Goal: Transaction & Acquisition: Book appointment/travel/reservation

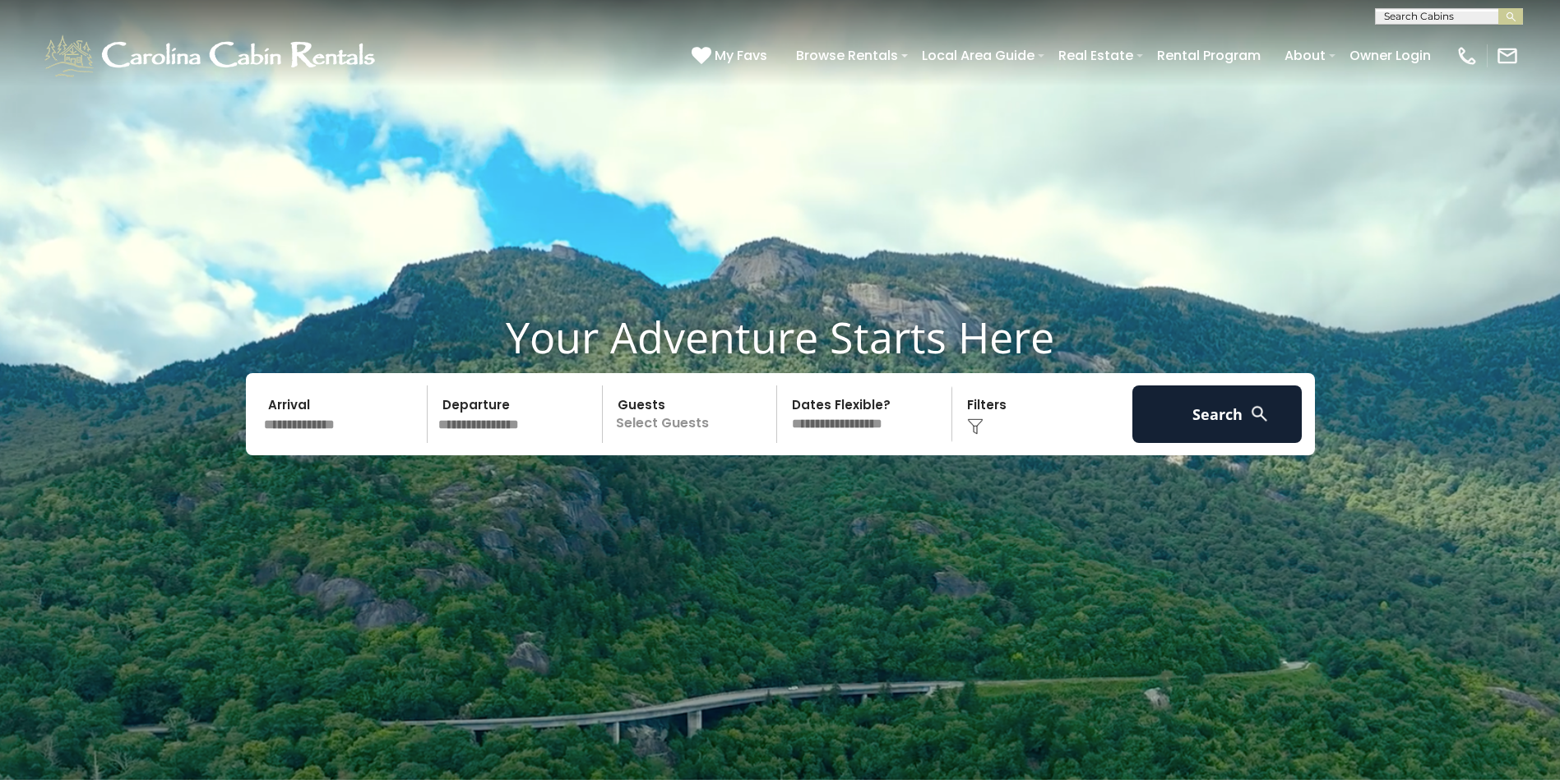
click at [1400, 14] on input "text" at bounding box center [1447, 20] width 144 height 16
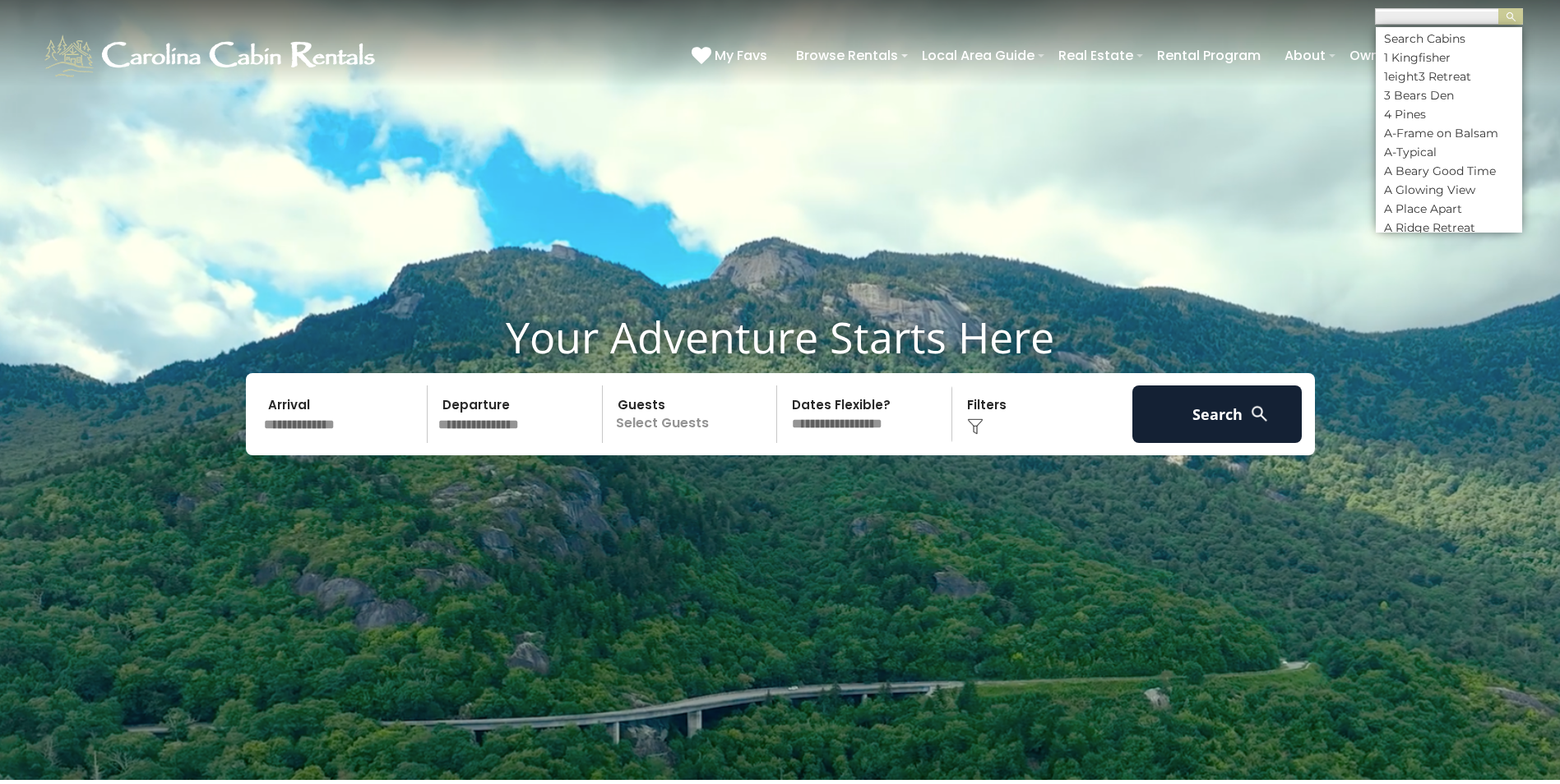
scroll to position [1, 0]
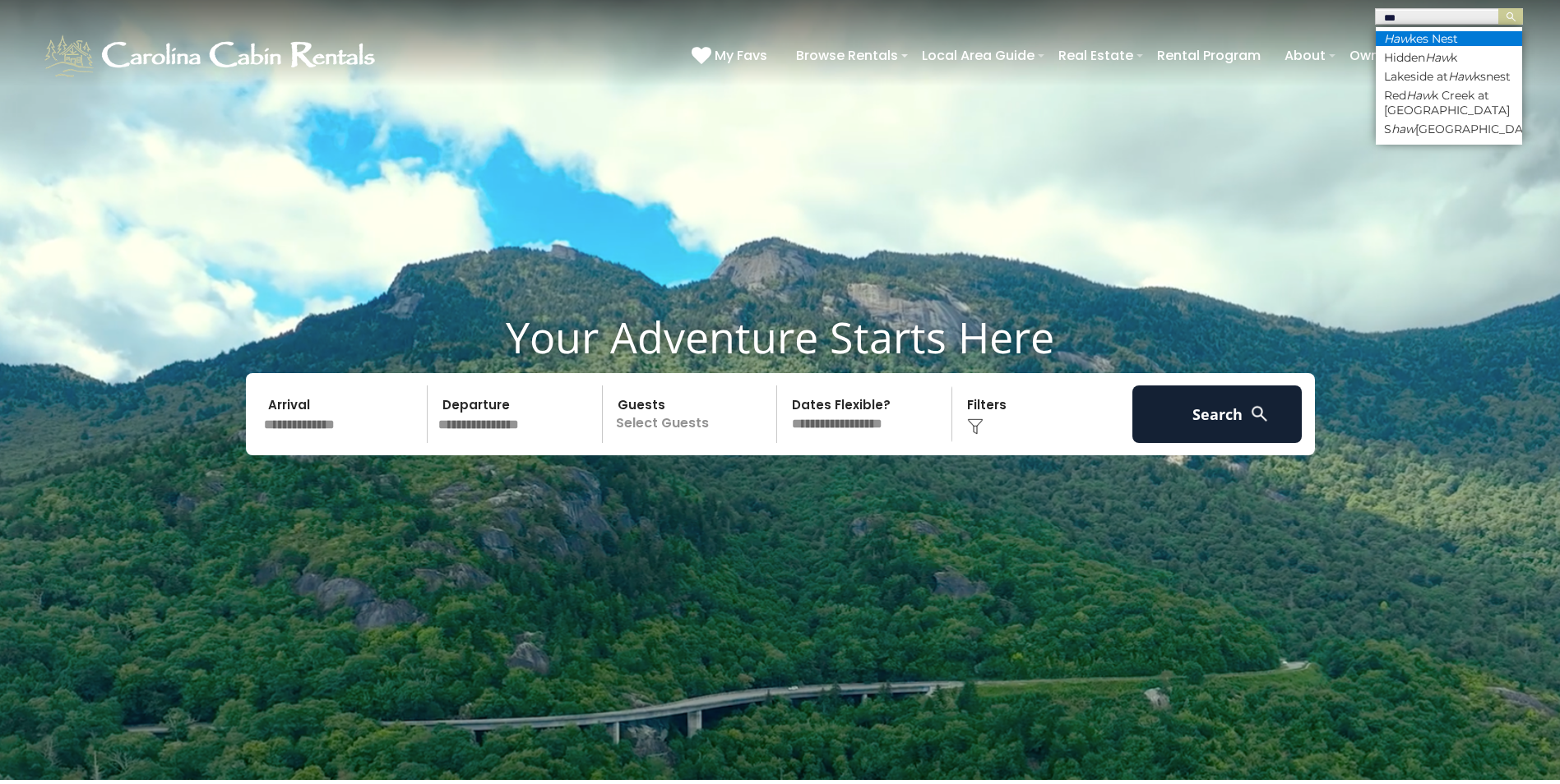
type input "***"
click at [1402, 33] on em "Haw" at bounding box center [1396, 39] width 25 height 14
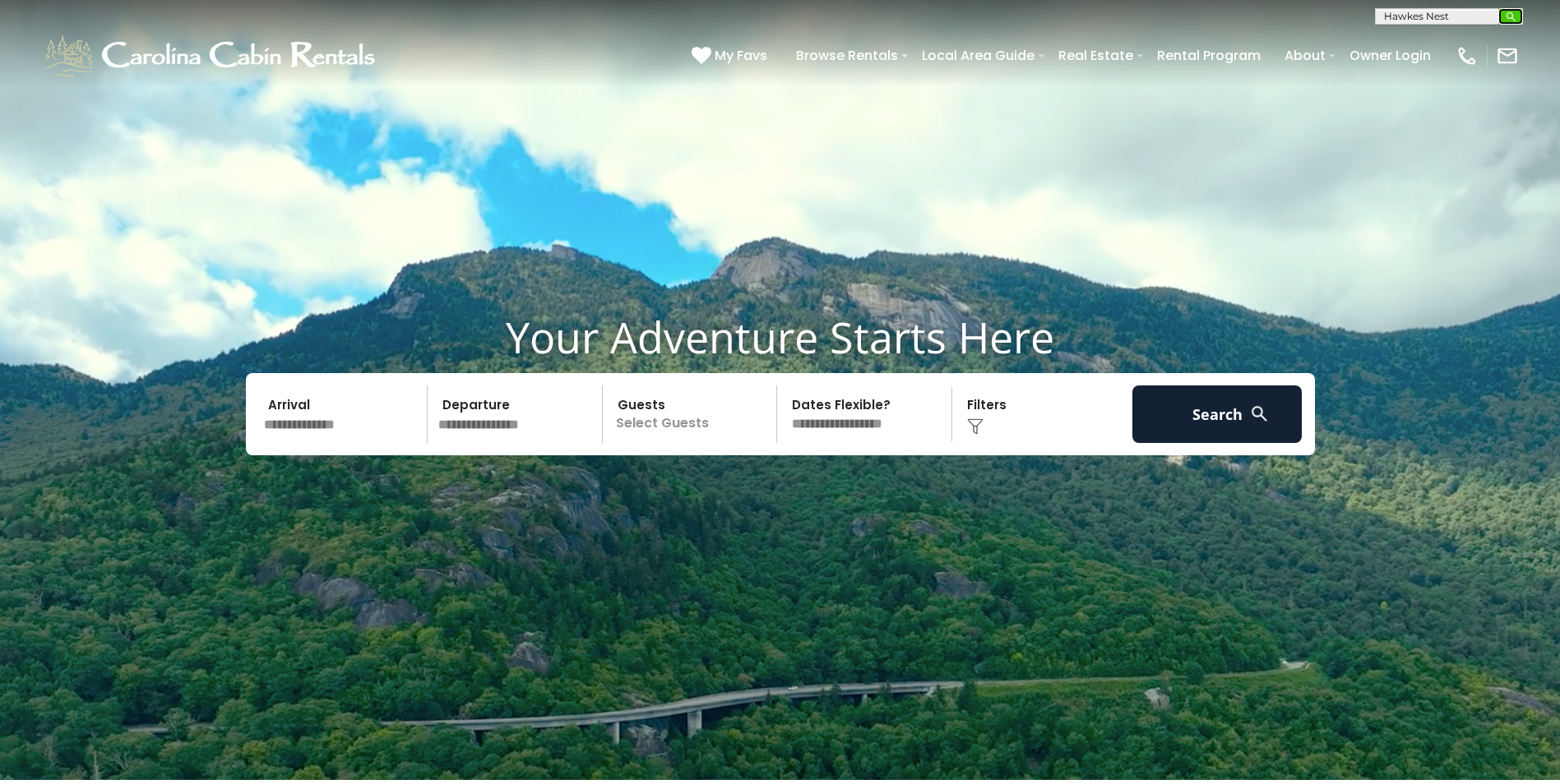
click at [1507, 21] on img "submit" at bounding box center [1511, 17] width 13 height 13
click at [1450, 11] on input "text" at bounding box center [1447, 19] width 144 height 16
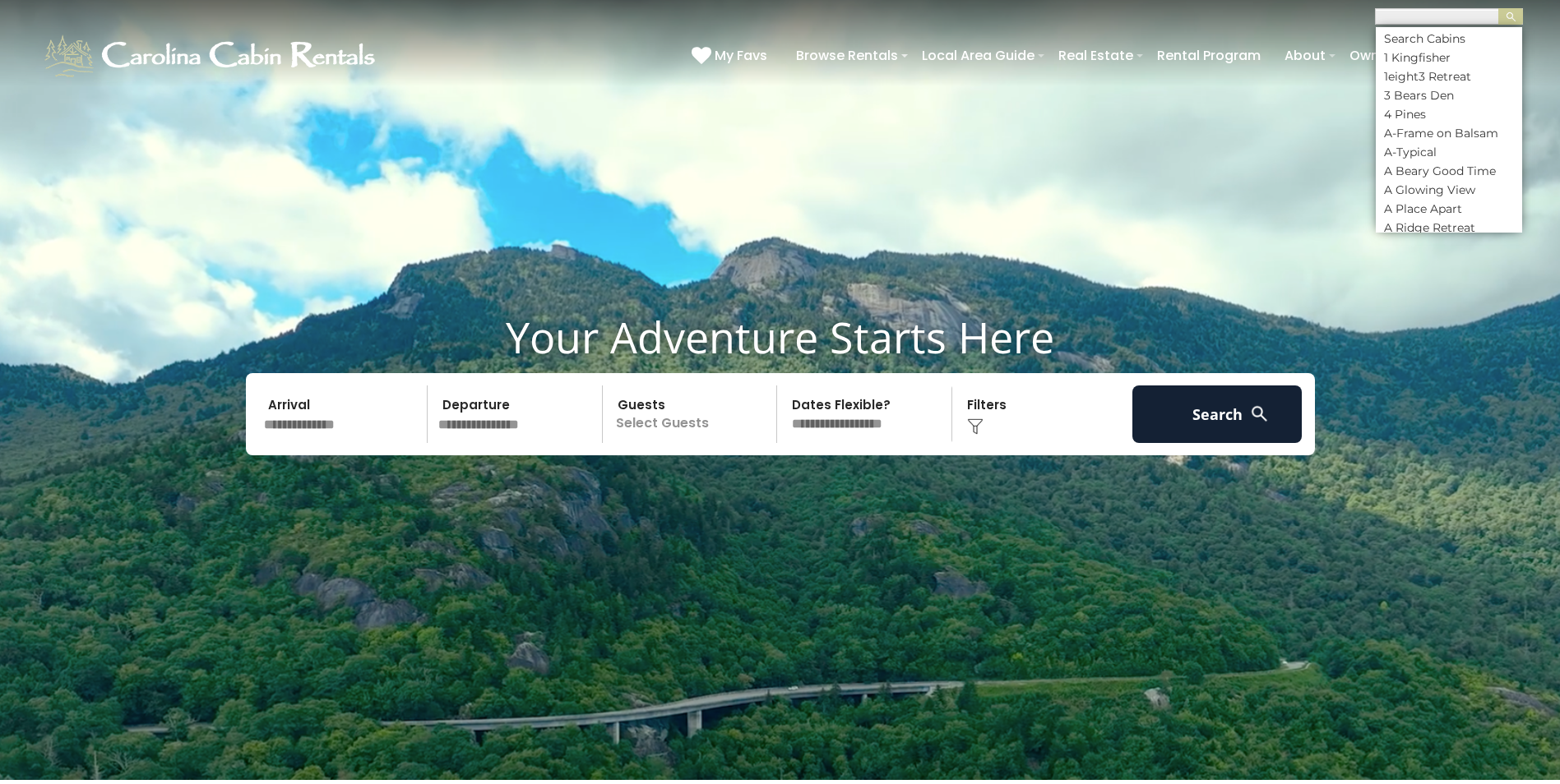
click at [1454, 13] on input "text" at bounding box center [1447, 19] width 144 height 16
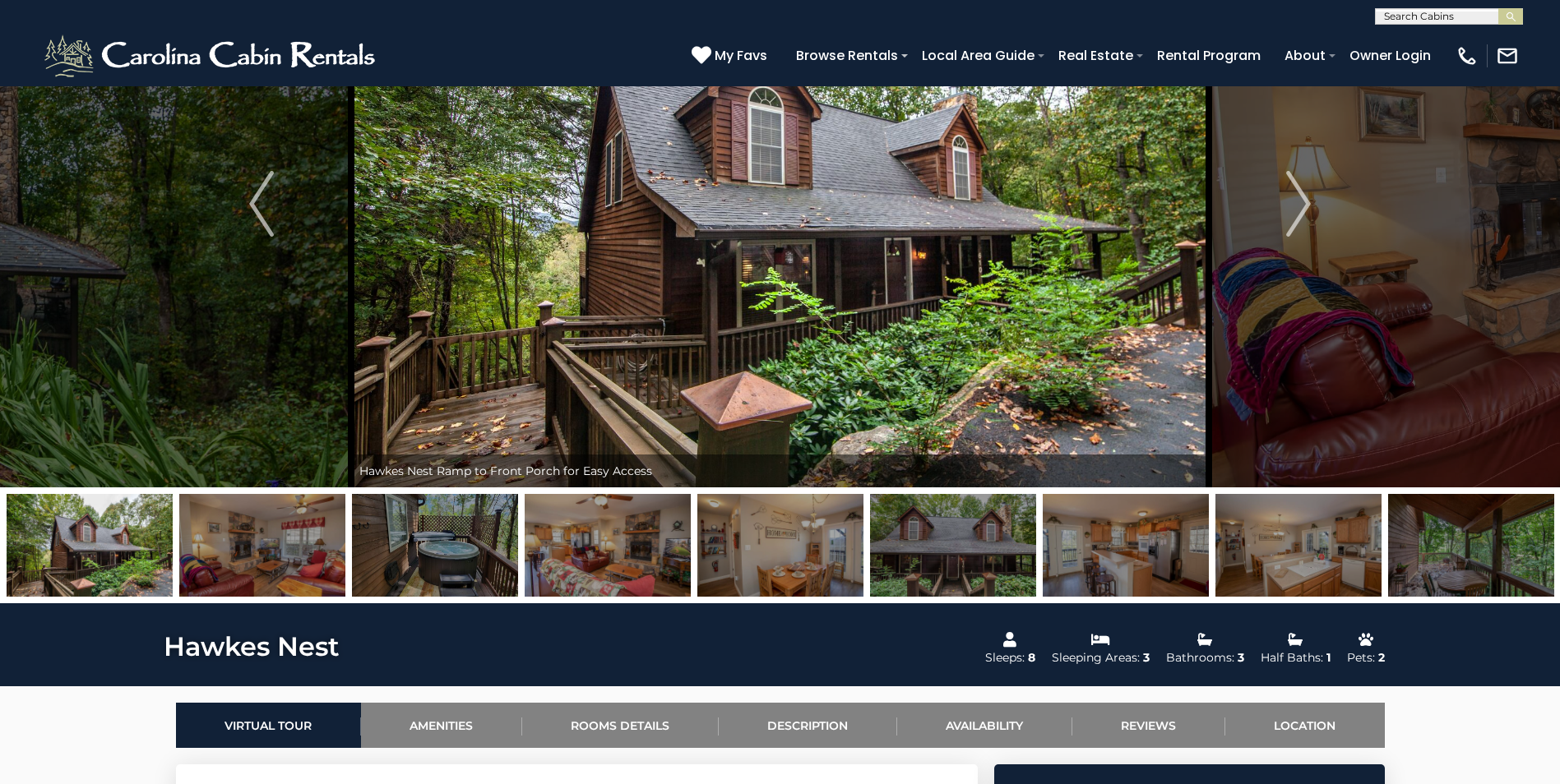
scroll to position [82, 0]
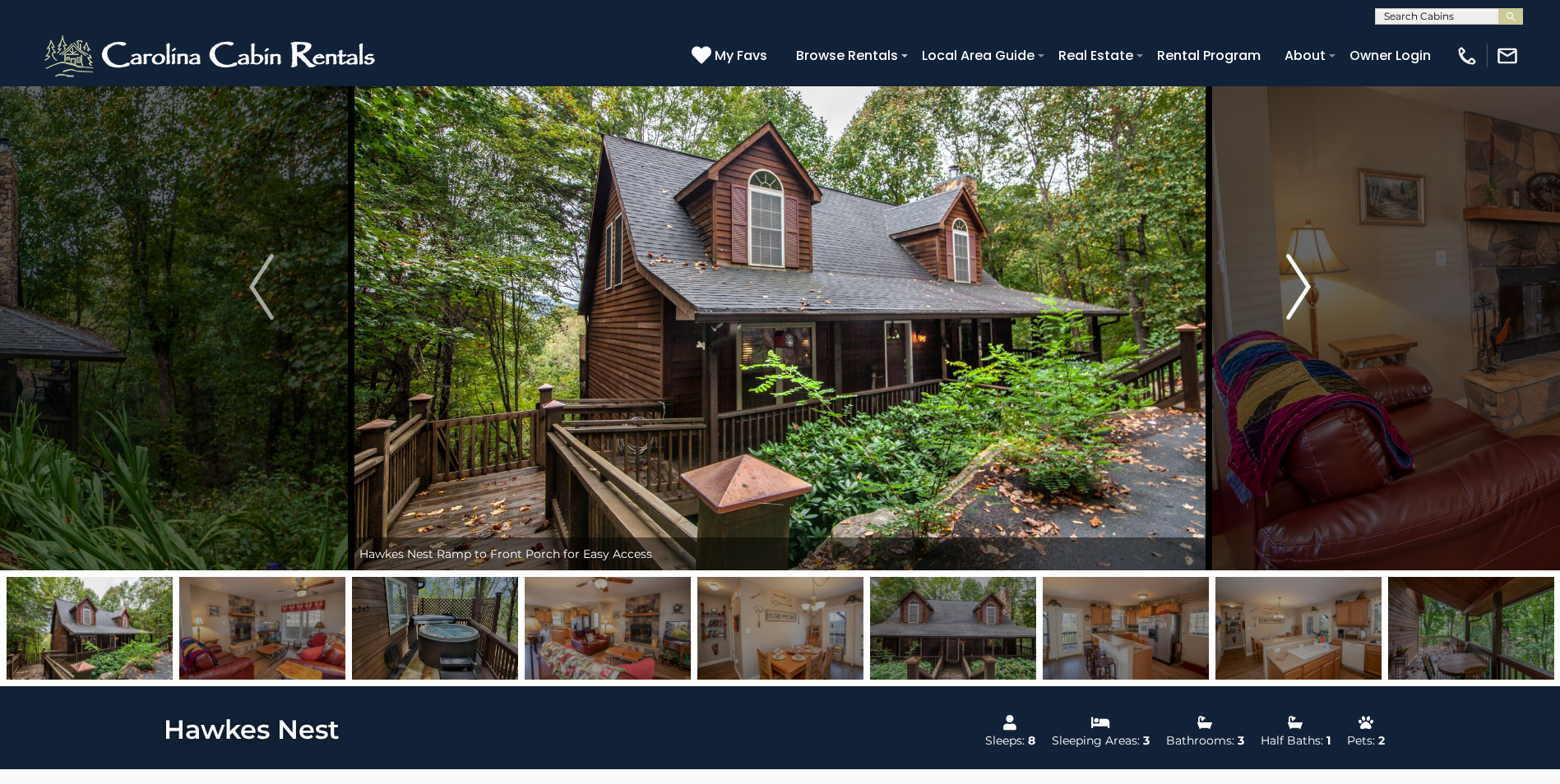
click at [1310, 281] on img "Next" at bounding box center [1297, 287] width 24 height 66
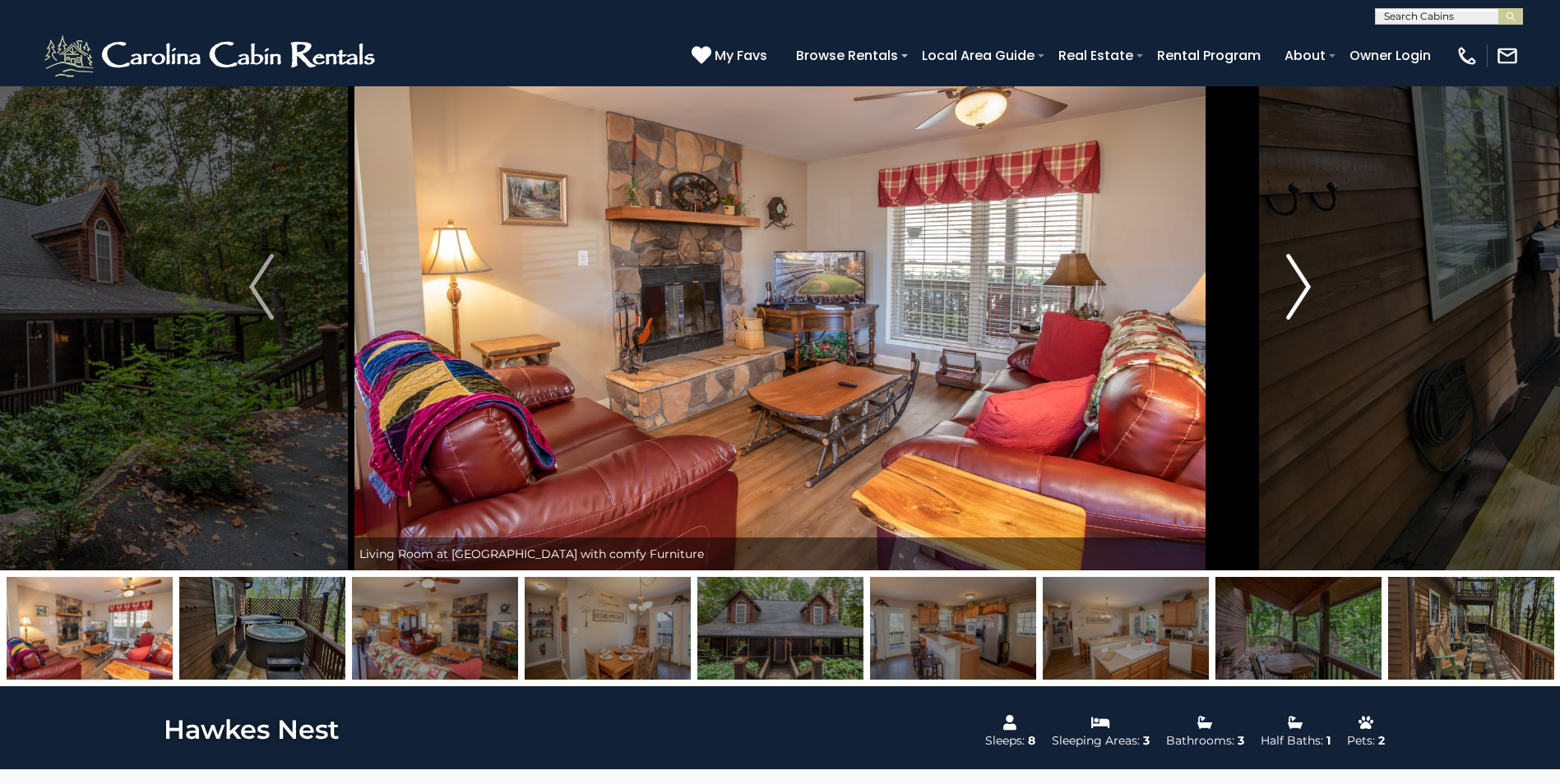
click at [1310, 281] on img "Next" at bounding box center [1297, 287] width 24 height 66
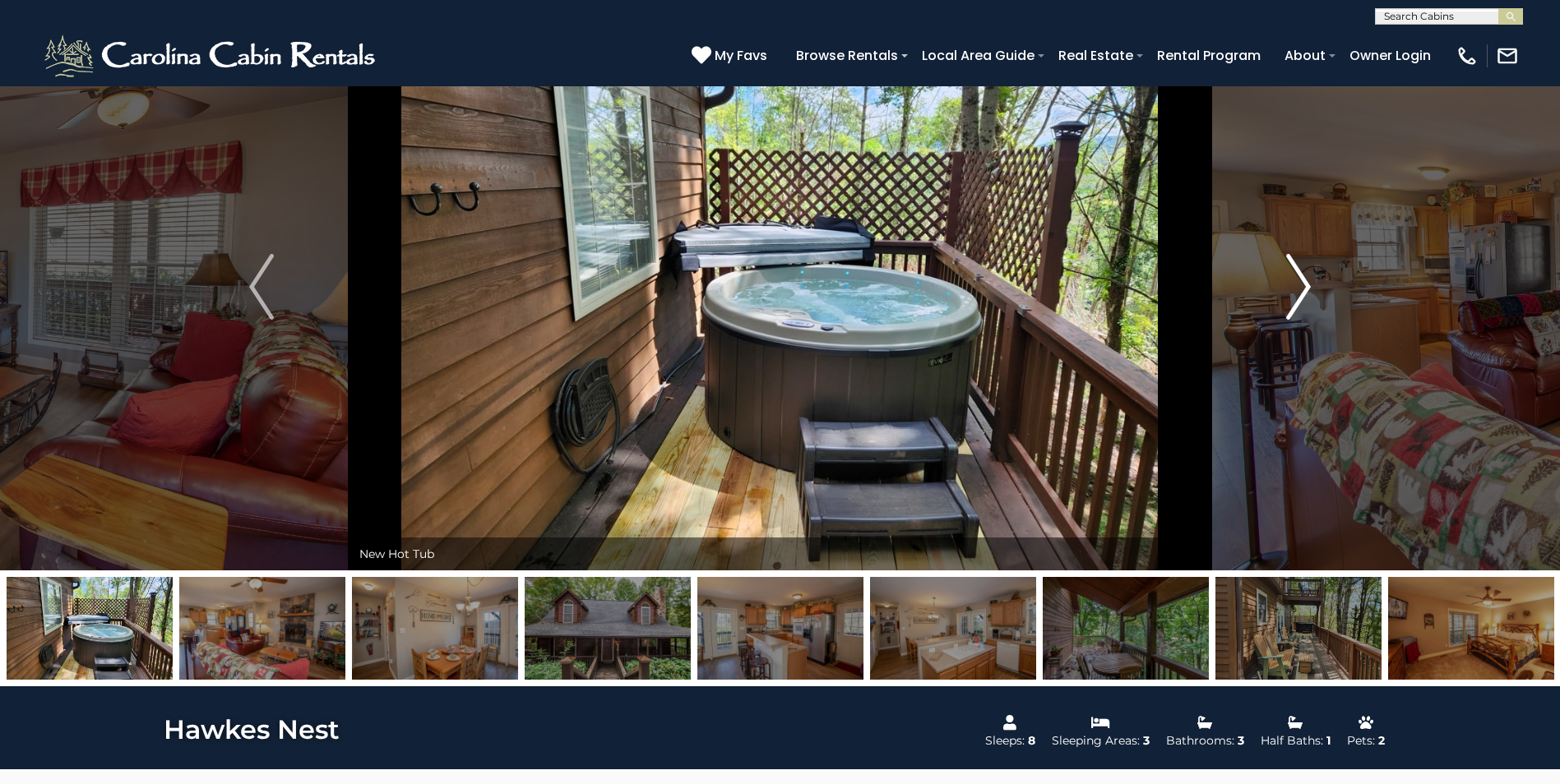
click at [1310, 280] on img "Next" at bounding box center [1297, 287] width 24 height 66
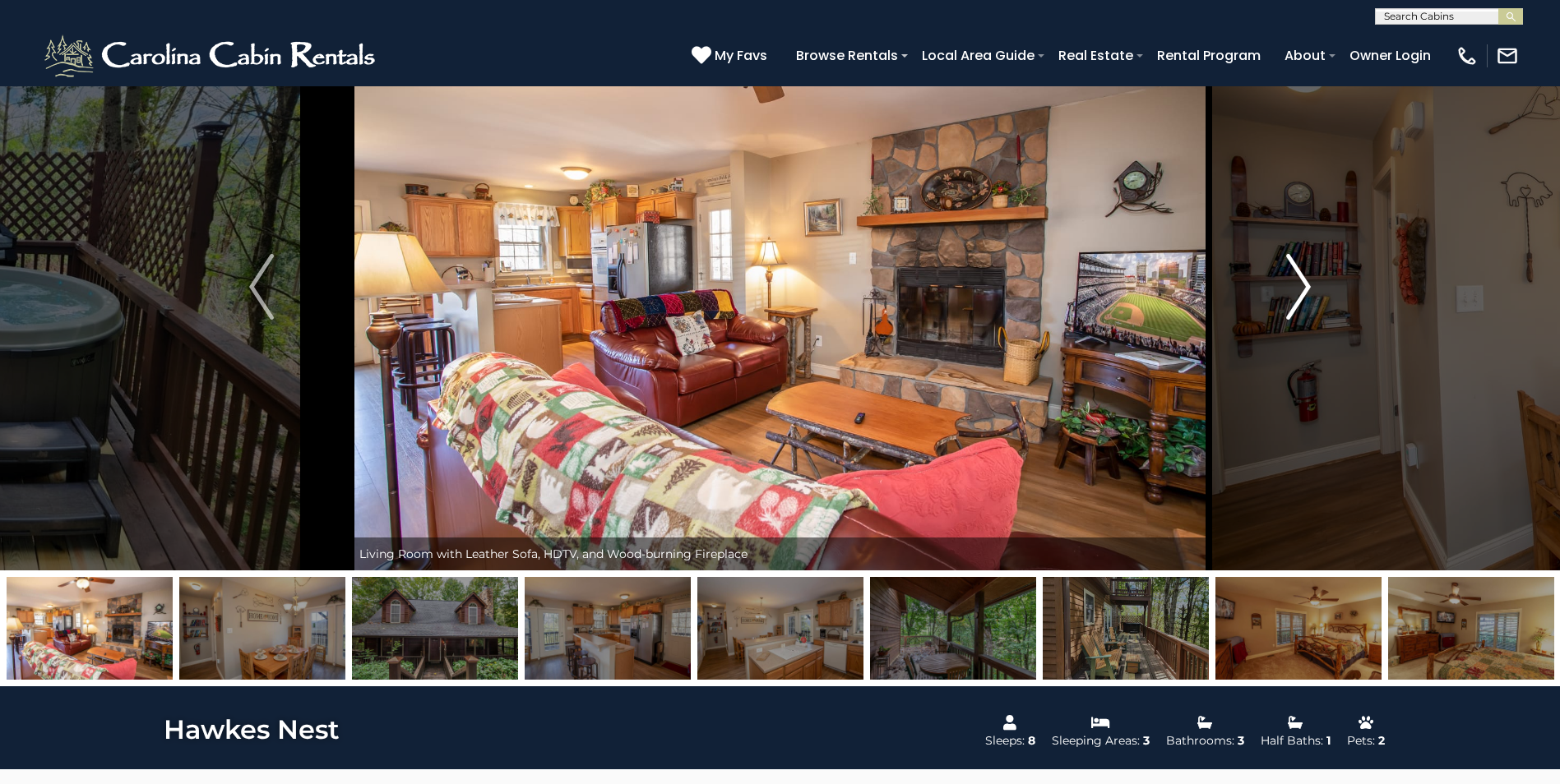
click at [1310, 280] on img "Next" at bounding box center [1297, 287] width 24 height 66
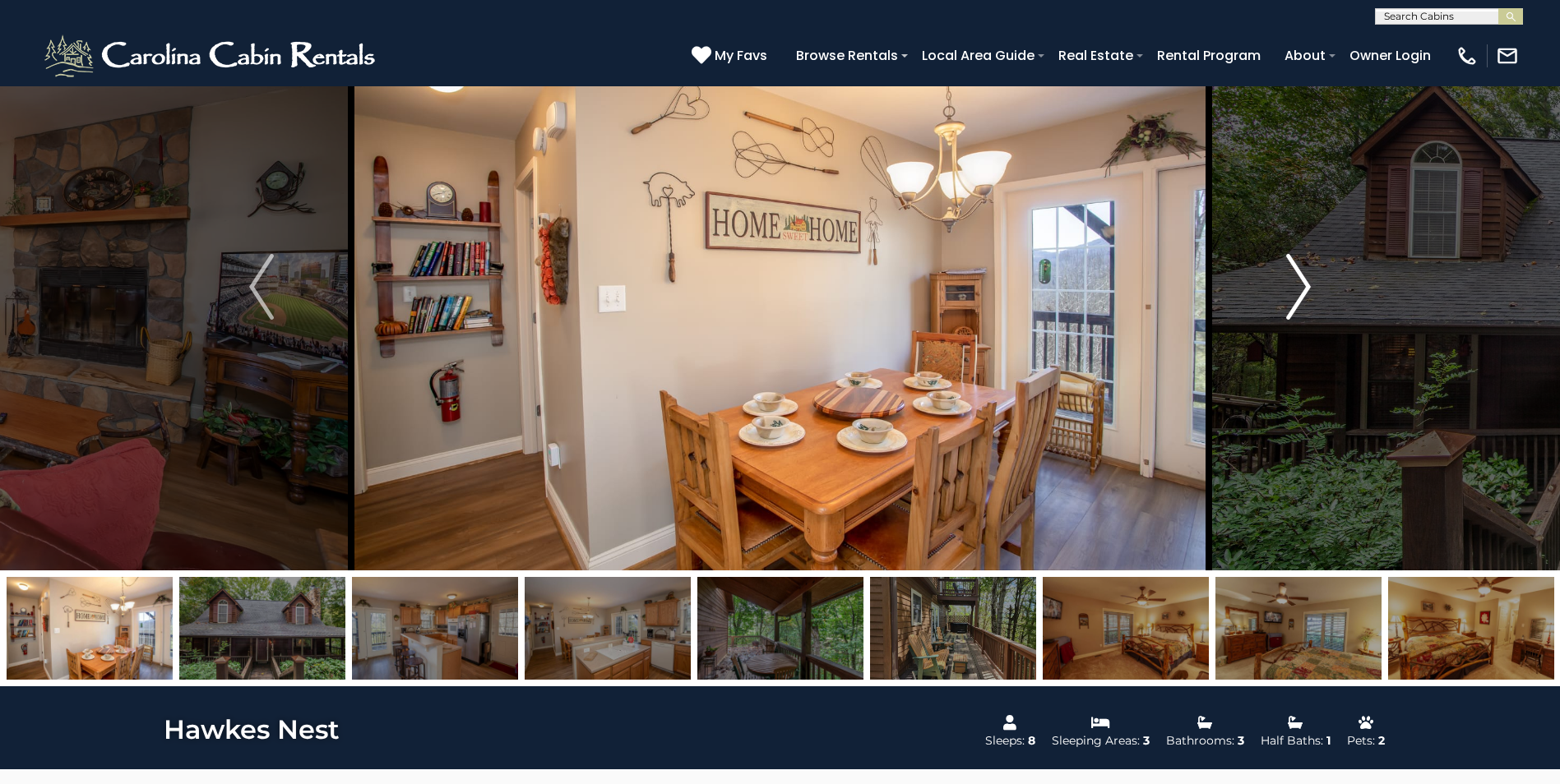
click at [1310, 280] on img "Next" at bounding box center [1297, 287] width 24 height 66
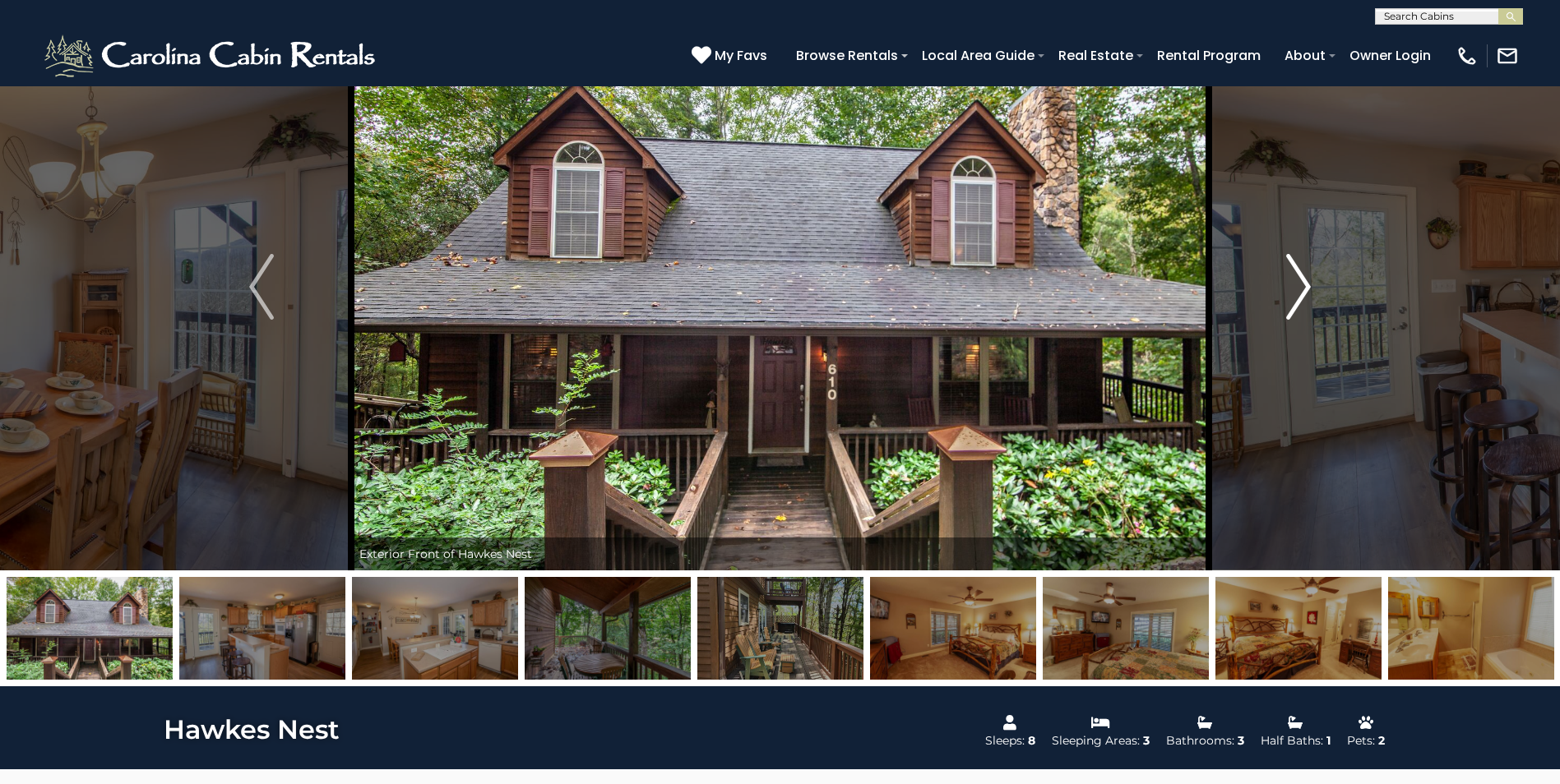
click at [1310, 280] on img "Next" at bounding box center [1297, 287] width 24 height 66
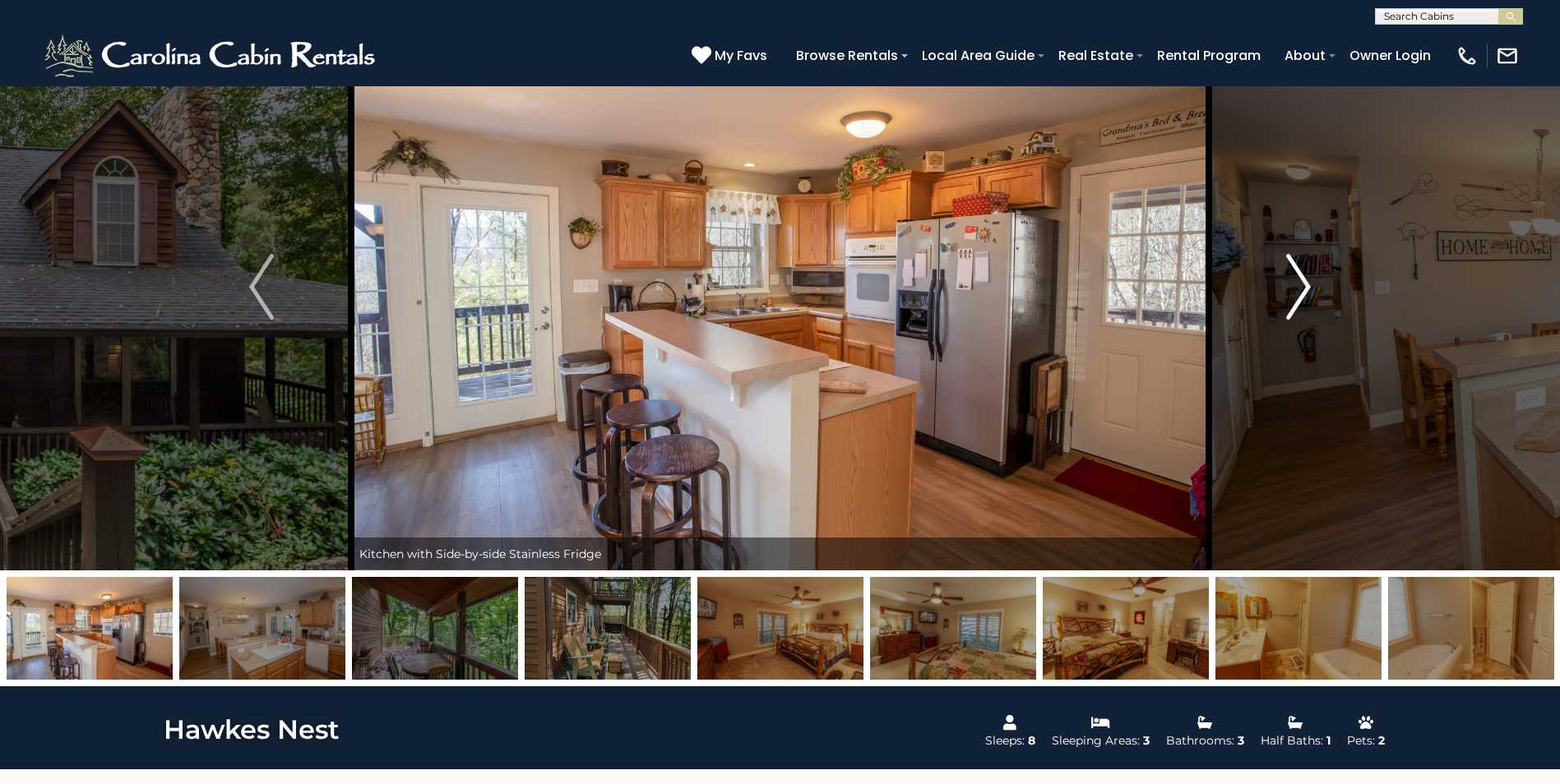
click at [1310, 280] on img "Next" at bounding box center [1297, 287] width 24 height 66
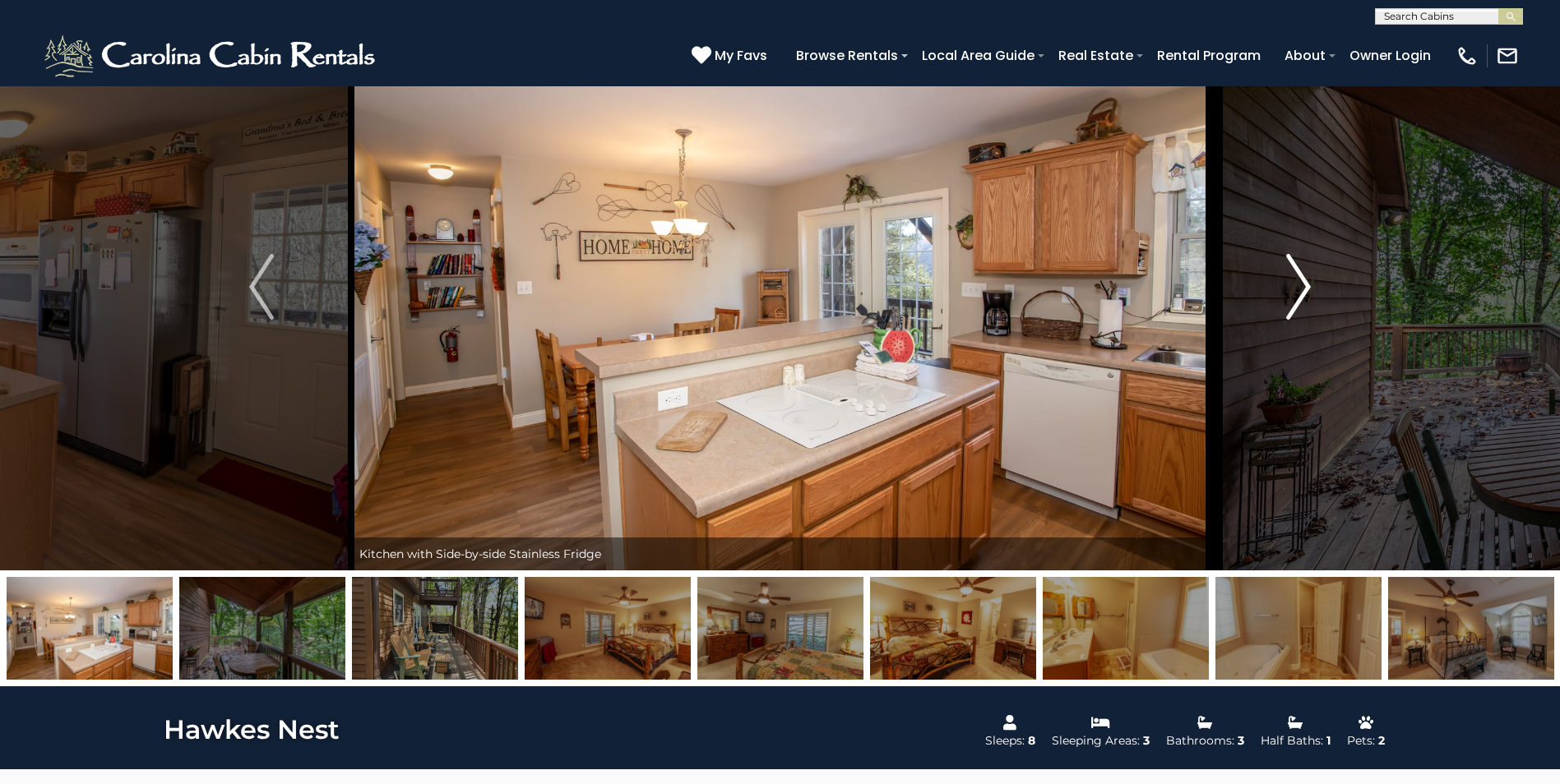
click at [1310, 280] on img "Next" at bounding box center [1297, 287] width 24 height 66
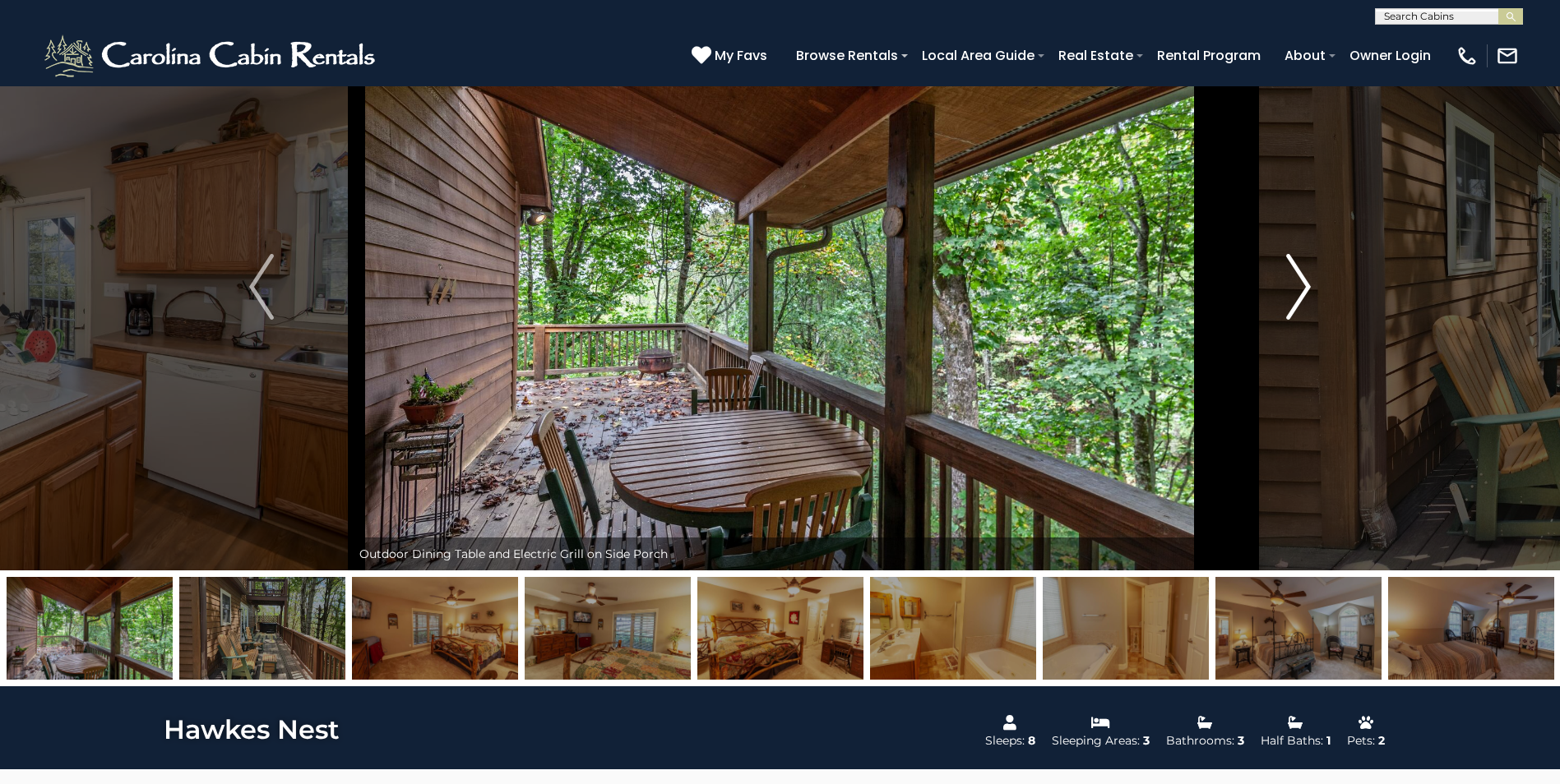
click at [1310, 280] on img "Next" at bounding box center [1297, 287] width 24 height 66
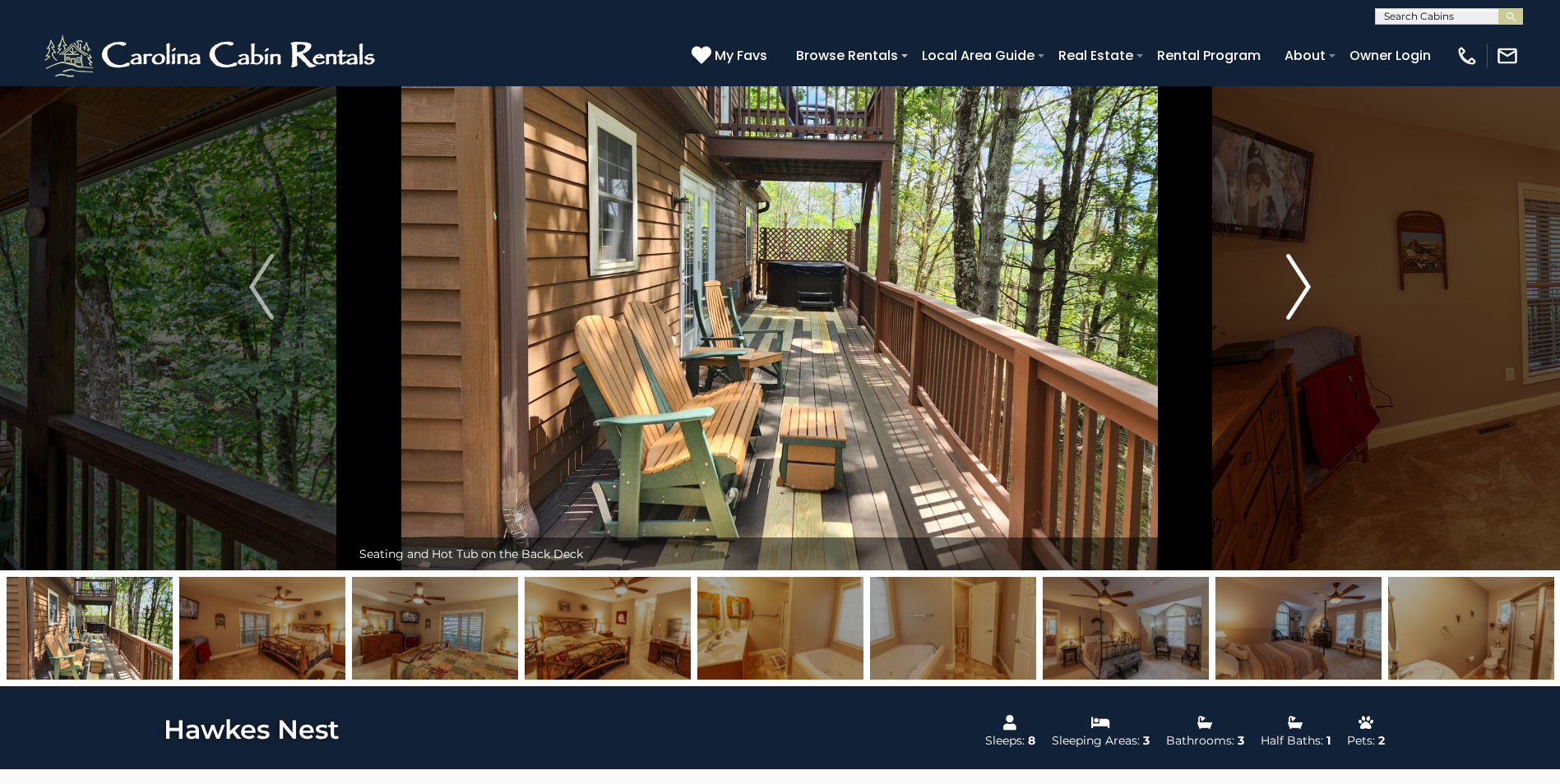
click at [1310, 280] on img "Next" at bounding box center [1297, 287] width 24 height 66
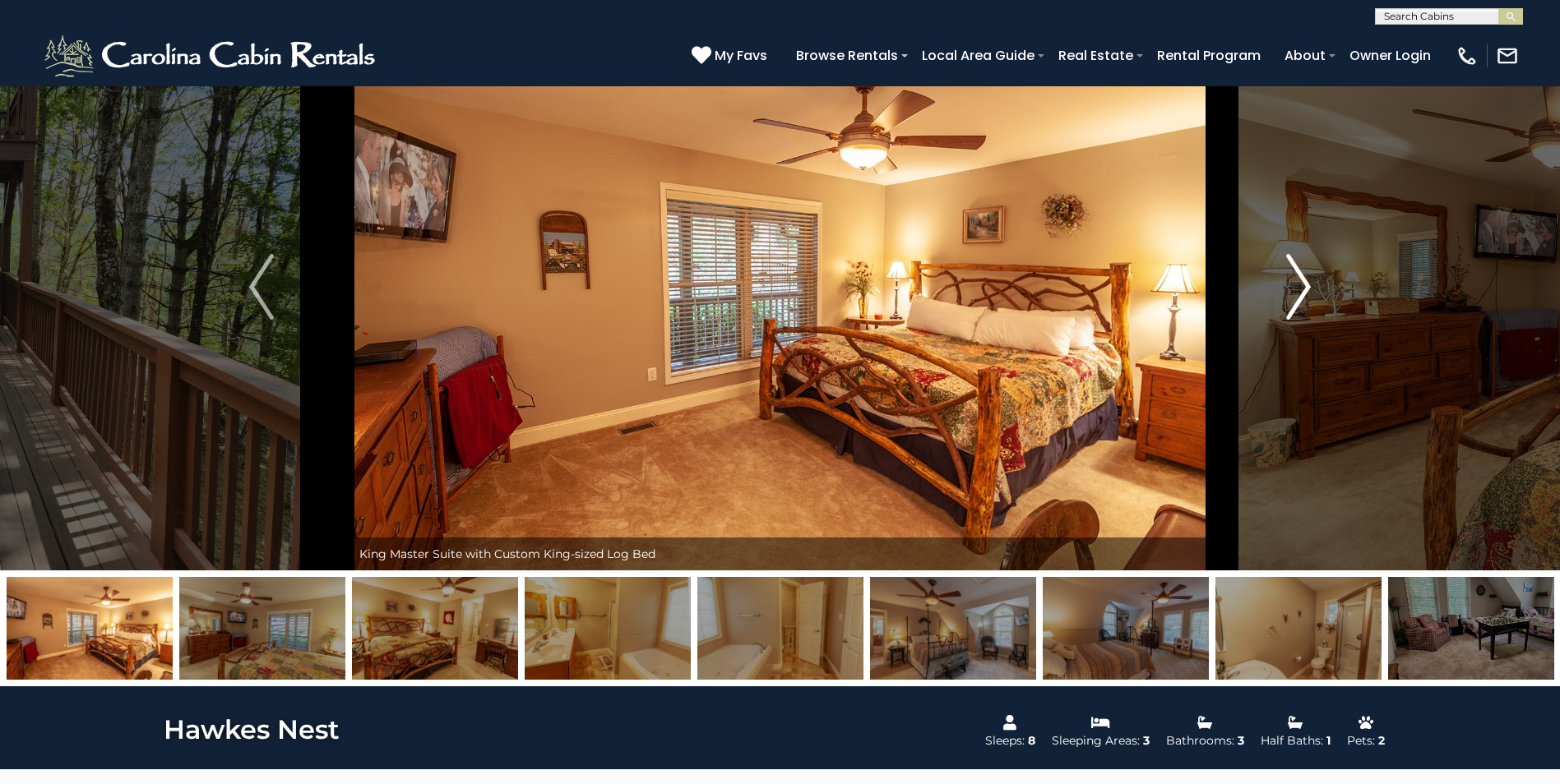
click at [1310, 280] on img "Next" at bounding box center [1297, 287] width 24 height 66
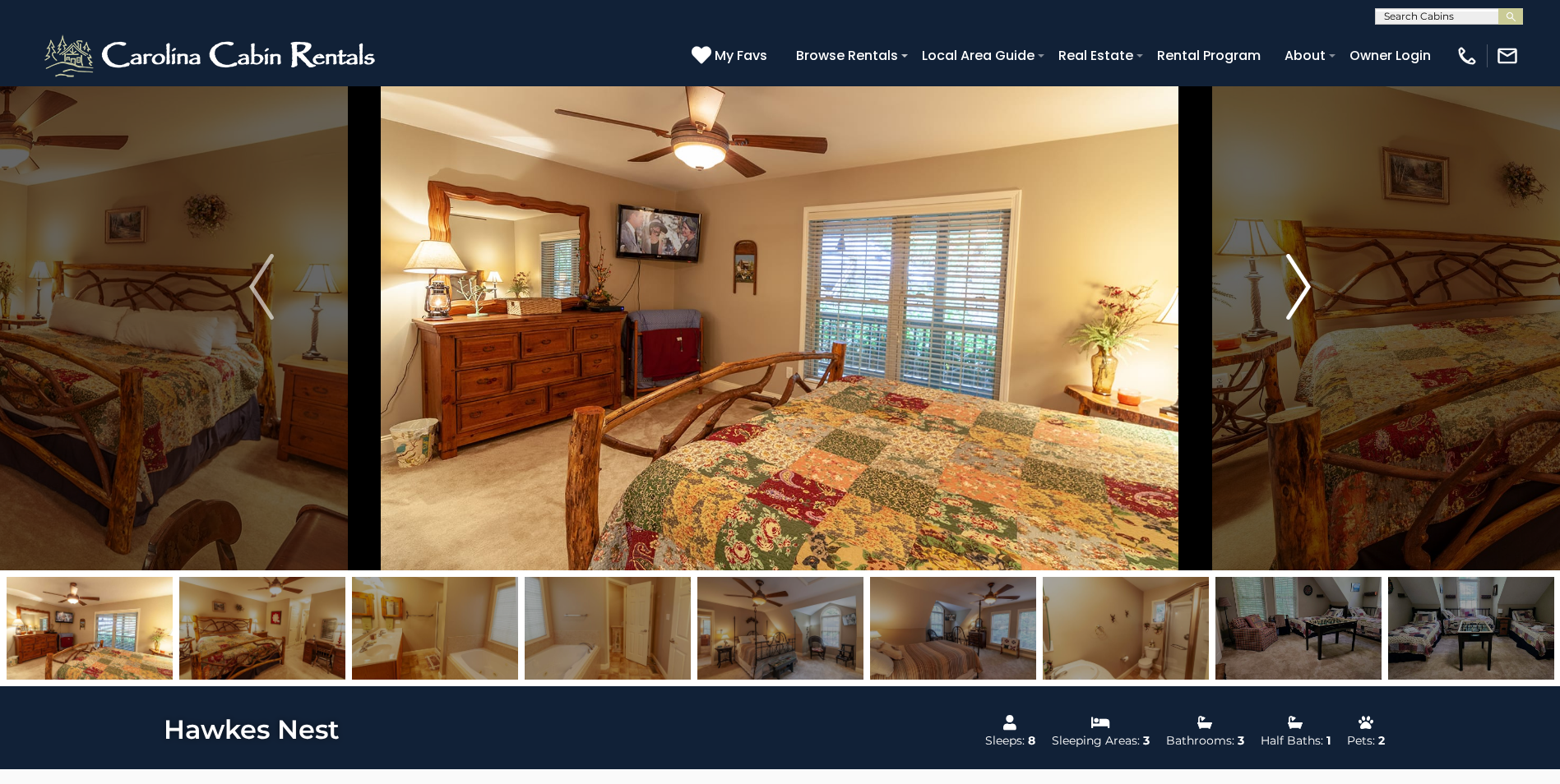
click at [1310, 280] on img "Next" at bounding box center [1297, 287] width 24 height 66
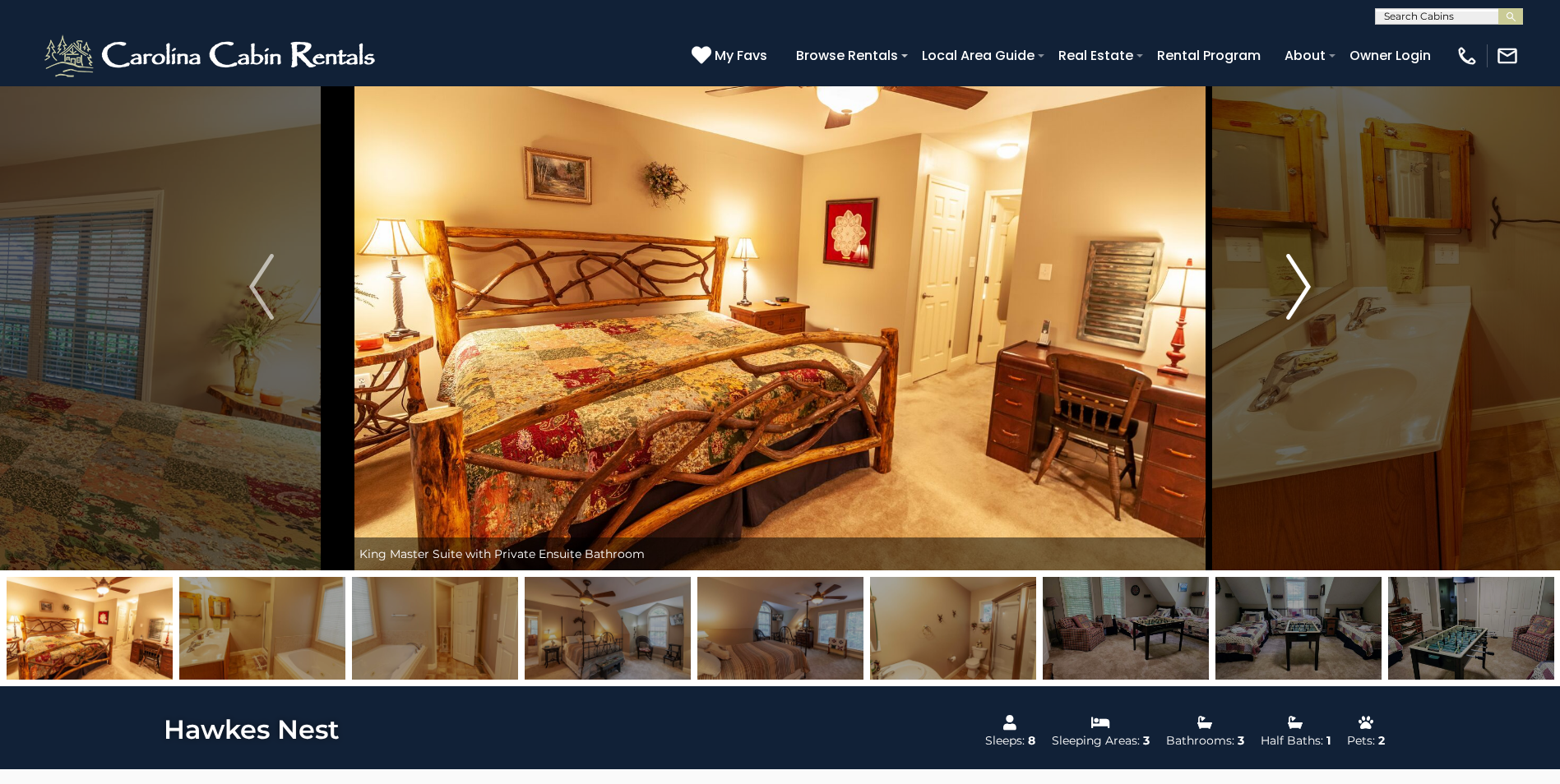
click at [1310, 280] on img "Next" at bounding box center [1297, 287] width 24 height 66
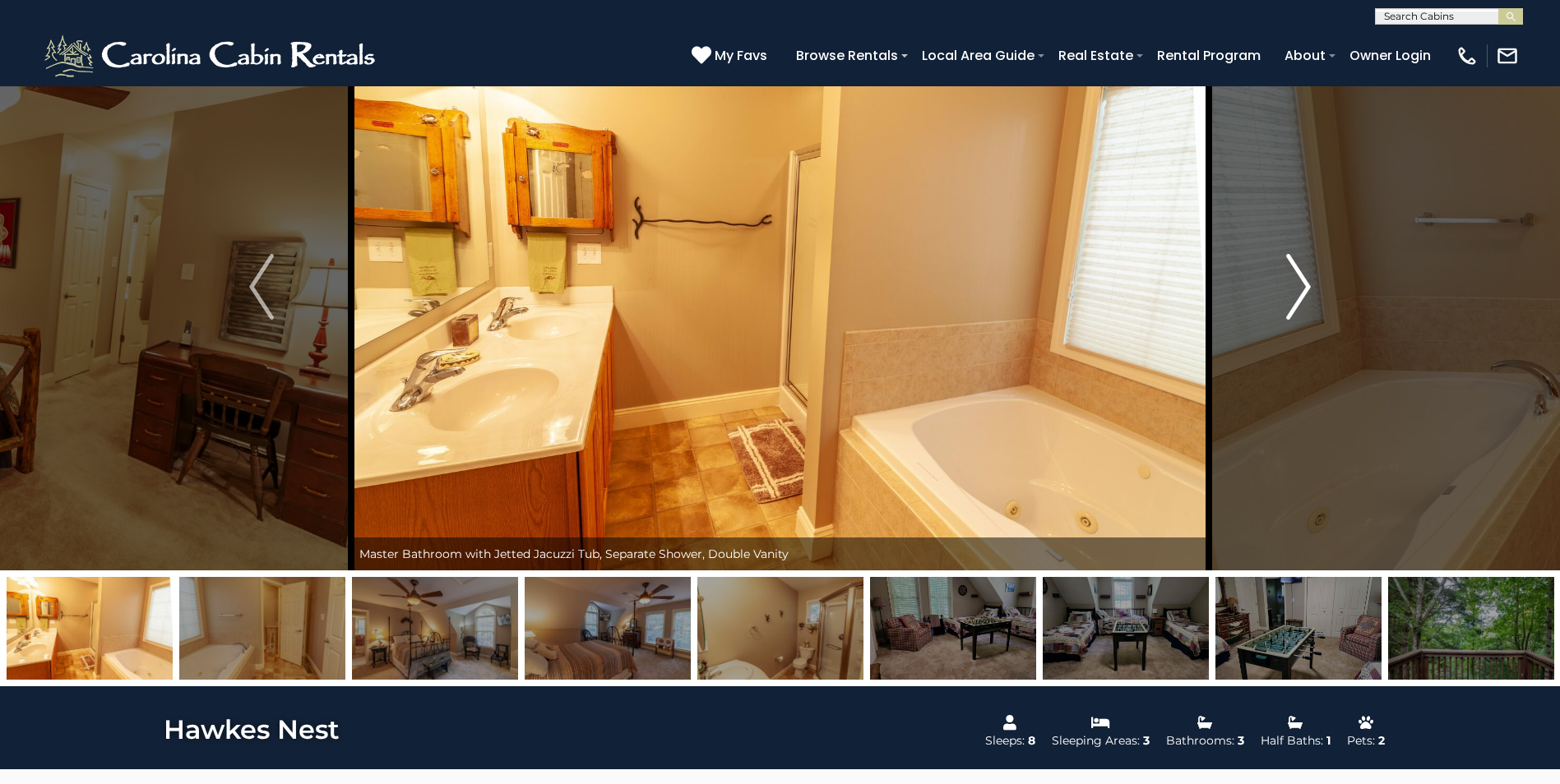
click at [1310, 280] on img "Next" at bounding box center [1297, 287] width 24 height 66
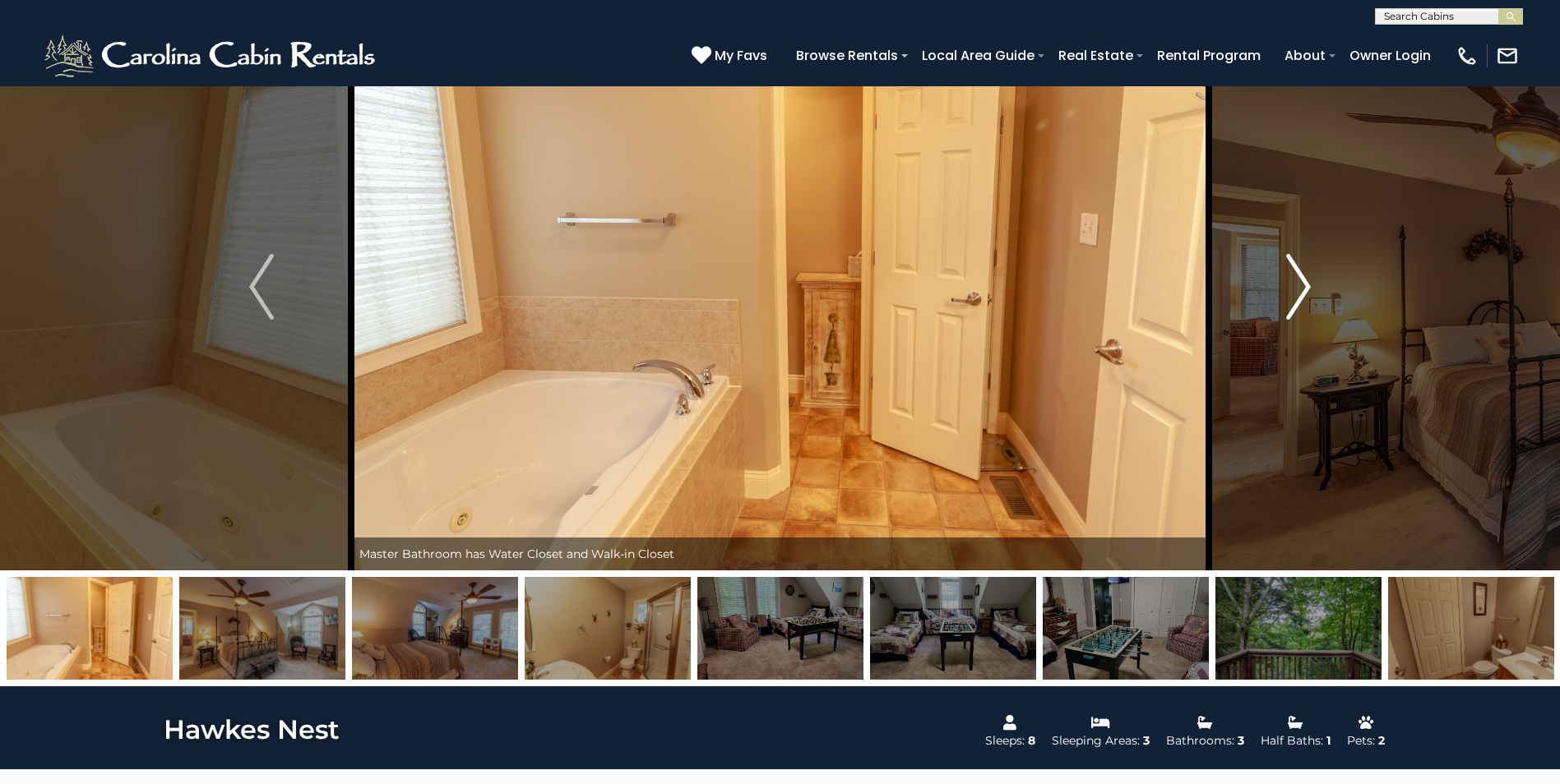
click at [1310, 280] on img "Next" at bounding box center [1297, 287] width 24 height 66
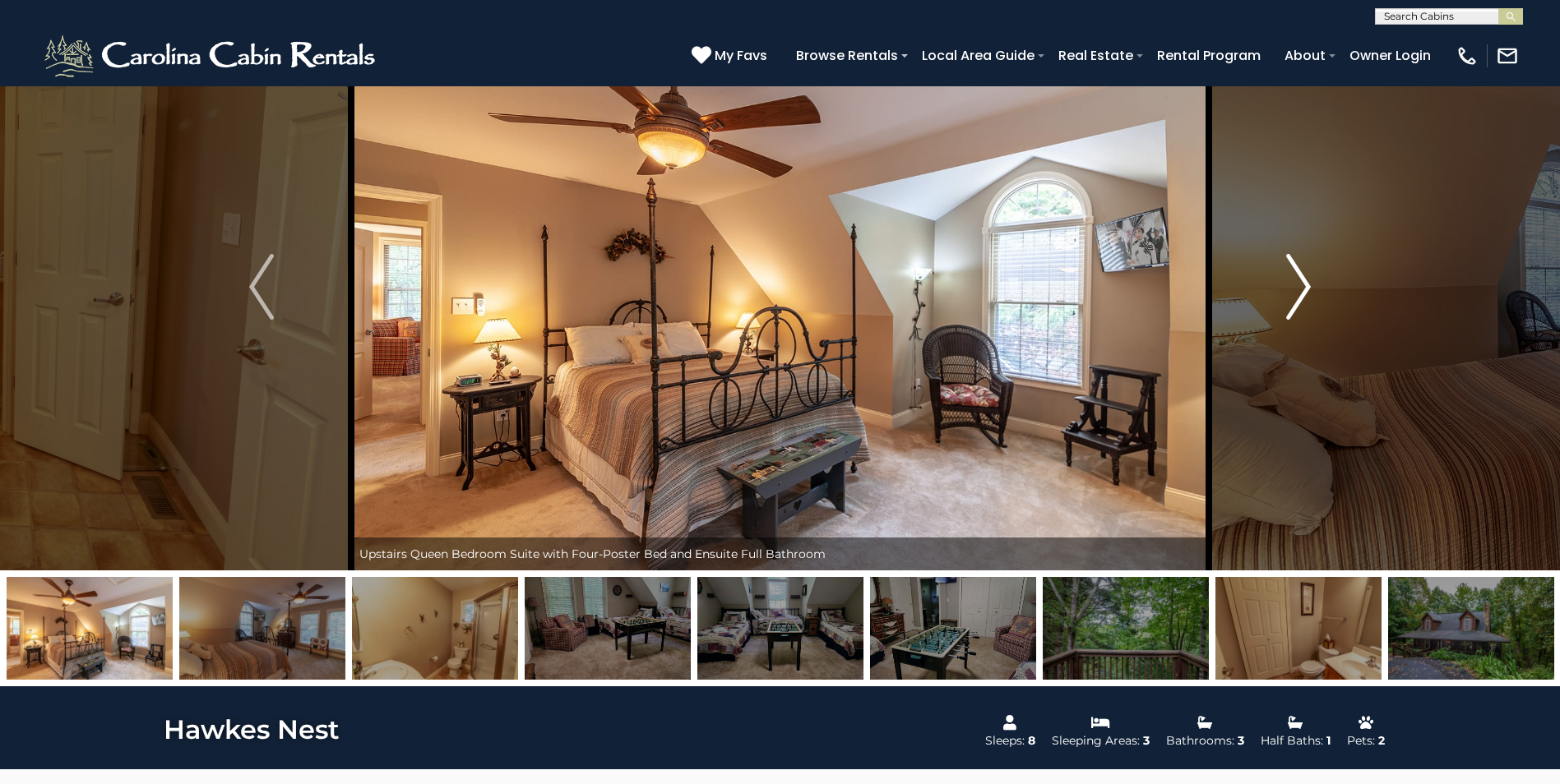
click at [1310, 280] on img "Next" at bounding box center [1297, 287] width 24 height 66
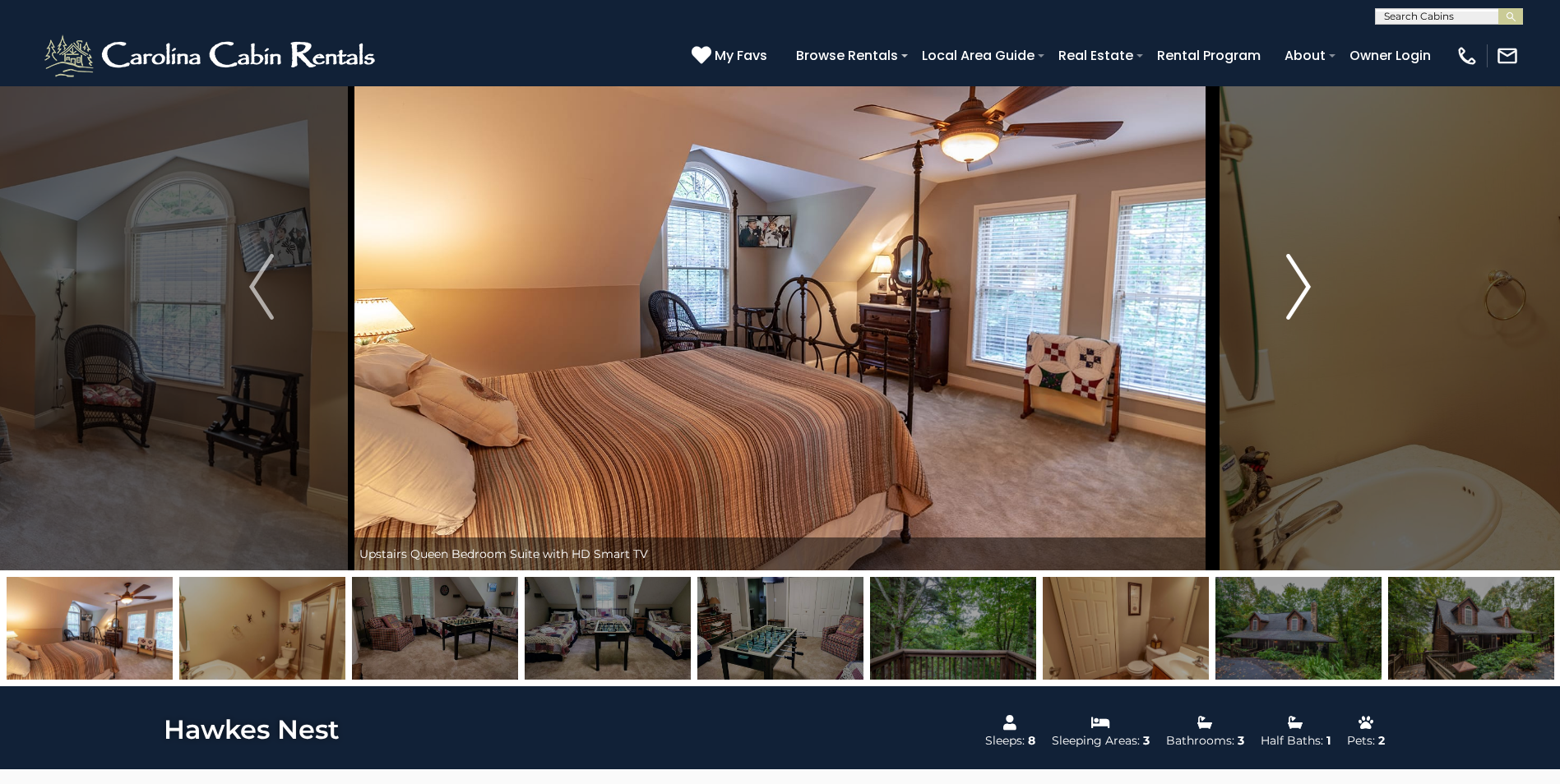
click at [1310, 280] on img "Next" at bounding box center [1297, 287] width 24 height 66
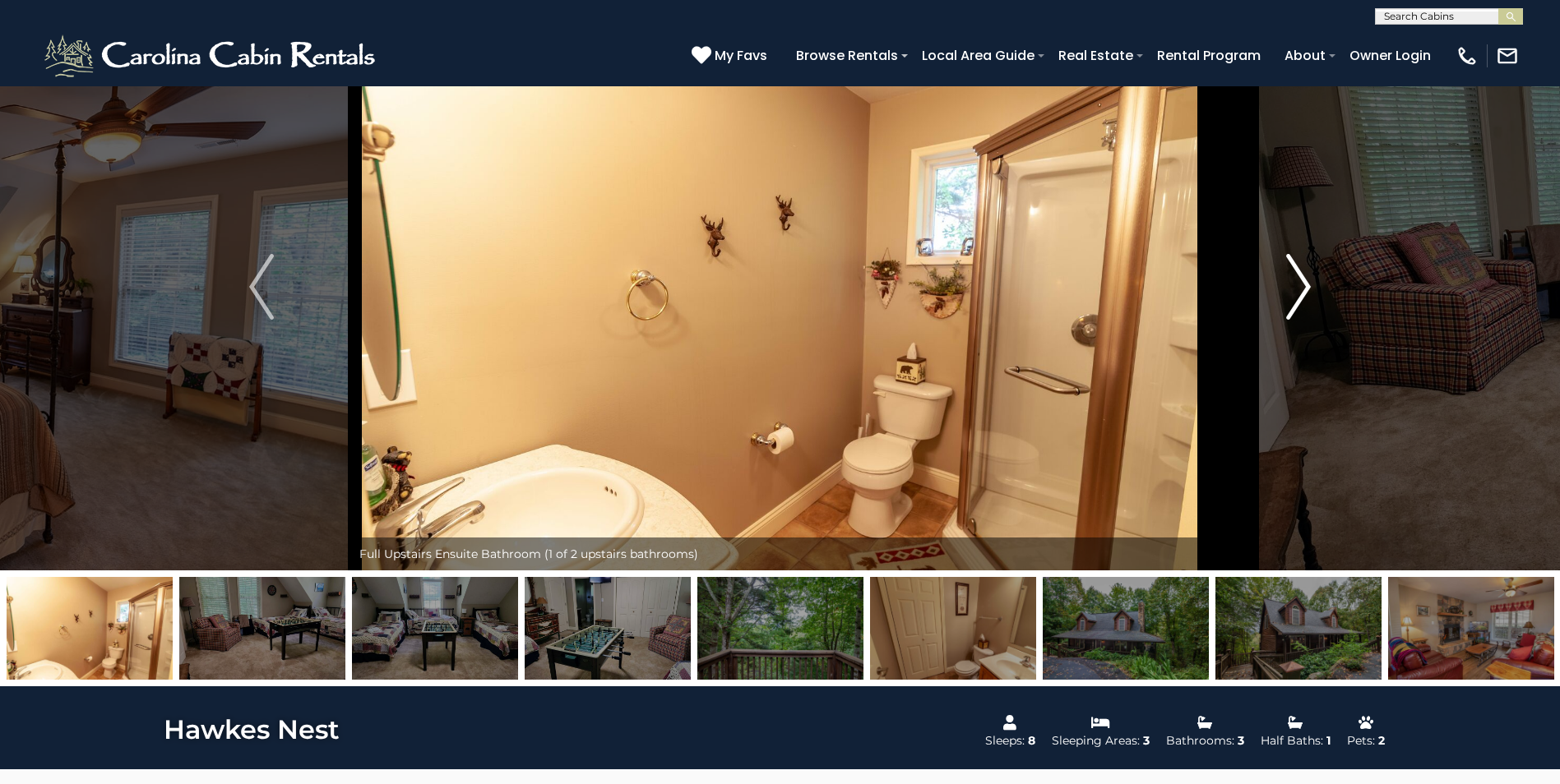
click at [1310, 280] on img "Next" at bounding box center [1297, 287] width 24 height 66
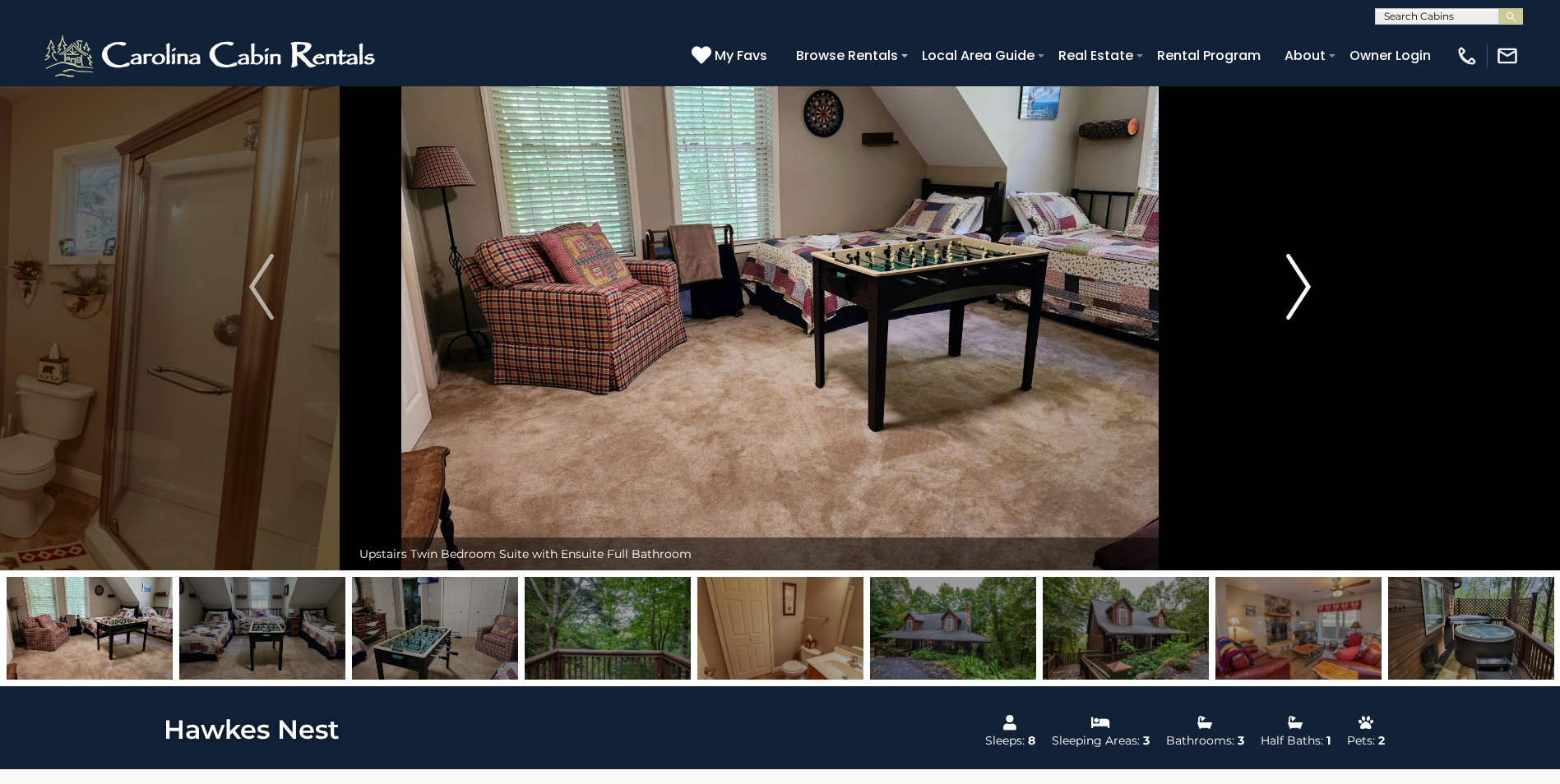
click at [1310, 280] on img "Next" at bounding box center [1297, 287] width 24 height 66
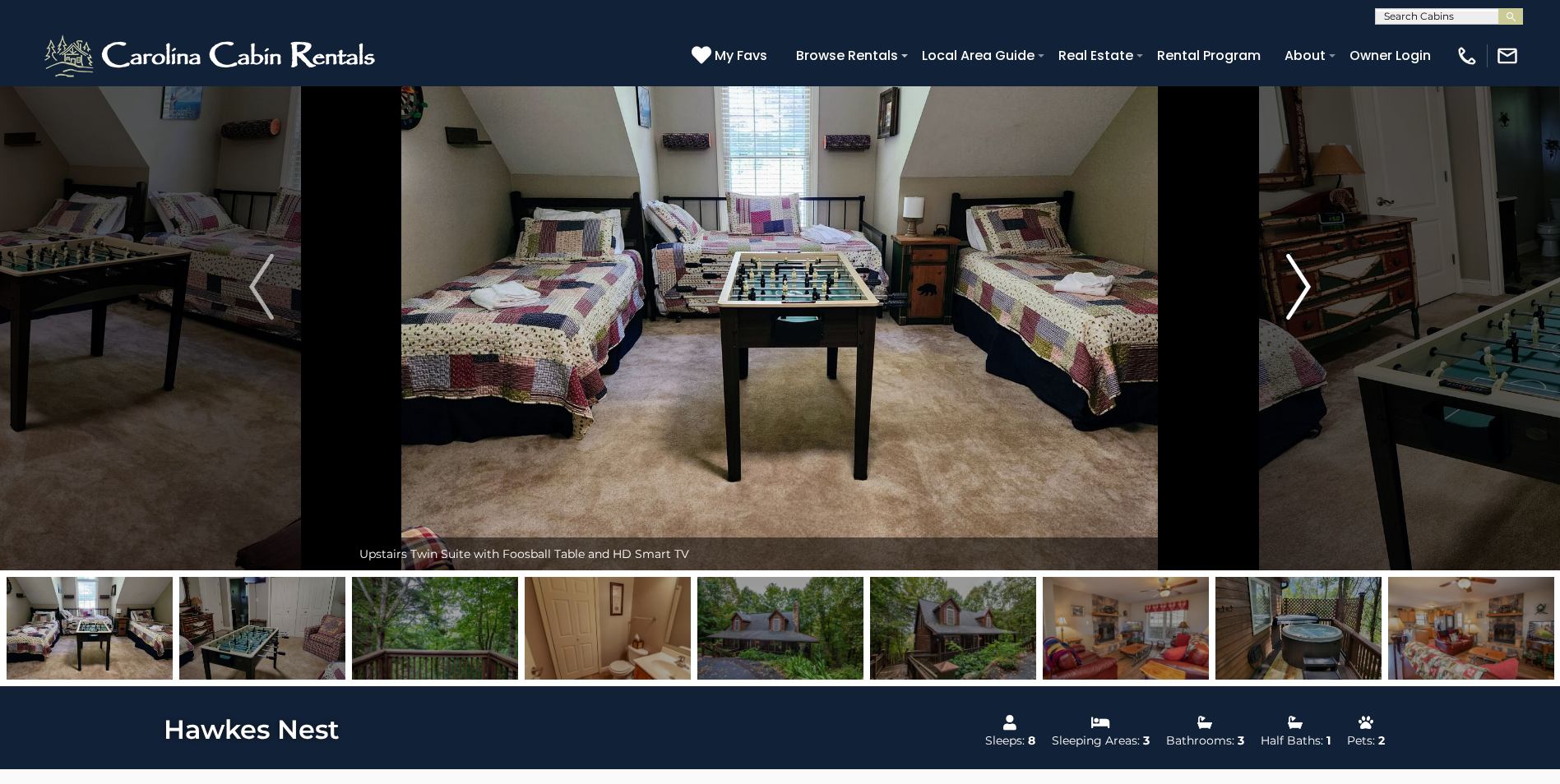
click at [1310, 280] on img "Next" at bounding box center [1297, 287] width 24 height 66
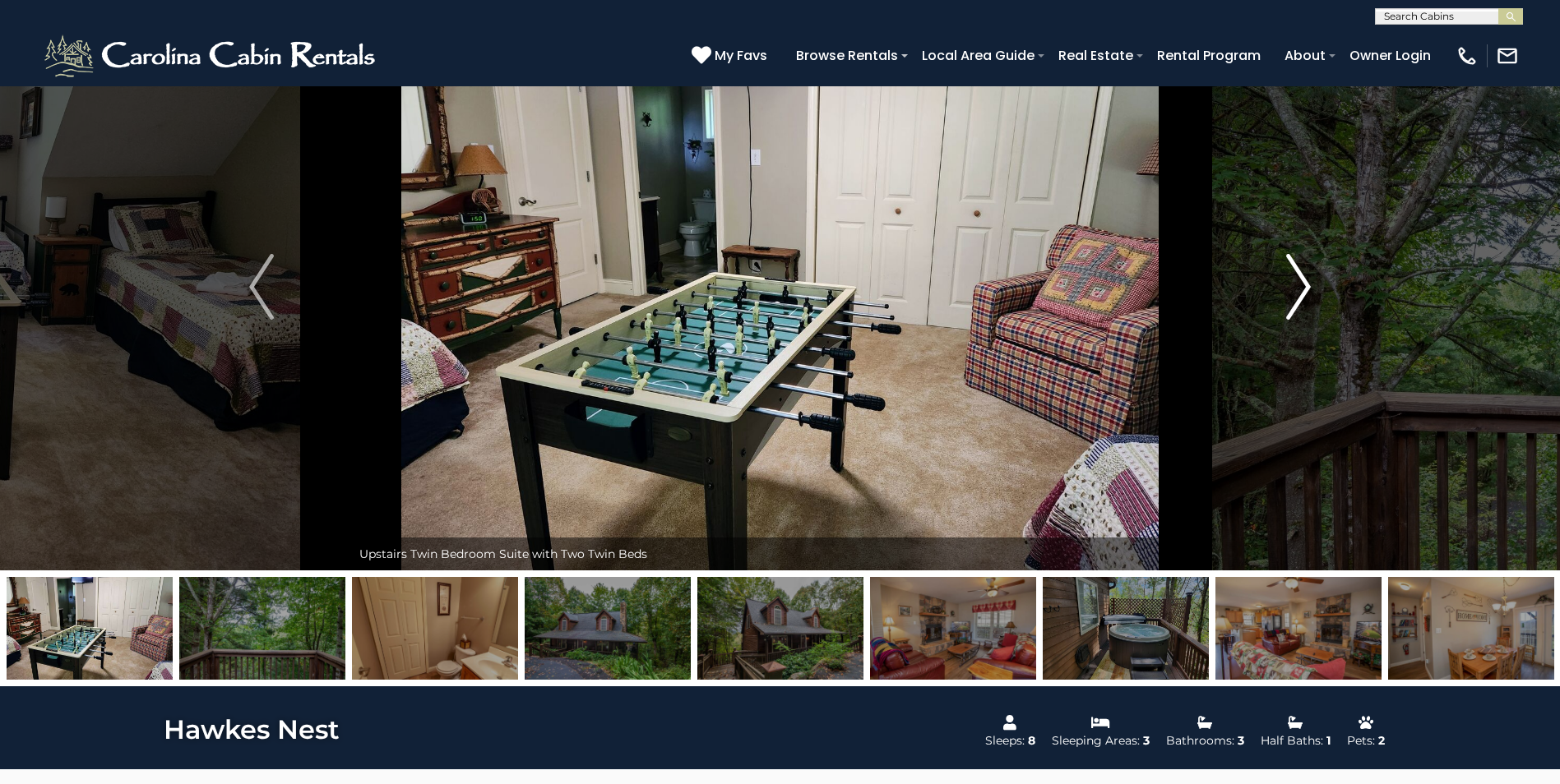
click at [1310, 280] on img "Next" at bounding box center [1297, 287] width 24 height 66
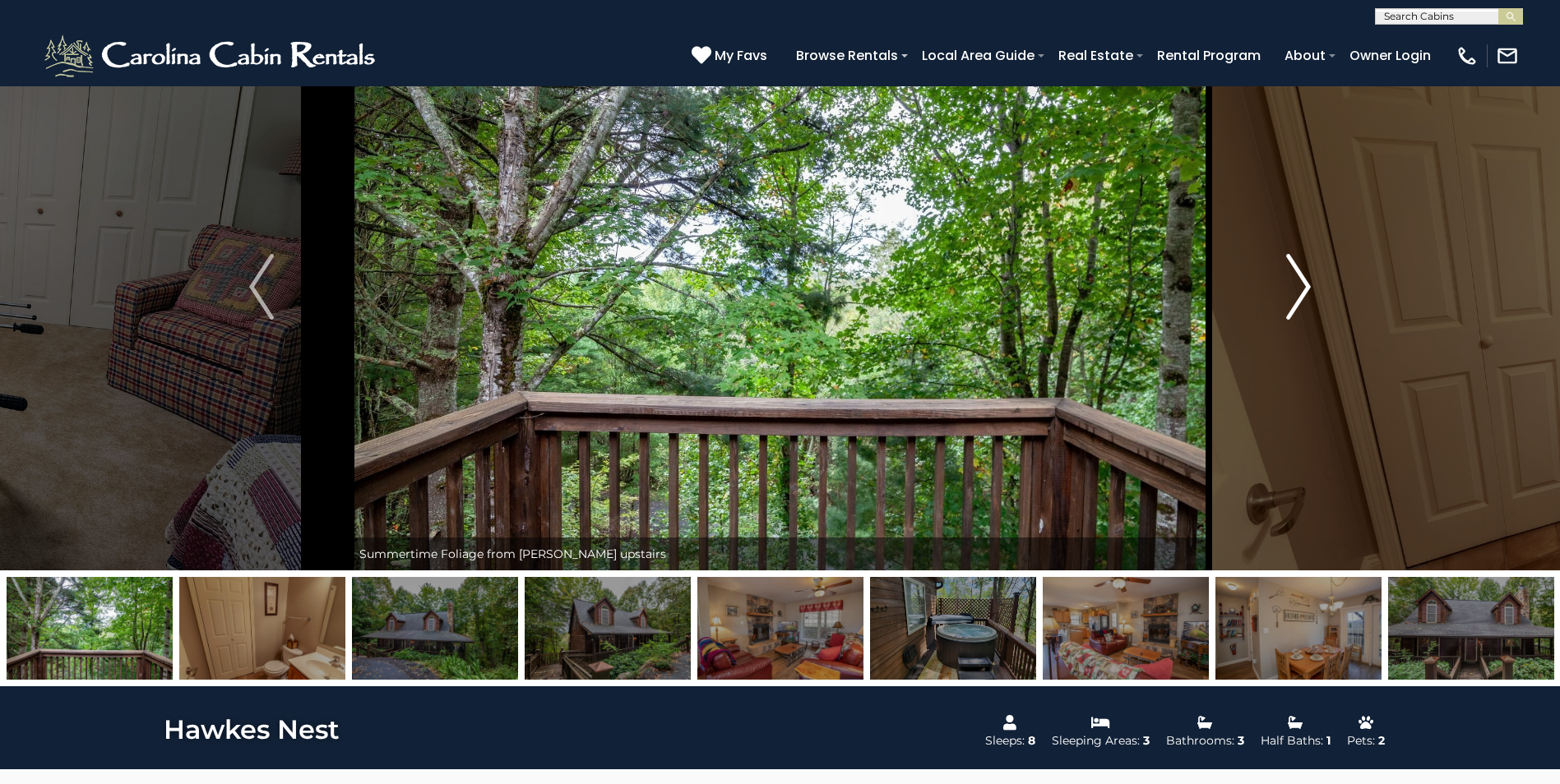
click at [1310, 280] on img "Next" at bounding box center [1297, 287] width 24 height 66
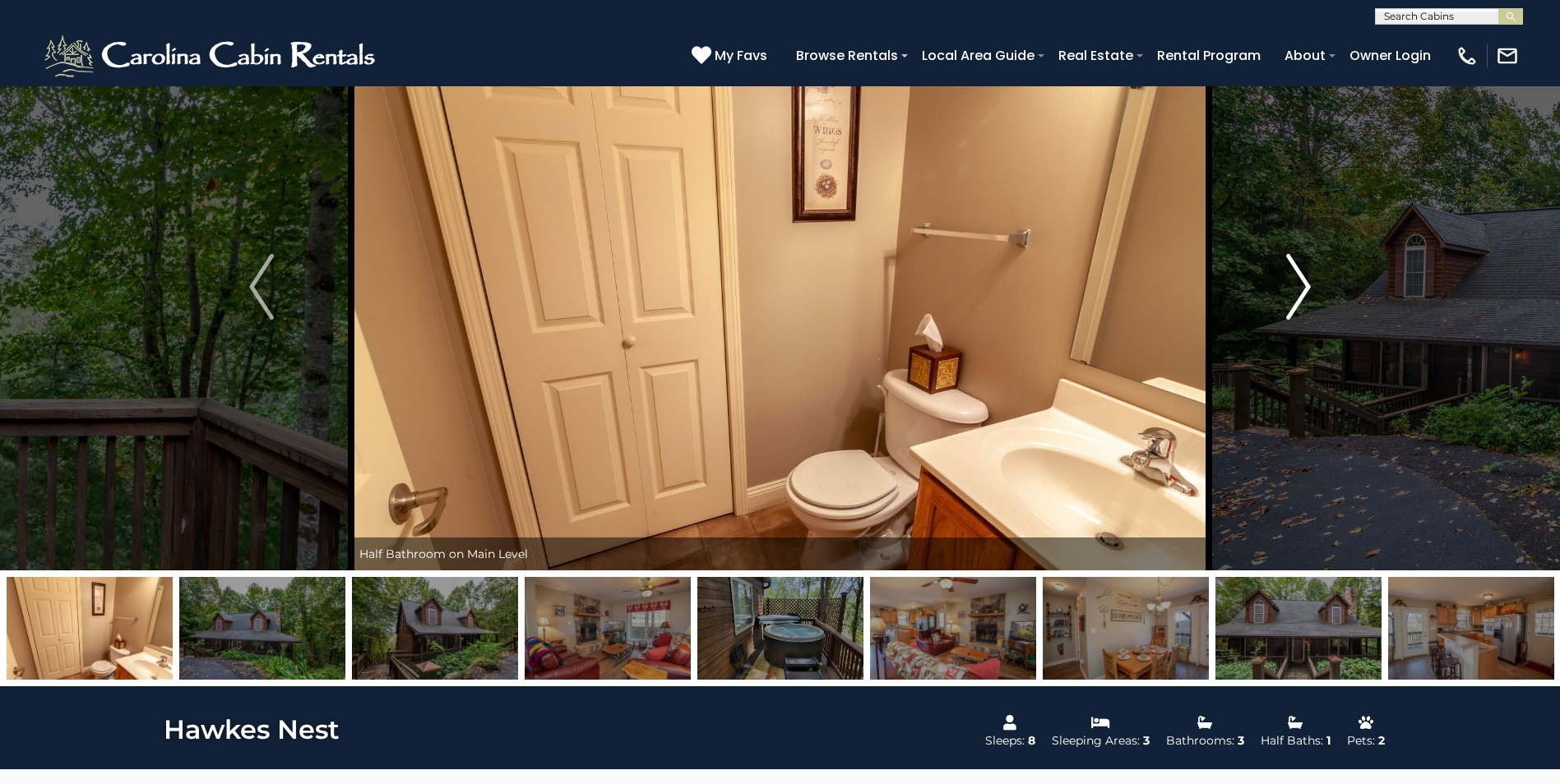
click at [1310, 280] on img "Next" at bounding box center [1297, 287] width 24 height 66
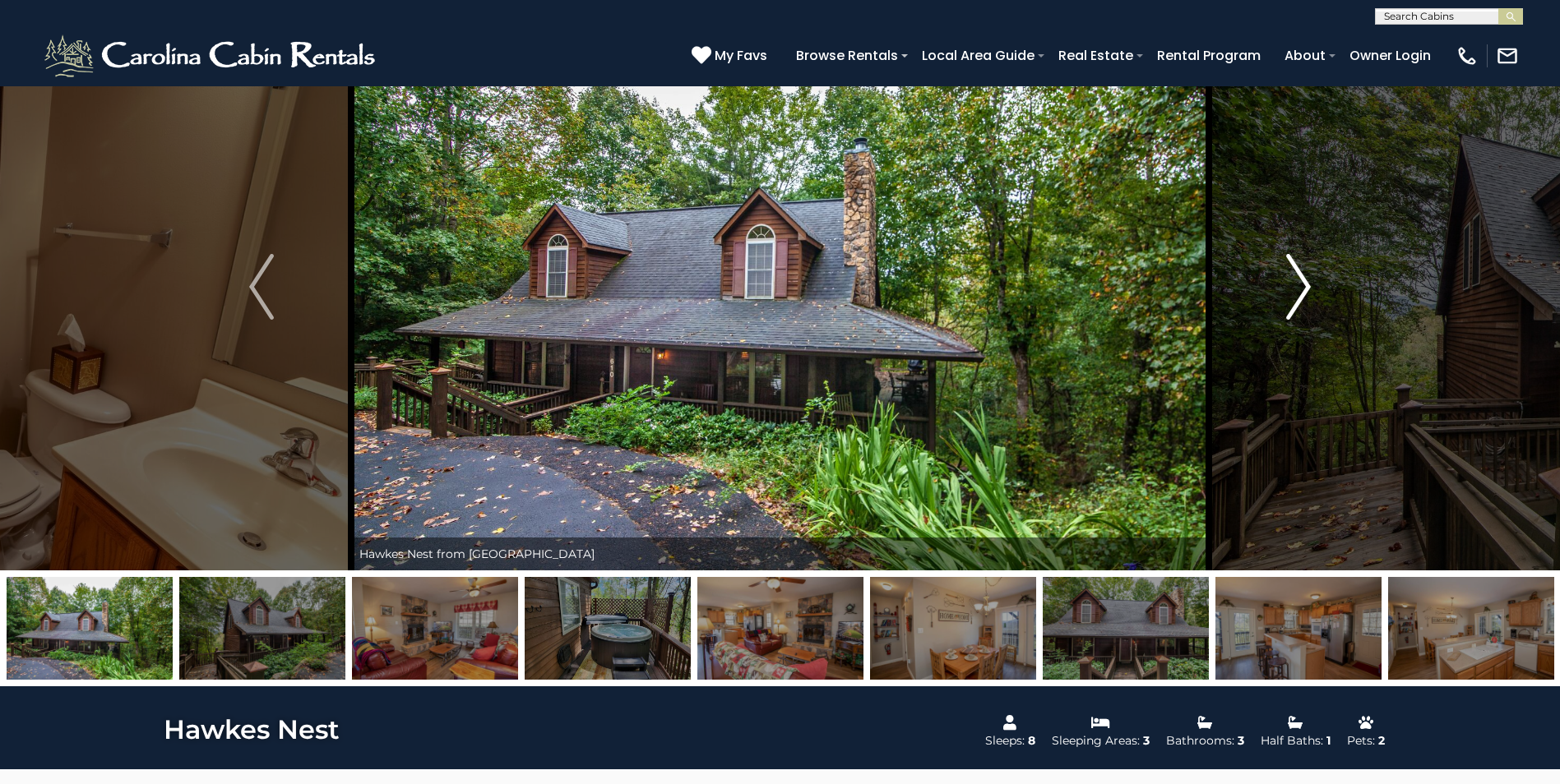
click at [1310, 280] on img "Next" at bounding box center [1297, 287] width 24 height 66
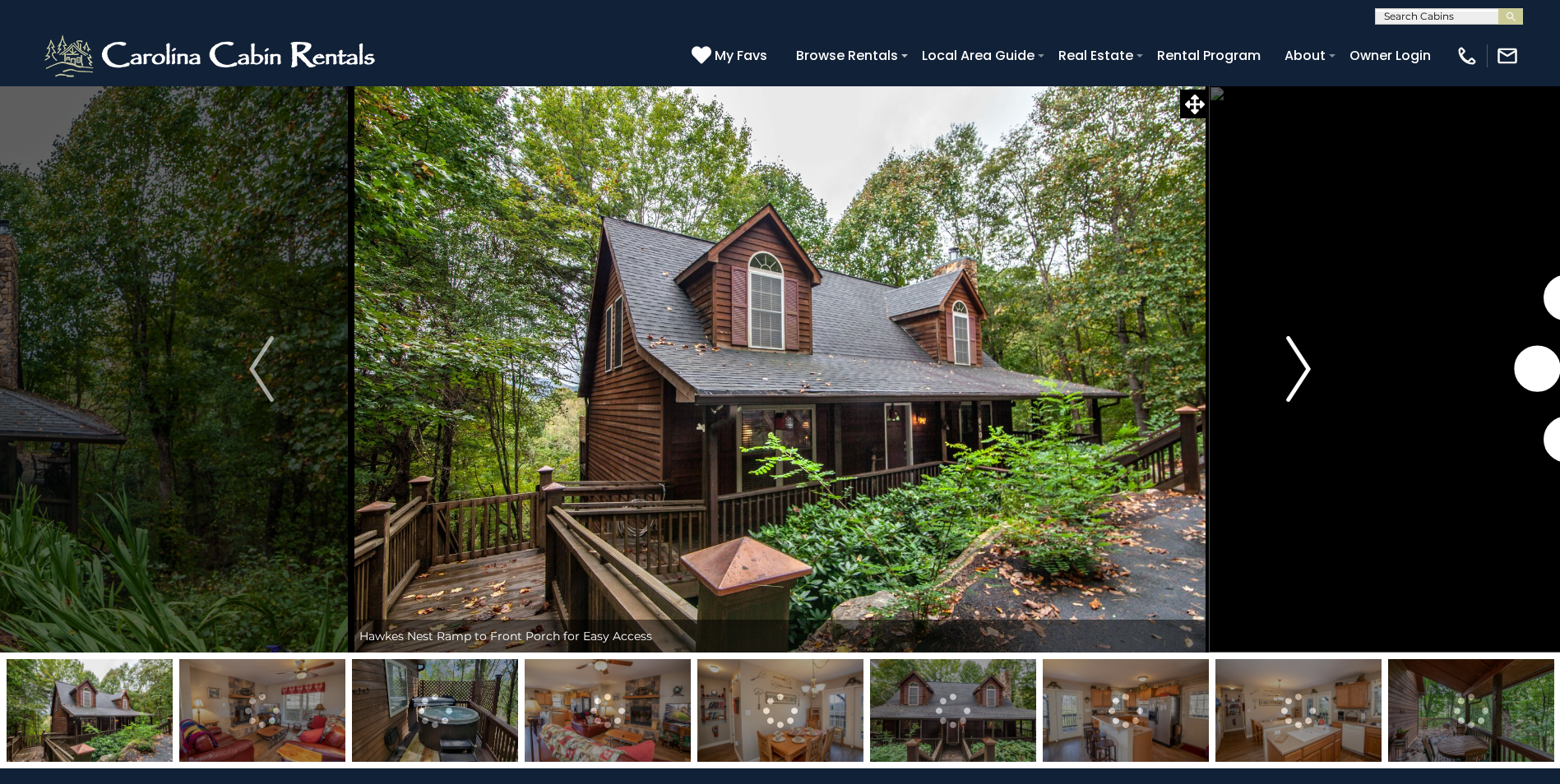
click at [1300, 378] on img "Next" at bounding box center [1297, 368] width 24 height 66
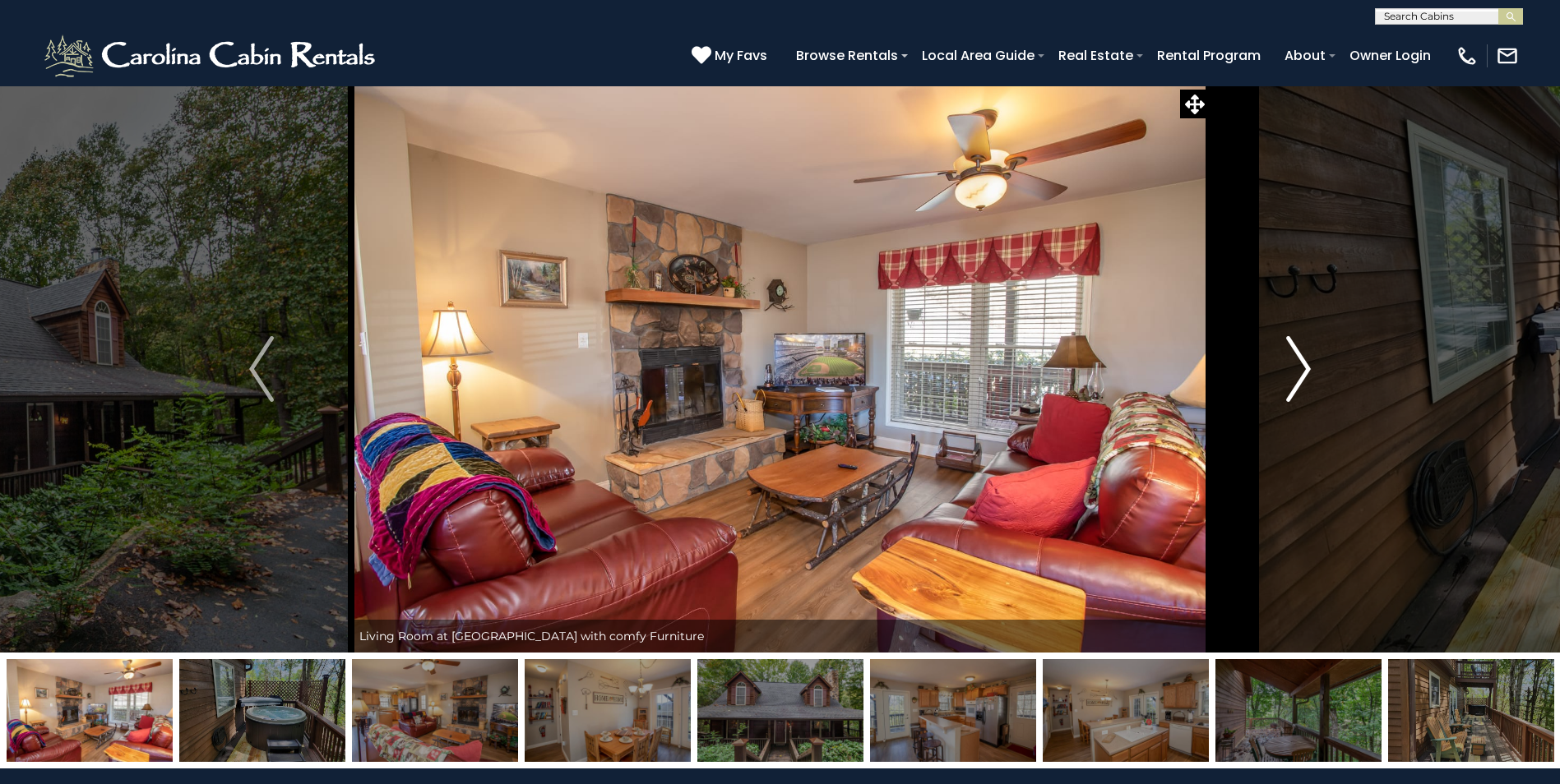
click at [1300, 378] on img "Next" at bounding box center [1297, 368] width 24 height 66
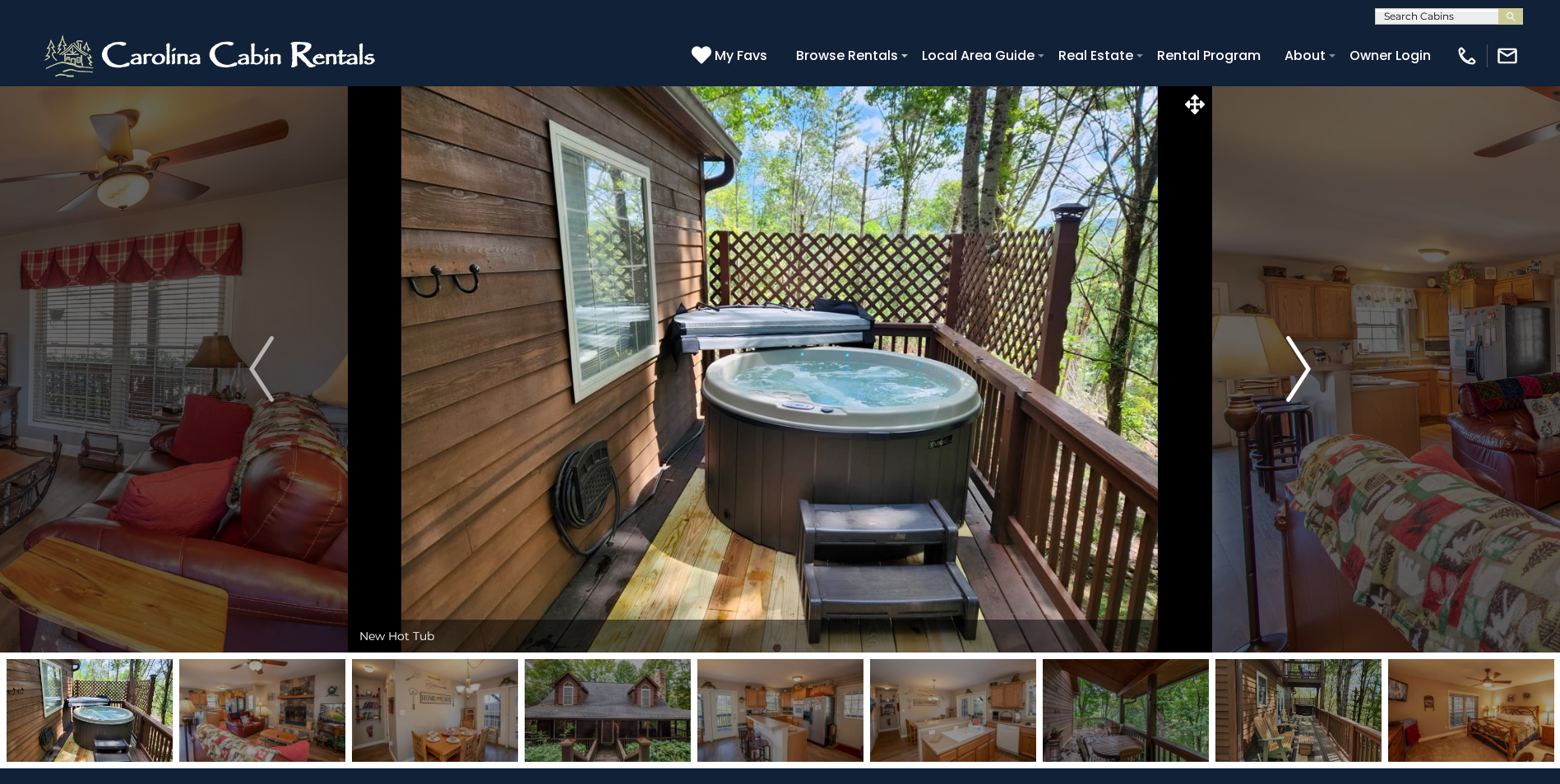
click at [1300, 378] on img "Next" at bounding box center [1297, 368] width 24 height 66
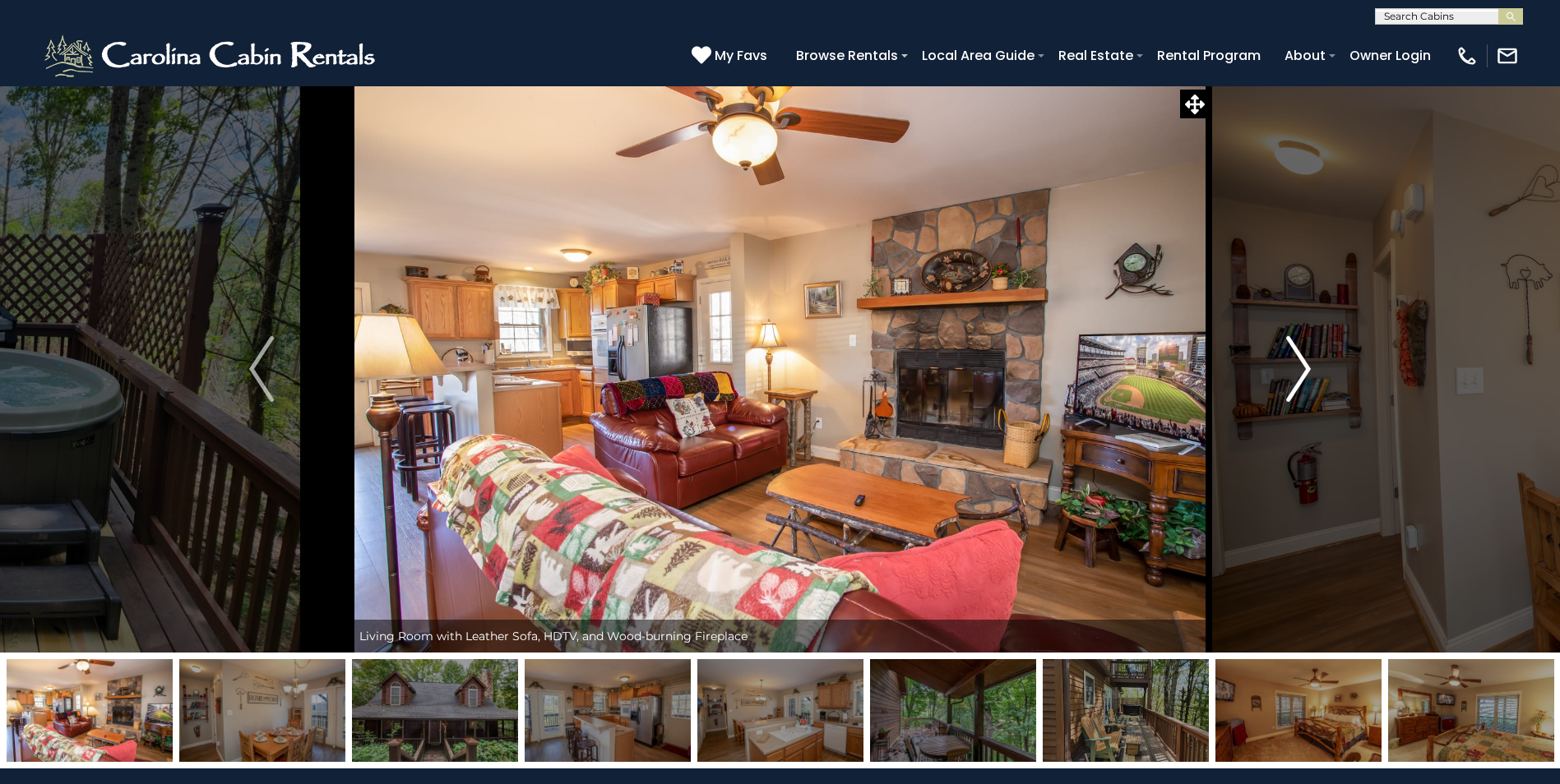
click at [1300, 378] on img "Next" at bounding box center [1297, 368] width 24 height 66
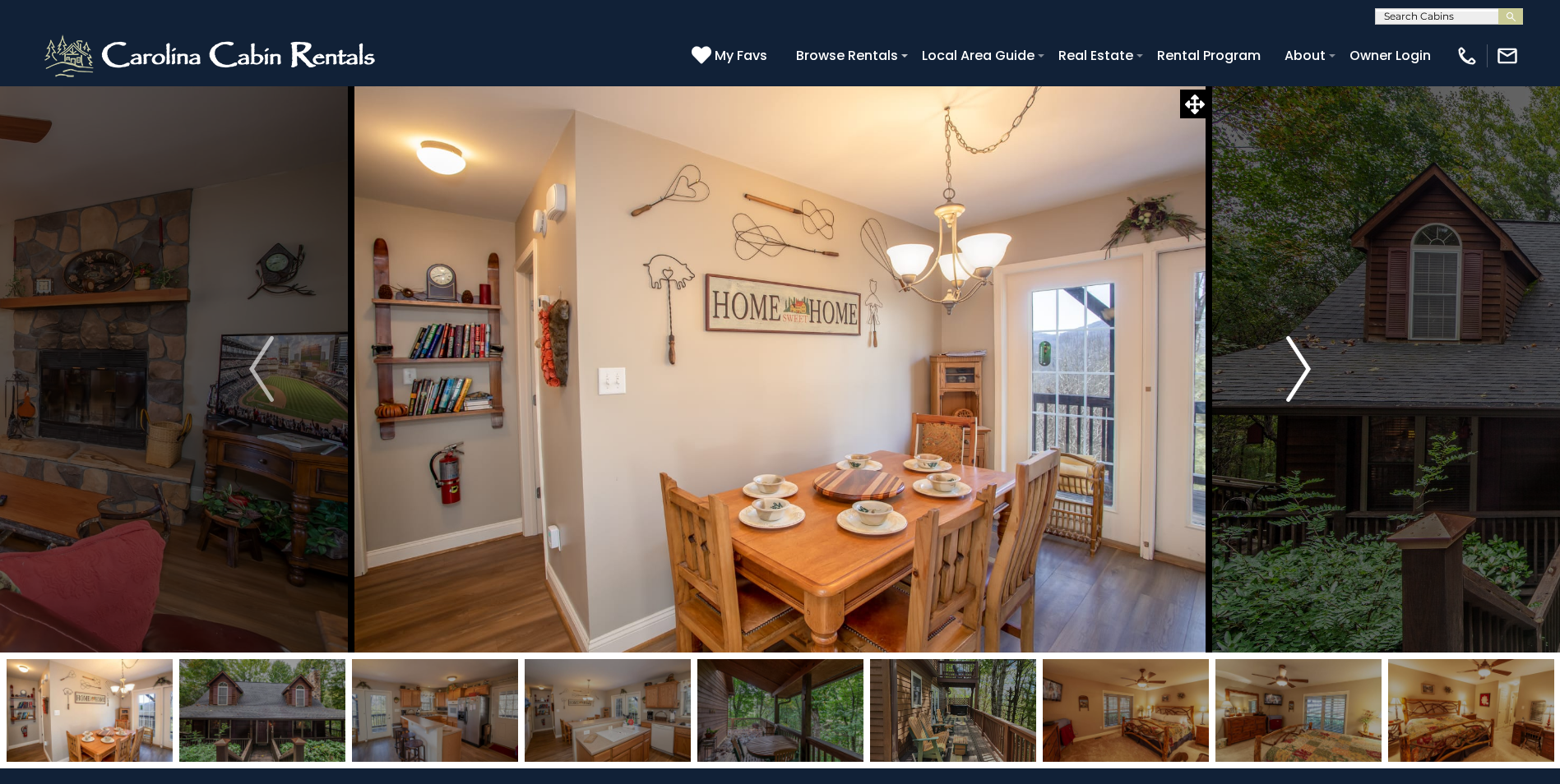
click at [1300, 378] on img "Next" at bounding box center [1297, 368] width 24 height 66
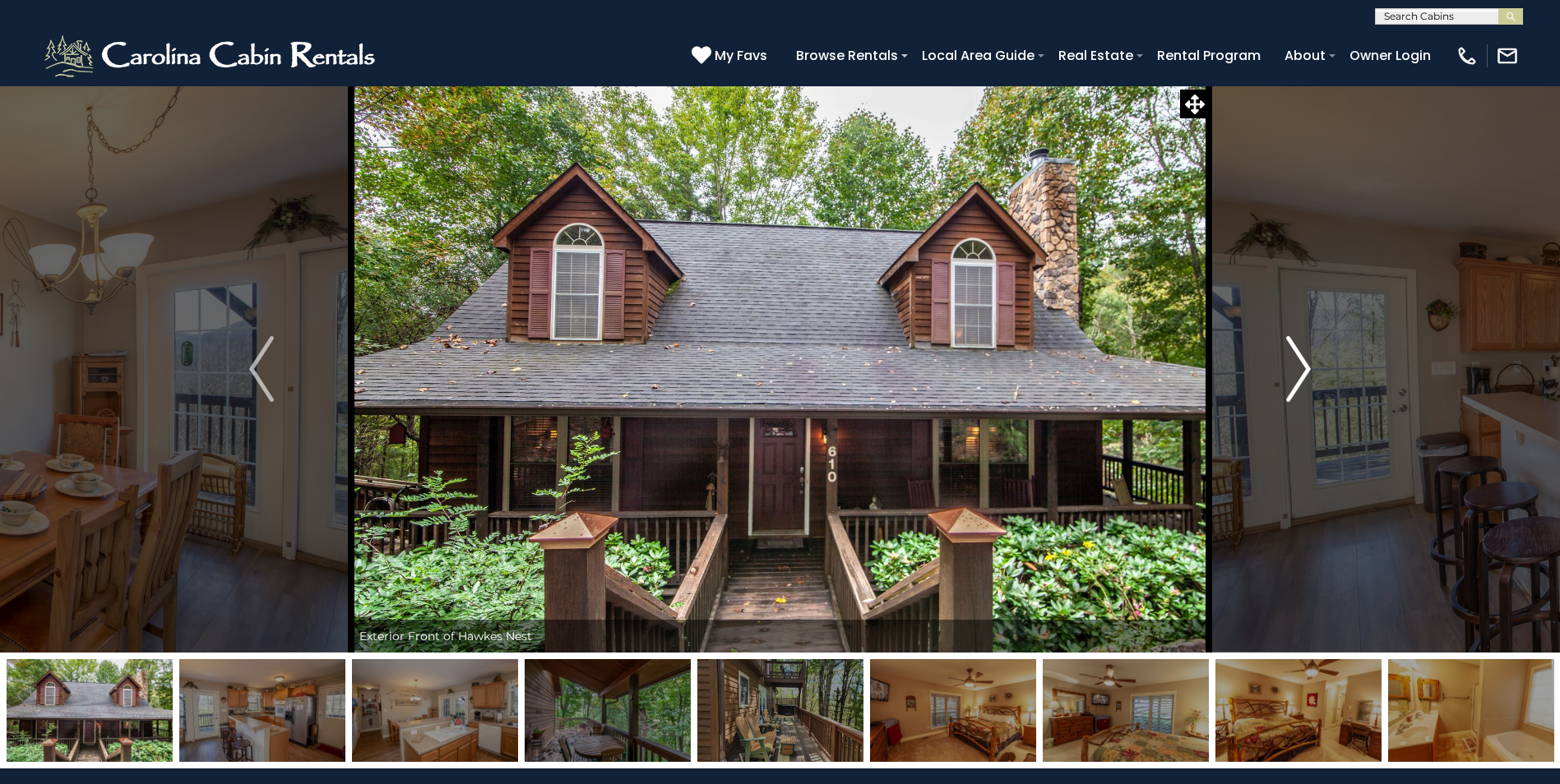
click at [1300, 378] on img "Next" at bounding box center [1297, 368] width 24 height 66
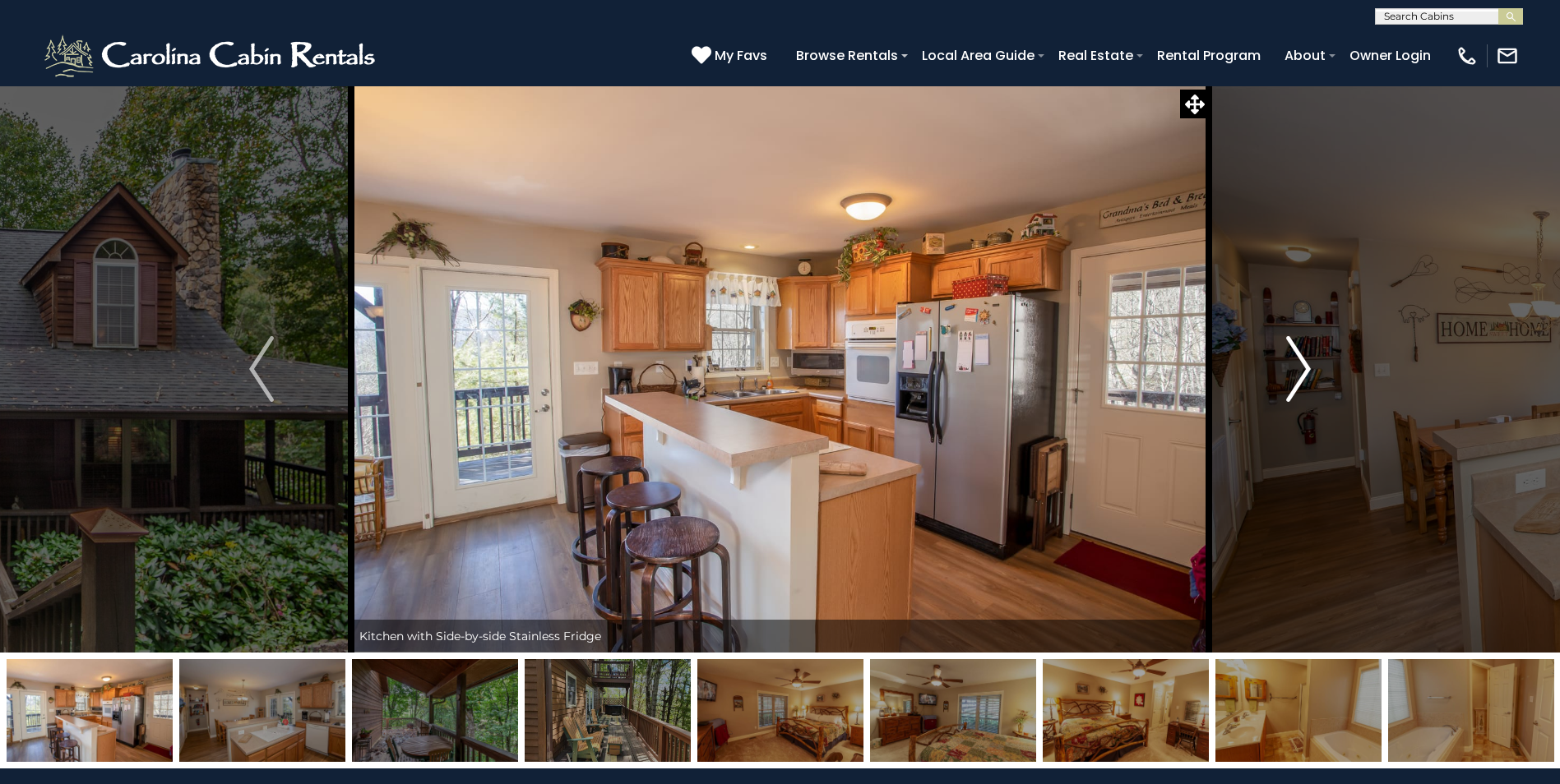
click at [1300, 378] on img "Next" at bounding box center [1297, 368] width 24 height 66
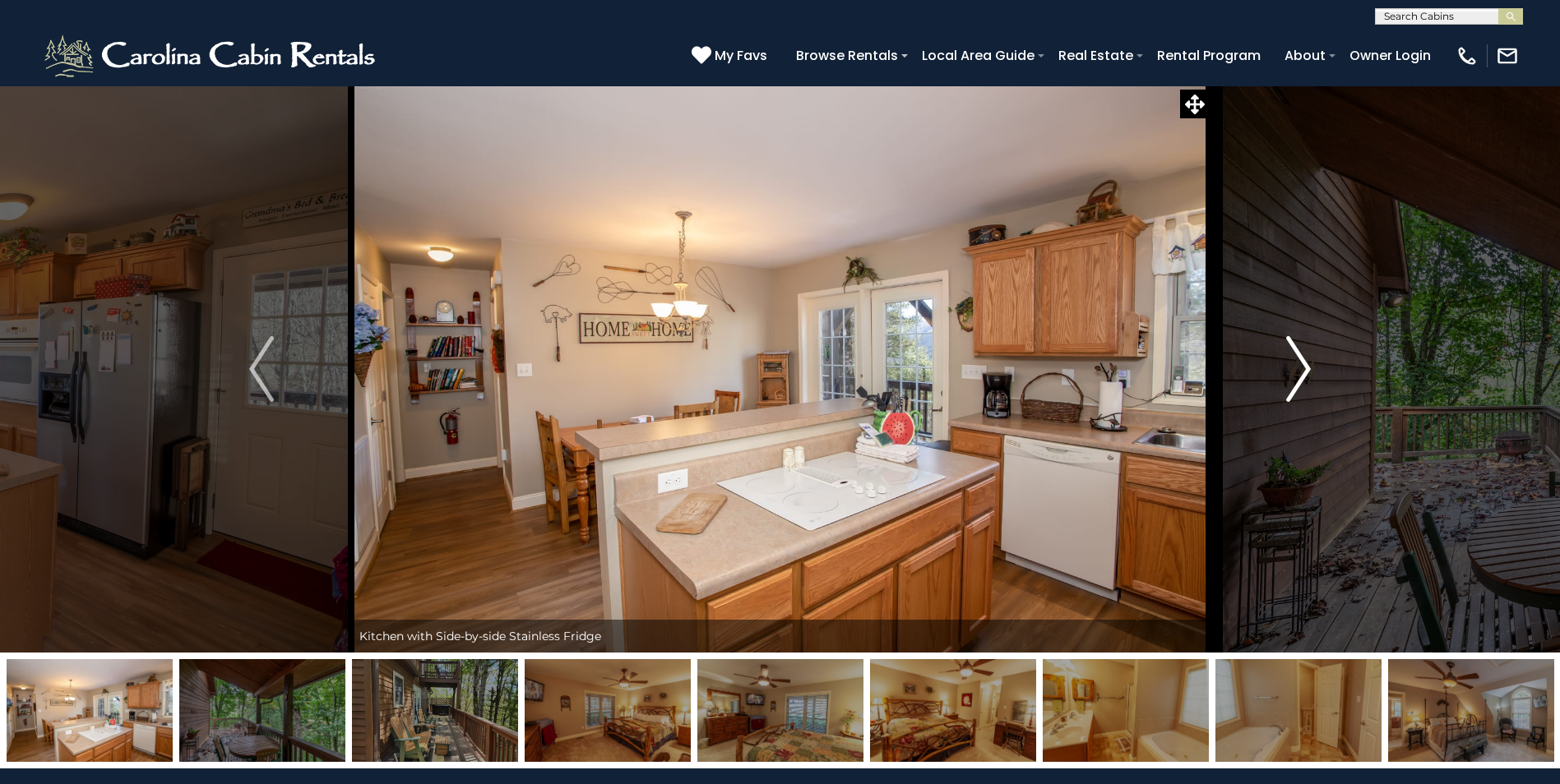
click at [1300, 378] on img "Next" at bounding box center [1297, 368] width 24 height 66
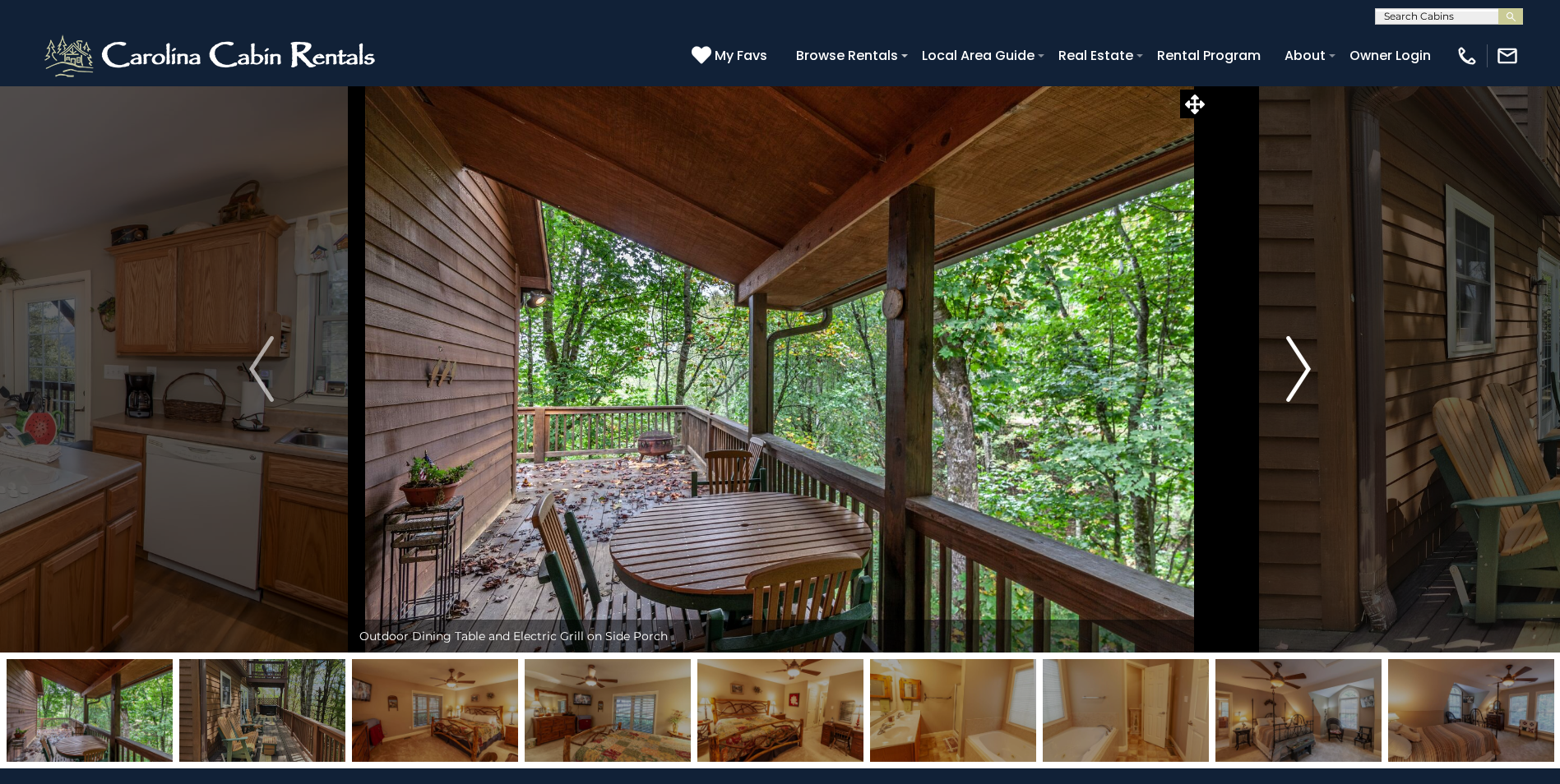
click at [1300, 378] on img "Next" at bounding box center [1297, 368] width 24 height 66
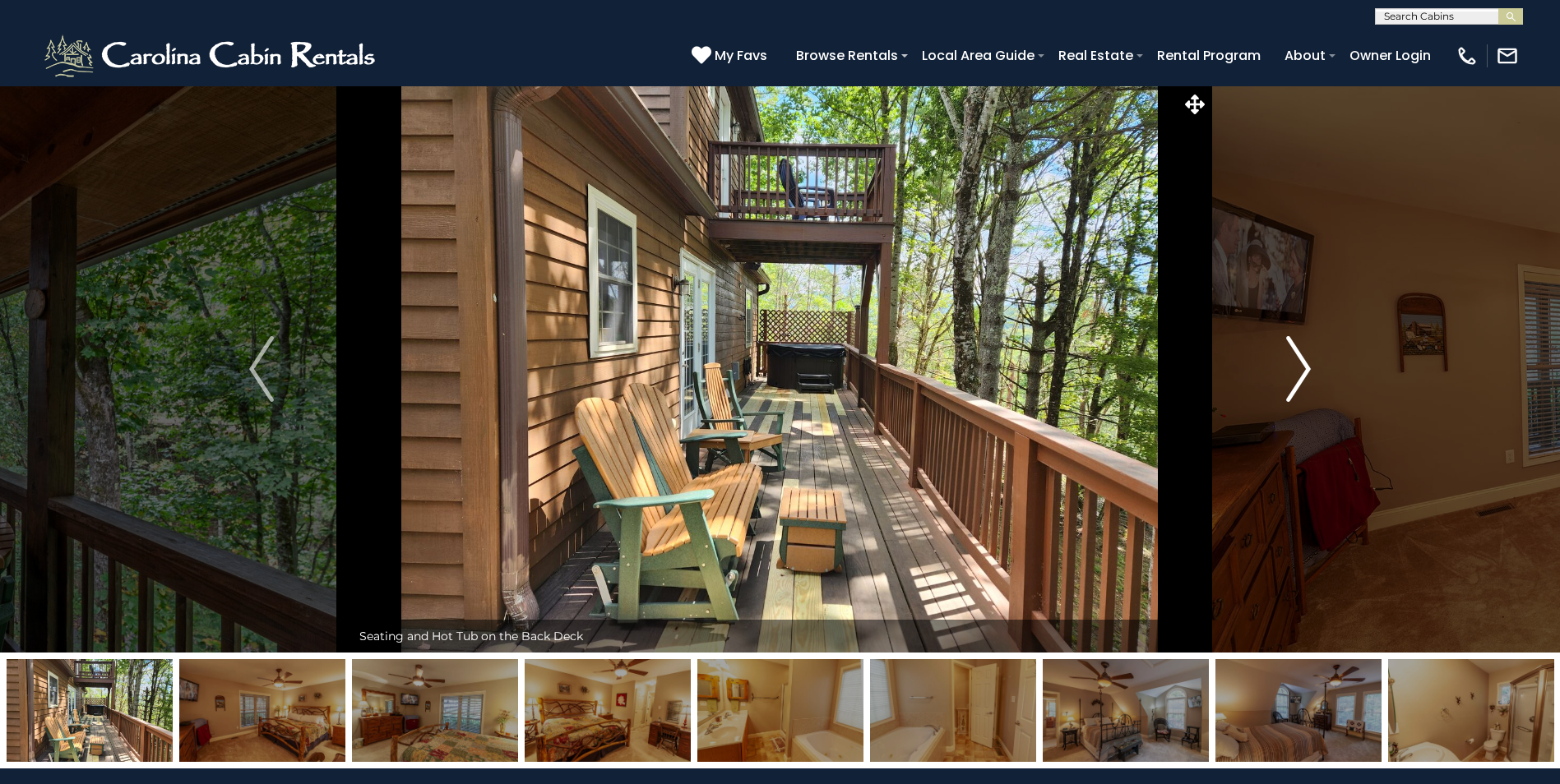
click at [1300, 378] on img "Next" at bounding box center [1297, 368] width 24 height 66
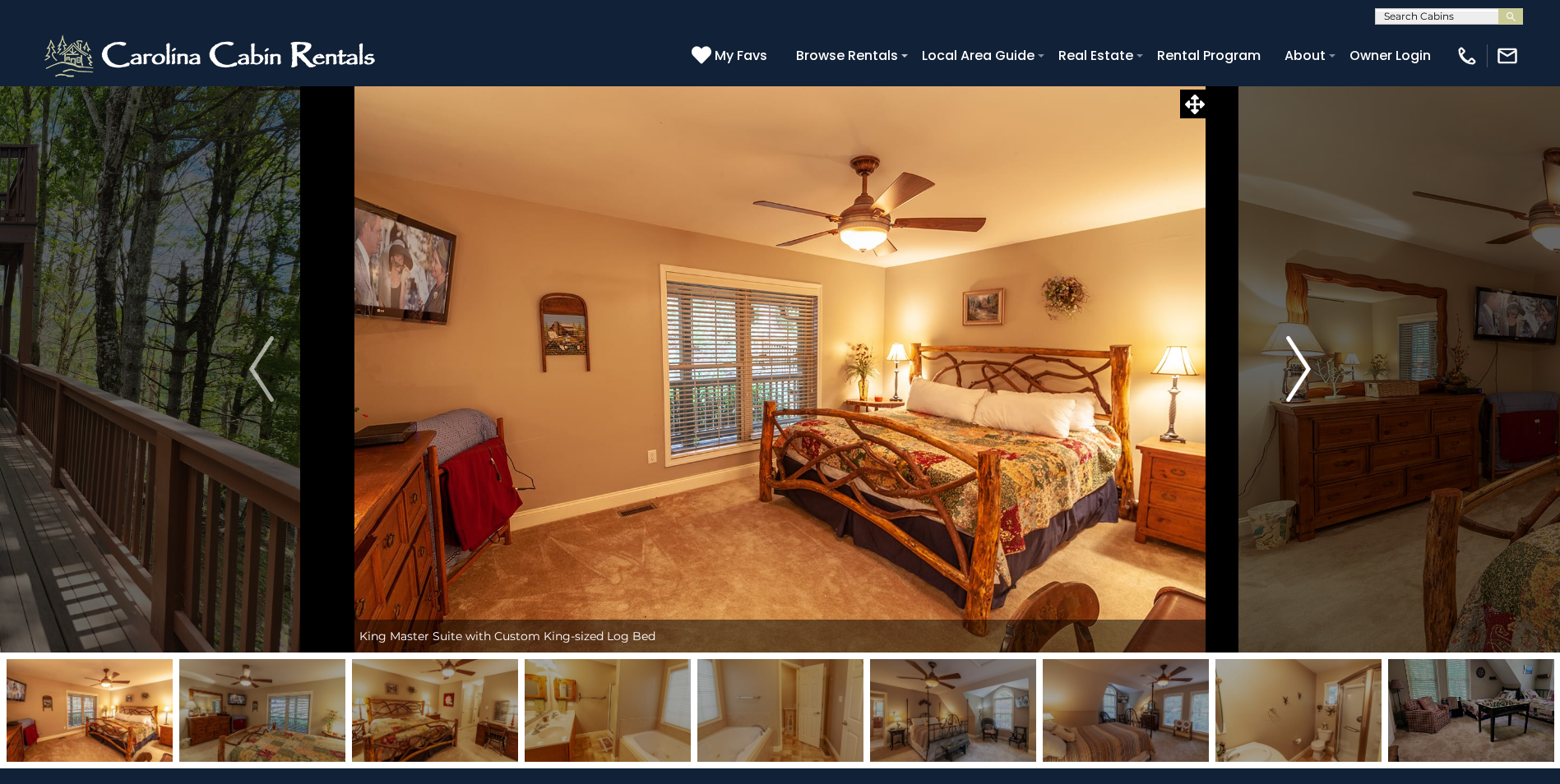
click at [1300, 378] on img "Next" at bounding box center [1297, 368] width 24 height 66
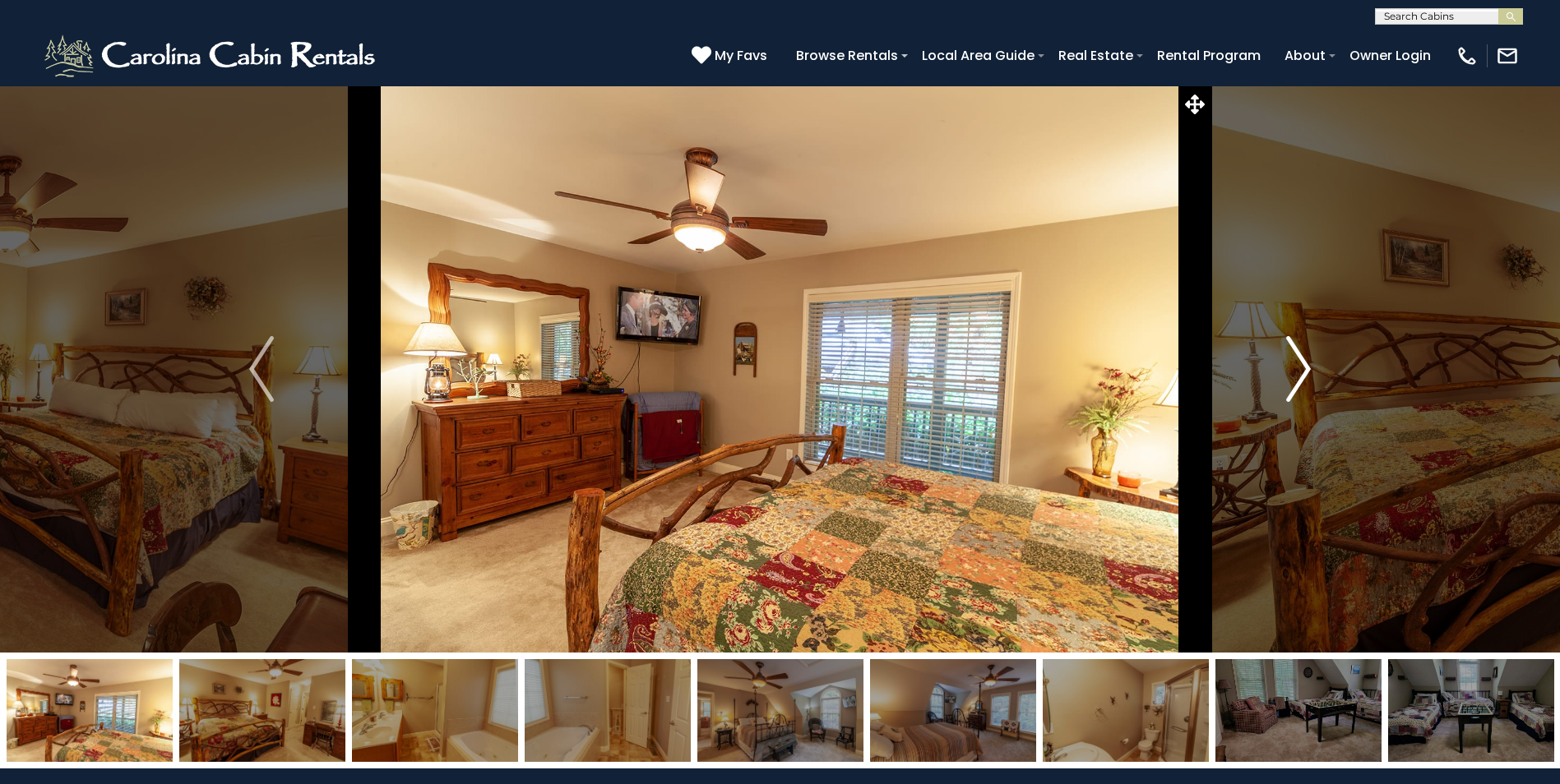
click at [1300, 378] on img "Next" at bounding box center [1297, 368] width 24 height 66
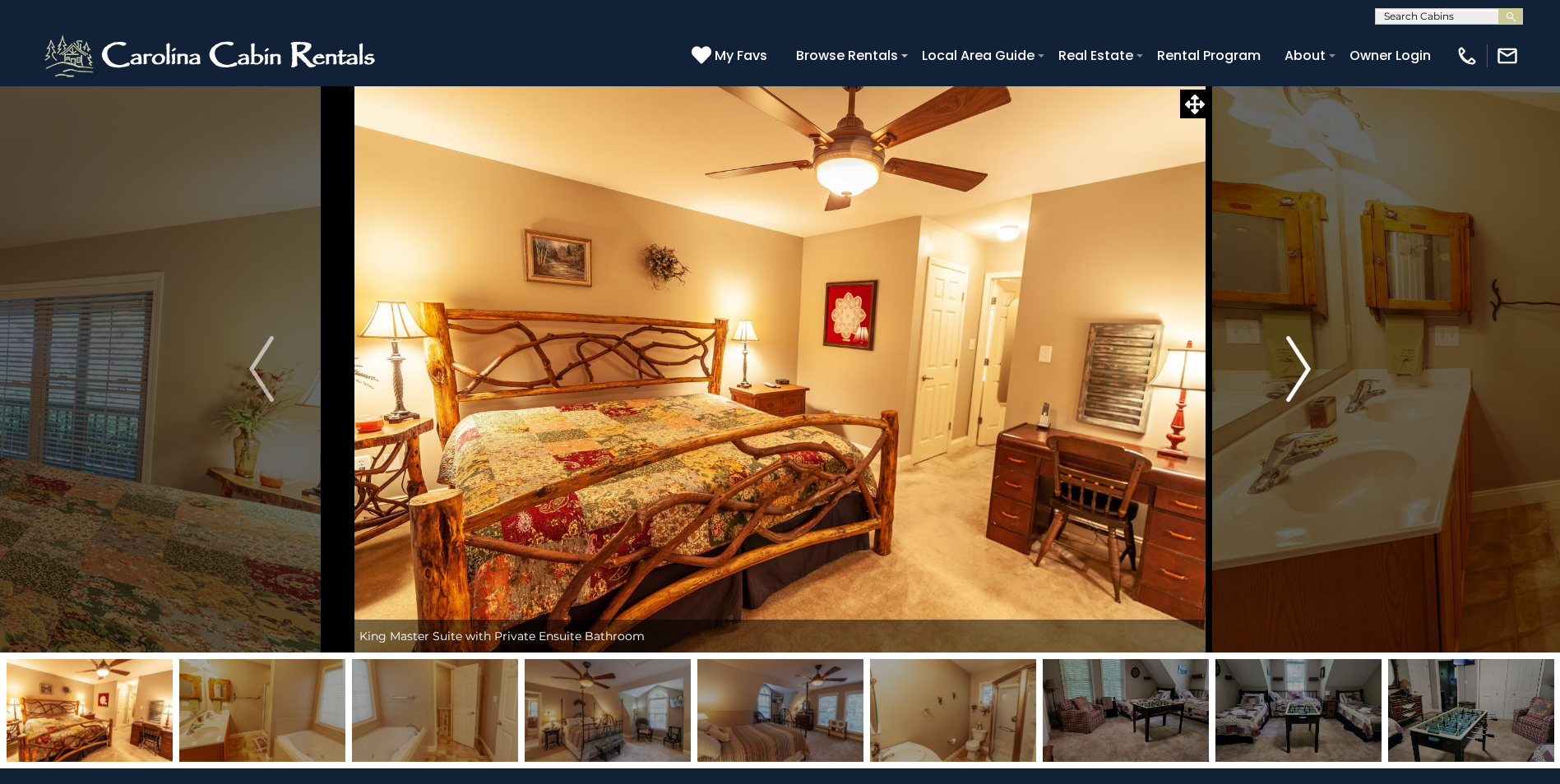
click at [1300, 378] on img "Next" at bounding box center [1297, 368] width 24 height 66
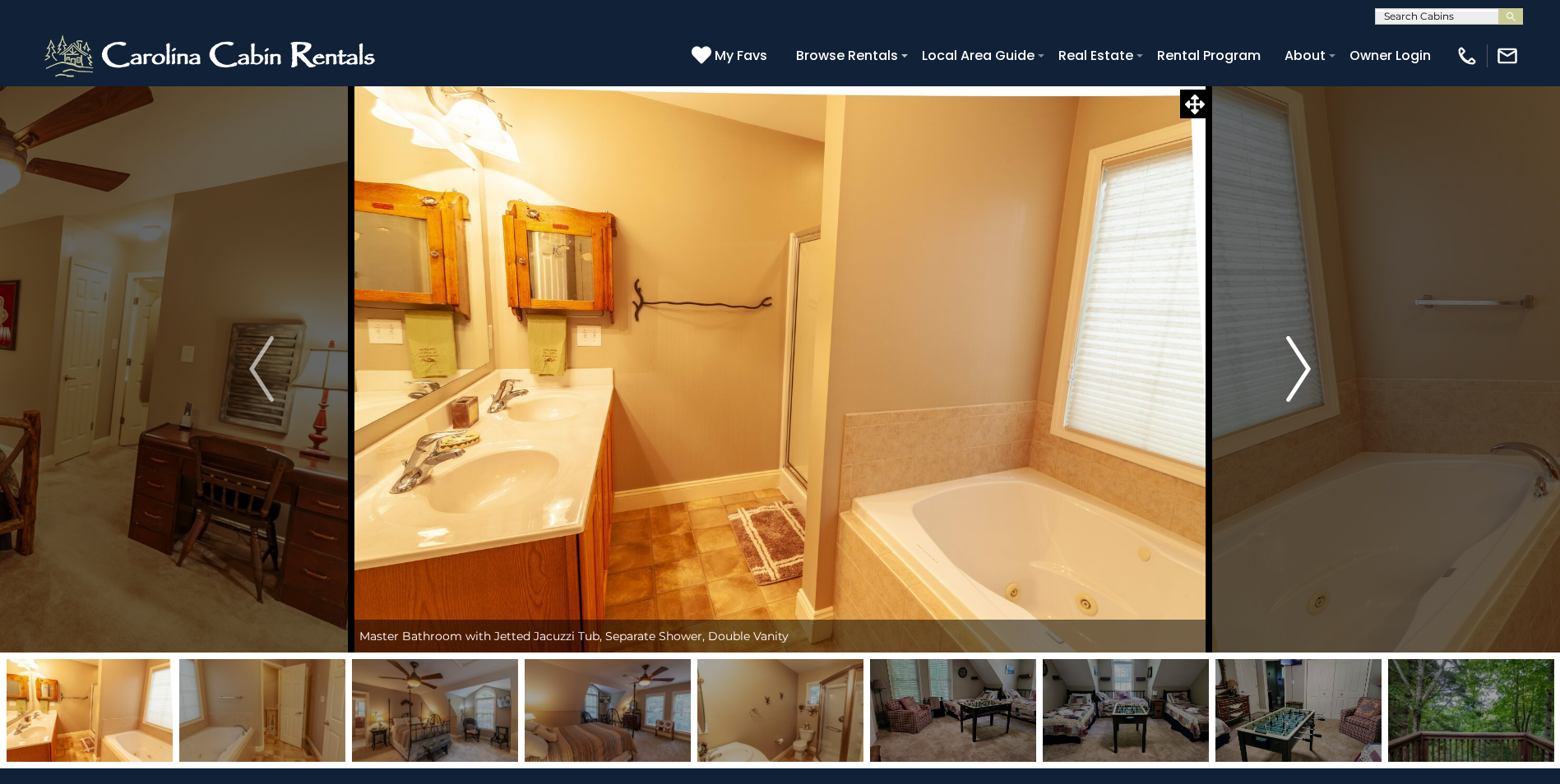
click at [1290, 378] on img "Next" at bounding box center [1297, 368] width 24 height 66
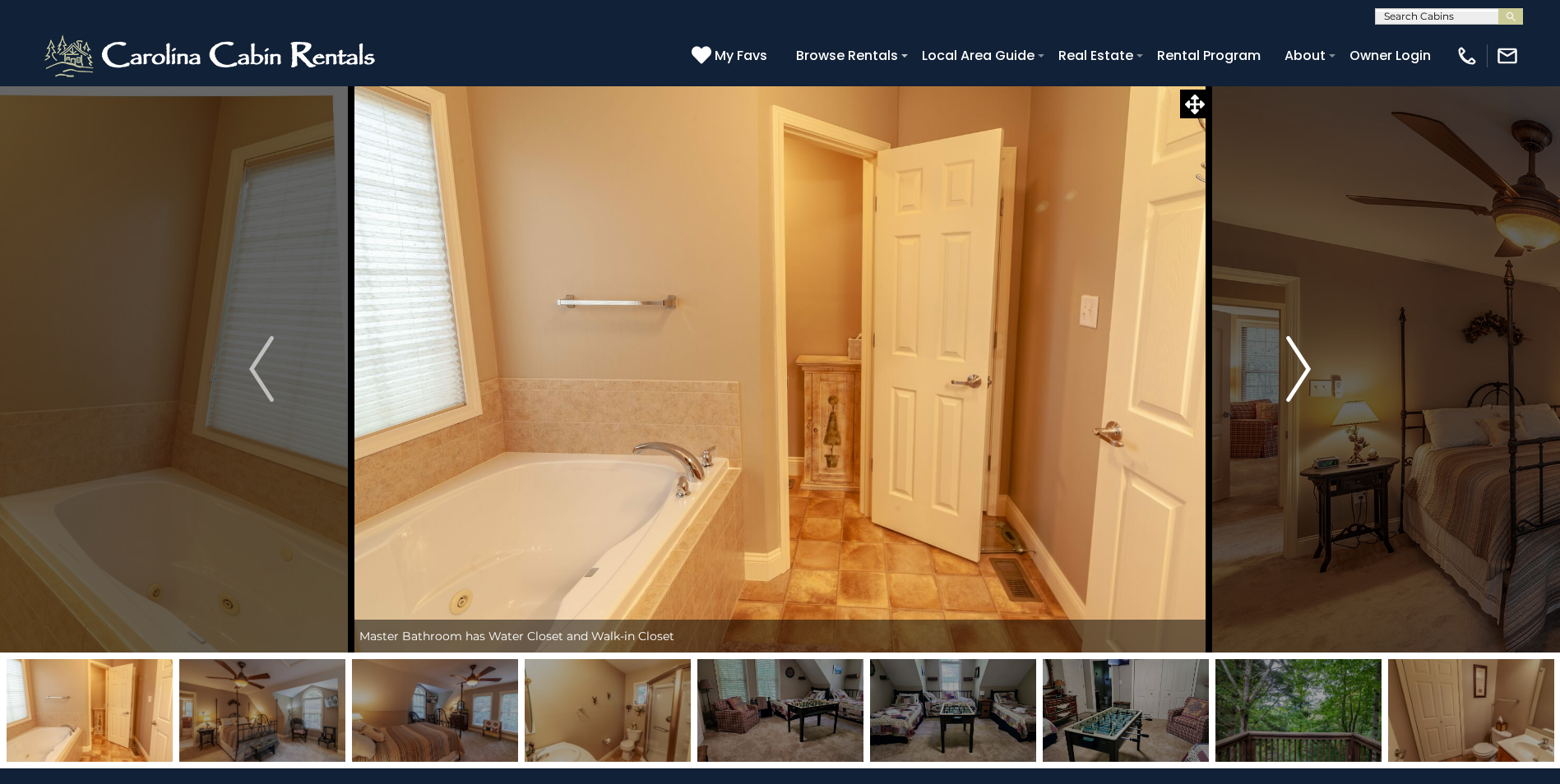
click at [1290, 378] on img "Next" at bounding box center [1297, 368] width 24 height 66
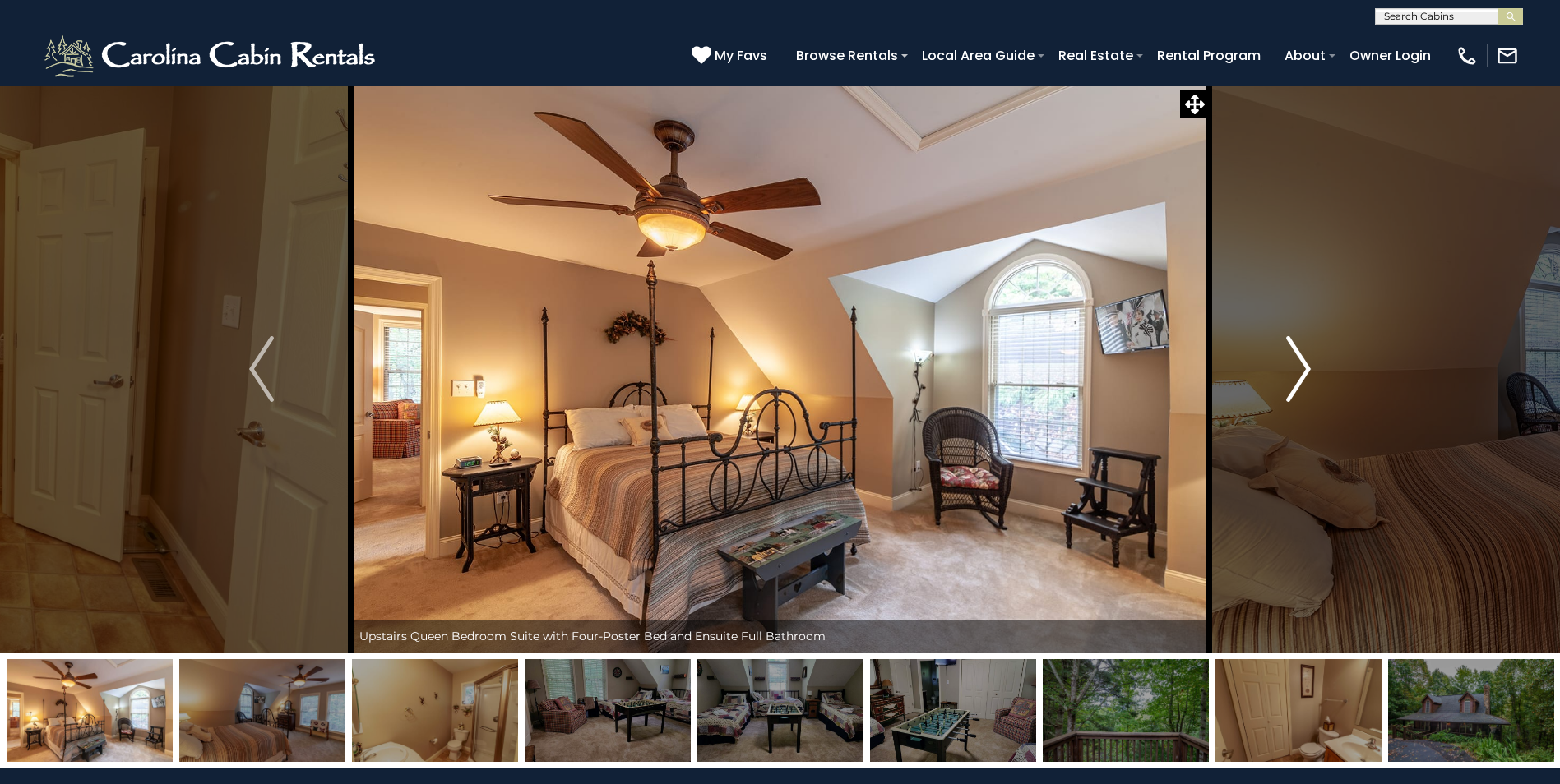
click at [1290, 378] on img "Next" at bounding box center [1297, 368] width 24 height 66
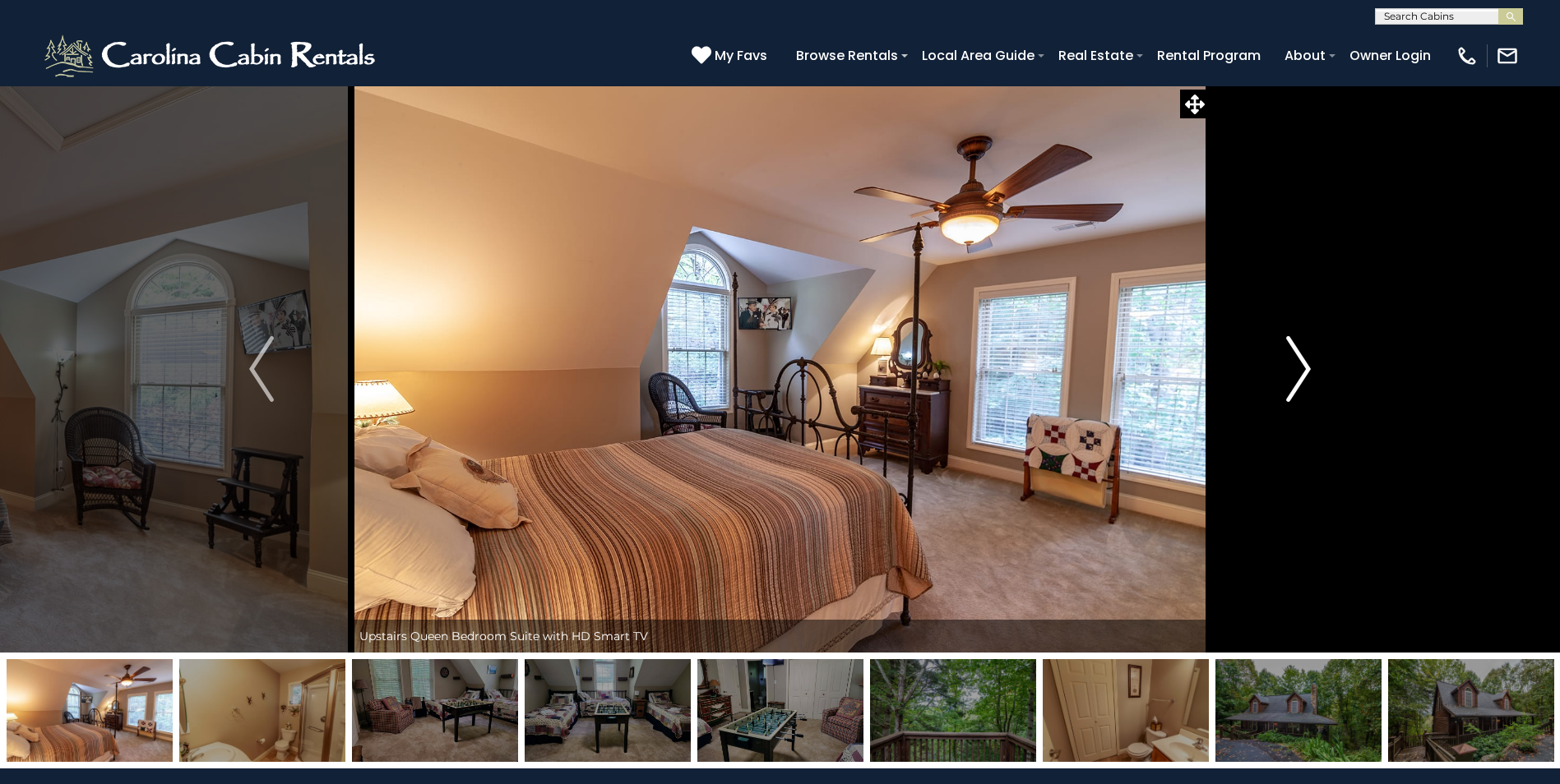
click at [1290, 378] on img "Next" at bounding box center [1297, 368] width 24 height 66
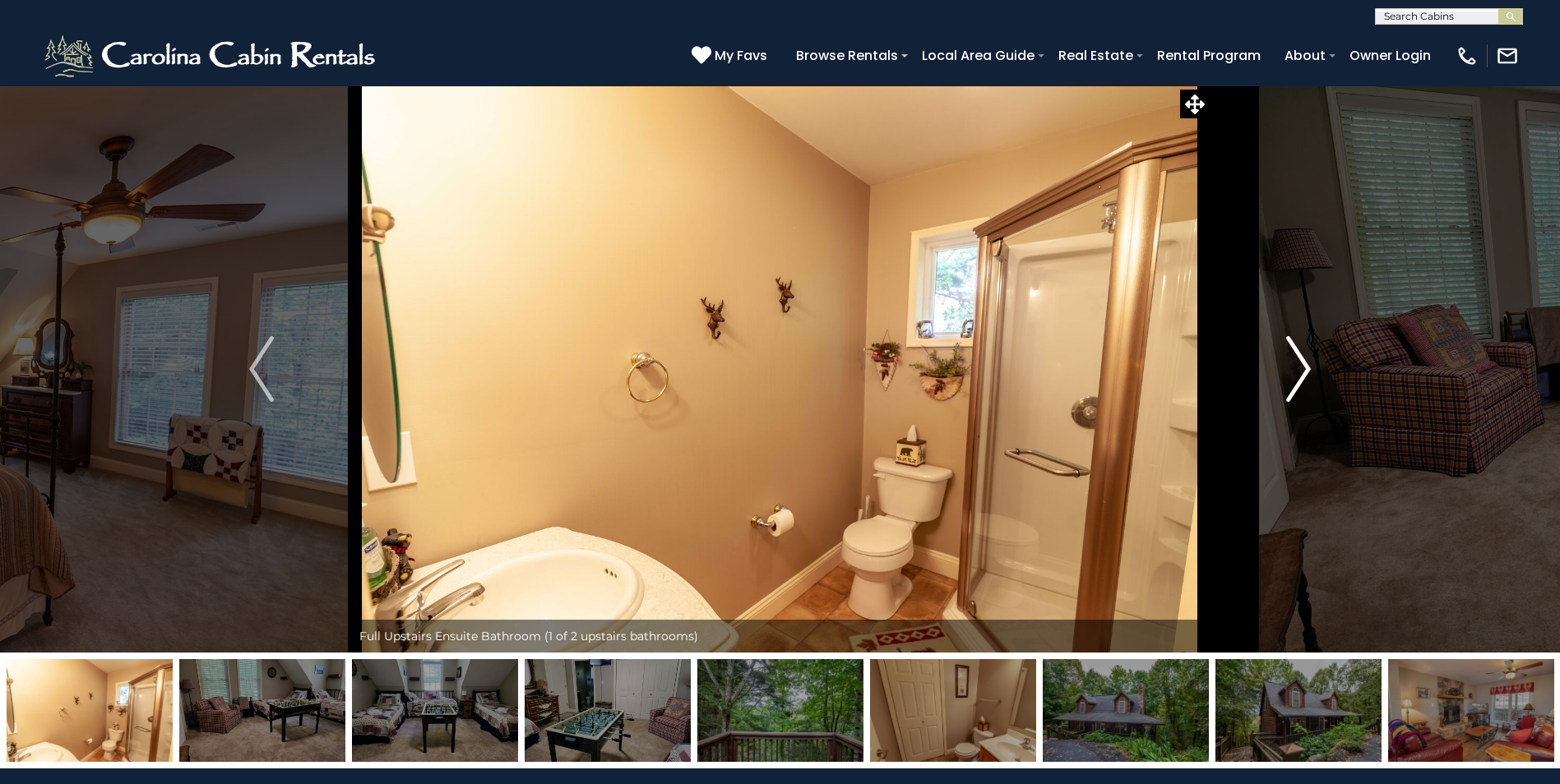
click at [1290, 378] on img "Next" at bounding box center [1297, 368] width 24 height 66
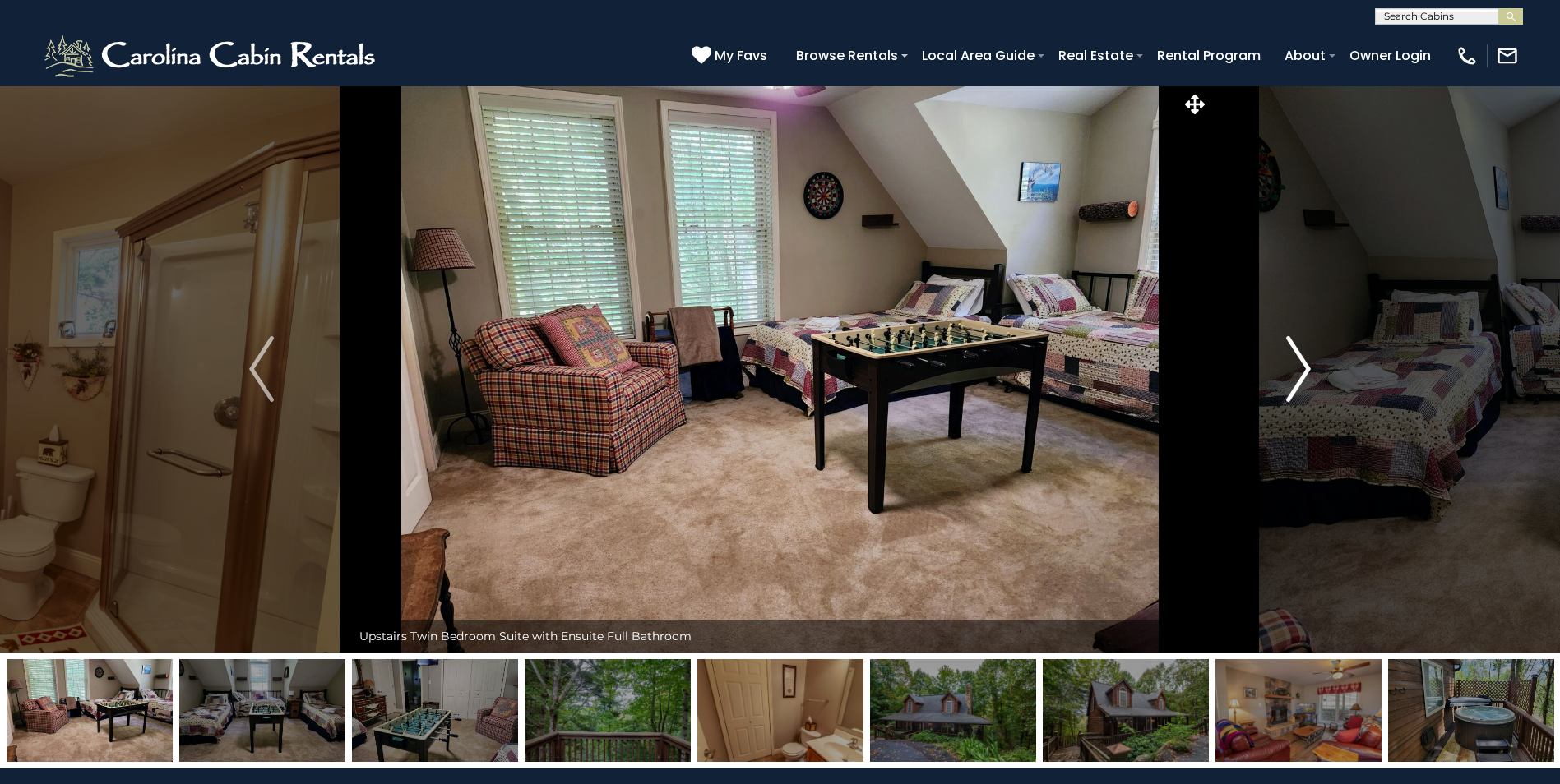
click at [1290, 378] on img "Next" at bounding box center [1297, 368] width 24 height 66
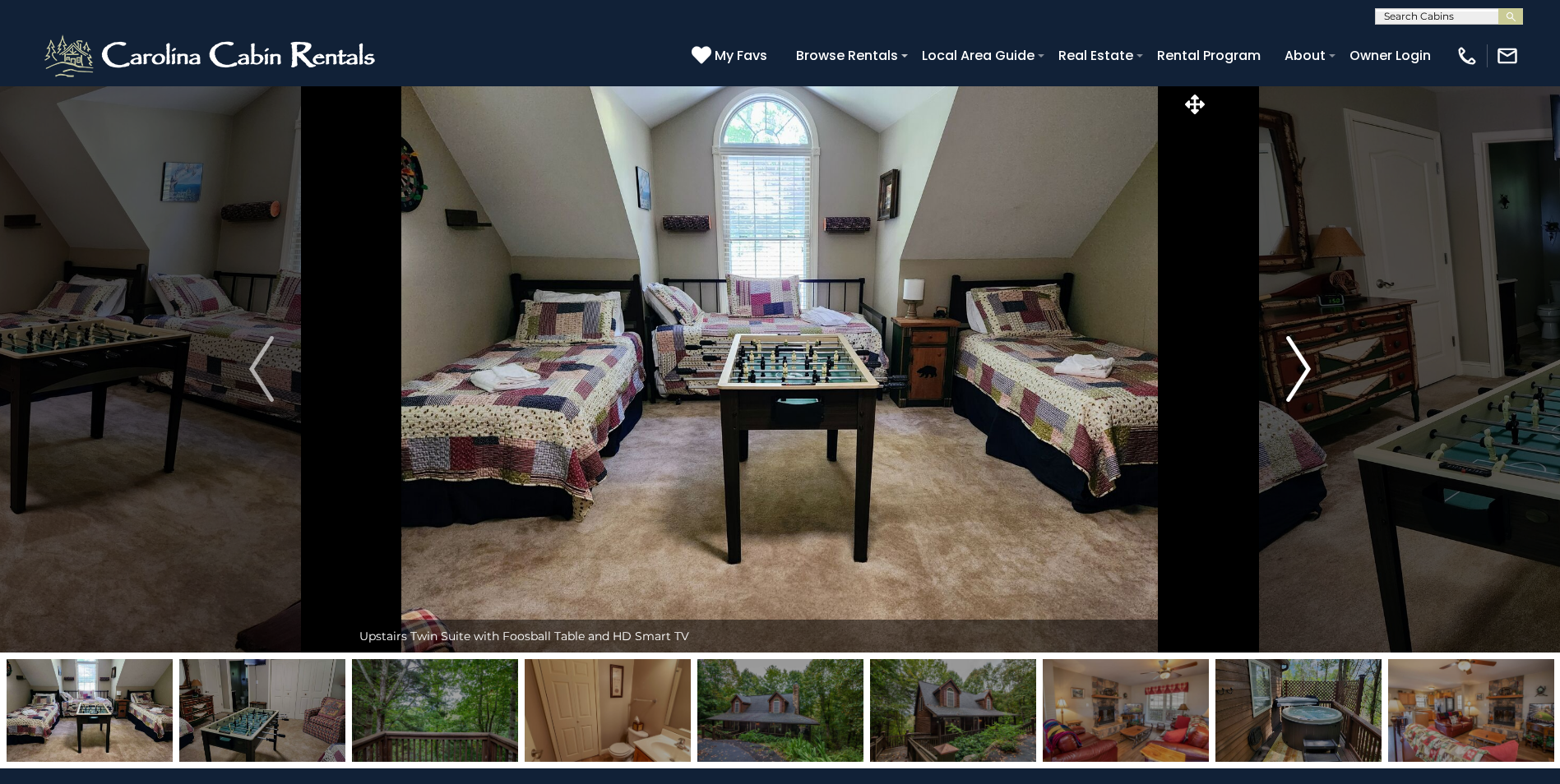
click at [1290, 378] on img "Next" at bounding box center [1297, 368] width 24 height 66
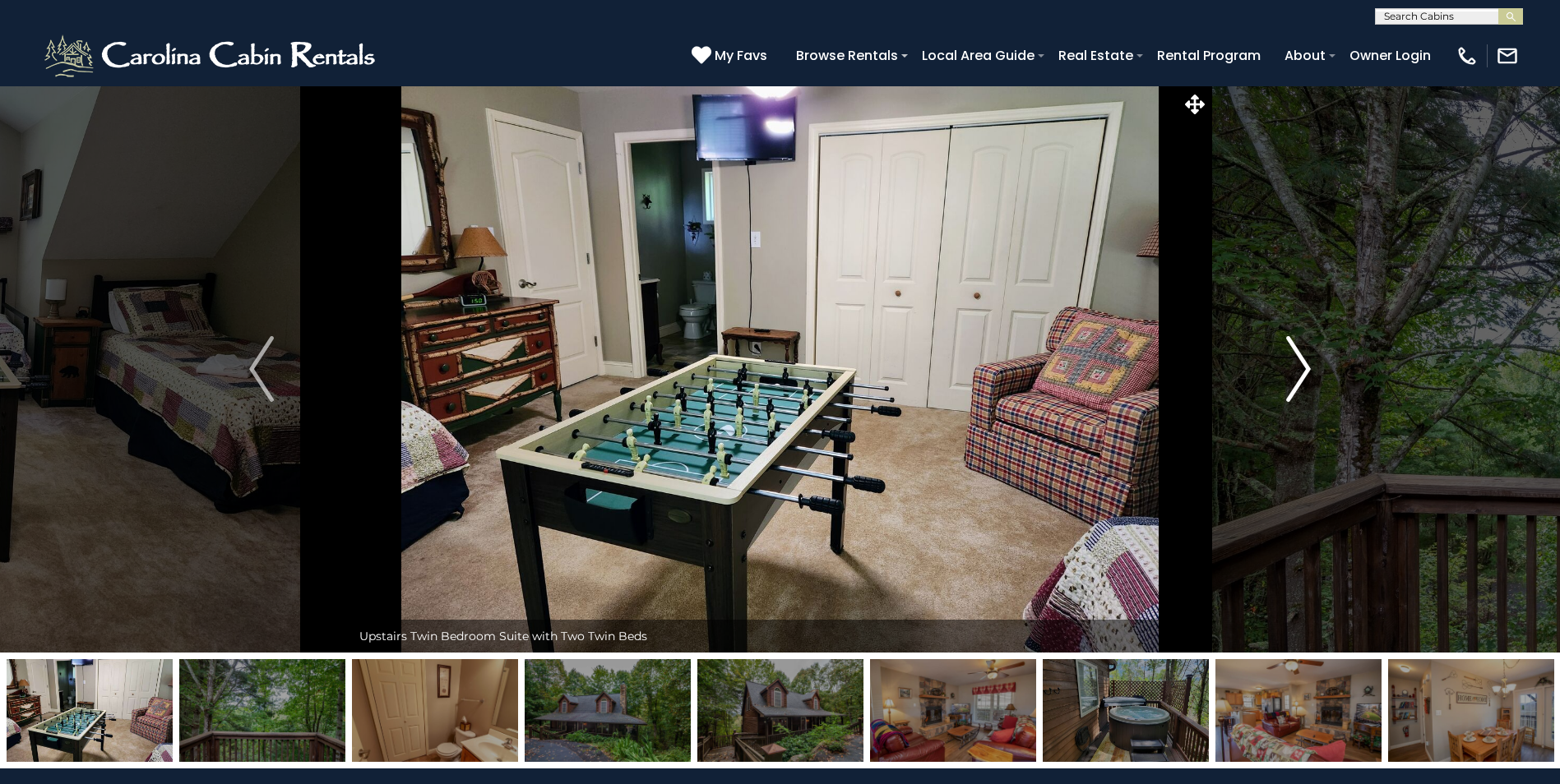
click at [1290, 378] on img "Next" at bounding box center [1297, 368] width 24 height 66
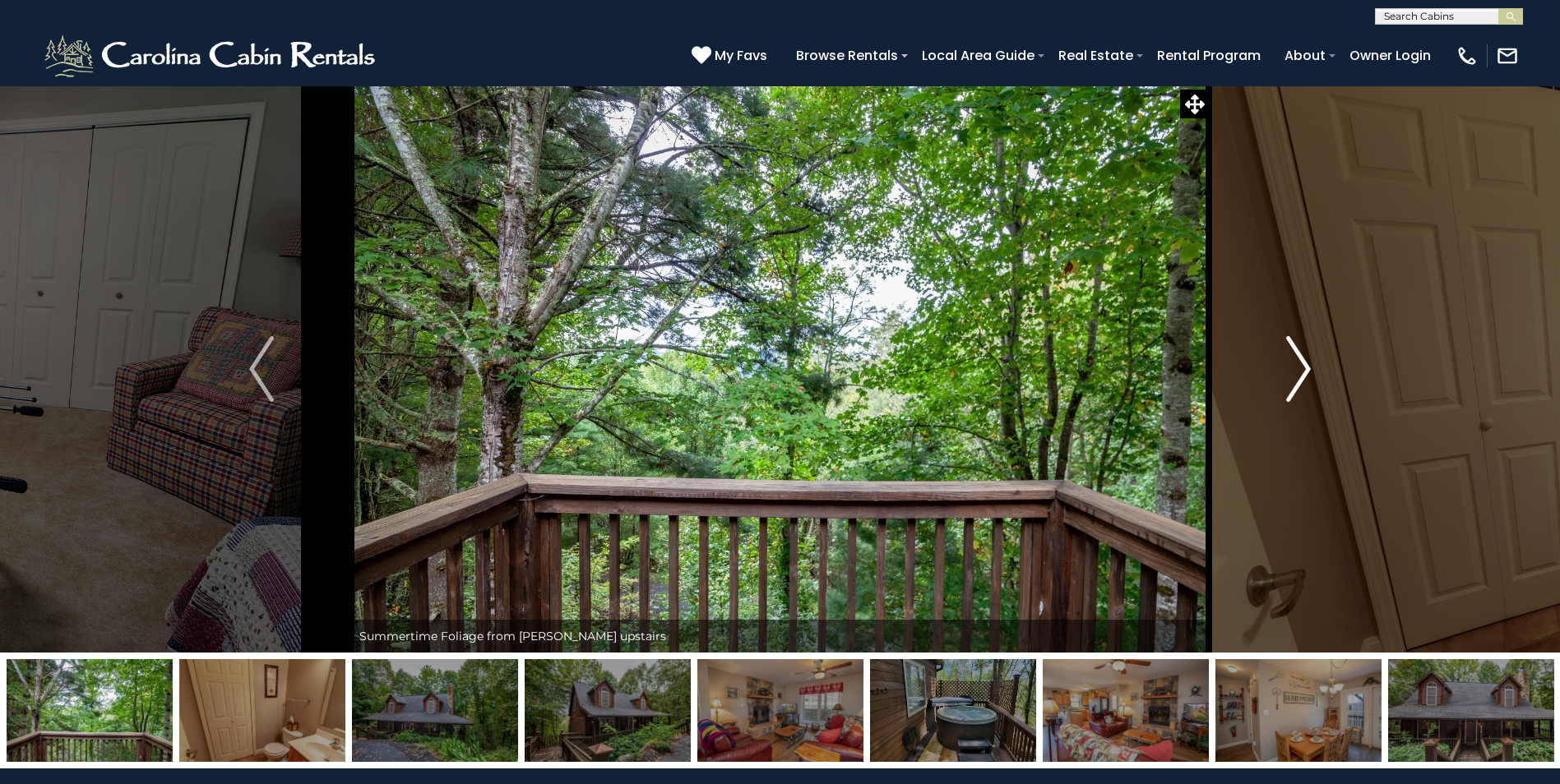
click at [1290, 378] on img "Next" at bounding box center [1297, 368] width 24 height 66
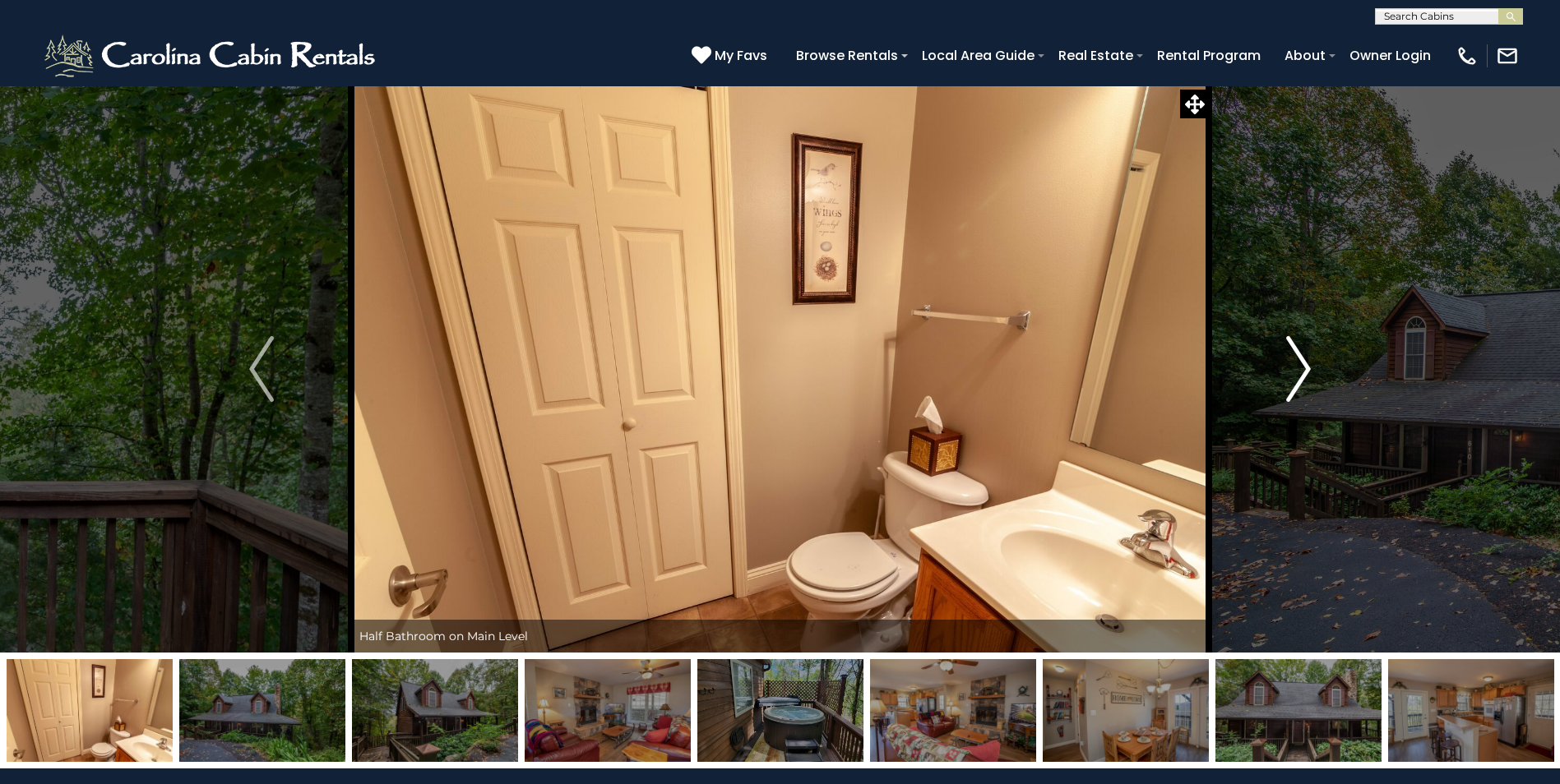
click at [1290, 378] on img "Next" at bounding box center [1297, 368] width 24 height 66
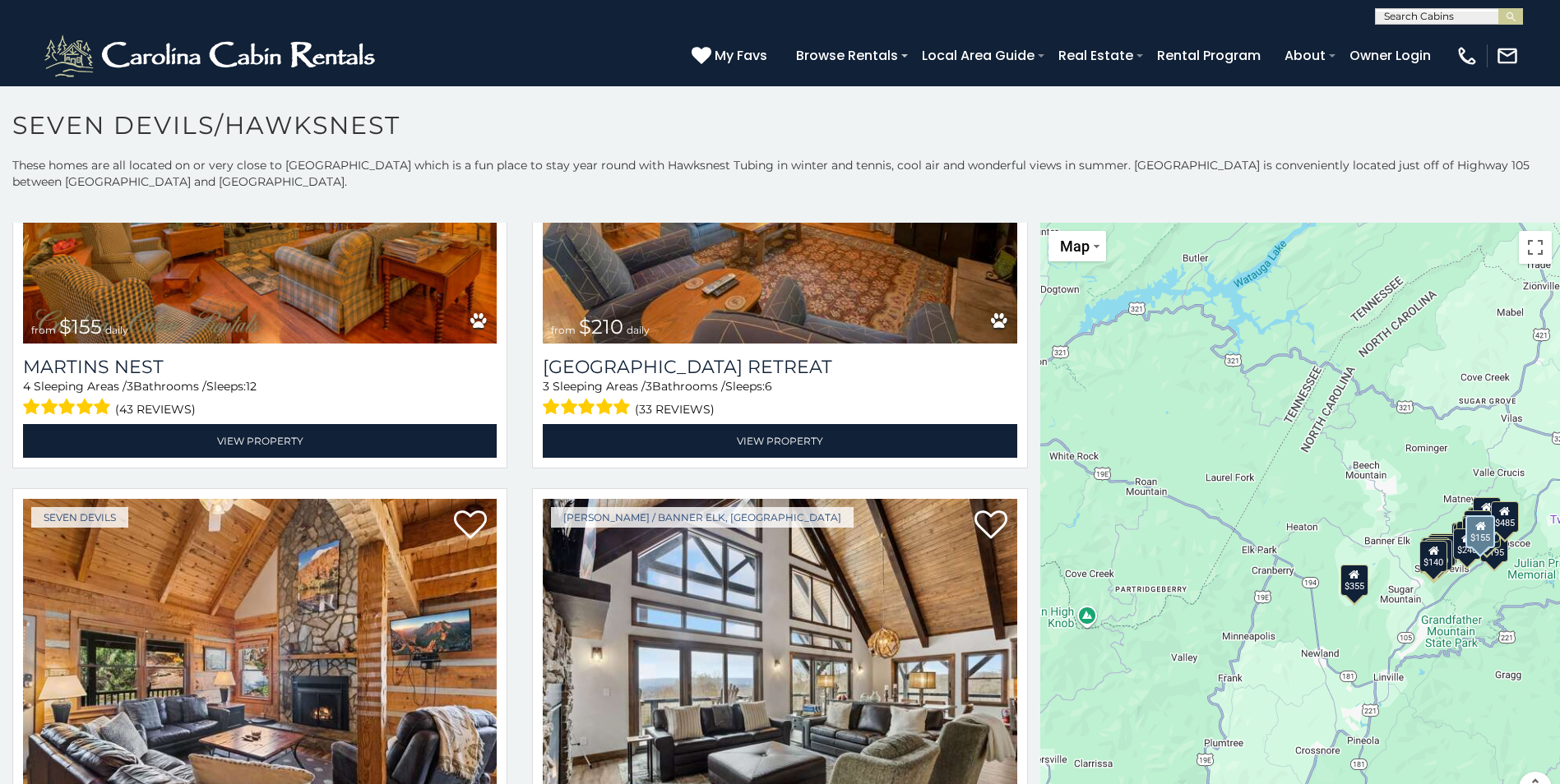
scroll to position [6248, 0]
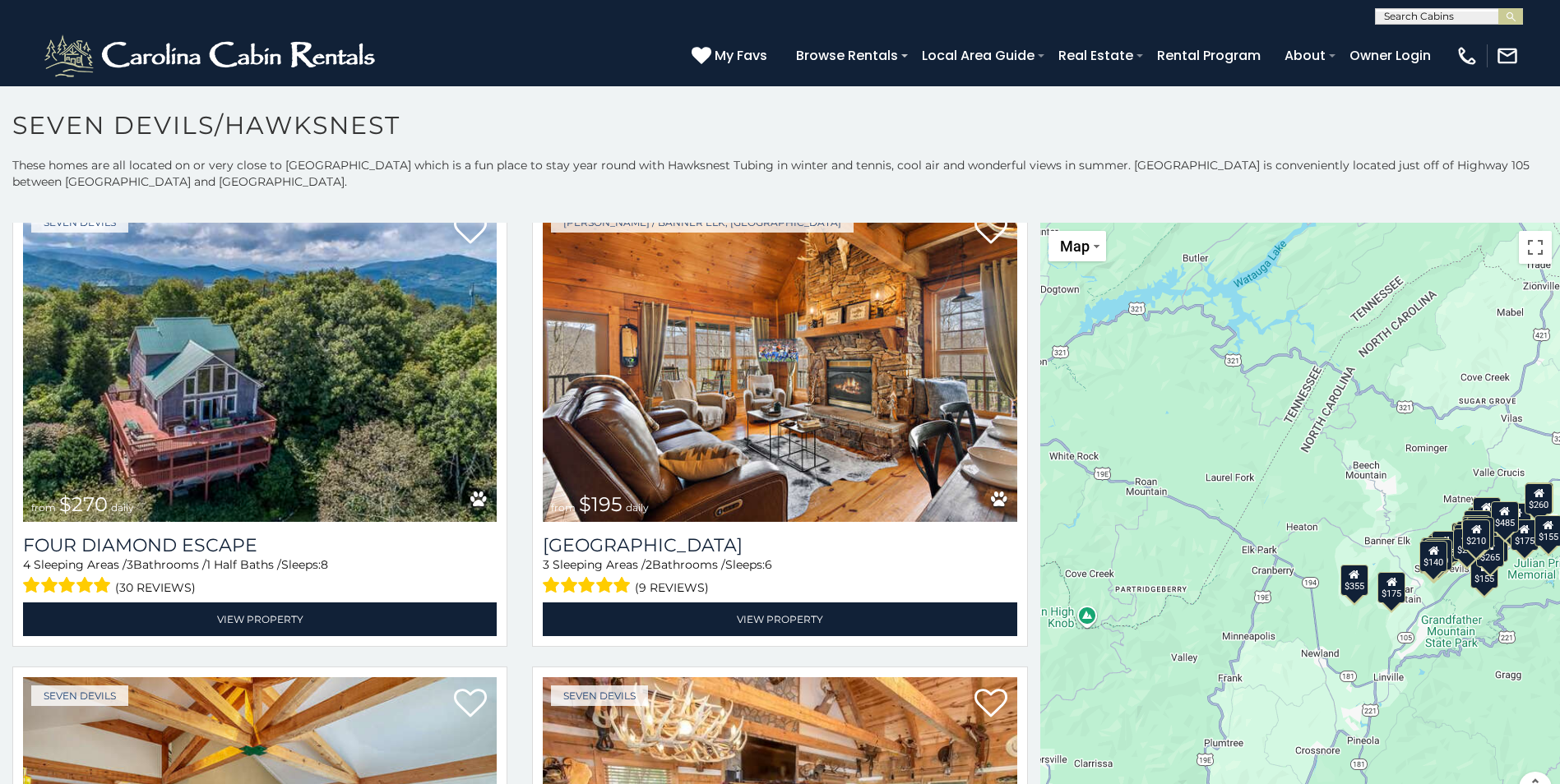
scroll to position [3748, 0]
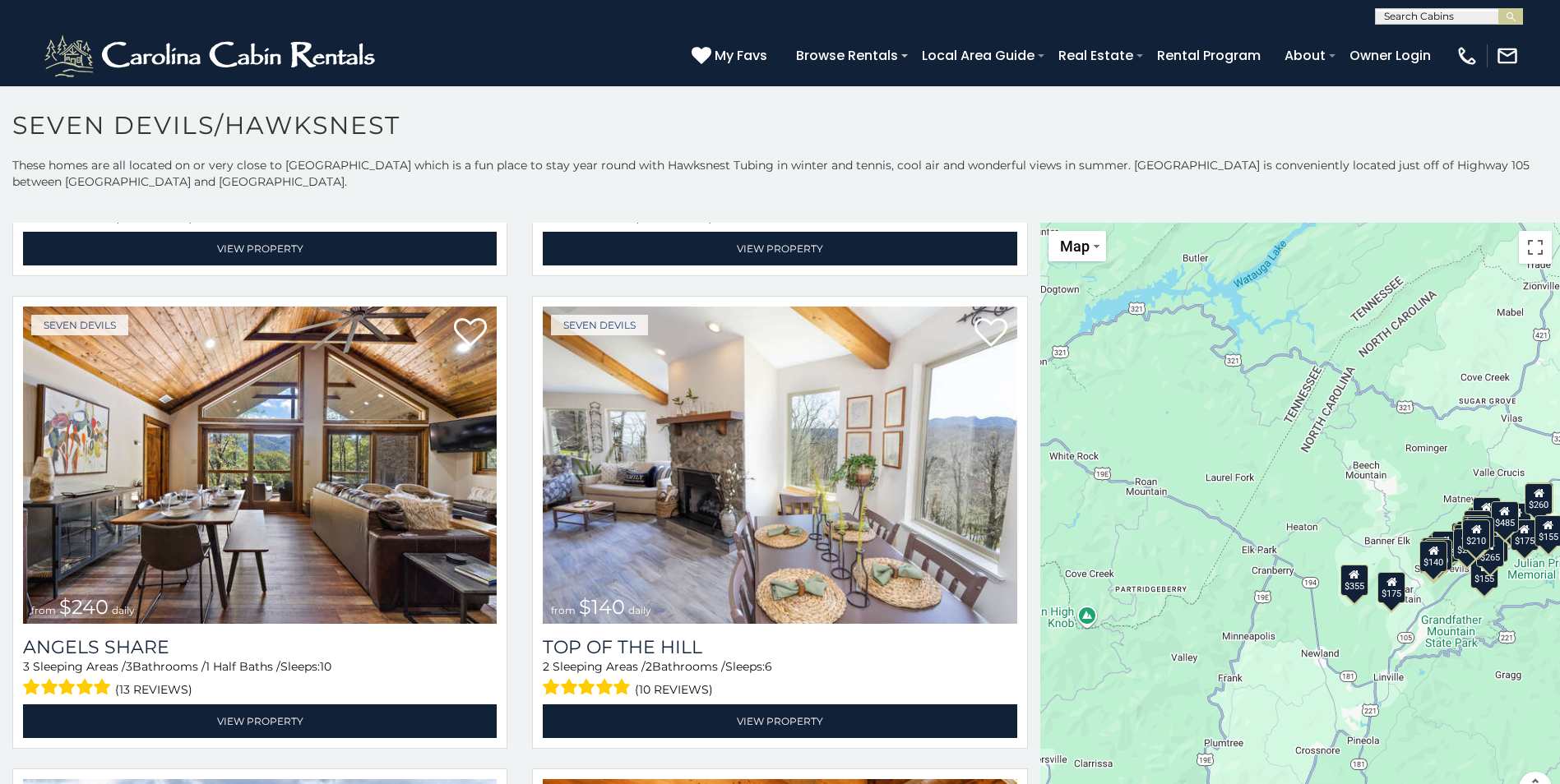
click at [1402, 19] on input "text" at bounding box center [1447, 20] width 144 height 16
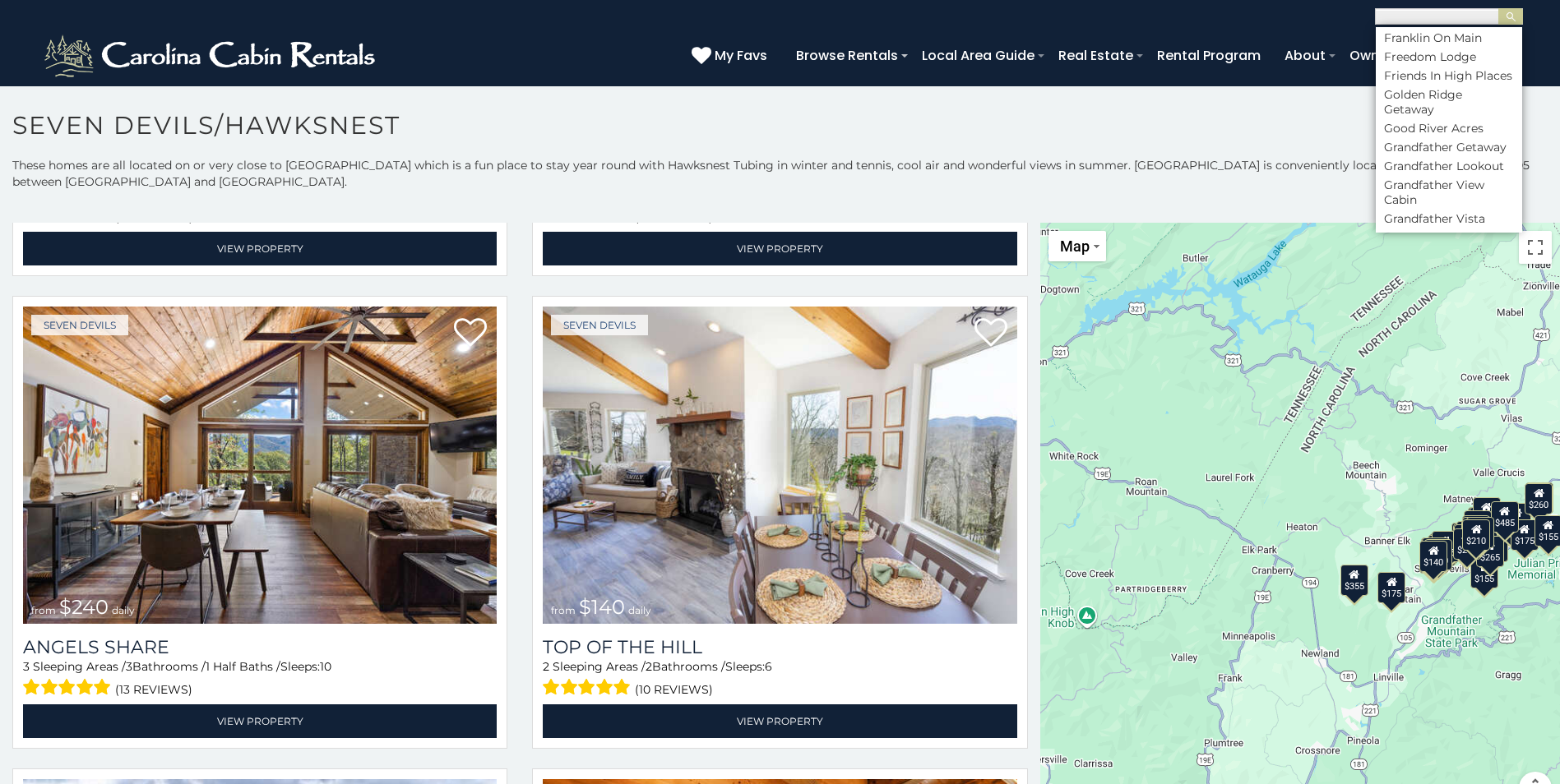
scroll to position [3849, 0]
click at [1405, 38] on li "Hawkes Nest" at bounding box center [1449, 30] width 147 height 14
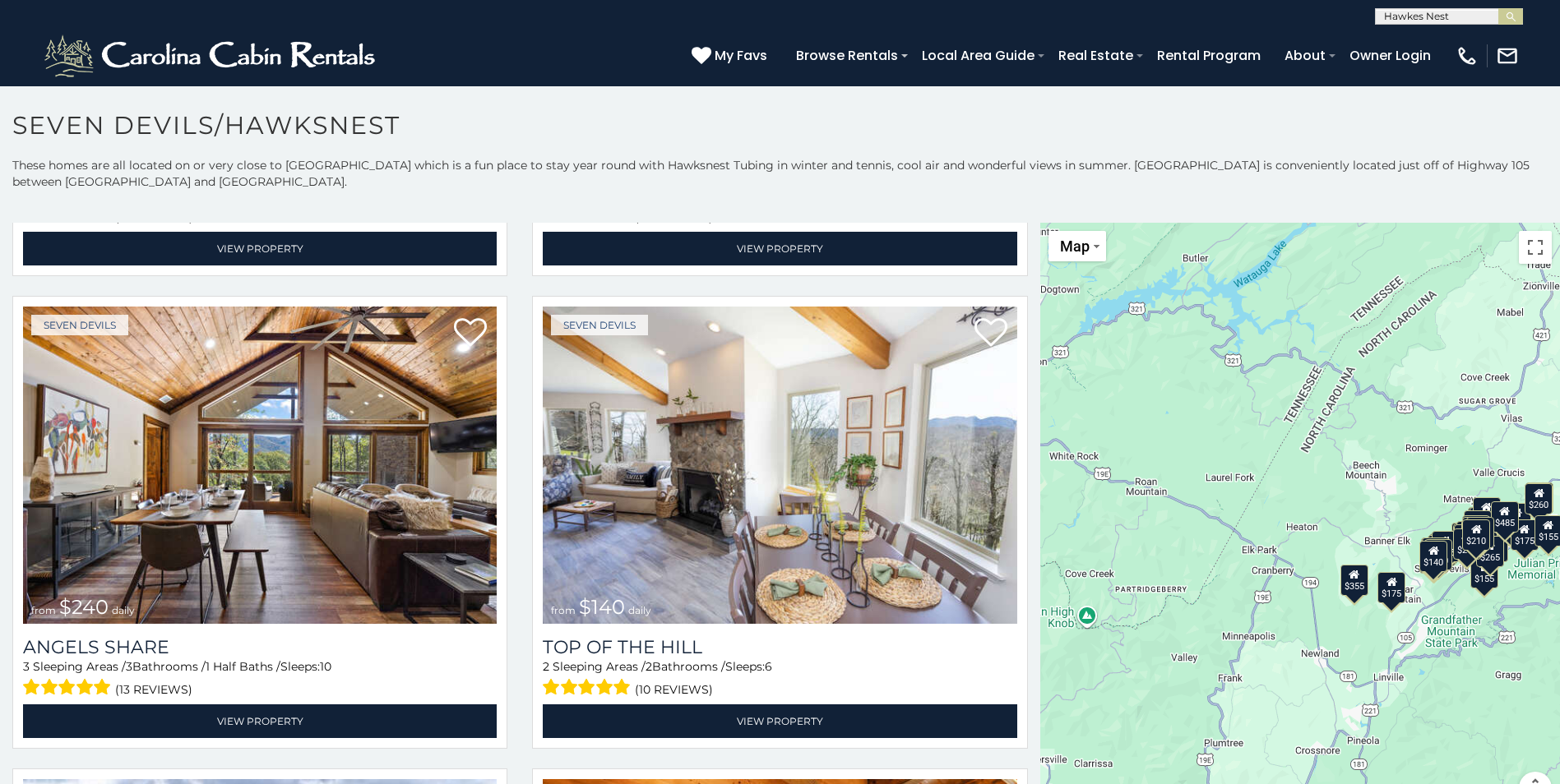
scroll to position [0, 0]
click at [1511, 20] on img "submit" at bounding box center [1511, 17] width 13 height 13
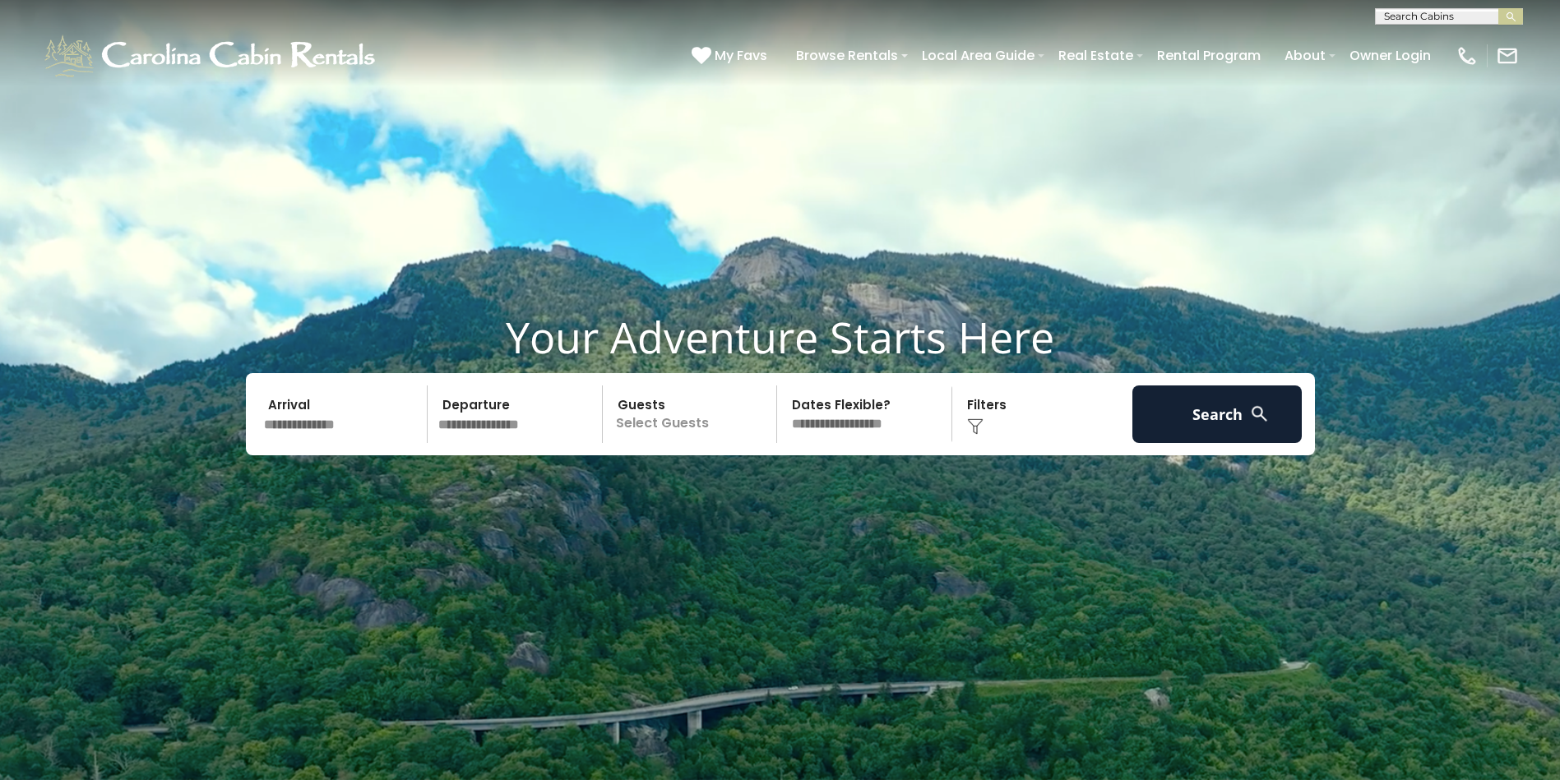
click at [1383, 14] on input "text" at bounding box center [1447, 20] width 144 height 16
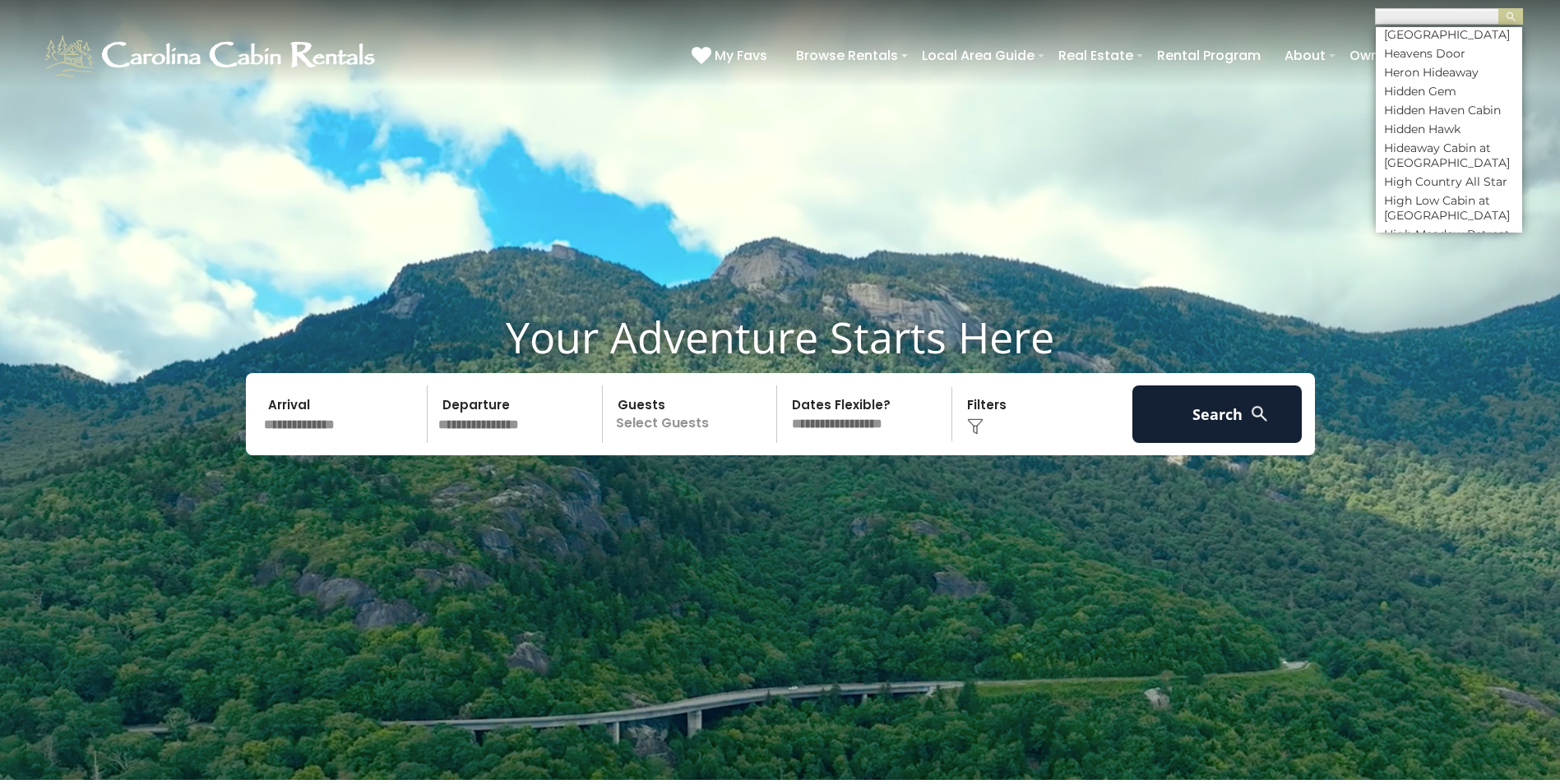
click at [1429, 23] on li "Hawkes Nest" at bounding box center [1449, 15] width 147 height 14
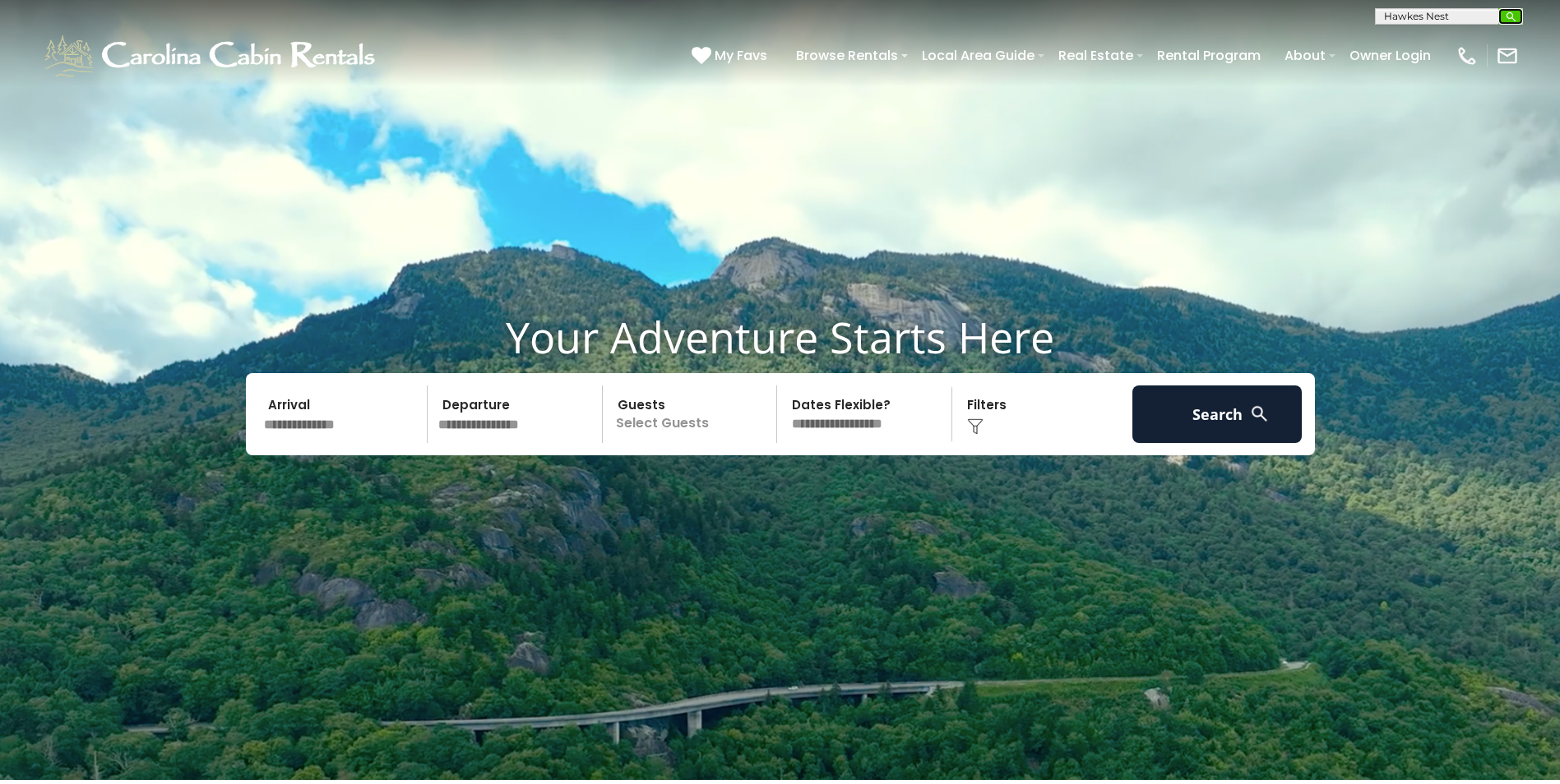
click at [1513, 14] on img "submit" at bounding box center [1511, 17] width 13 height 13
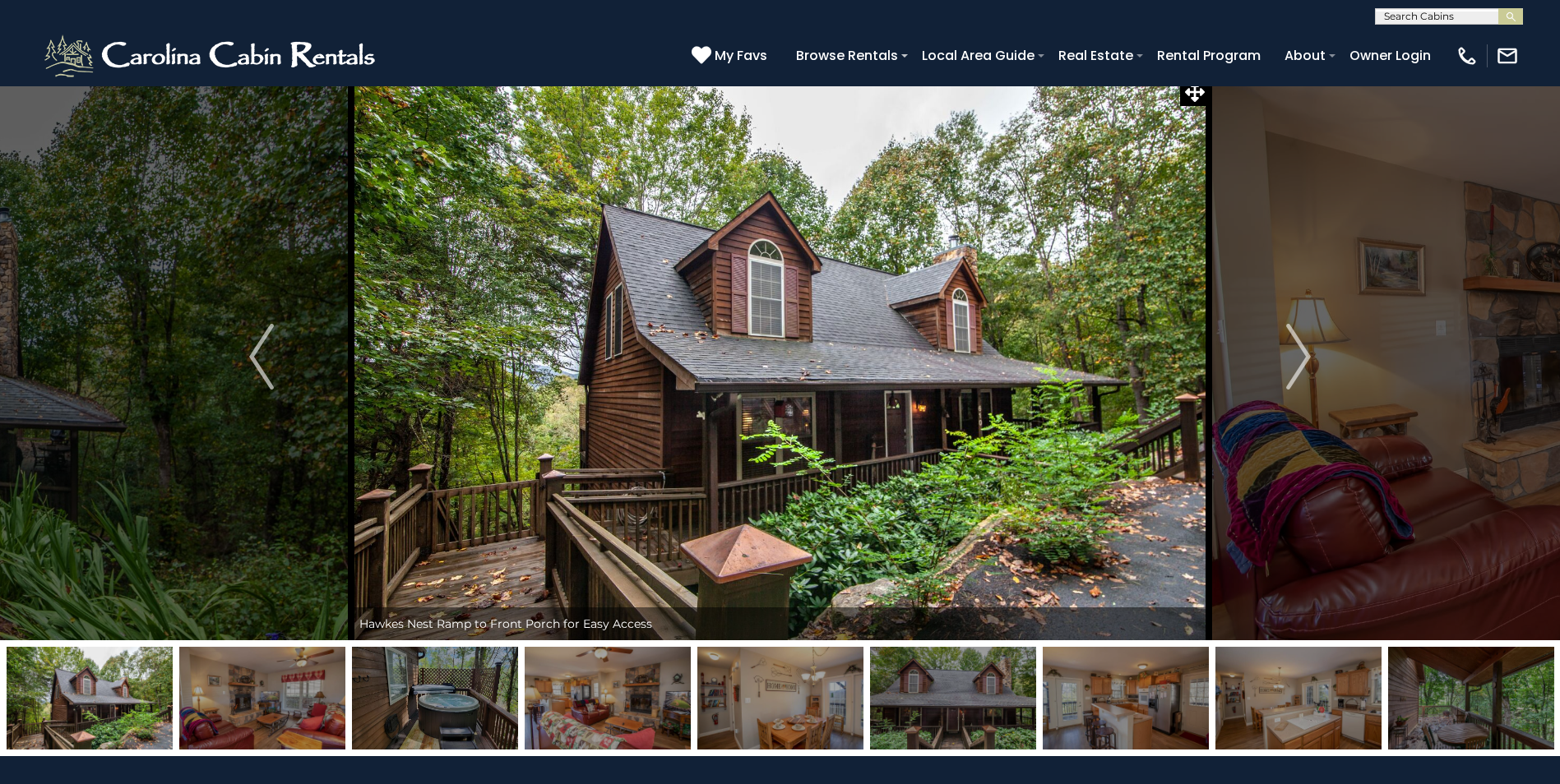
scroll to position [246, 0]
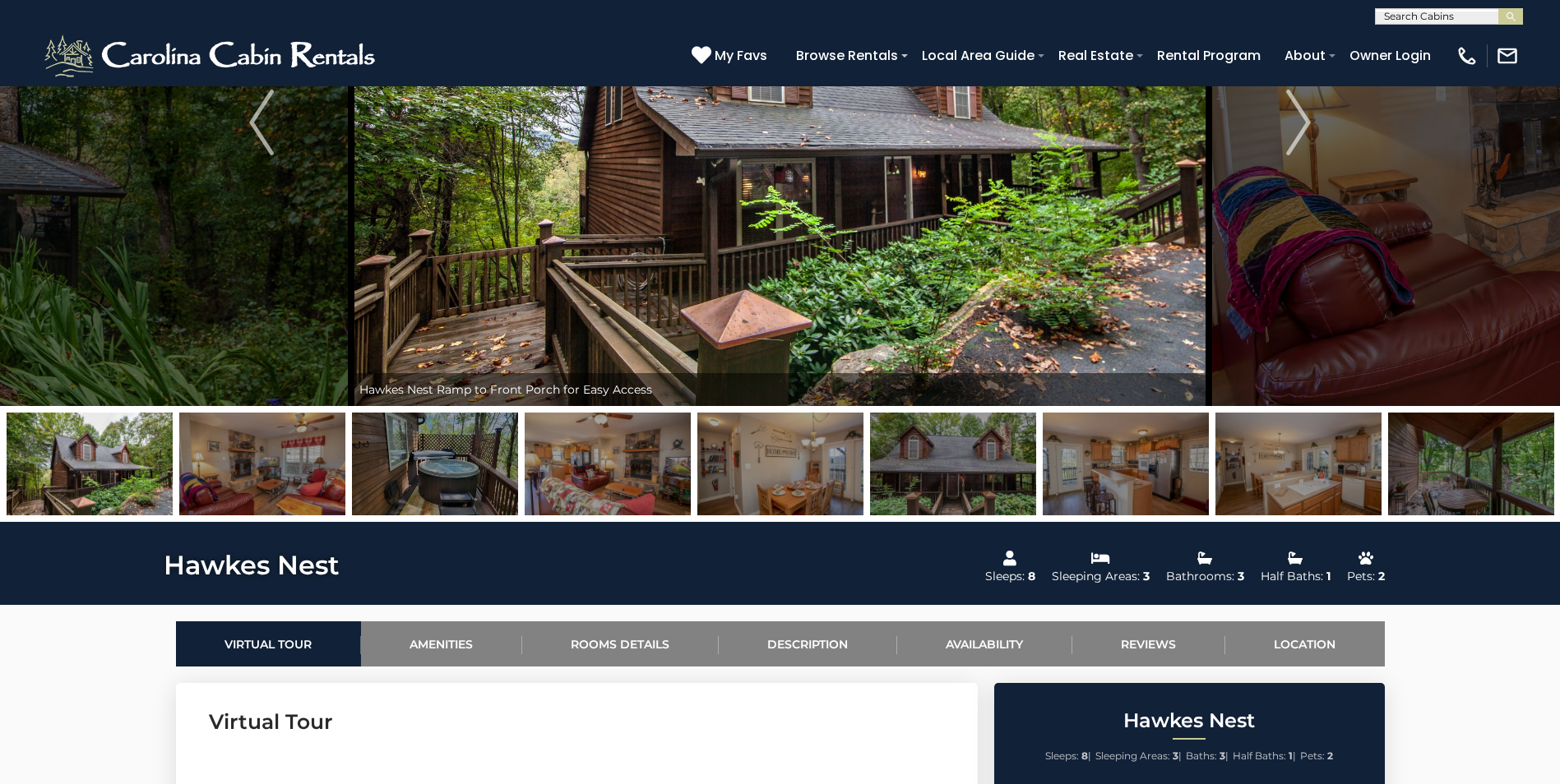
click at [234, 463] on img at bounding box center [262, 464] width 166 height 103
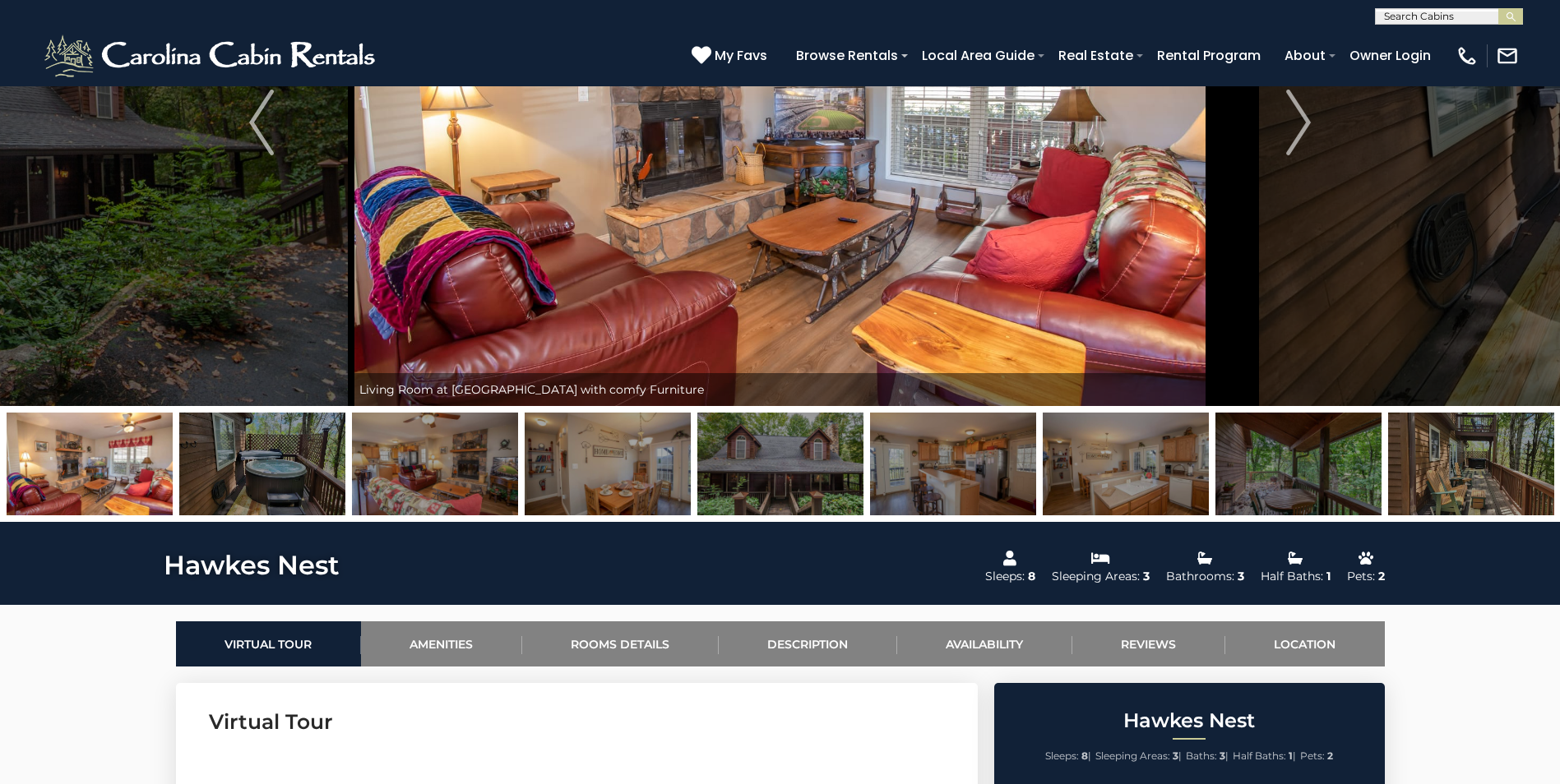
click at [314, 470] on img at bounding box center [262, 464] width 166 height 103
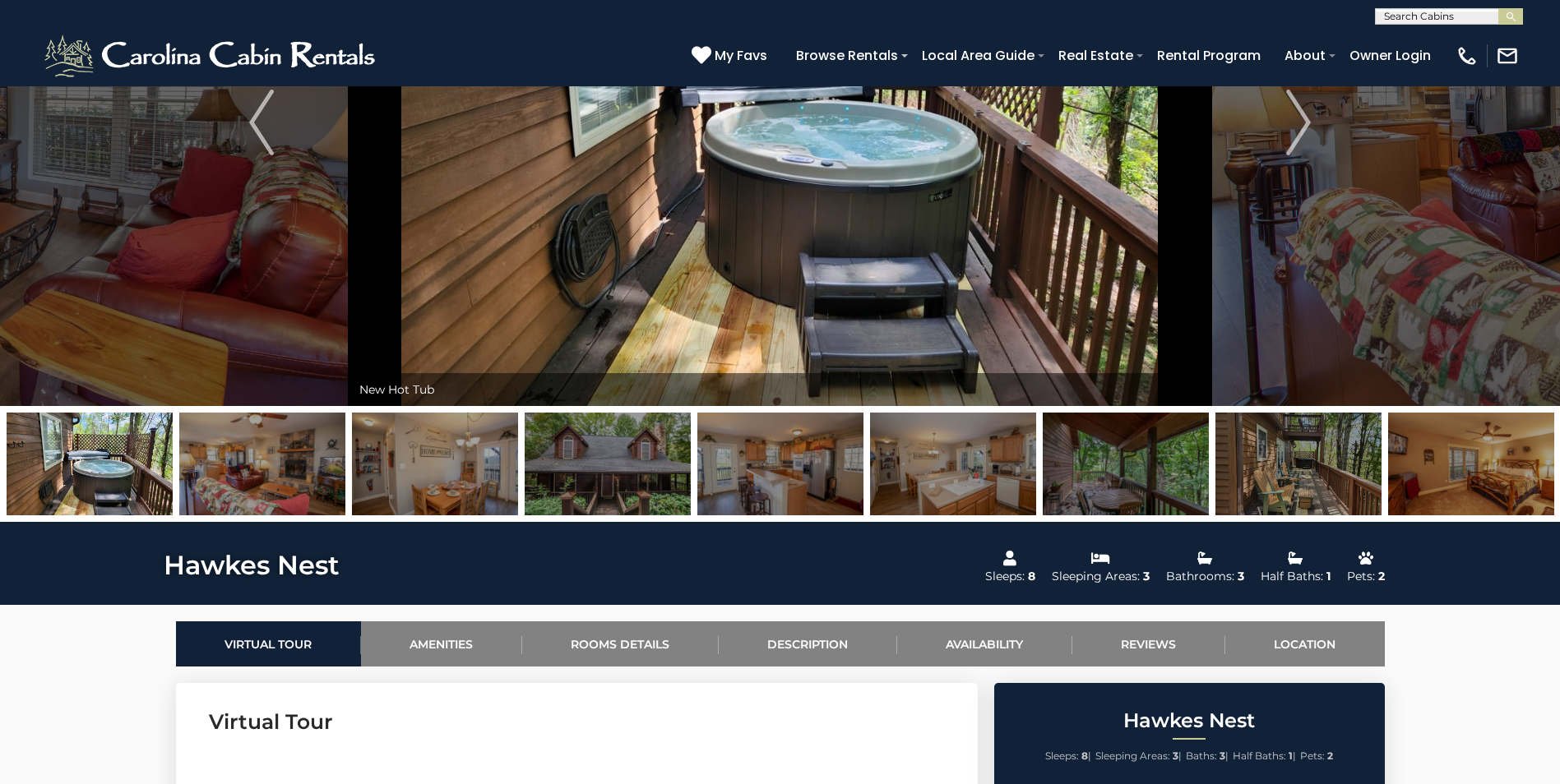
click at [328, 473] on img at bounding box center [262, 464] width 166 height 103
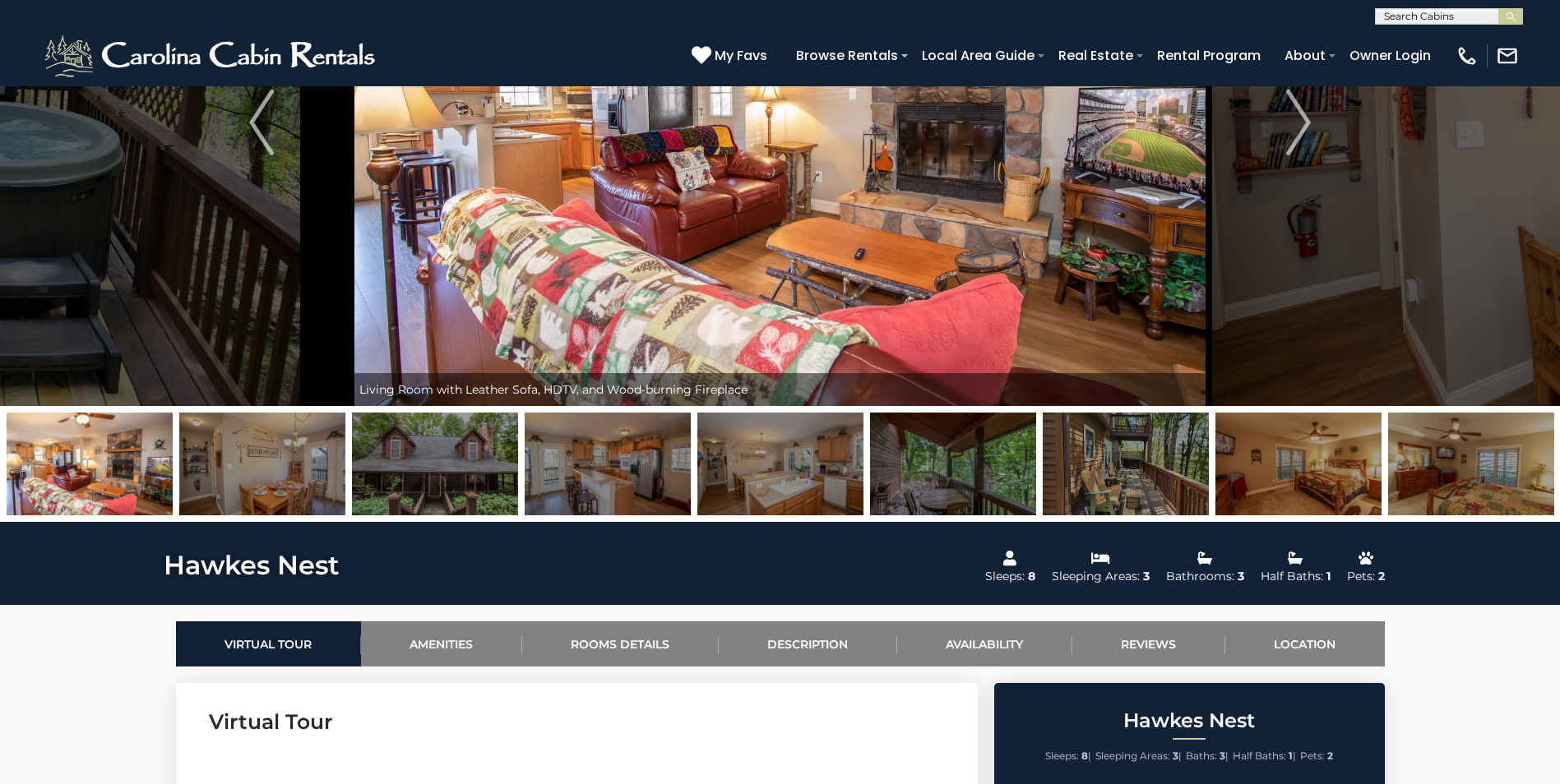
click at [330, 473] on img at bounding box center [262, 464] width 166 height 103
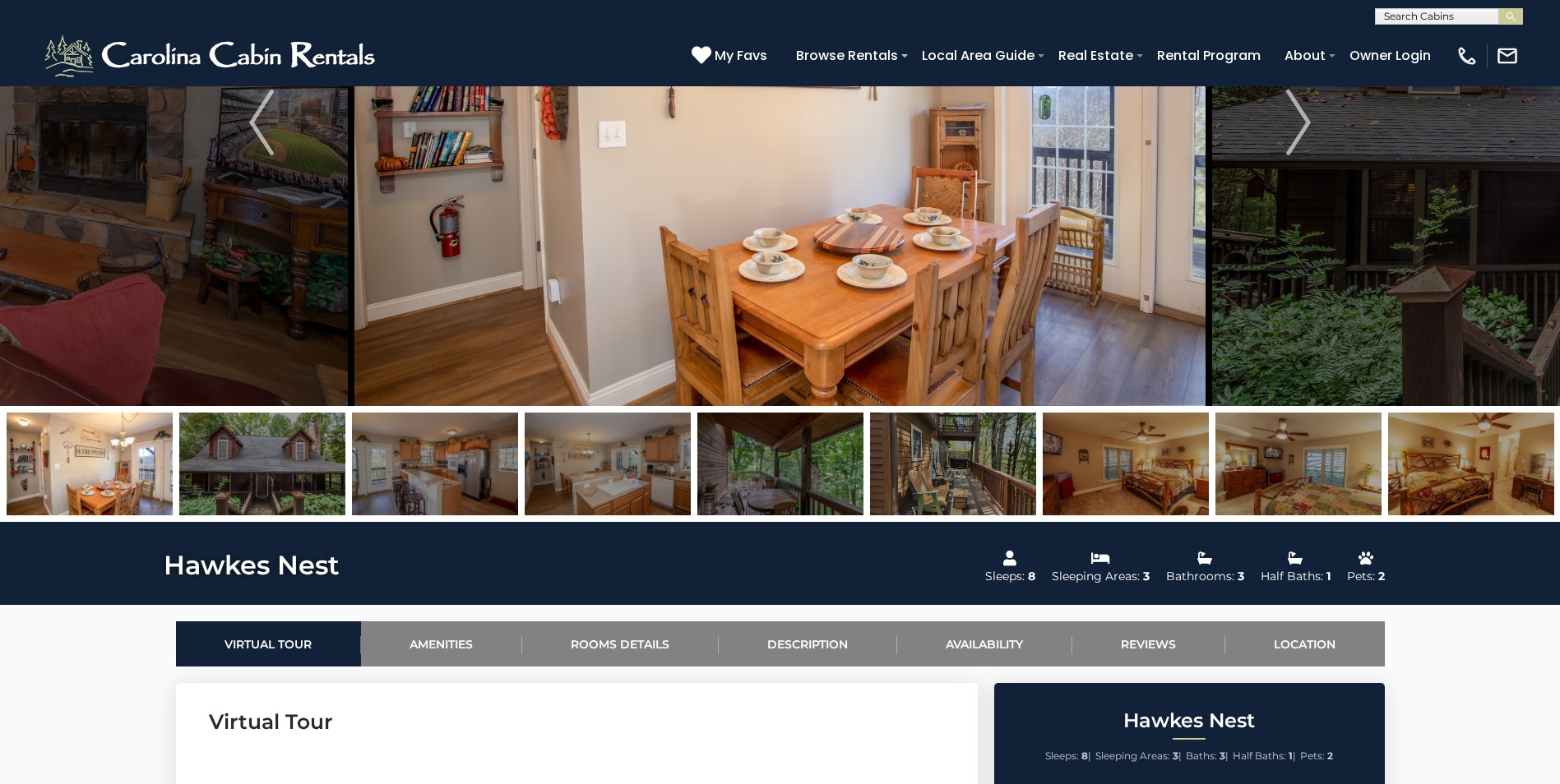
scroll to position [0, 0]
click at [416, 479] on img at bounding box center [435, 464] width 166 height 103
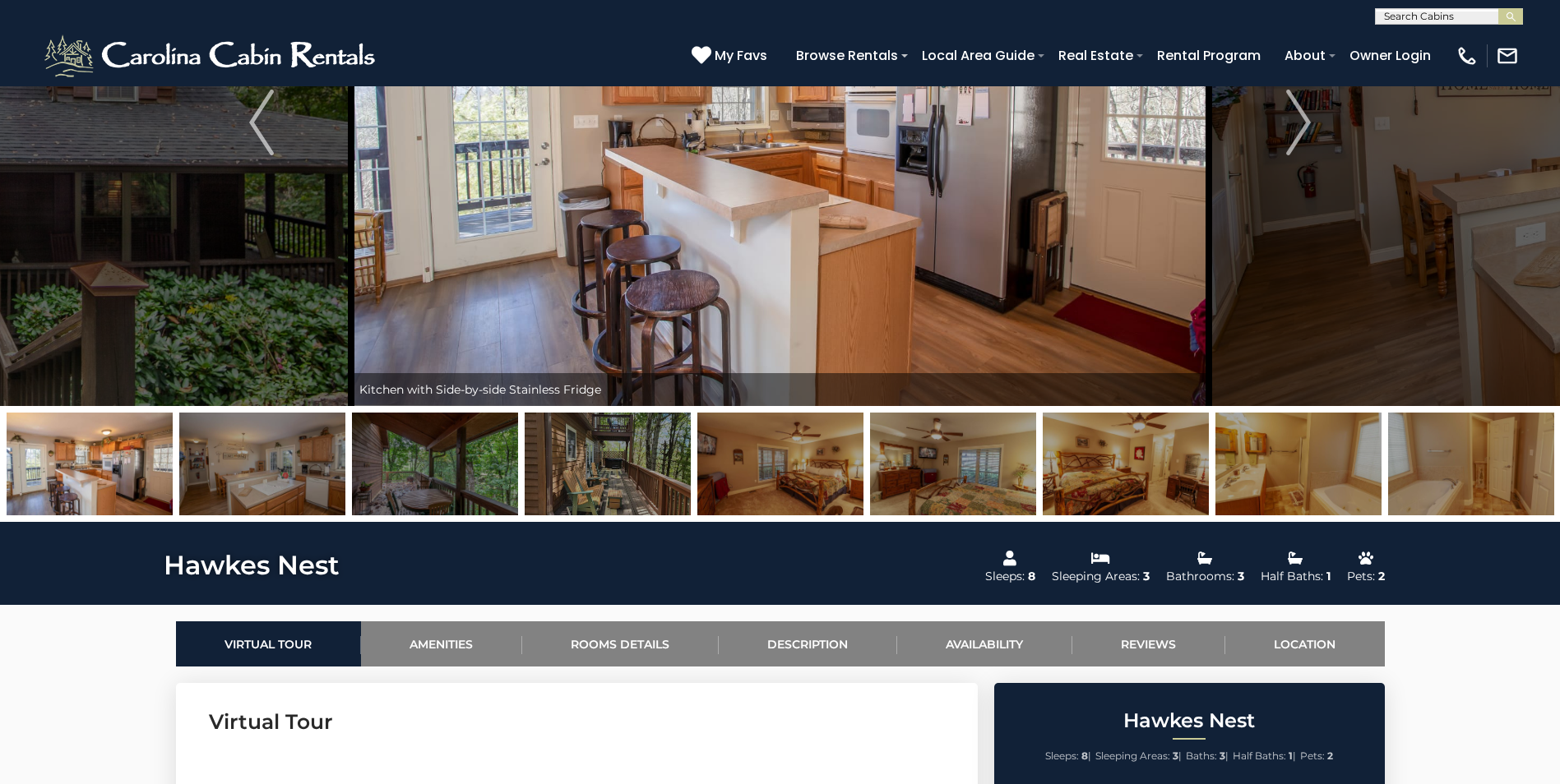
click at [434, 496] on img at bounding box center [435, 464] width 166 height 103
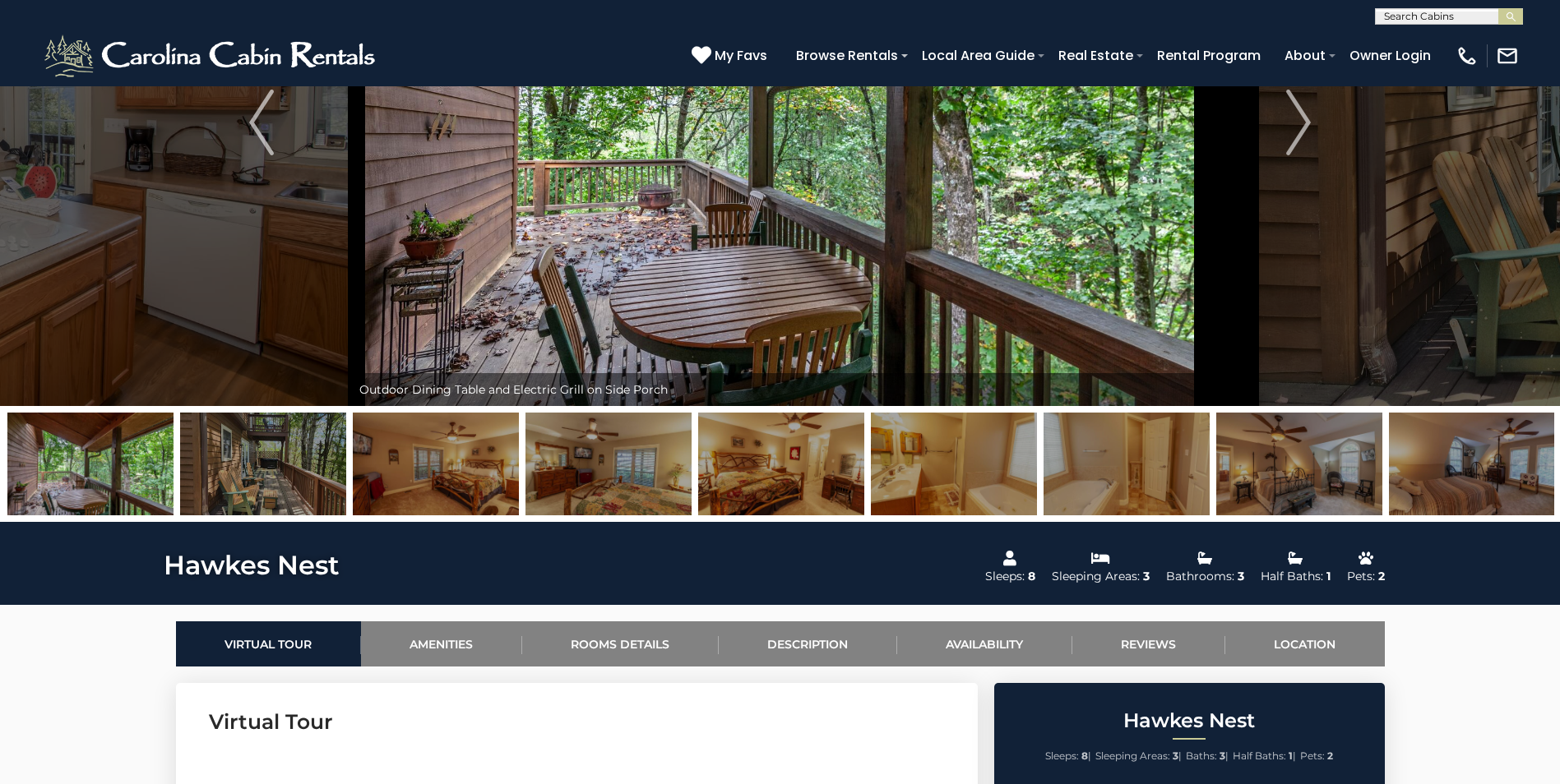
click at [484, 482] on img at bounding box center [435, 464] width 166 height 103
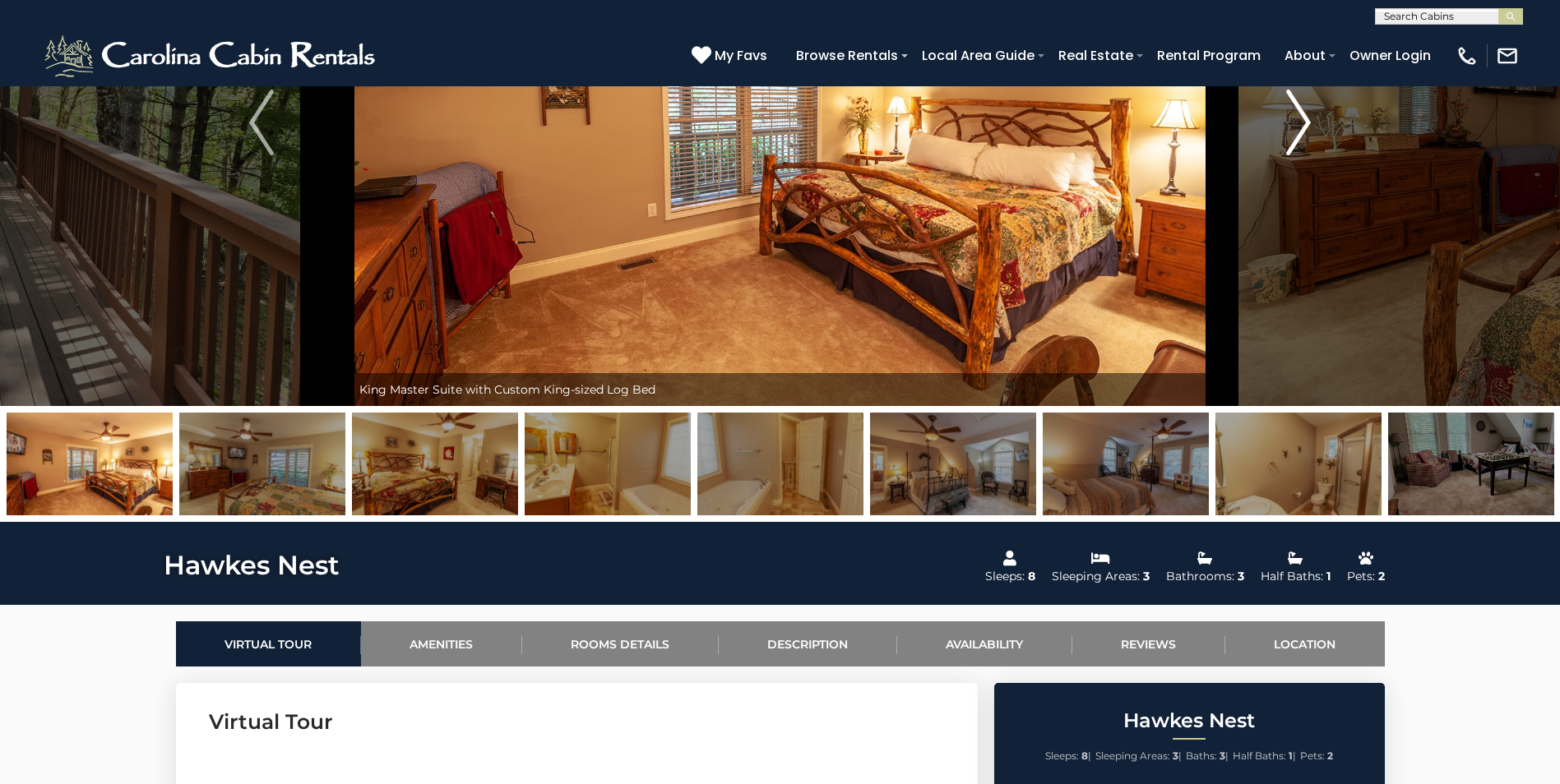
click at [1306, 126] on img "Next" at bounding box center [1297, 122] width 24 height 66
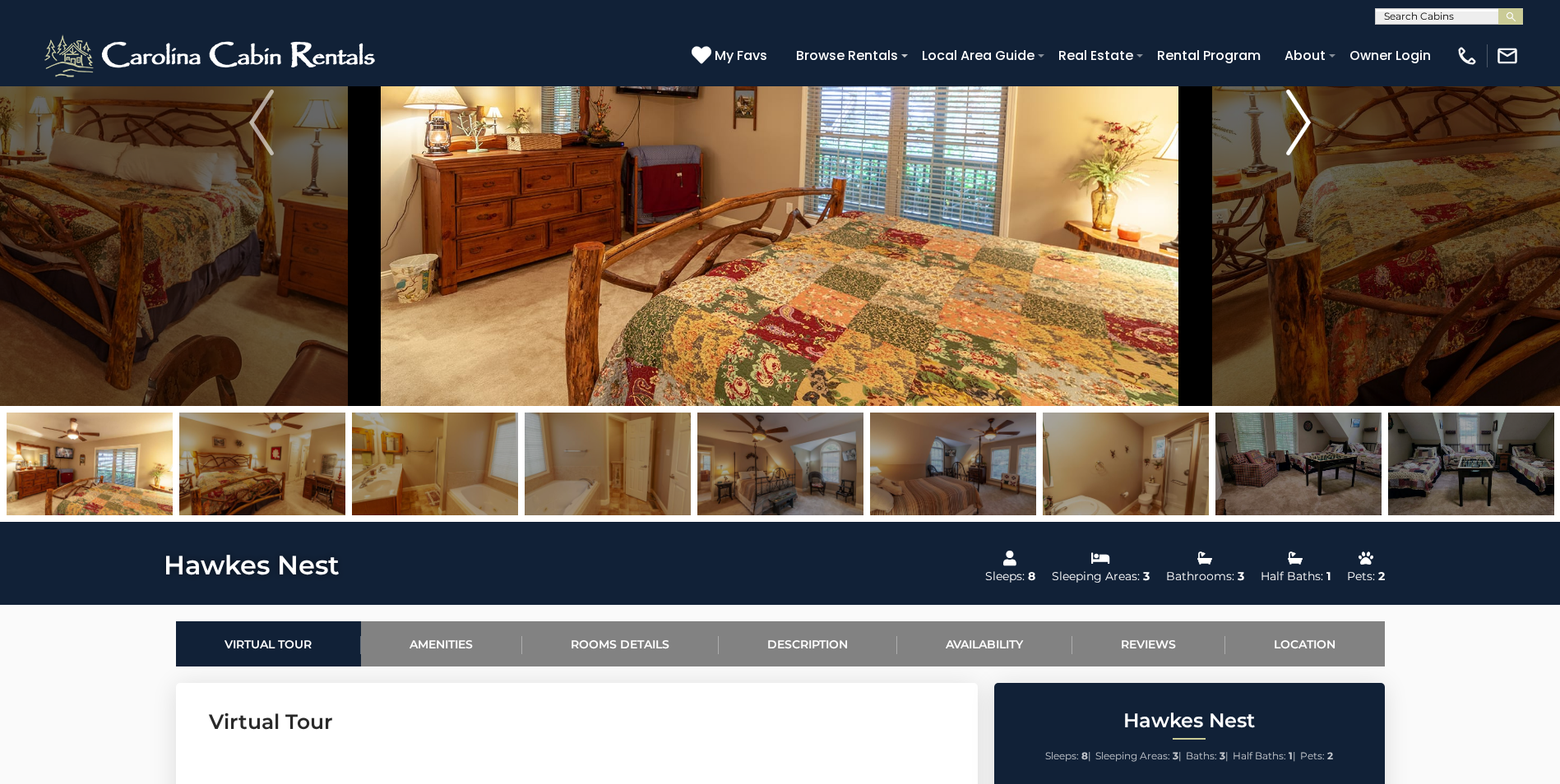
click at [1306, 126] on img "Next" at bounding box center [1297, 122] width 24 height 66
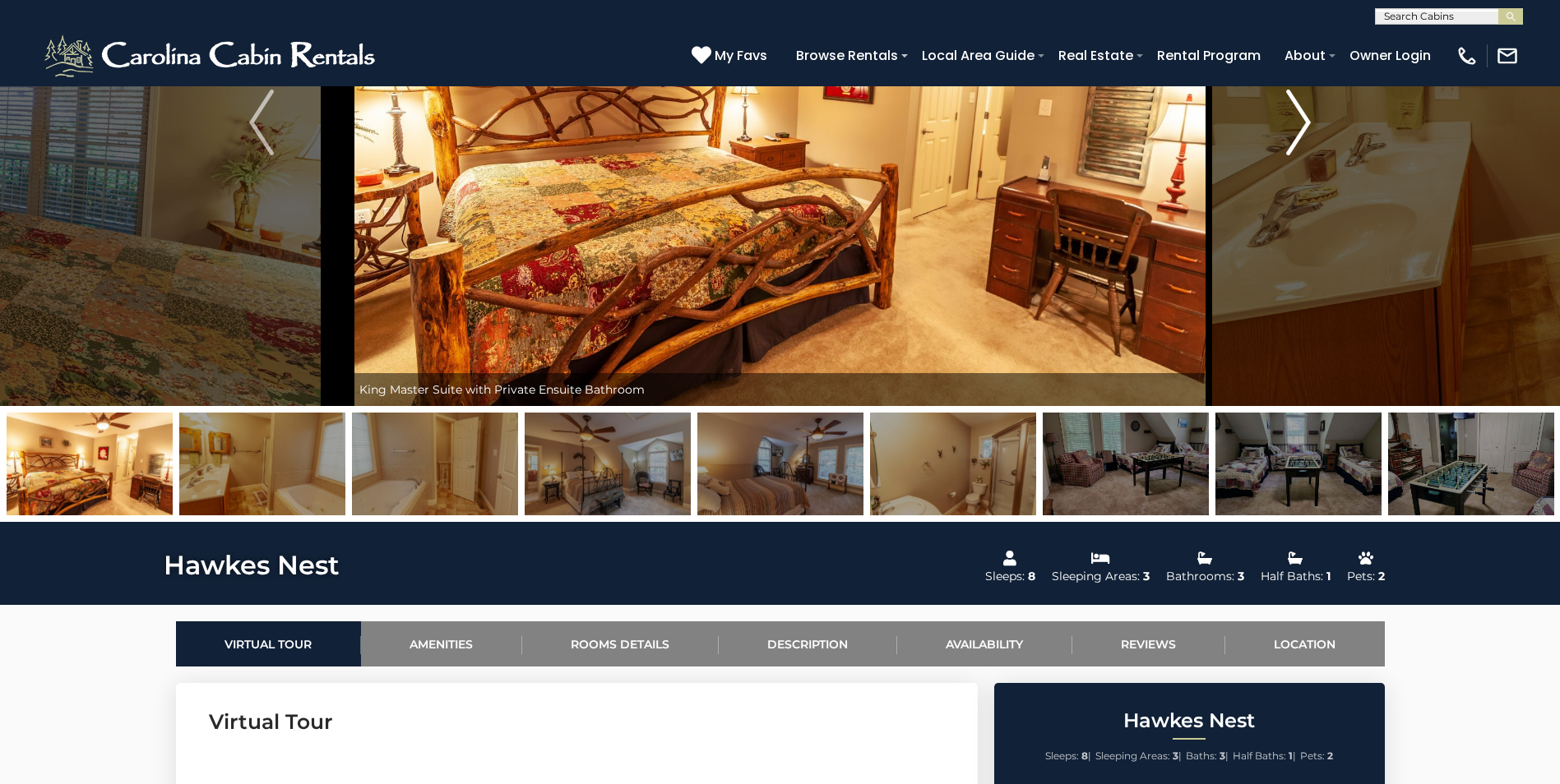
click at [1306, 125] on img "Next" at bounding box center [1297, 122] width 24 height 66
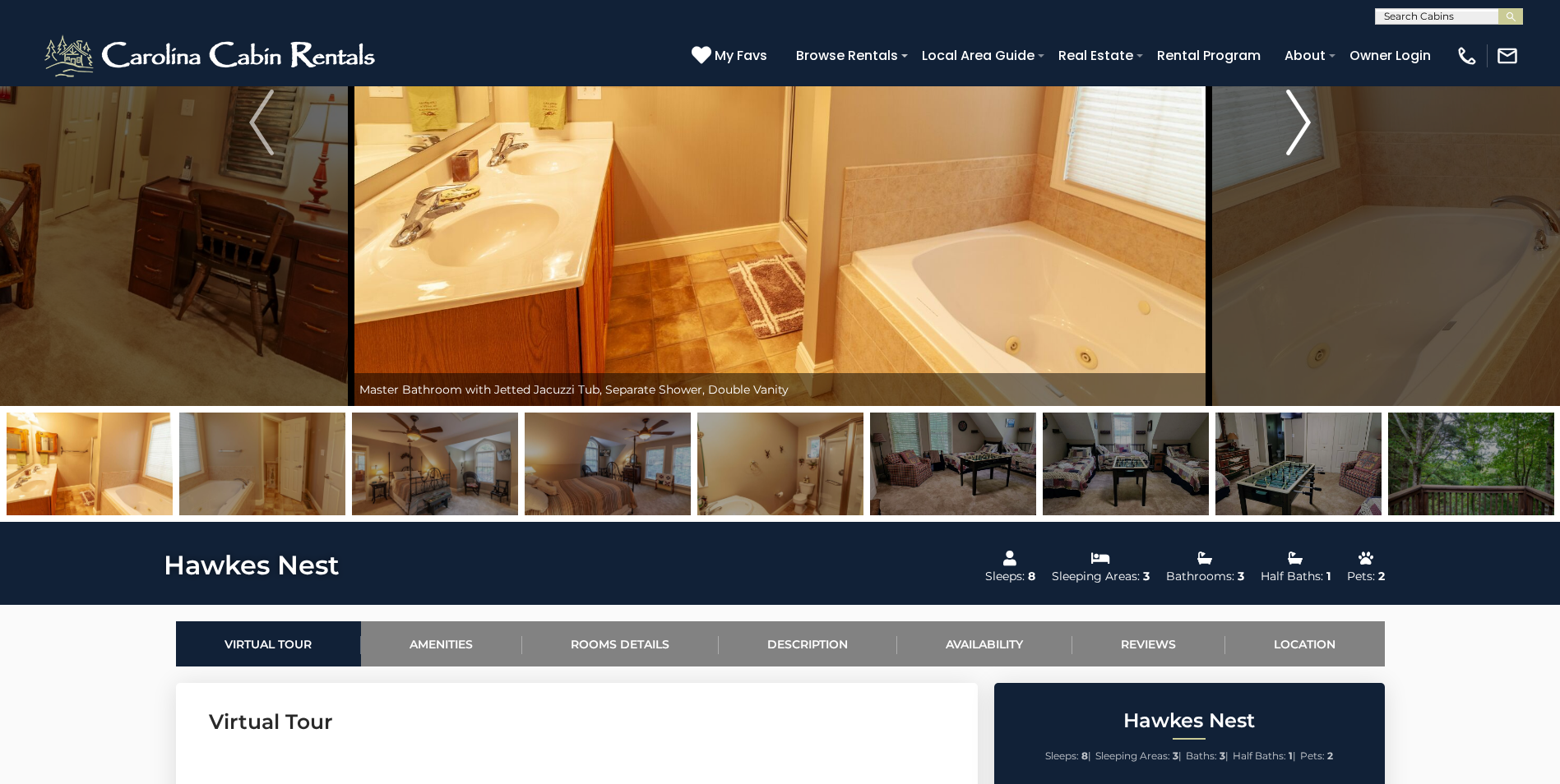
click at [1306, 125] on img "Next" at bounding box center [1297, 122] width 24 height 66
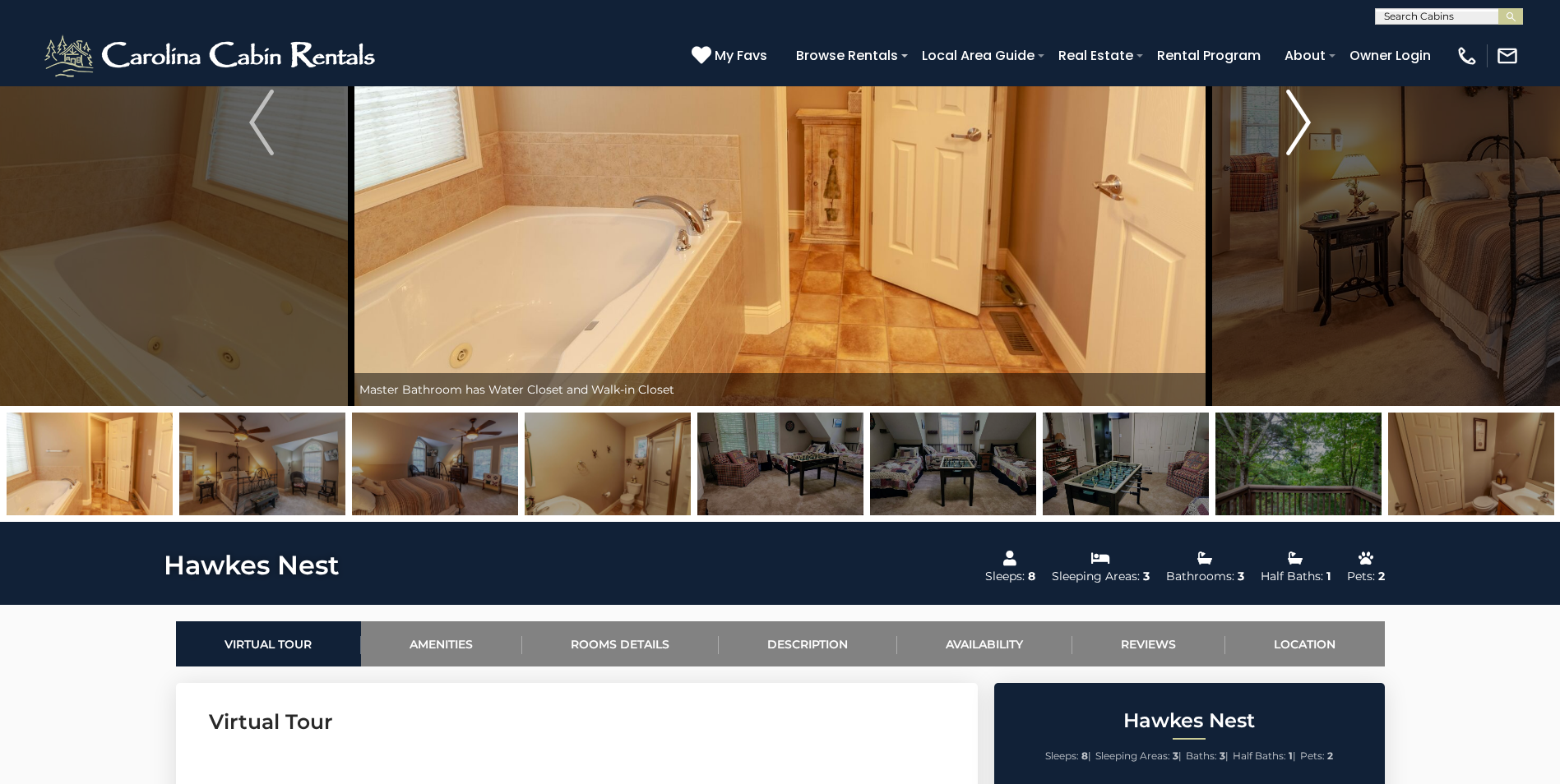
click at [1306, 125] on img "Next" at bounding box center [1297, 122] width 24 height 66
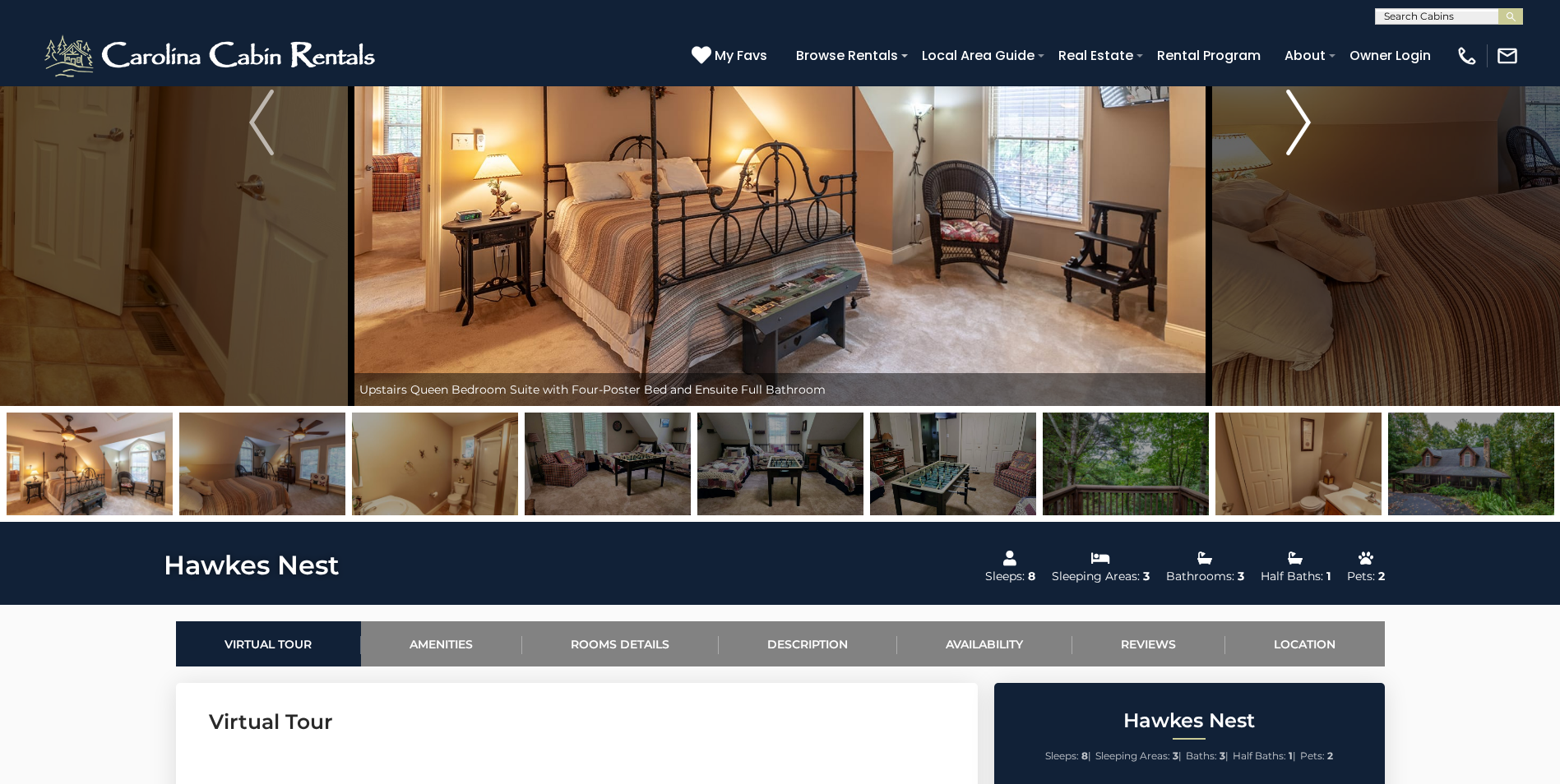
click at [1306, 125] on img "Next" at bounding box center [1297, 122] width 24 height 66
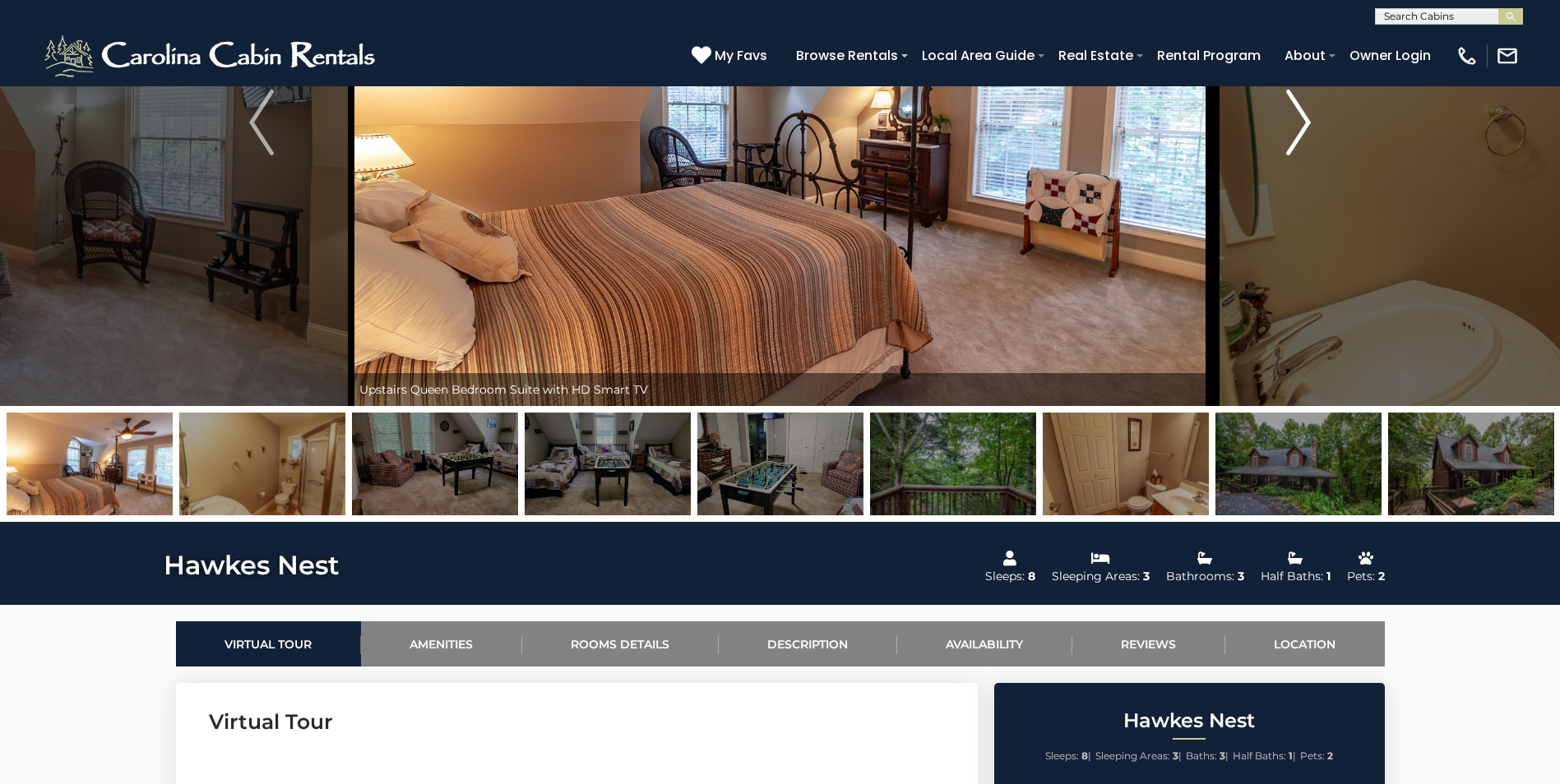
click at [1306, 125] on img "Next" at bounding box center [1297, 122] width 24 height 66
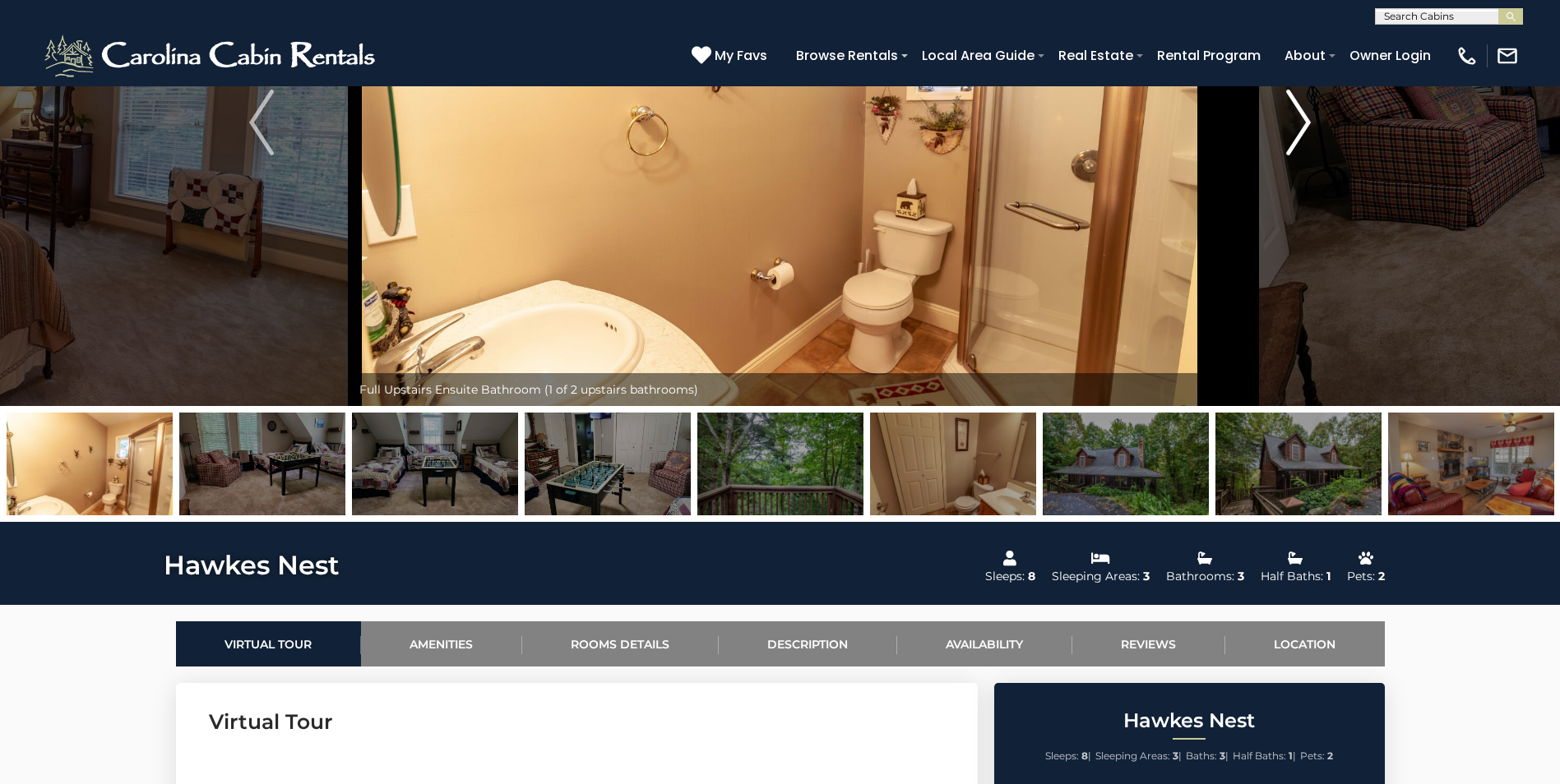
click at [1306, 125] on img "Next" at bounding box center [1297, 122] width 24 height 66
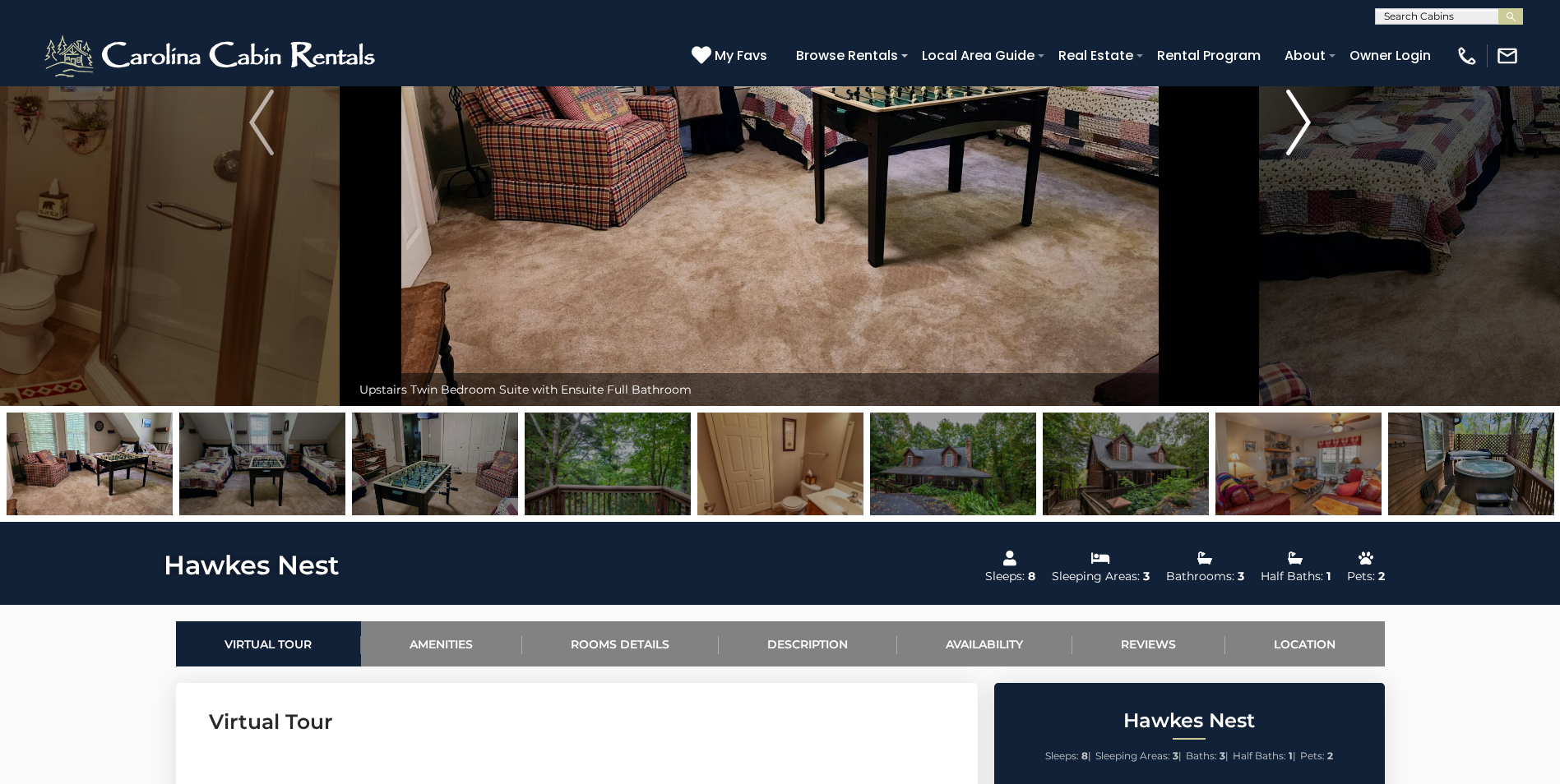
click at [1306, 125] on img "Next" at bounding box center [1297, 122] width 24 height 66
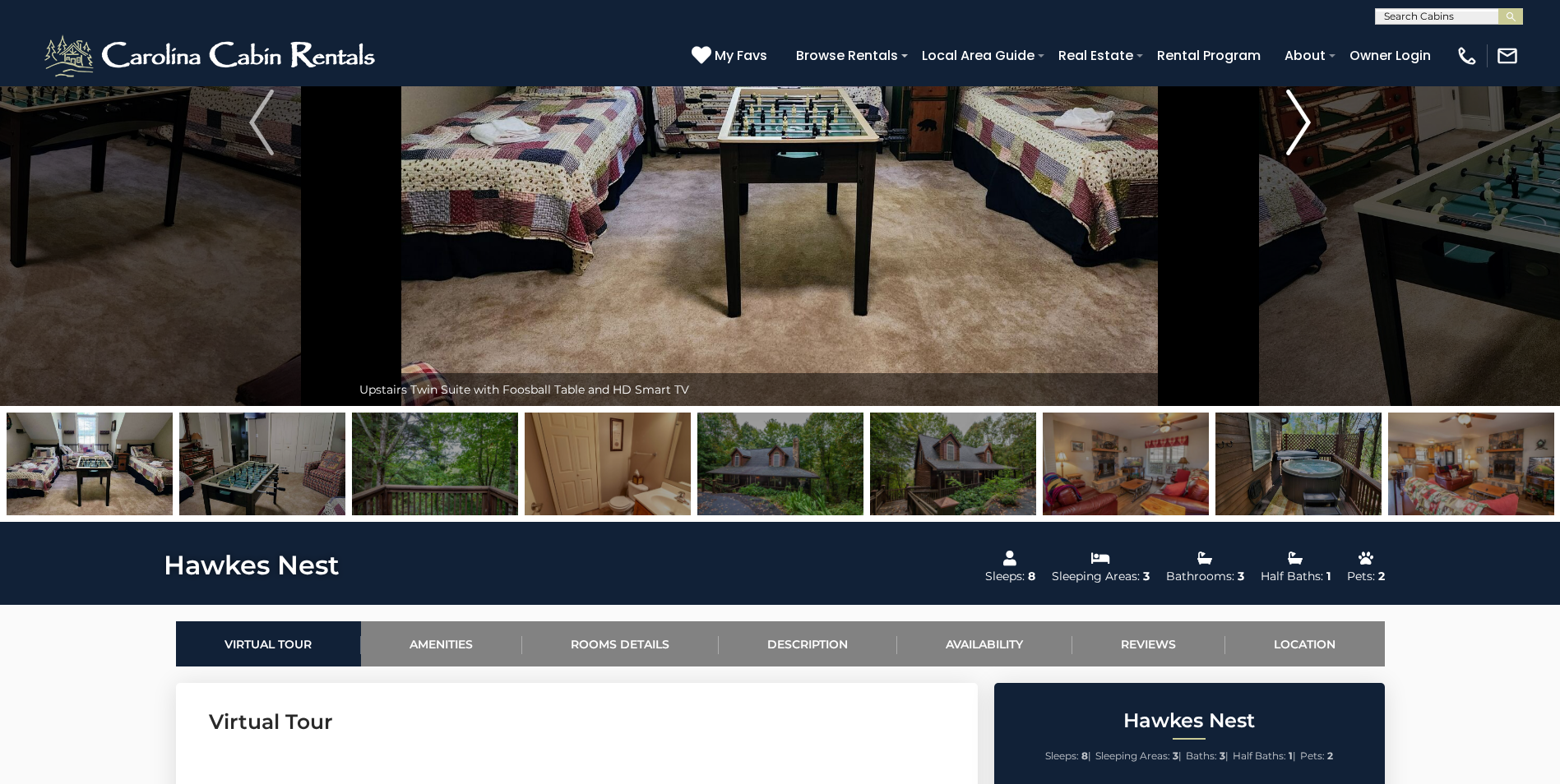
scroll to position [82, 0]
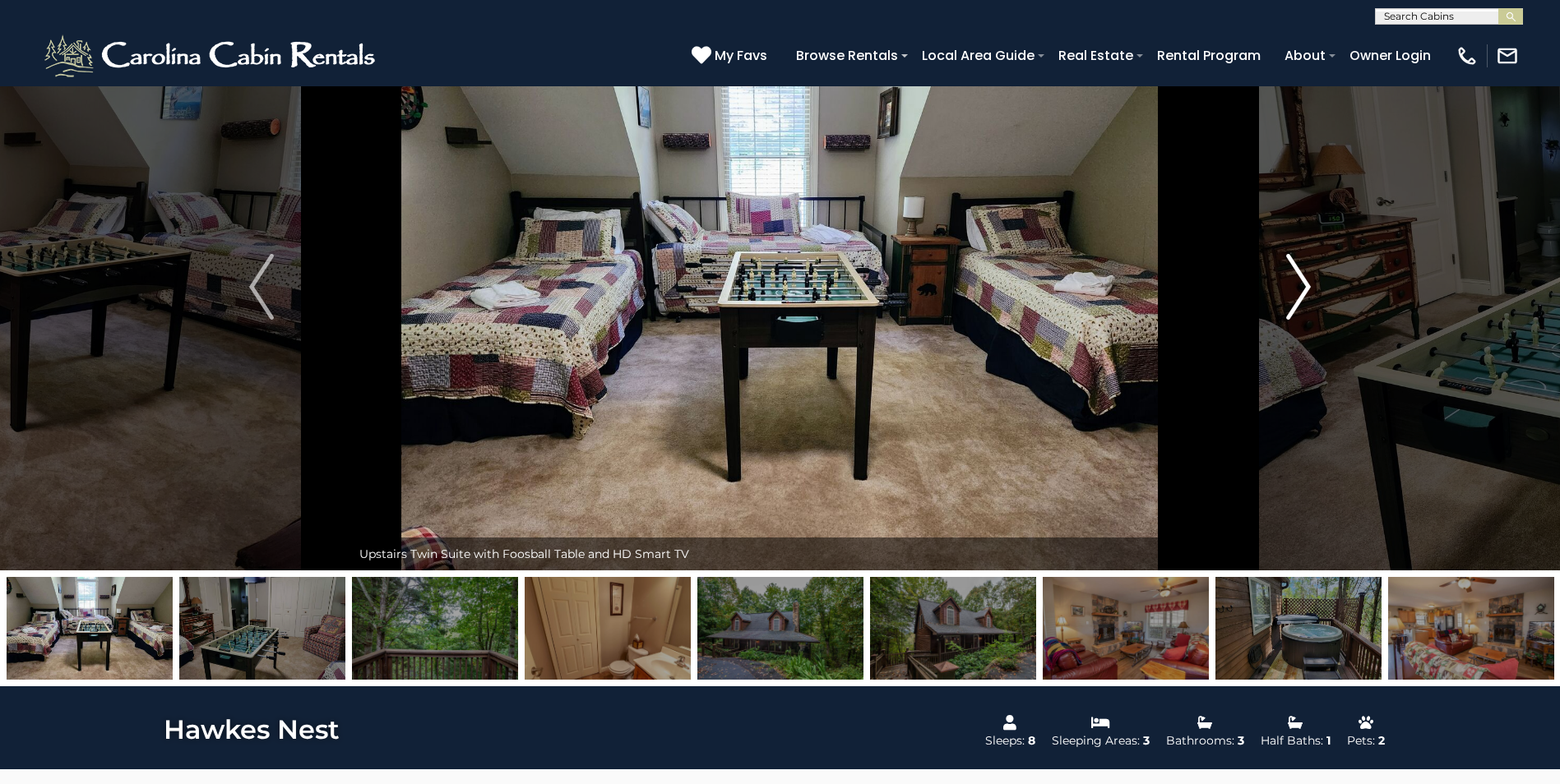
click at [1308, 283] on img "Next" at bounding box center [1297, 287] width 24 height 66
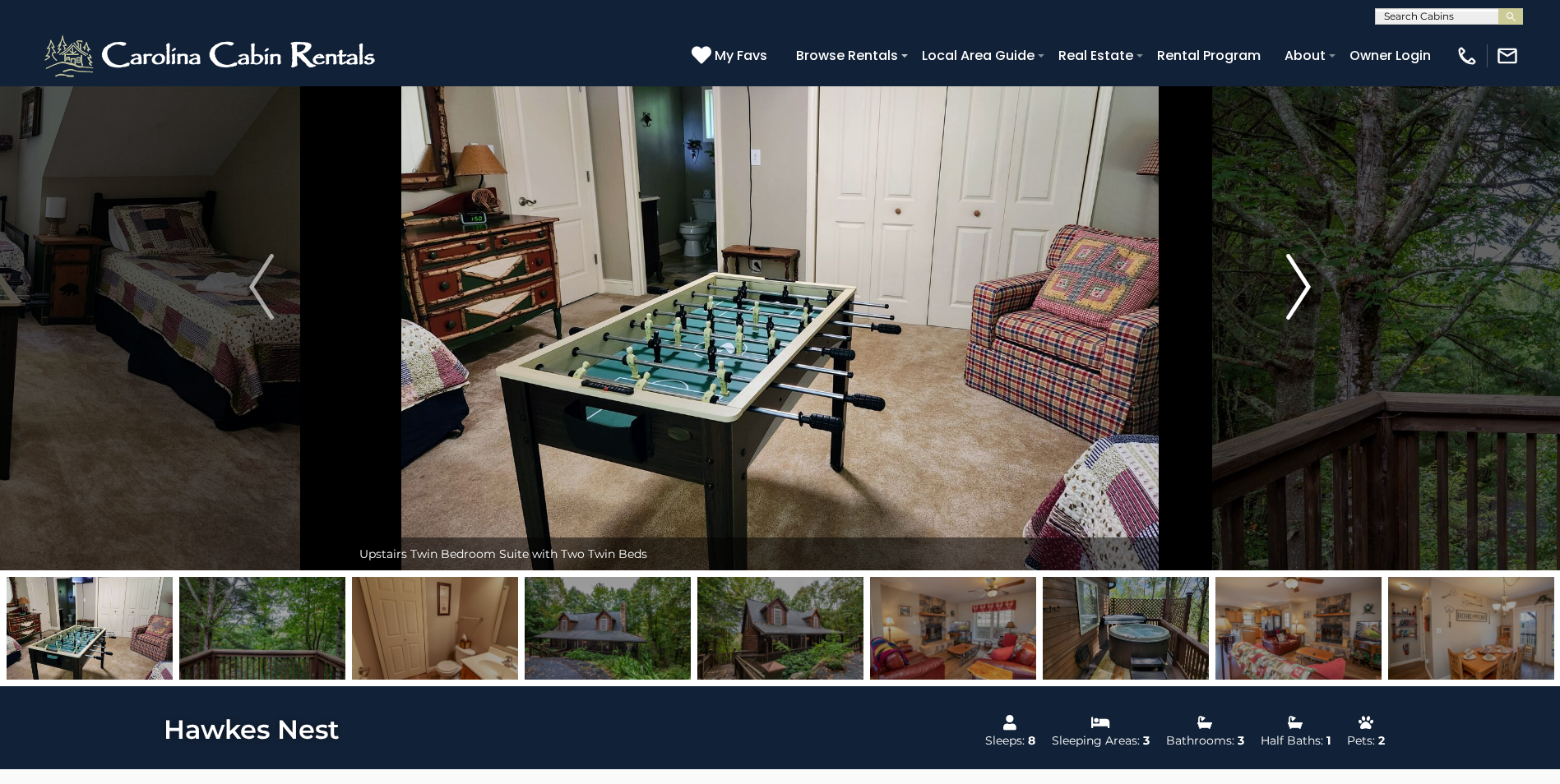
click at [1308, 283] on img "Next" at bounding box center [1297, 287] width 24 height 66
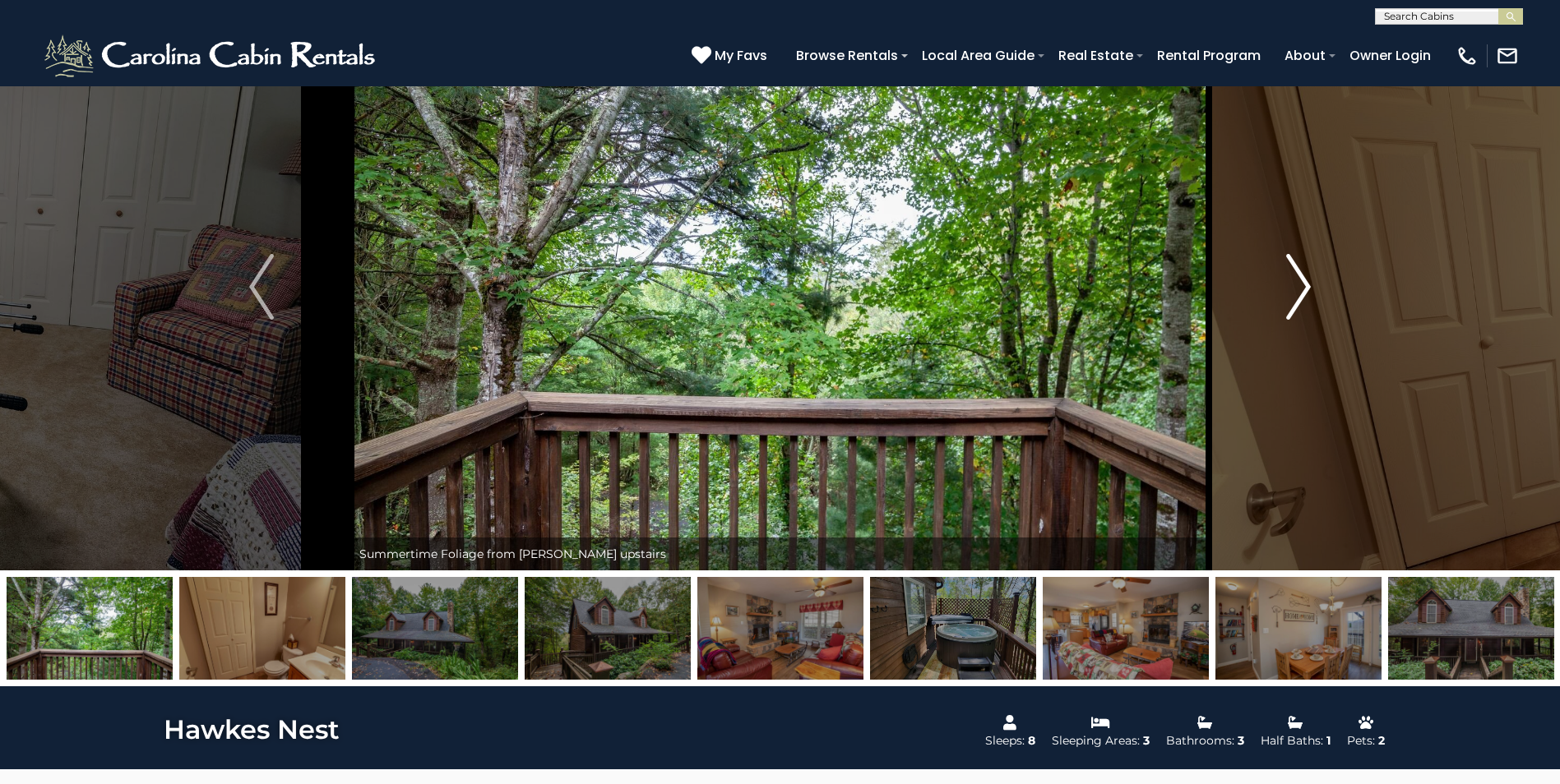
click at [1308, 283] on img "Next" at bounding box center [1297, 287] width 24 height 66
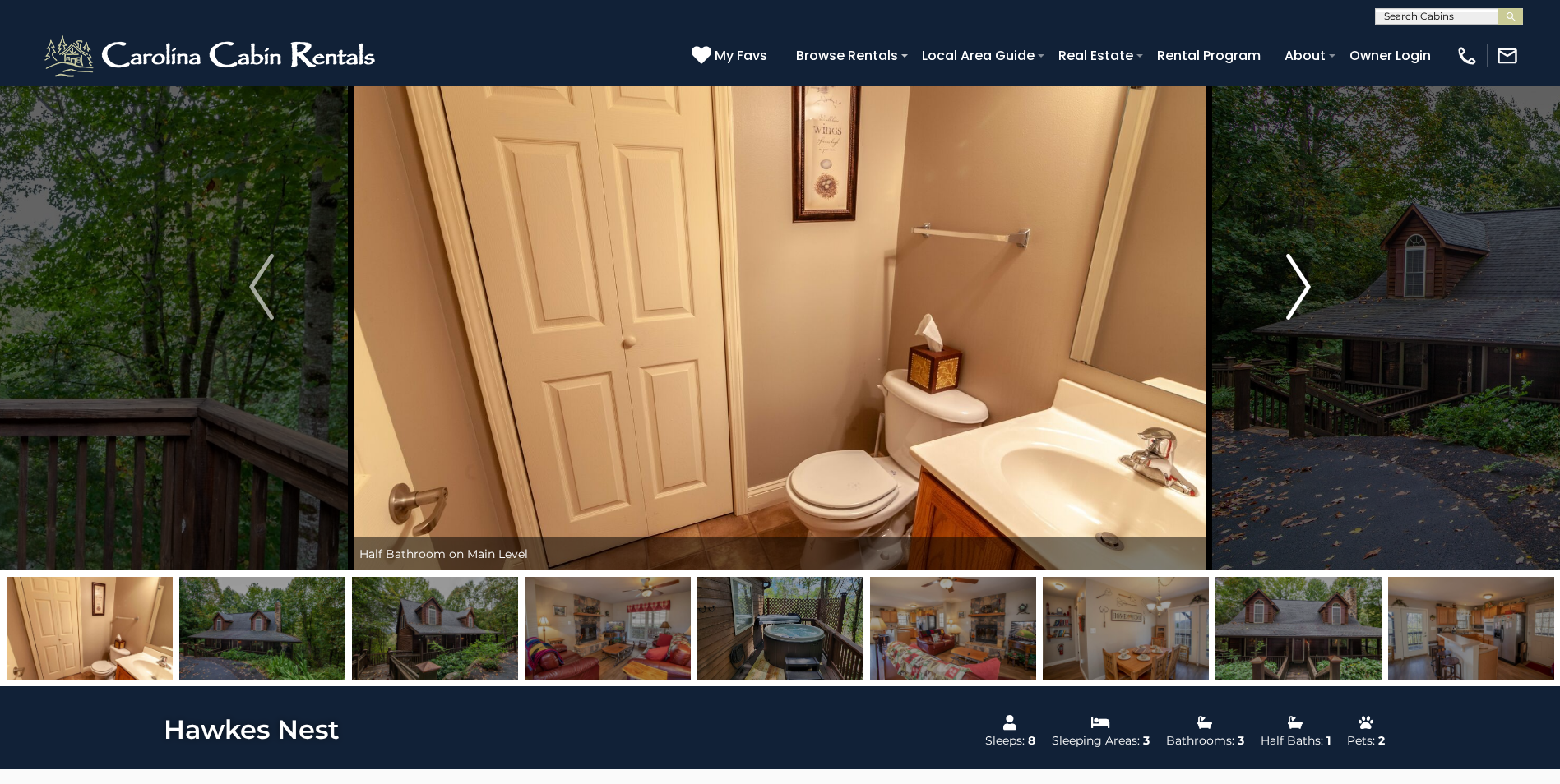
click at [1308, 283] on img "Next" at bounding box center [1297, 287] width 24 height 66
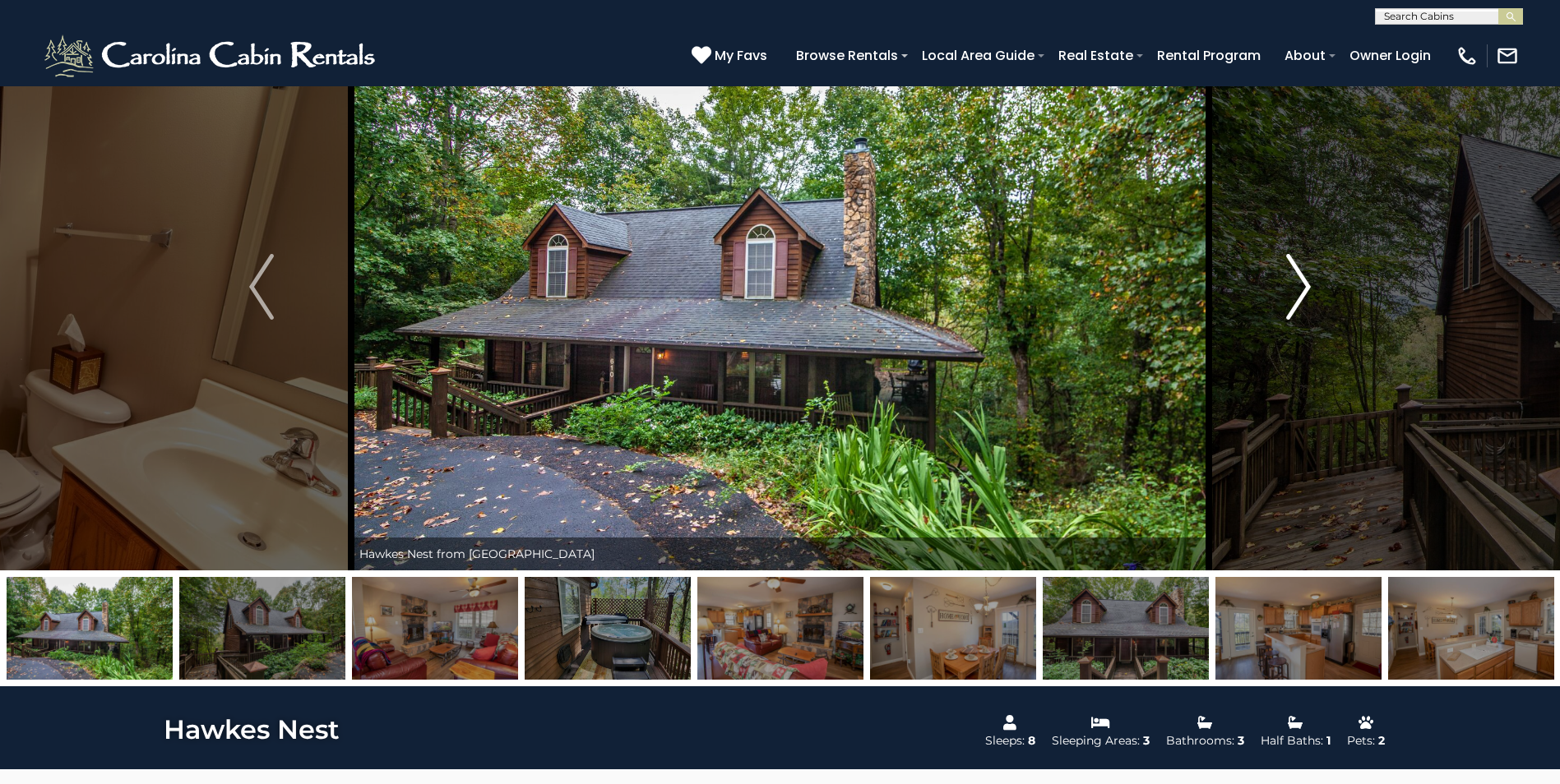
click at [1308, 283] on img "Next" at bounding box center [1297, 287] width 24 height 66
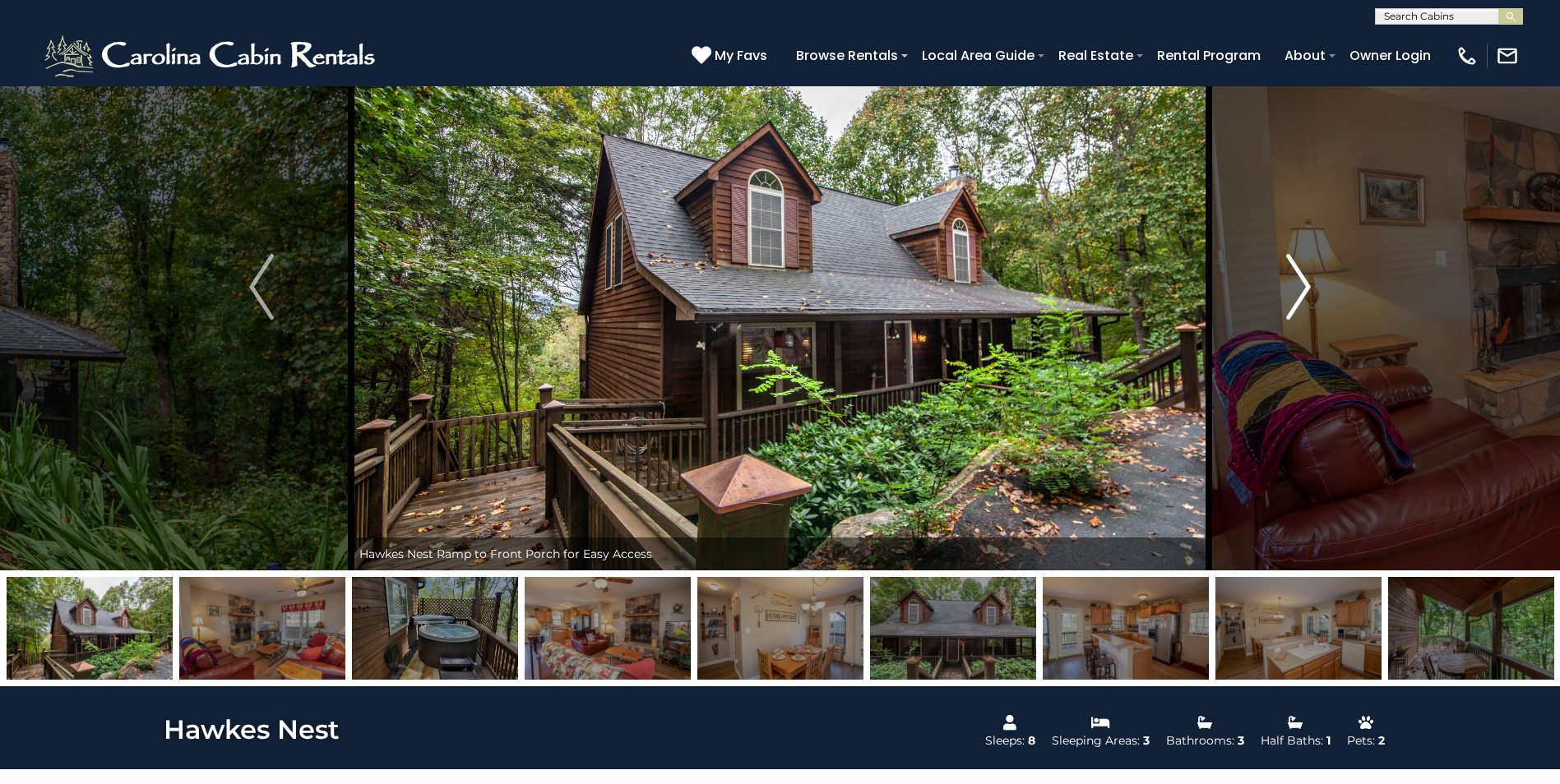
click at [1308, 283] on img "Next" at bounding box center [1297, 287] width 24 height 66
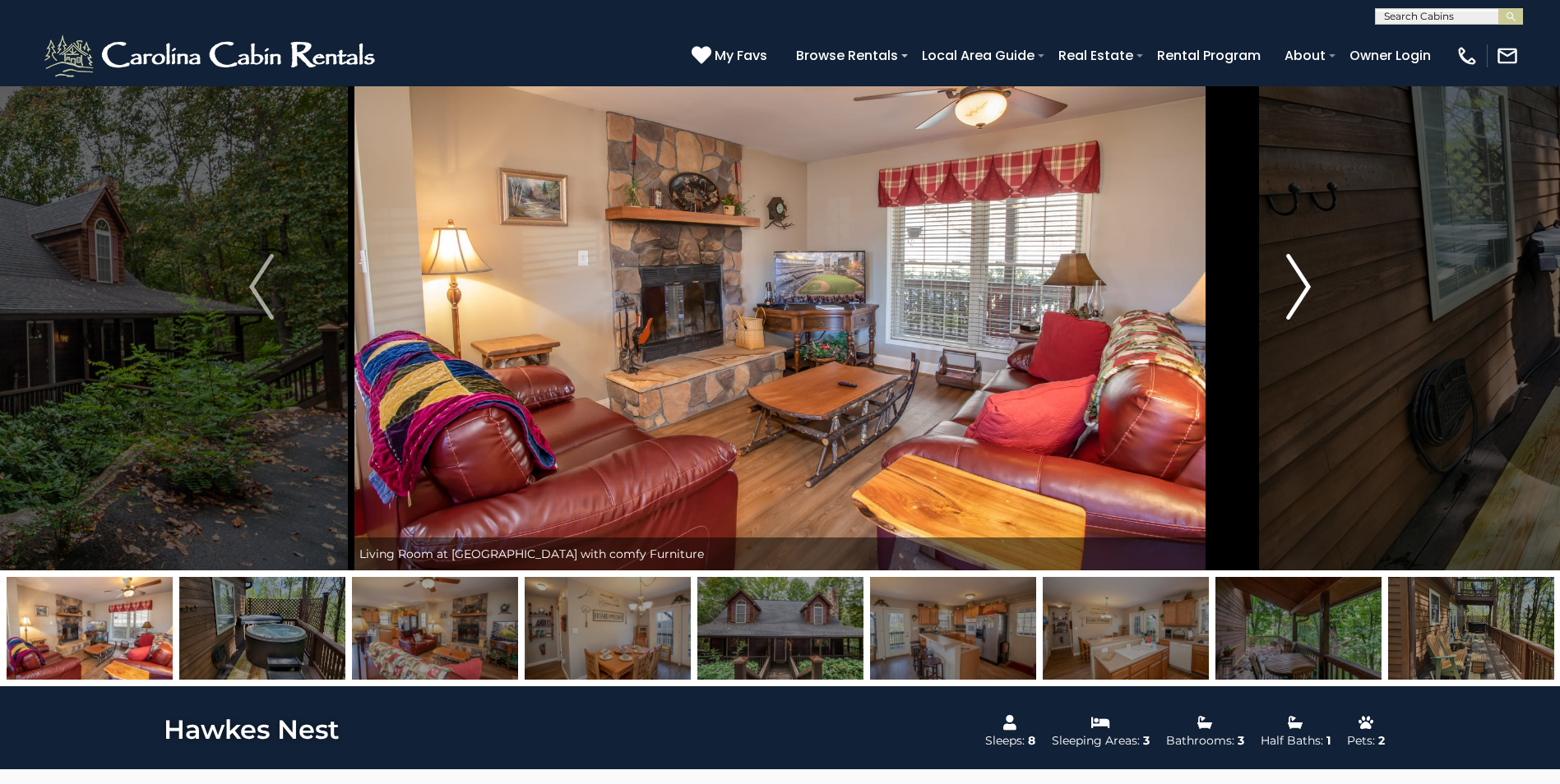
click at [1308, 283] on img "Next" at bounding box center [1297, 287] width 24 height 66
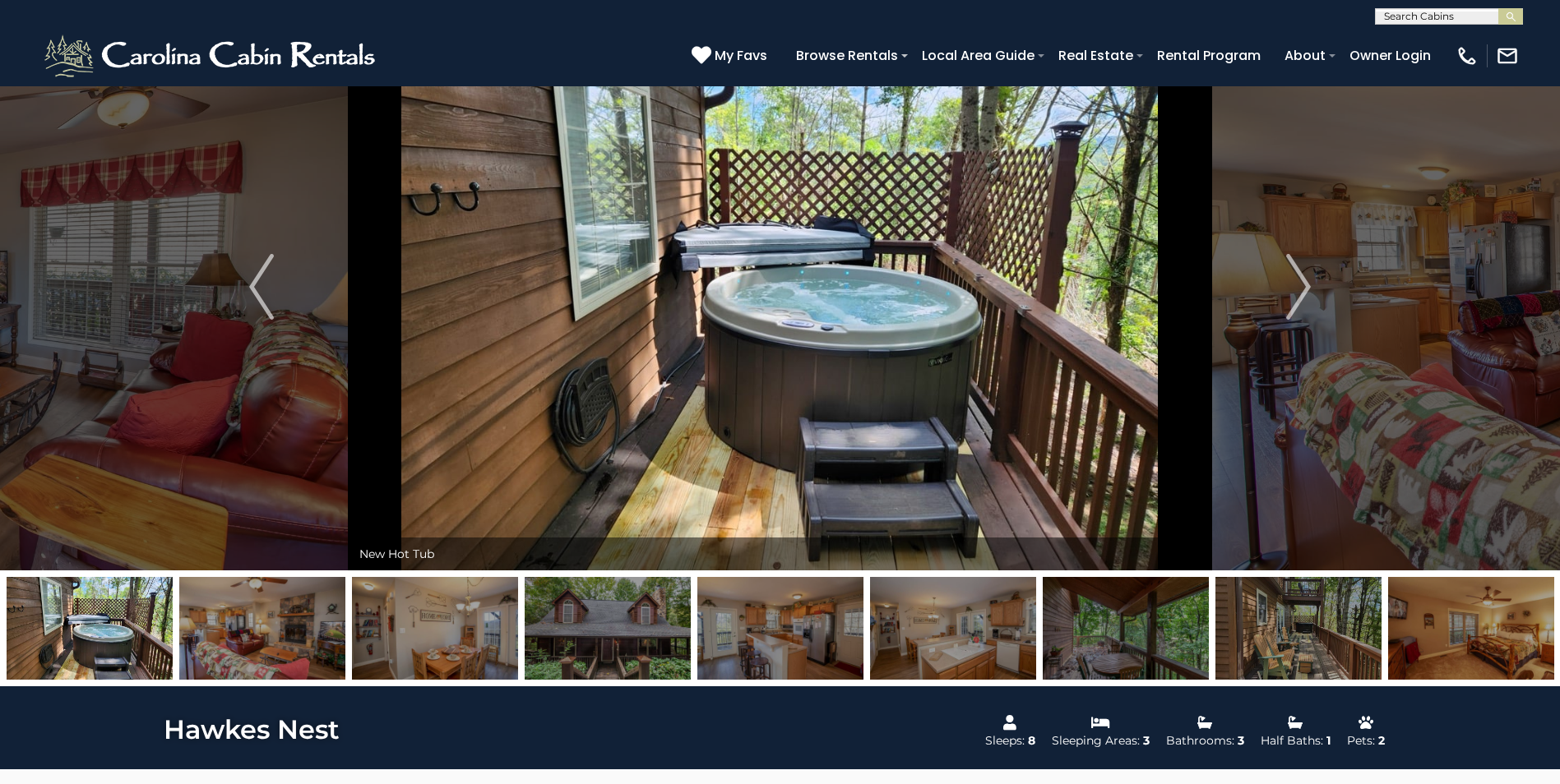
click at [1412, 12] on input "text" at bounding box center [1447, 20] width 144 height 16
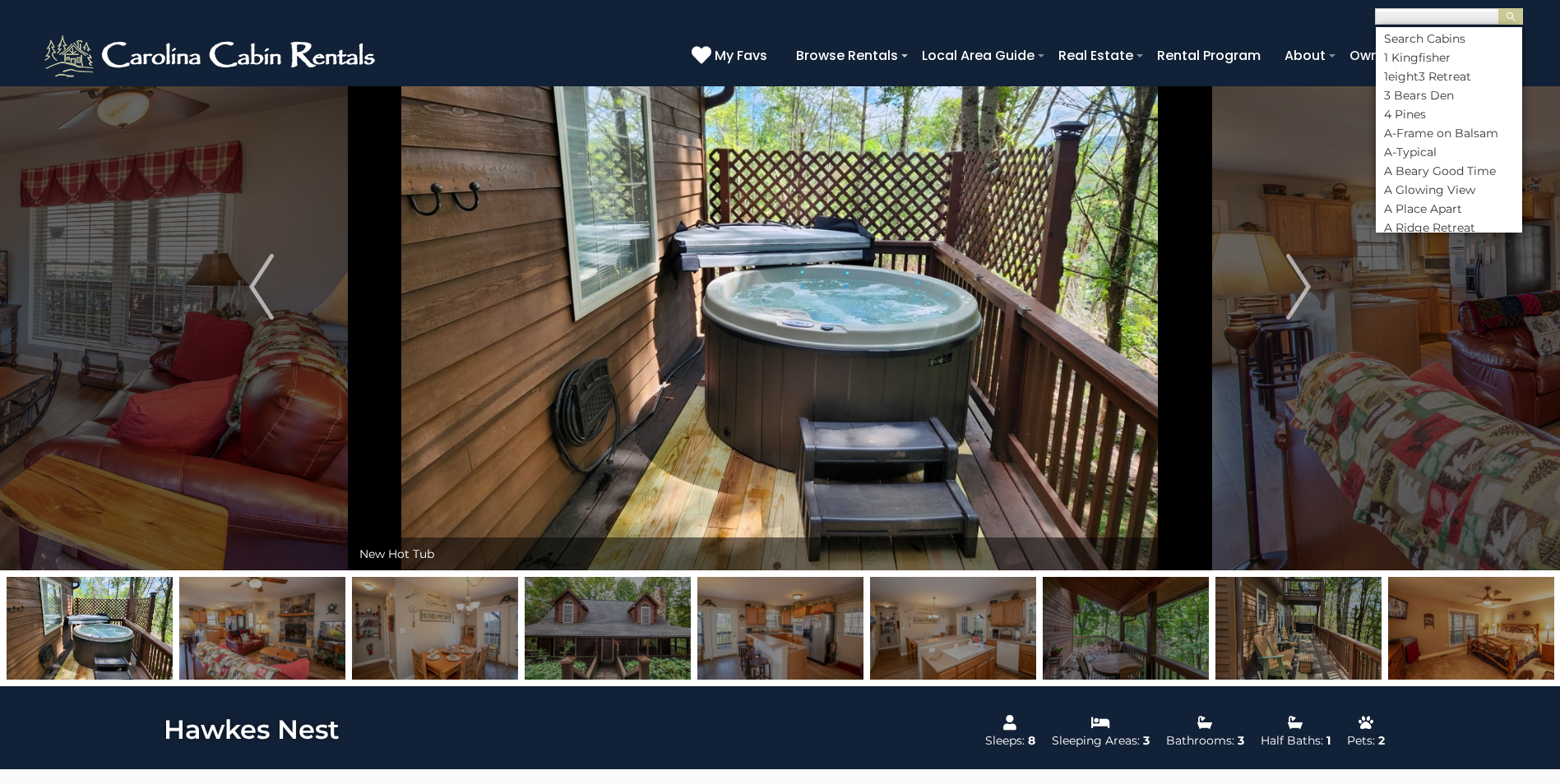
scroll to position [1, 0]
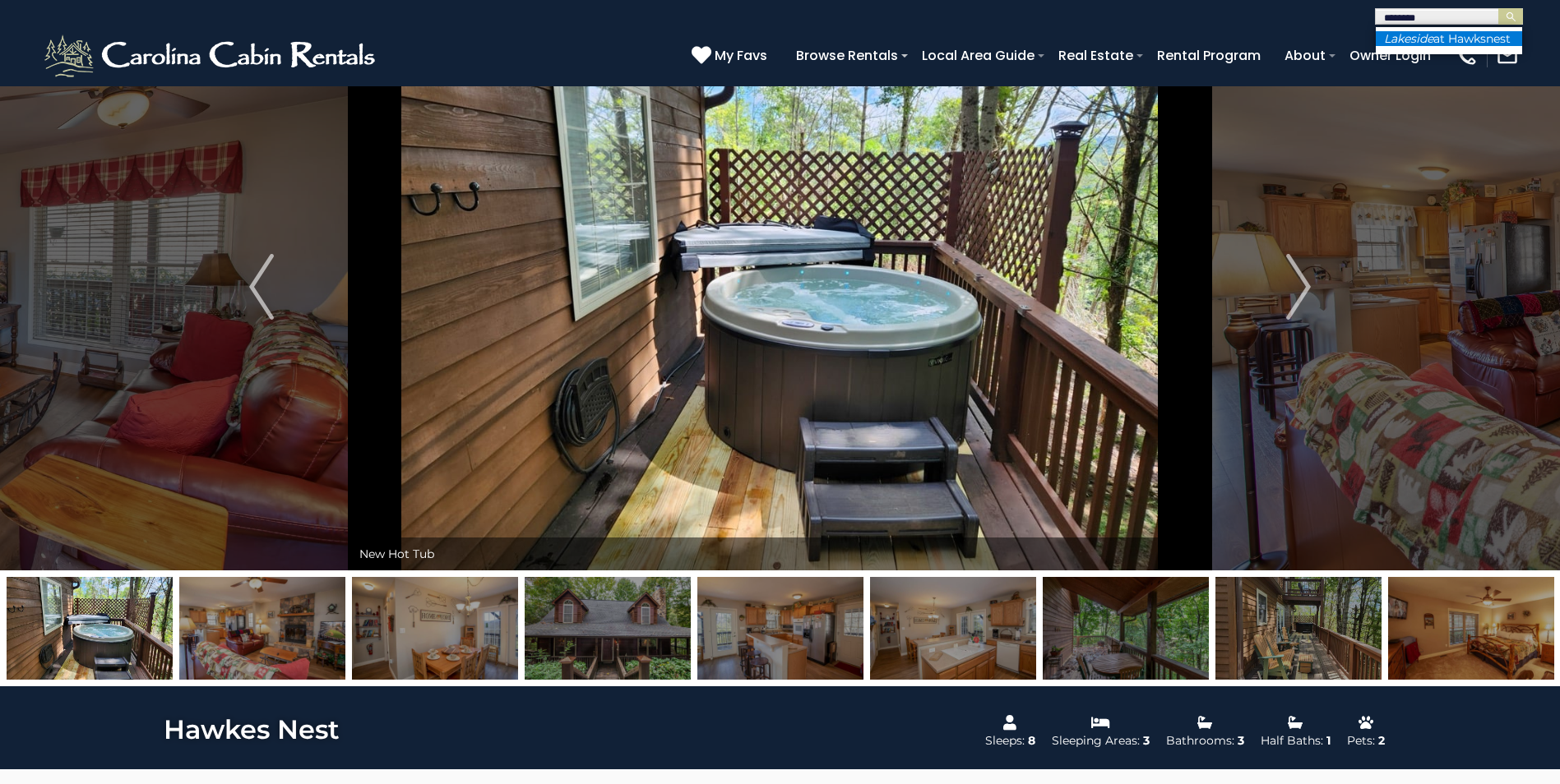
type input "********"
click at [1443, 46] on li "Lakeside at Hawksnest" at bounding box center [1449, 39] width 147 height 14
click at [1506, 21] on img "submit" at bounding box center [1511, 17] width 13 height 13
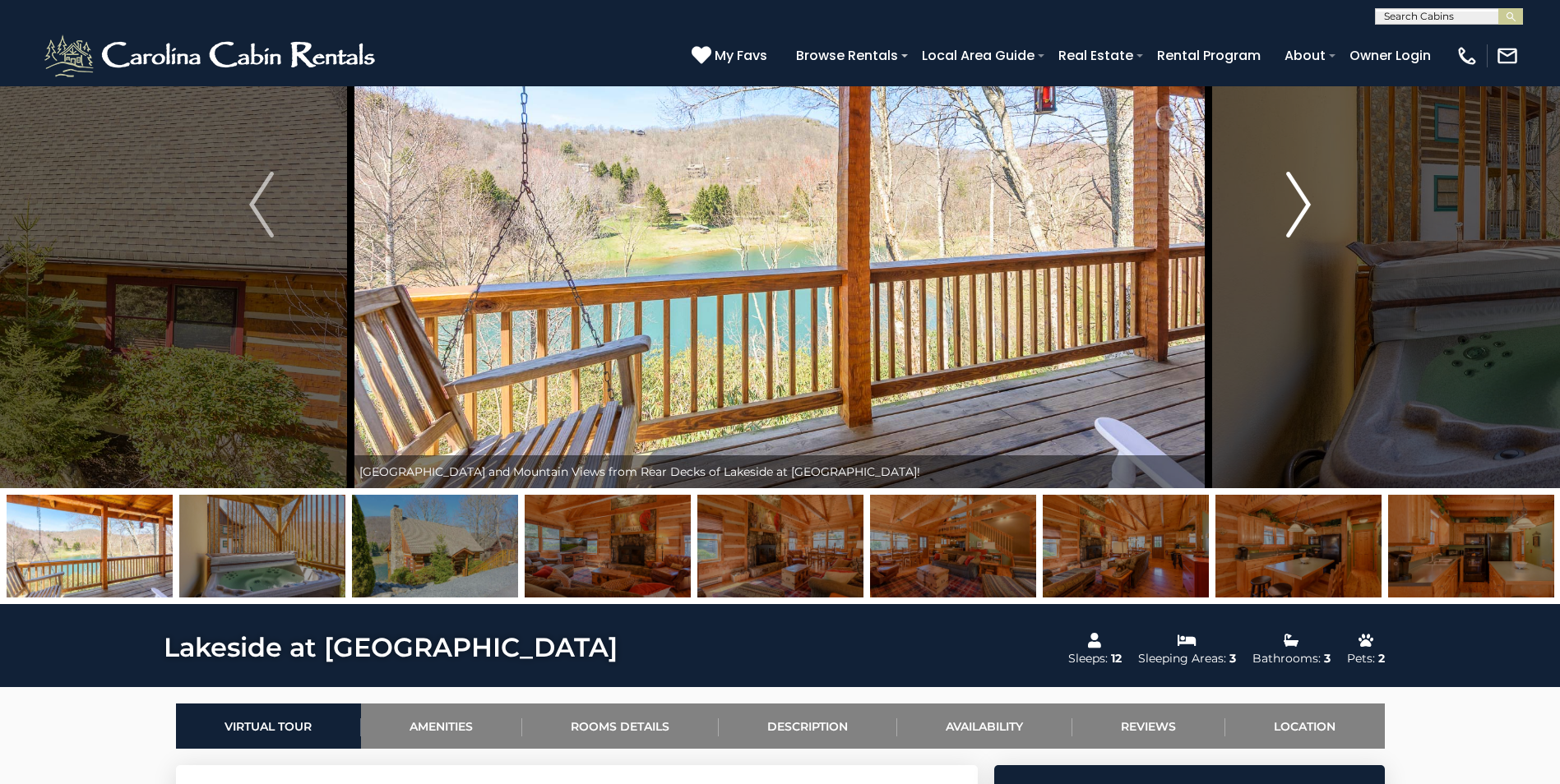
click at [1312, 199] on button "Next" at bounding box center [1298, 205] width 179 height 568
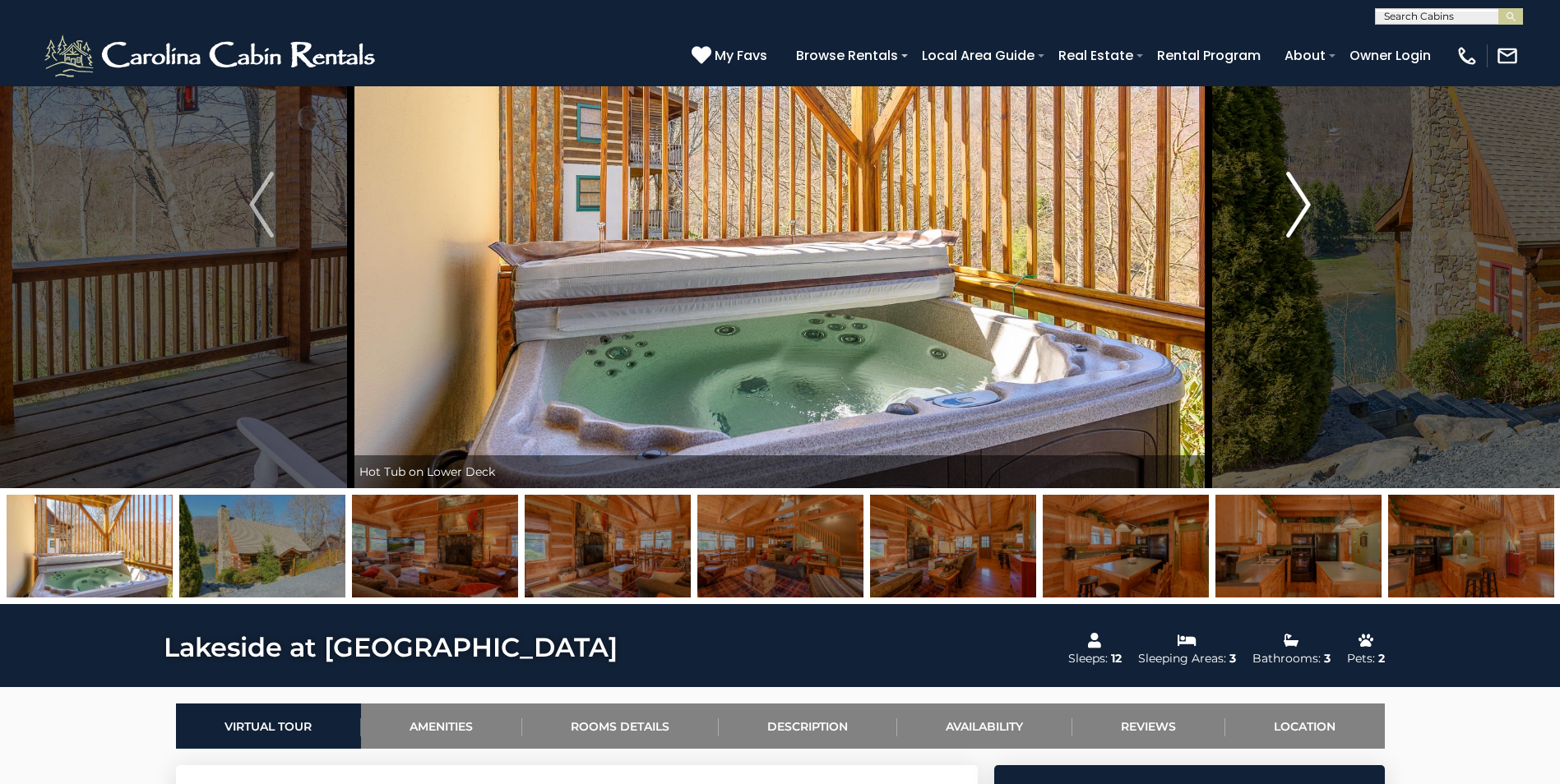
click at [1312, 198] on button "Next" at bounding box center [1298, 205] width 179 height 568
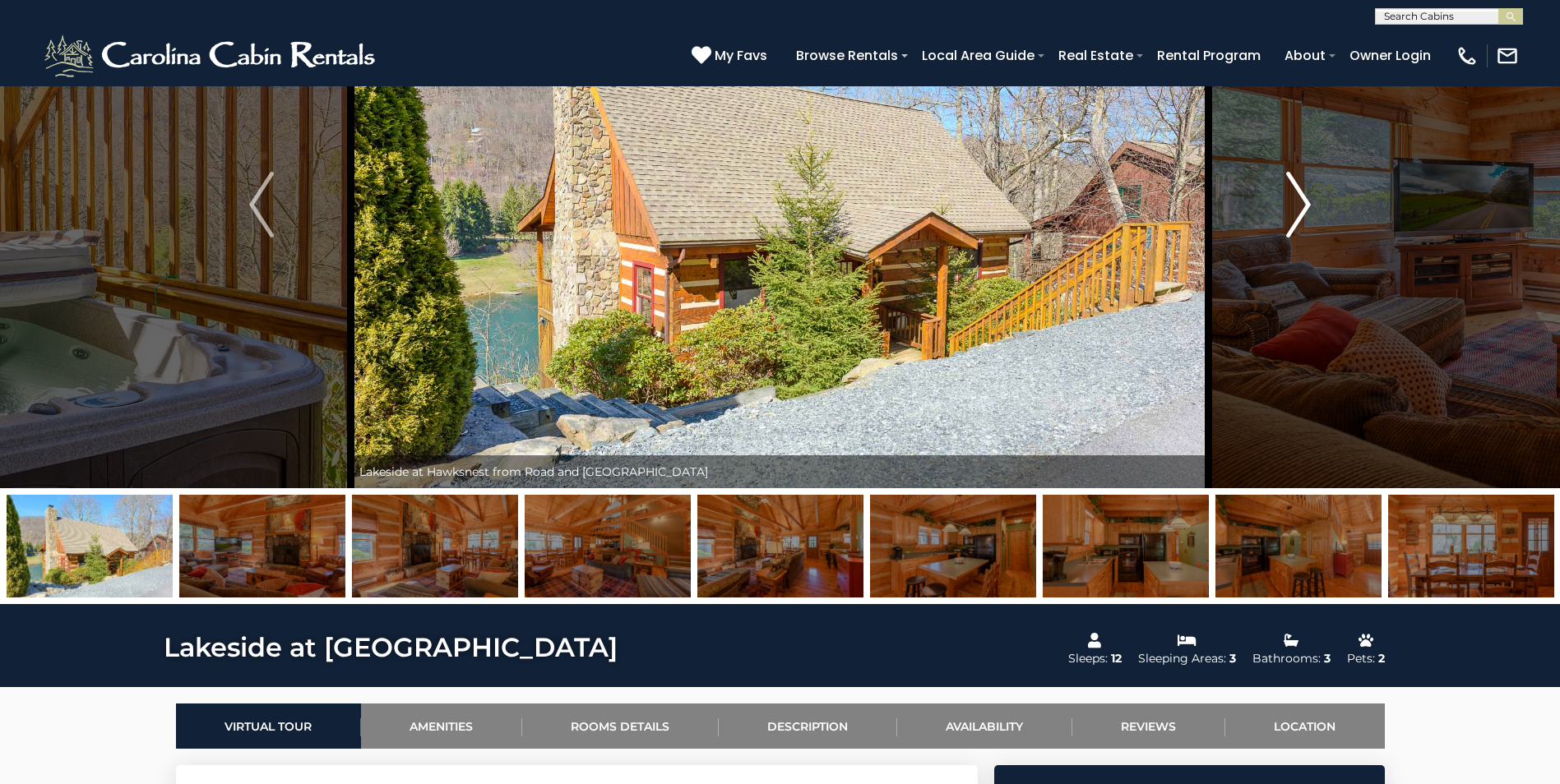
click at [1296, 204] on img "Next" at bounding box center [1297, 205] width 24 height 66
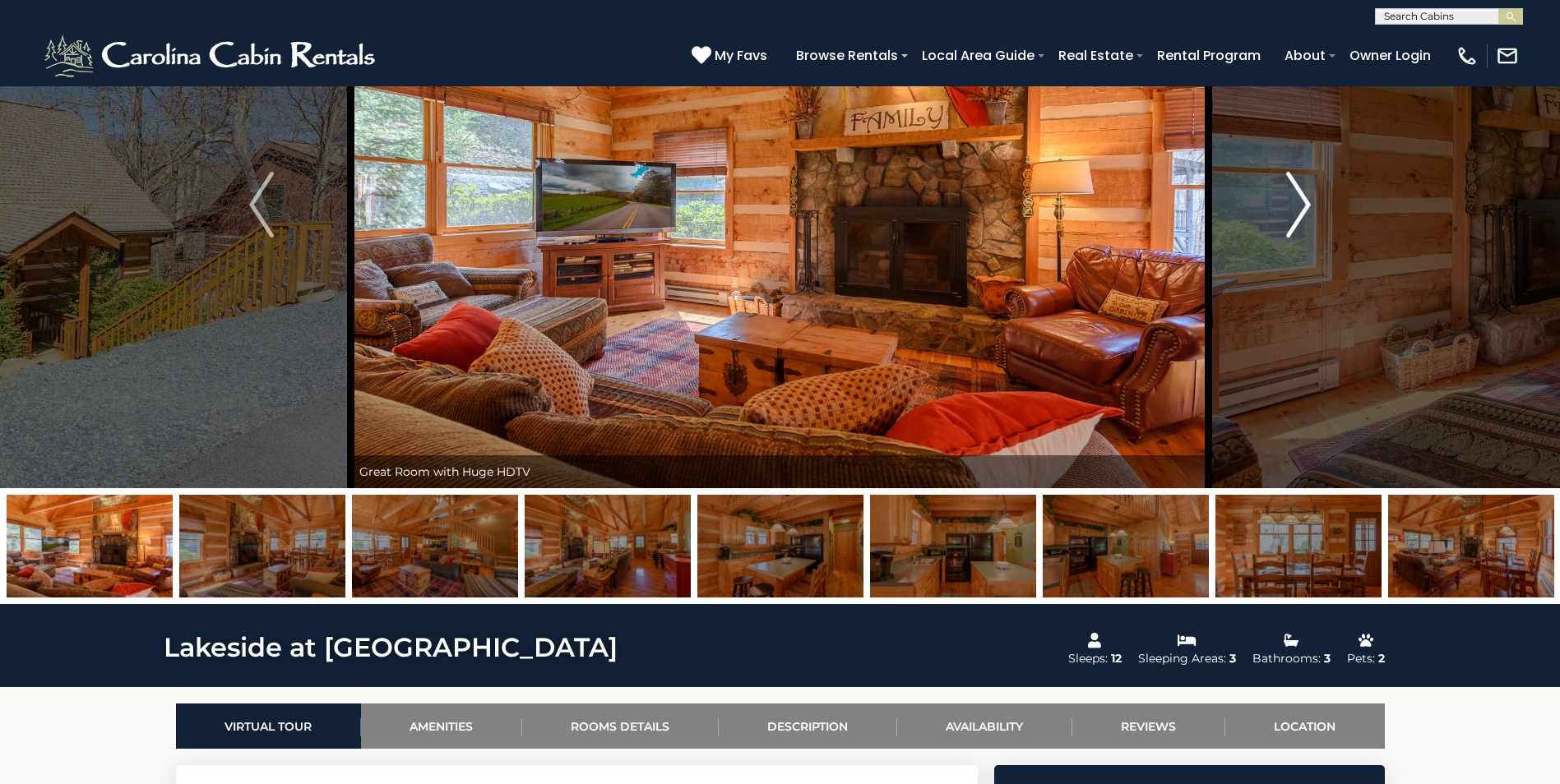
click at [1296, 204] on img "Next" at bounding box center [1297, 205] width 24 height 66
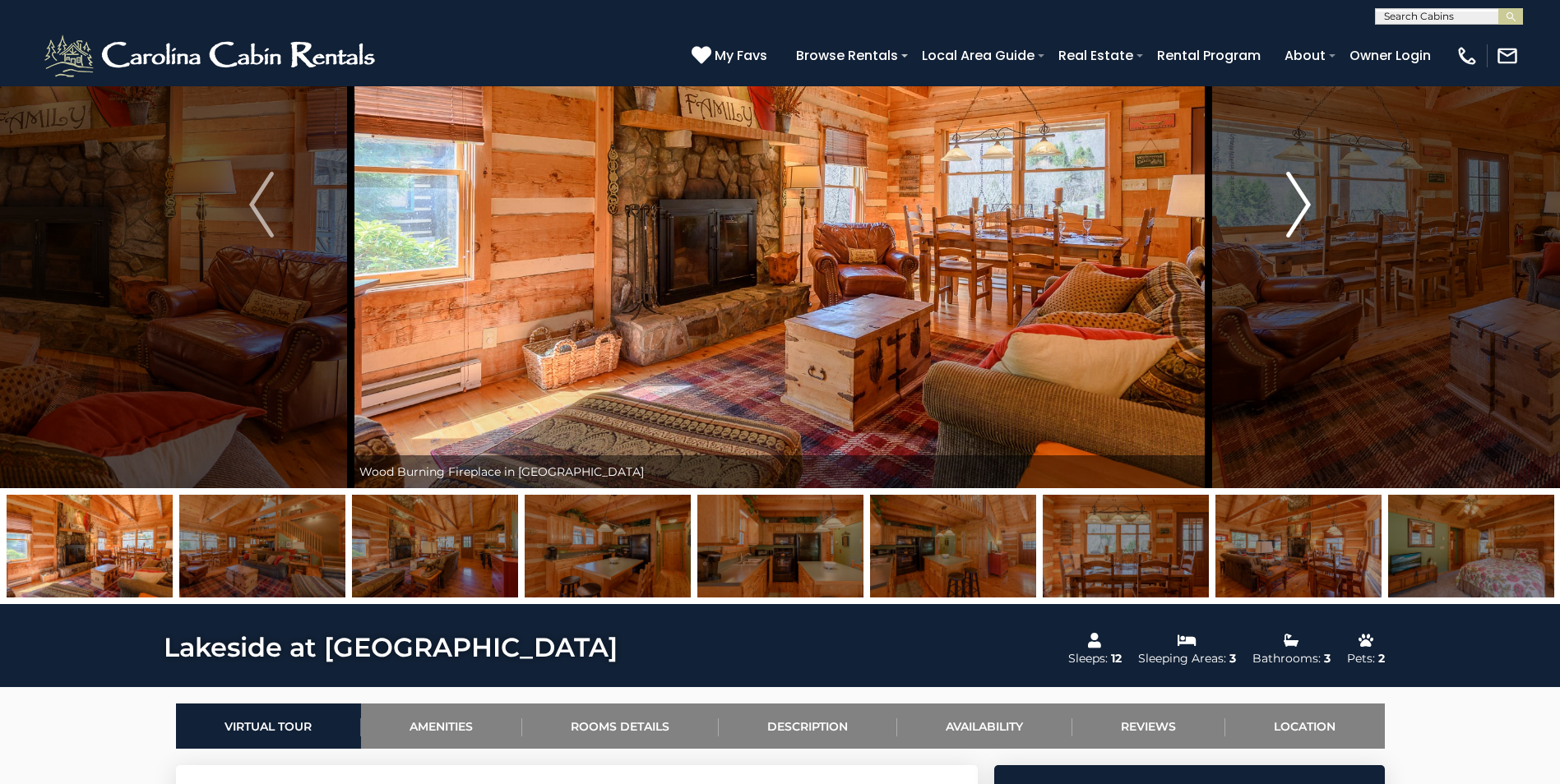
click at [1296, 204] on img "Next" at bounding box center [1297, 205] width 24 height 66
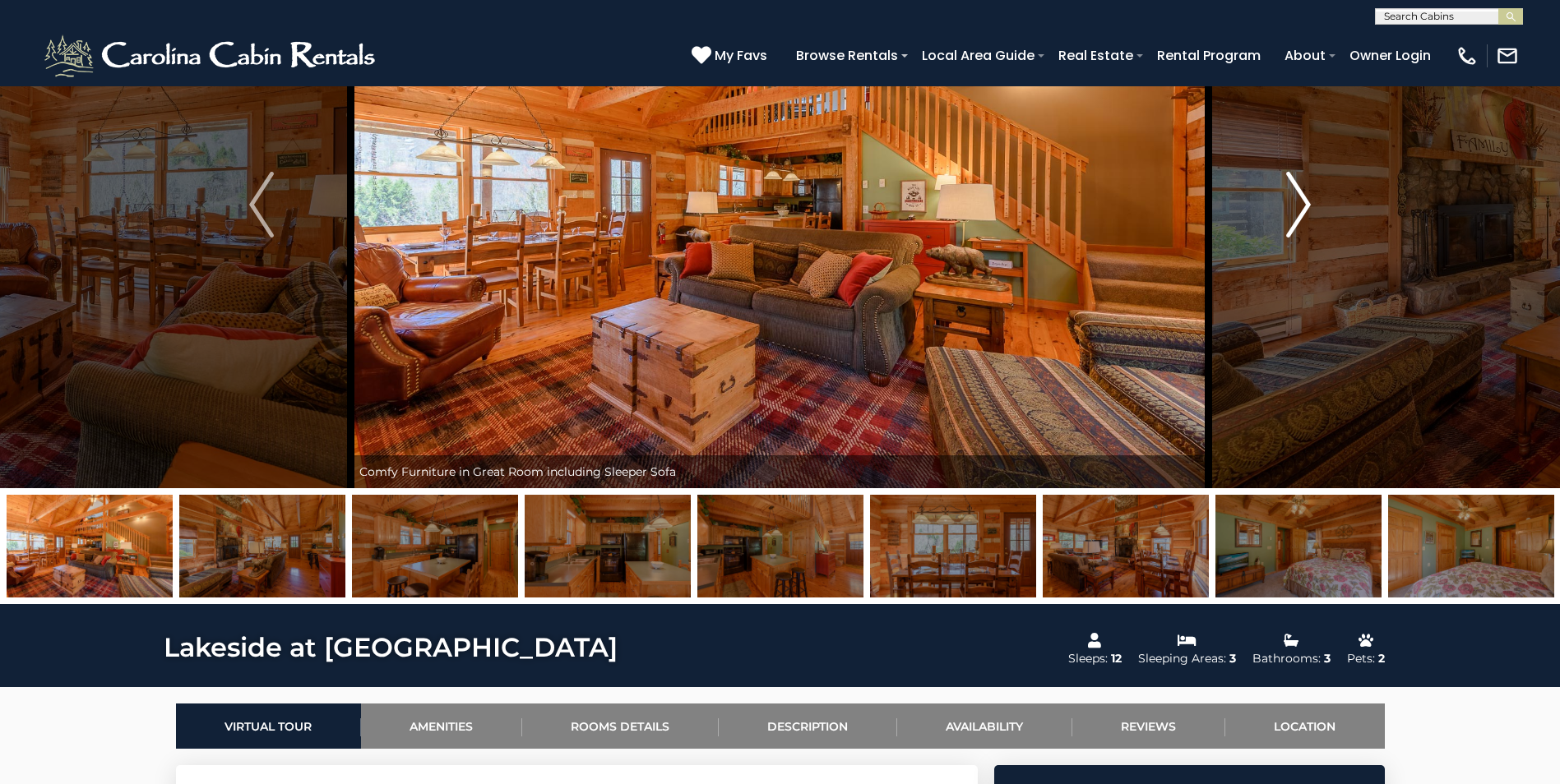
click at [1296, 204] on img "Next" at bounding box center [1297, 205] width 24 height 66
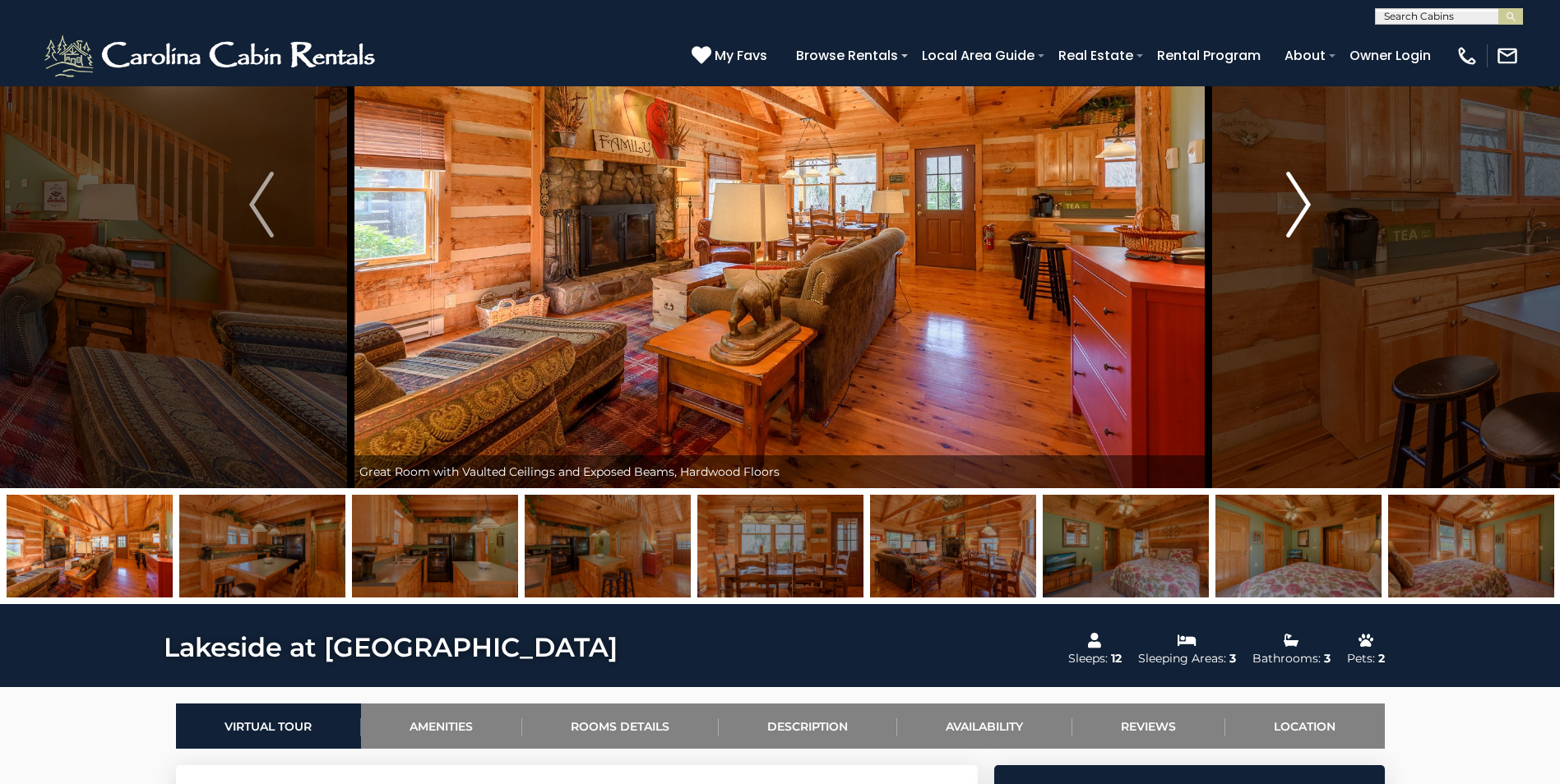
click at [1296, 204] on img "Next" at bounding box center [1297, 205] width 24 height 66
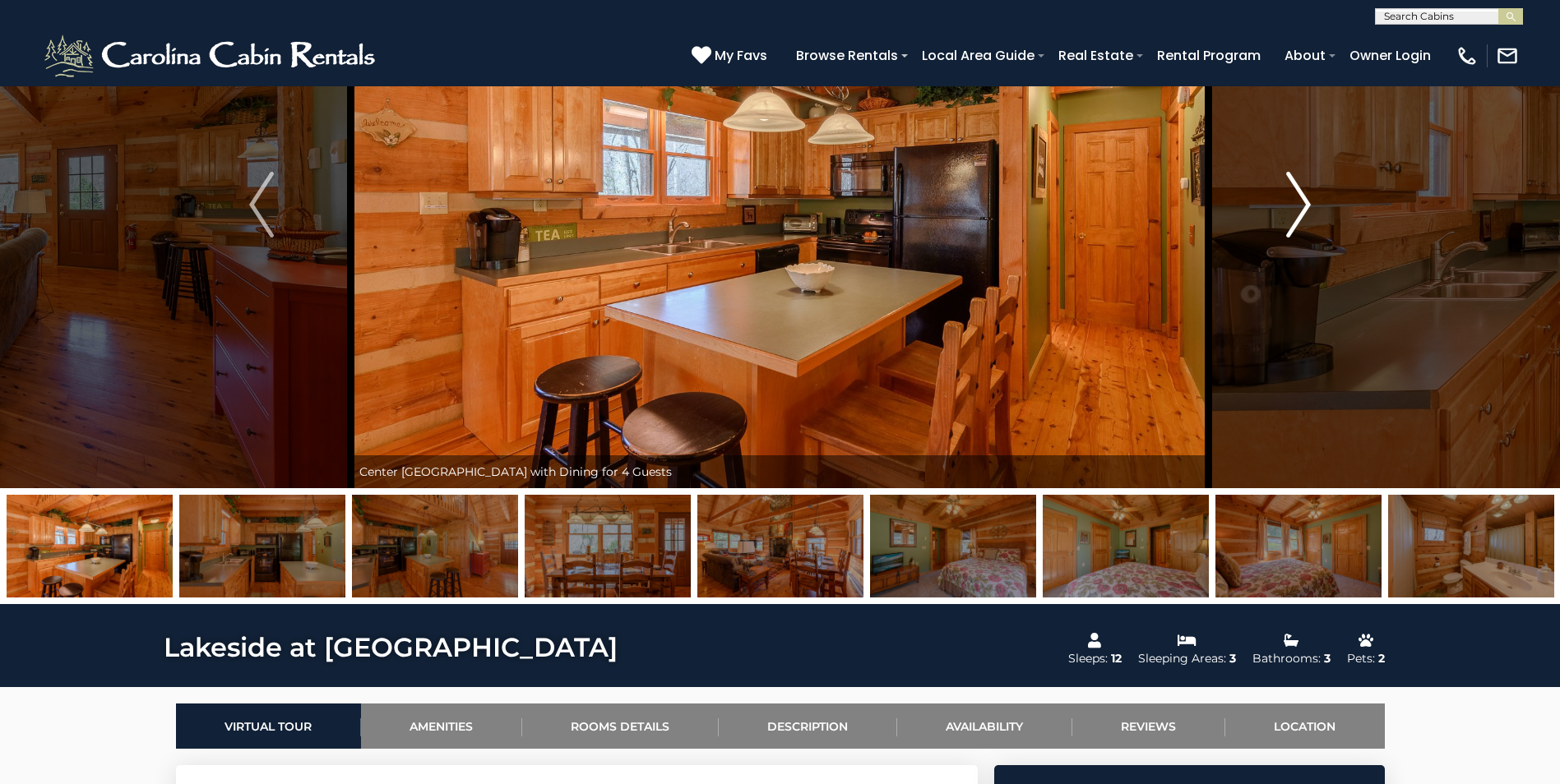
click at [1296, 204] on img "Next" at bounding box center [1297, 205] width 24 height 66
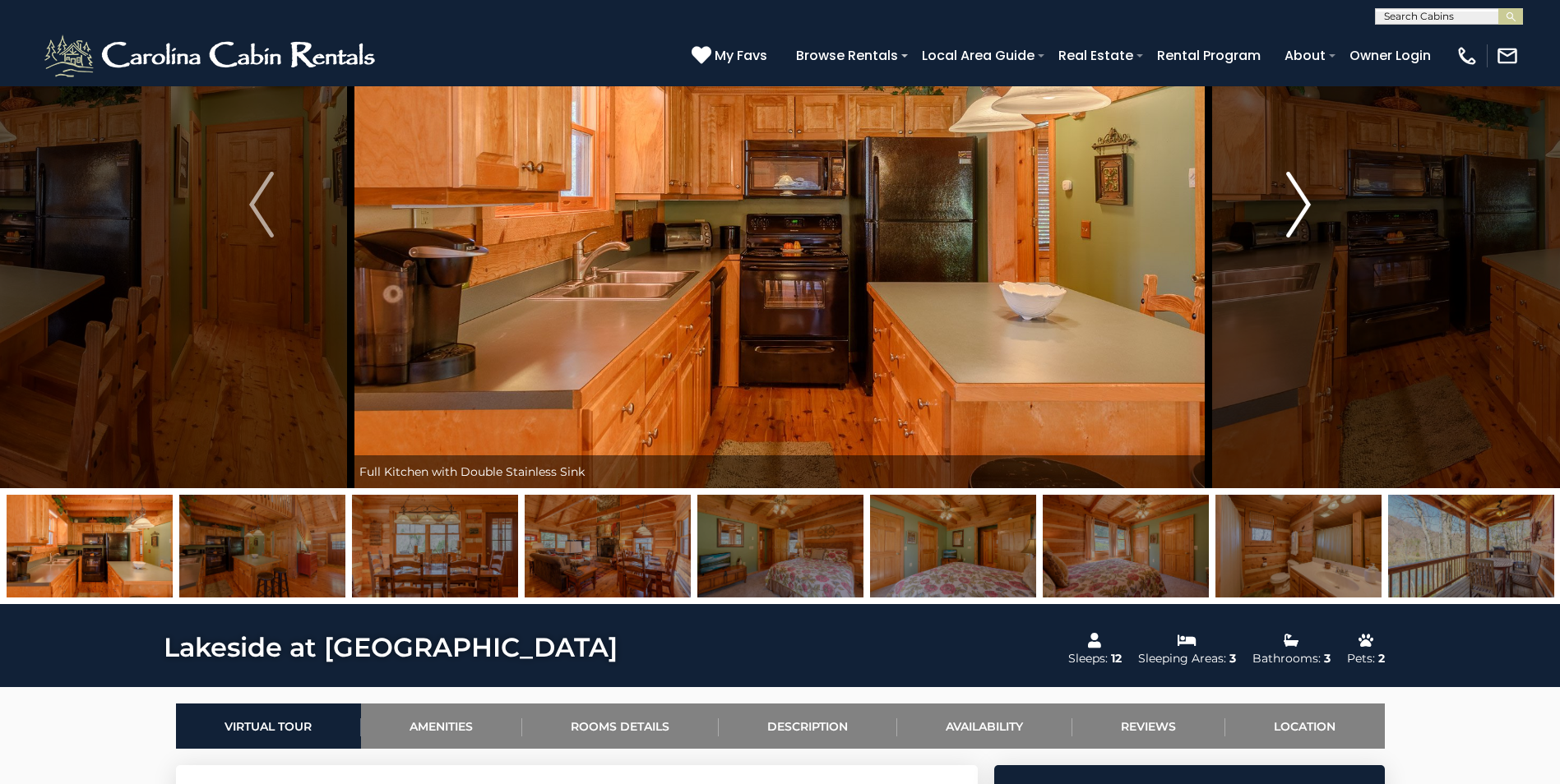
click at [1296, 204] on img "Next" at bounding box center [1297, 205] width 24 height 66
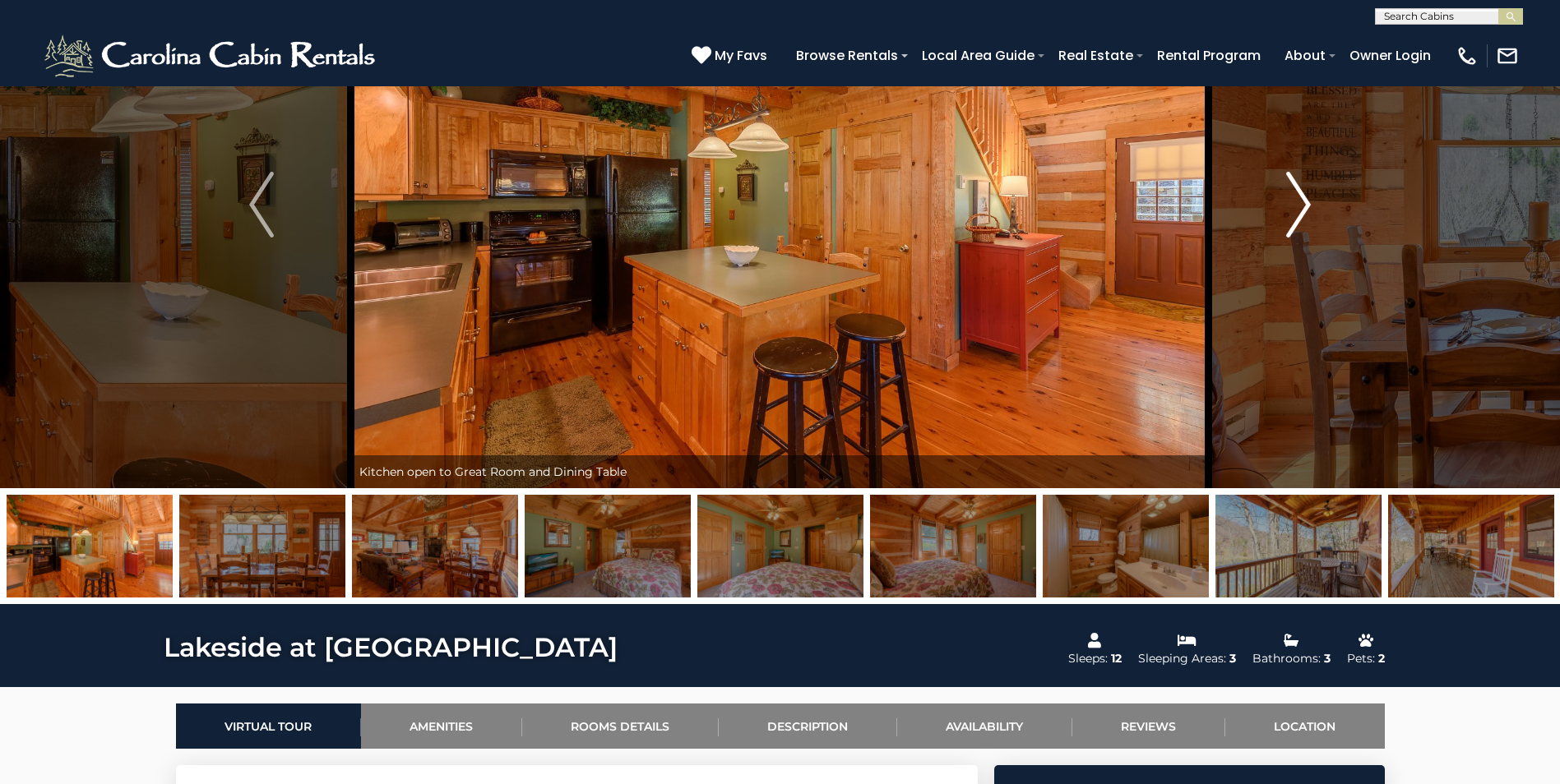
click at [1296, 204] on img "Next" at bounding box center [1297, 205] width 24 height 66
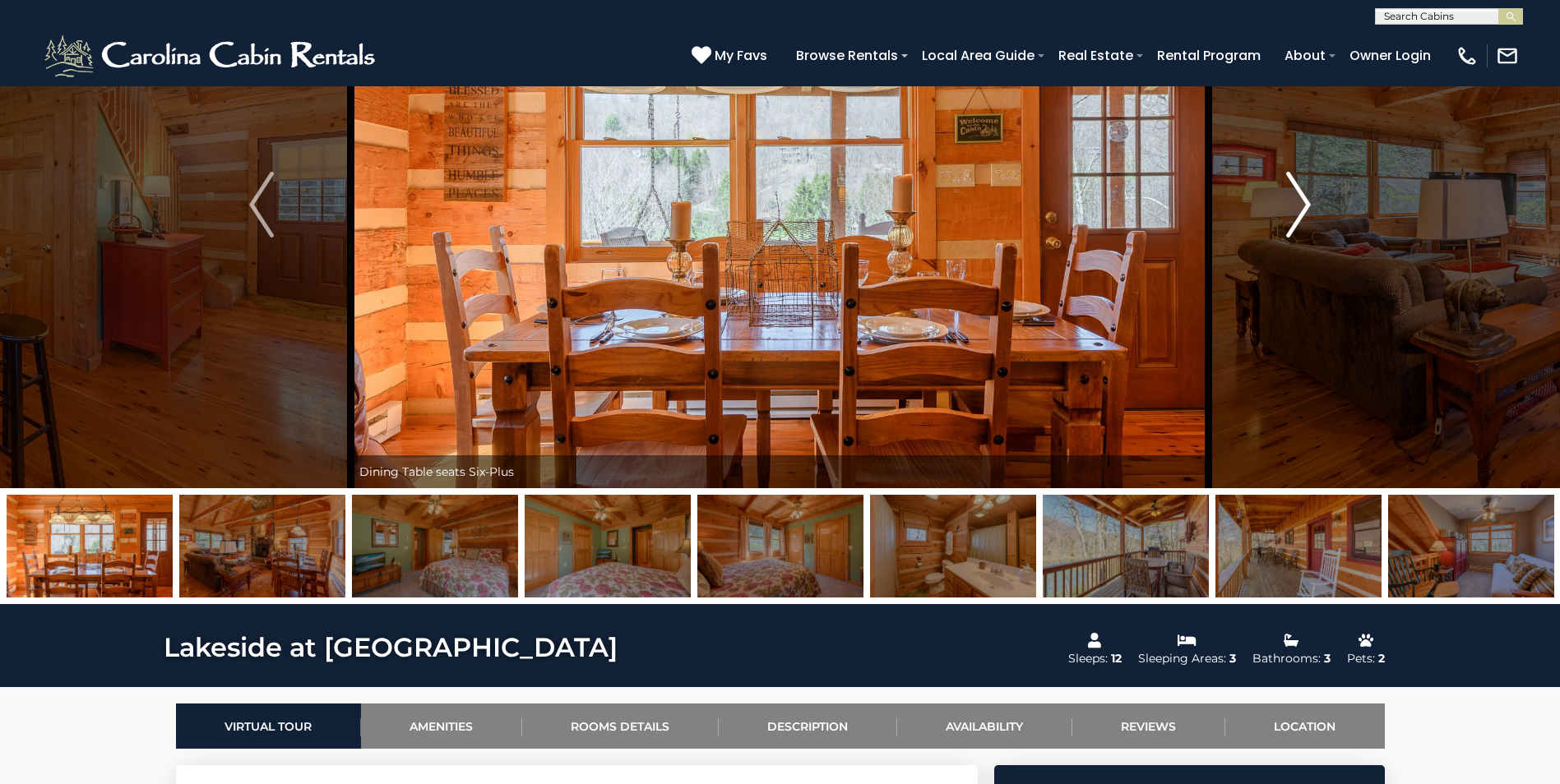
click at [1296, 204] on img "Next" at bounding box center [1297, 205] width 24 height 66
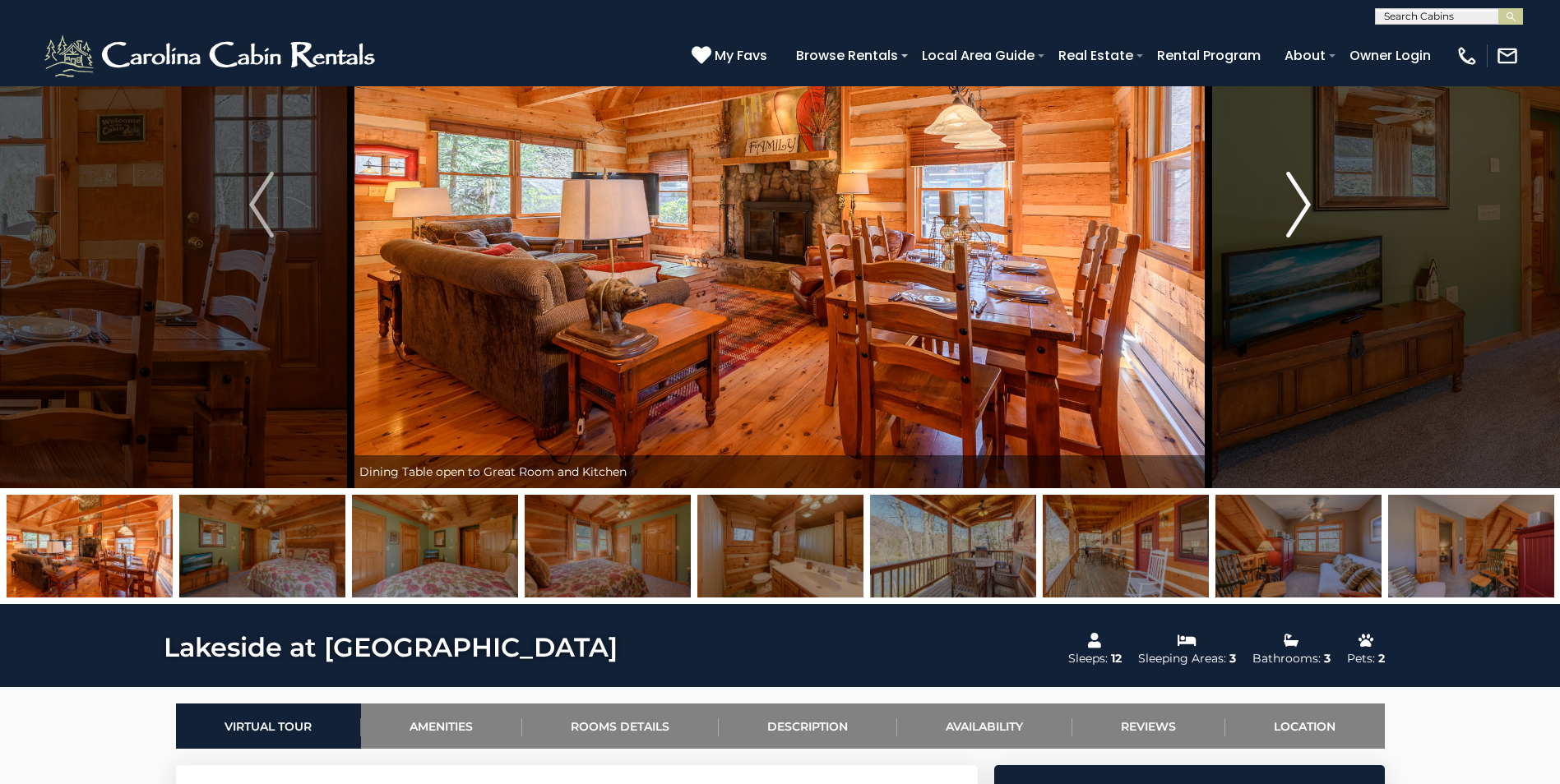
click at [1296, 204] on img "Next" at bounding box center [1297, 205] width 24 height 66
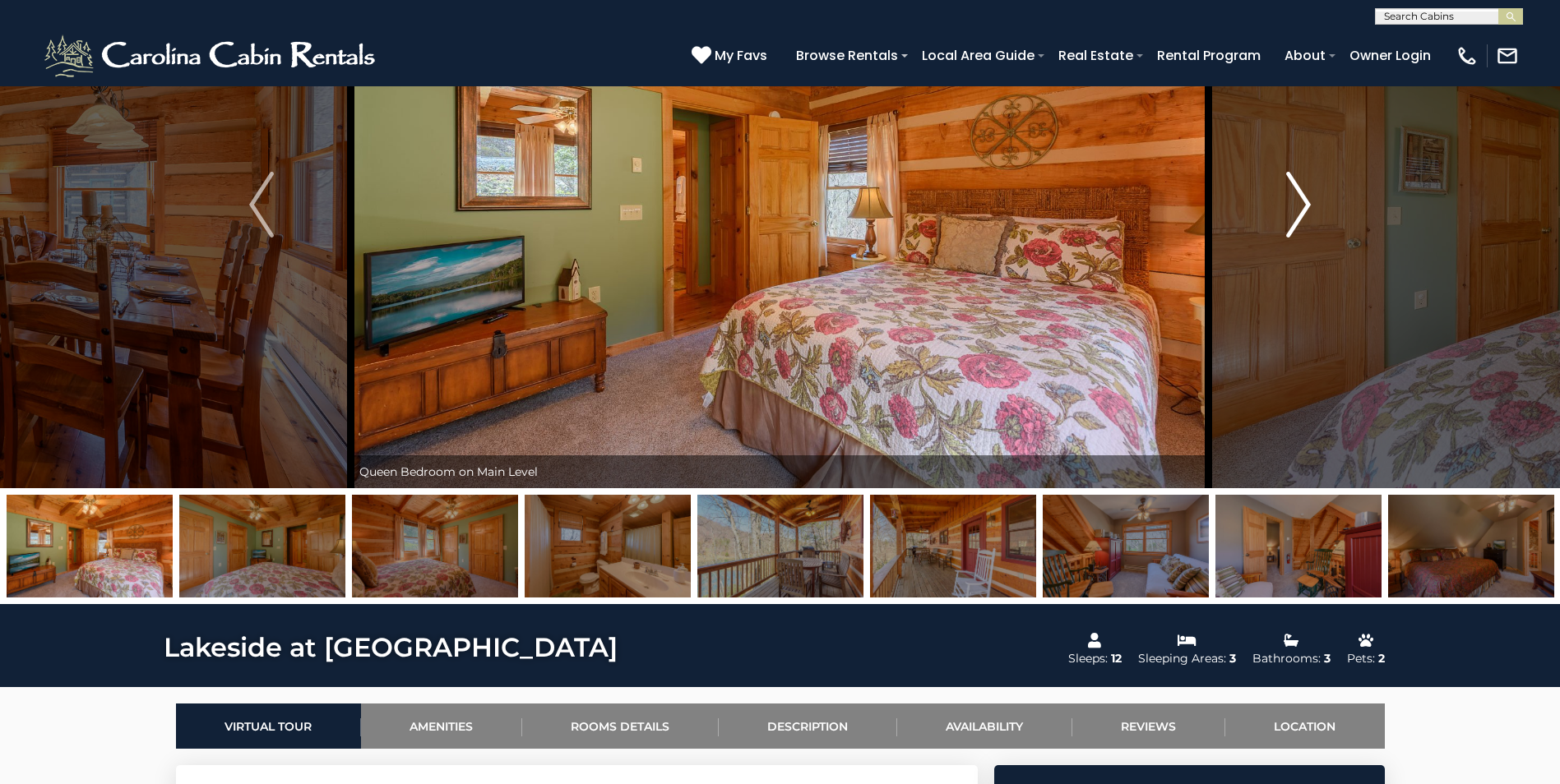
click at [1296, 204] on img "Next" at bounding box center [1297, 205] width 24 height 66
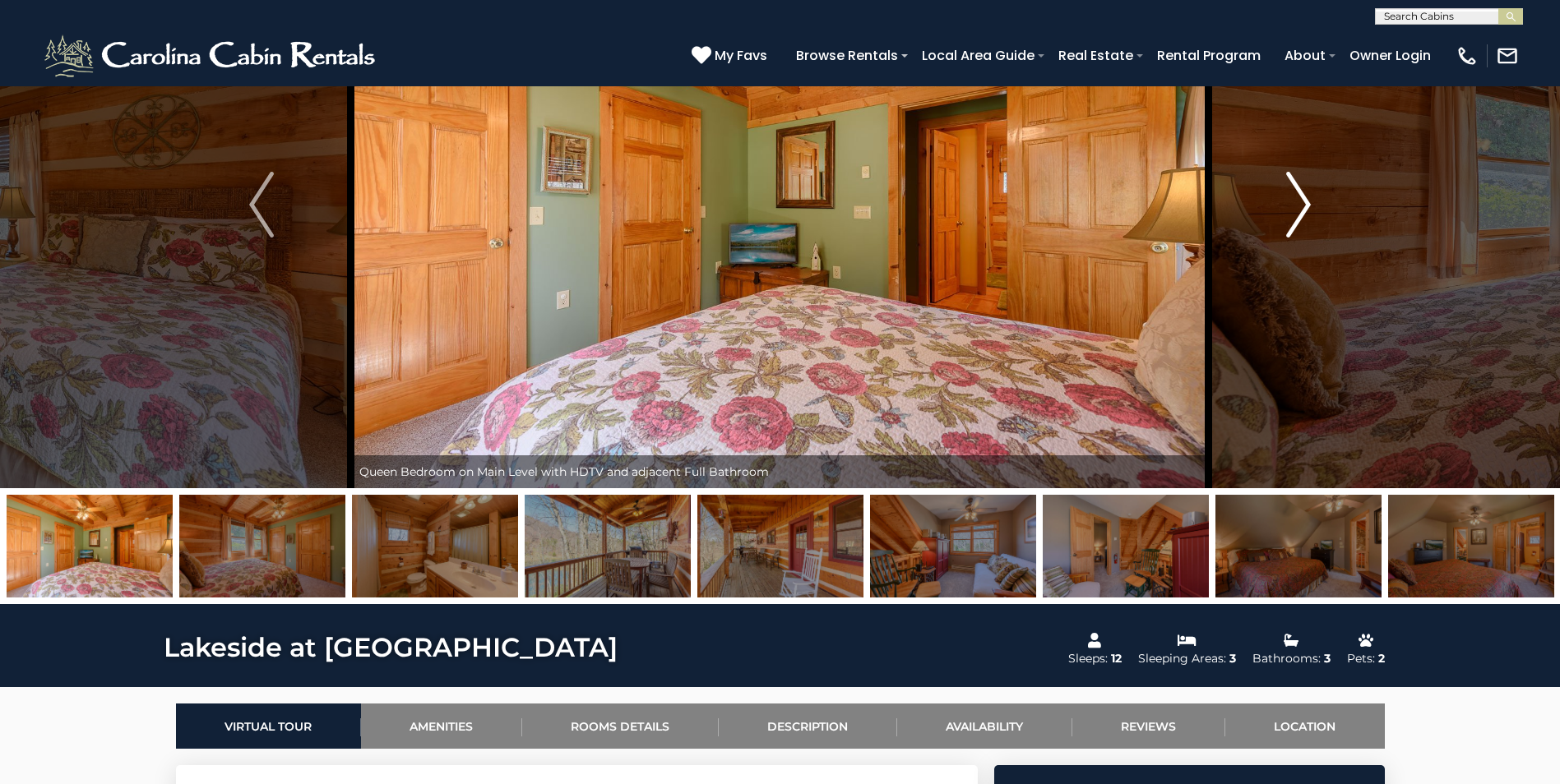
click at [1296, 204] on img "Next" at bounding box center [1297, 205] width 24 height 66
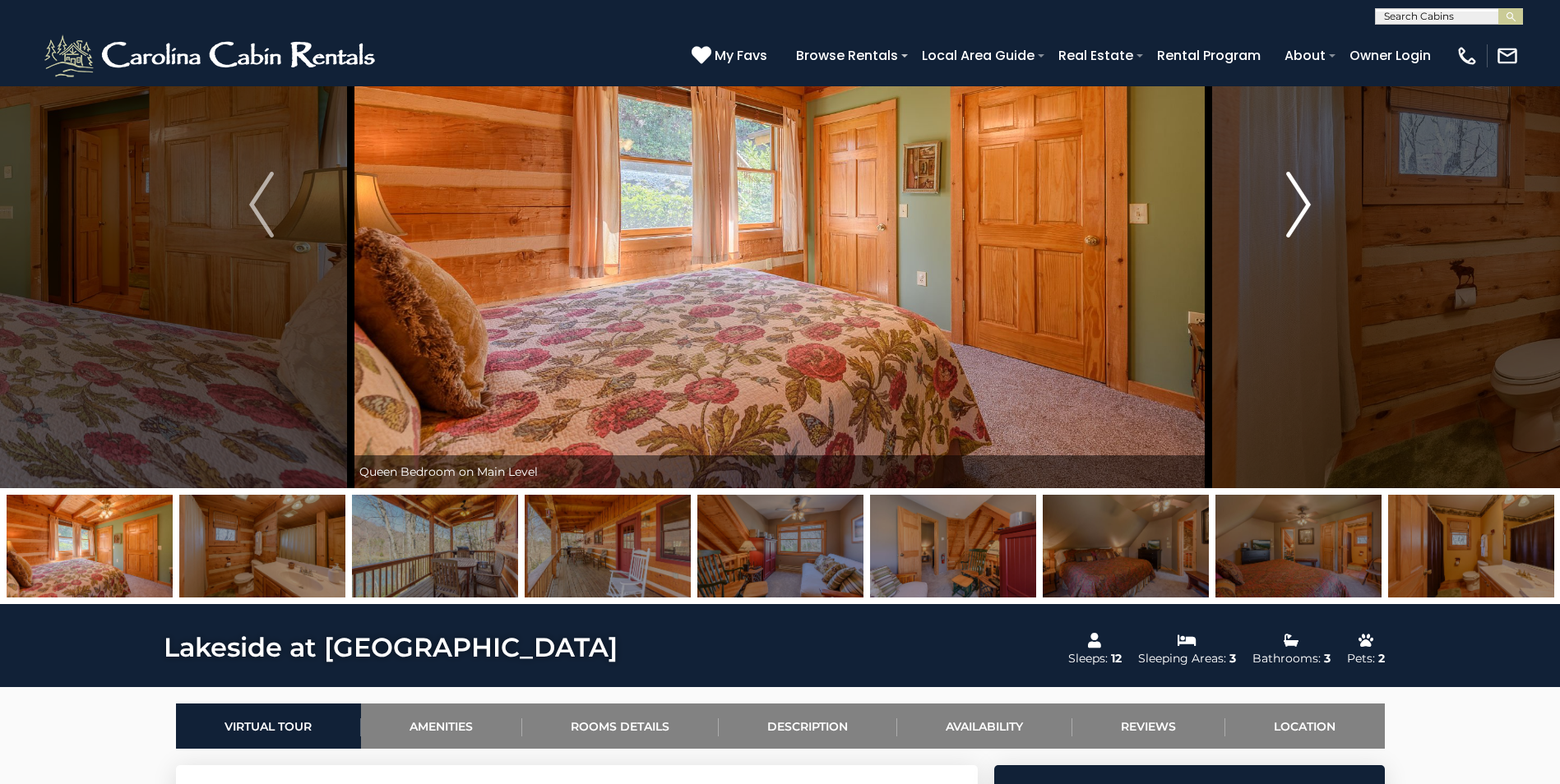
click at [1296, 204] on img "Next" at bounding box center [1297, 205] width 24 height 66
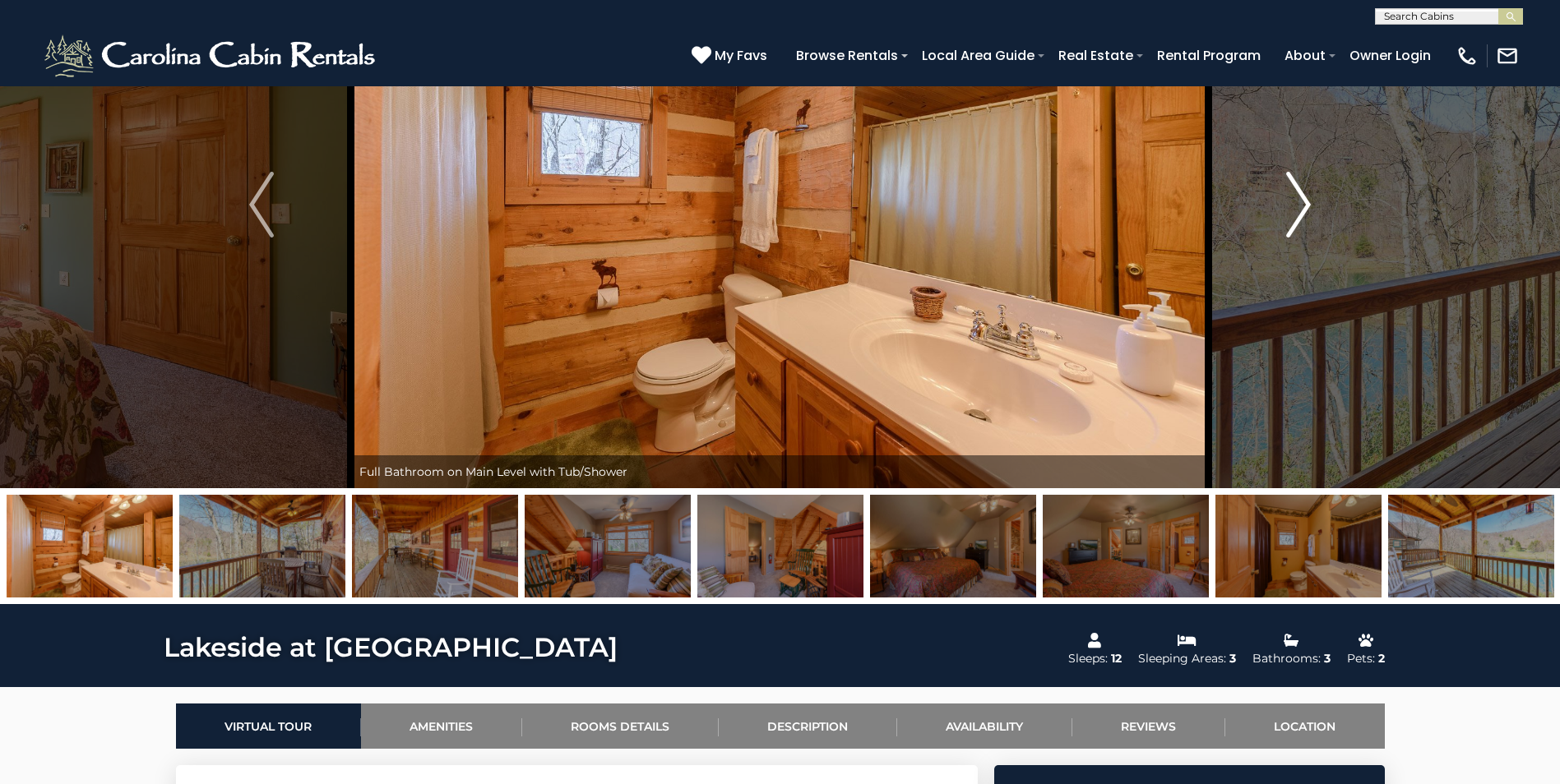
click at [1296, 204] on img "Next" at bounding box center [1297, 205] width 24 height 66
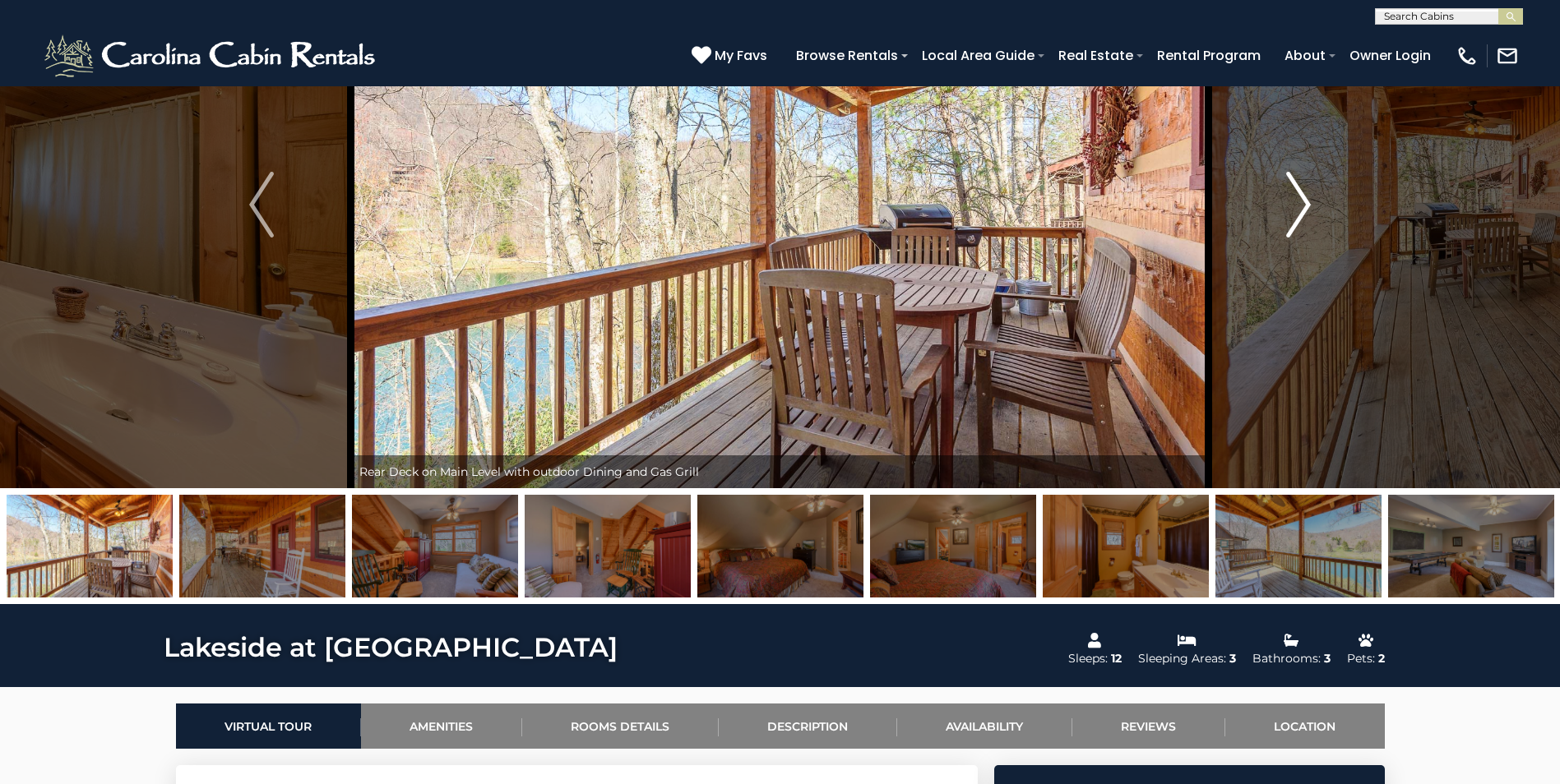
click at [1296, 204] on img "Next" at bounding box center [1297, 205] width 24 height 66
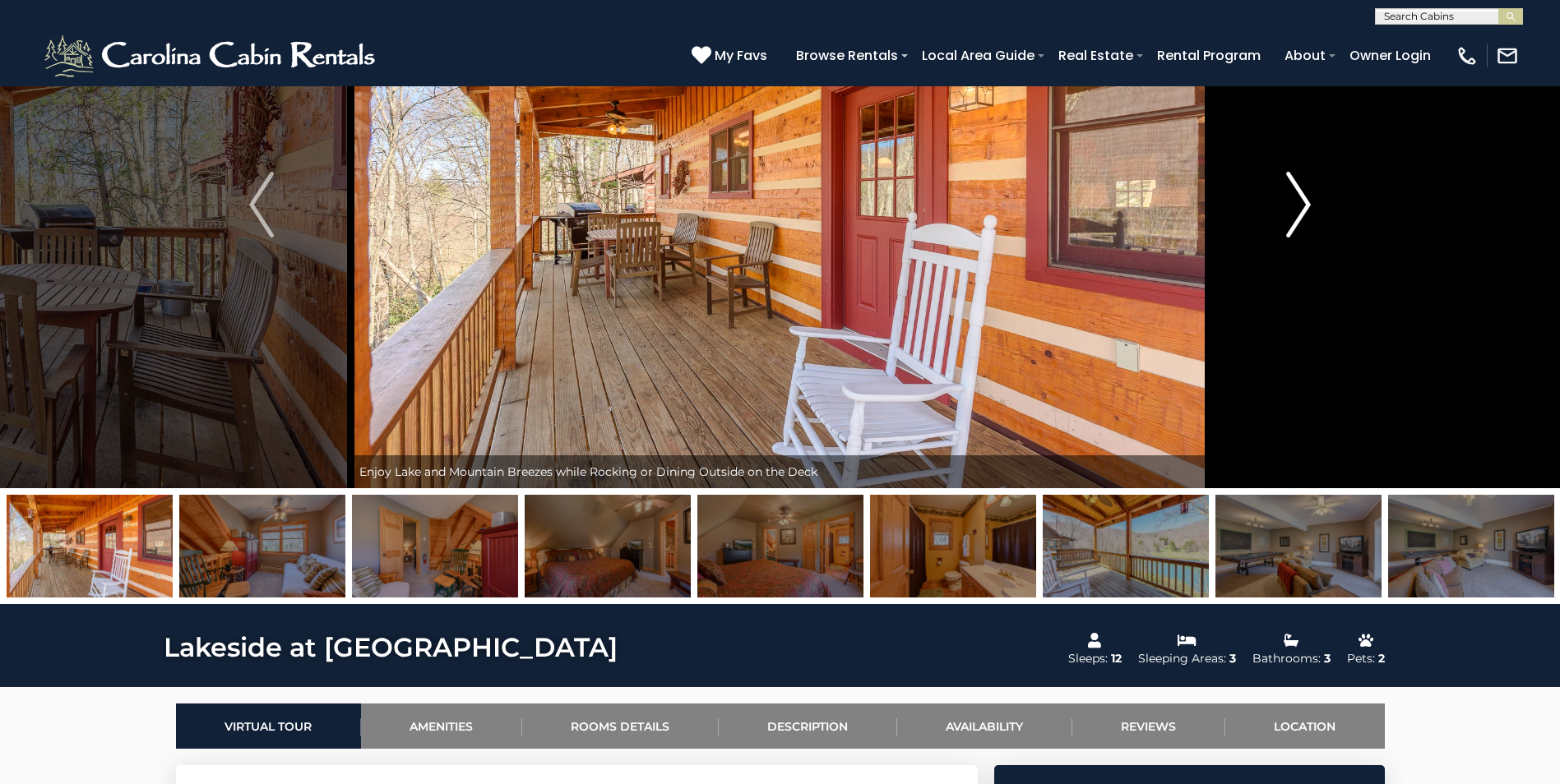
click at [1296, 204] on img "Next" at bounding box center [1297, 205] width 24 height 66
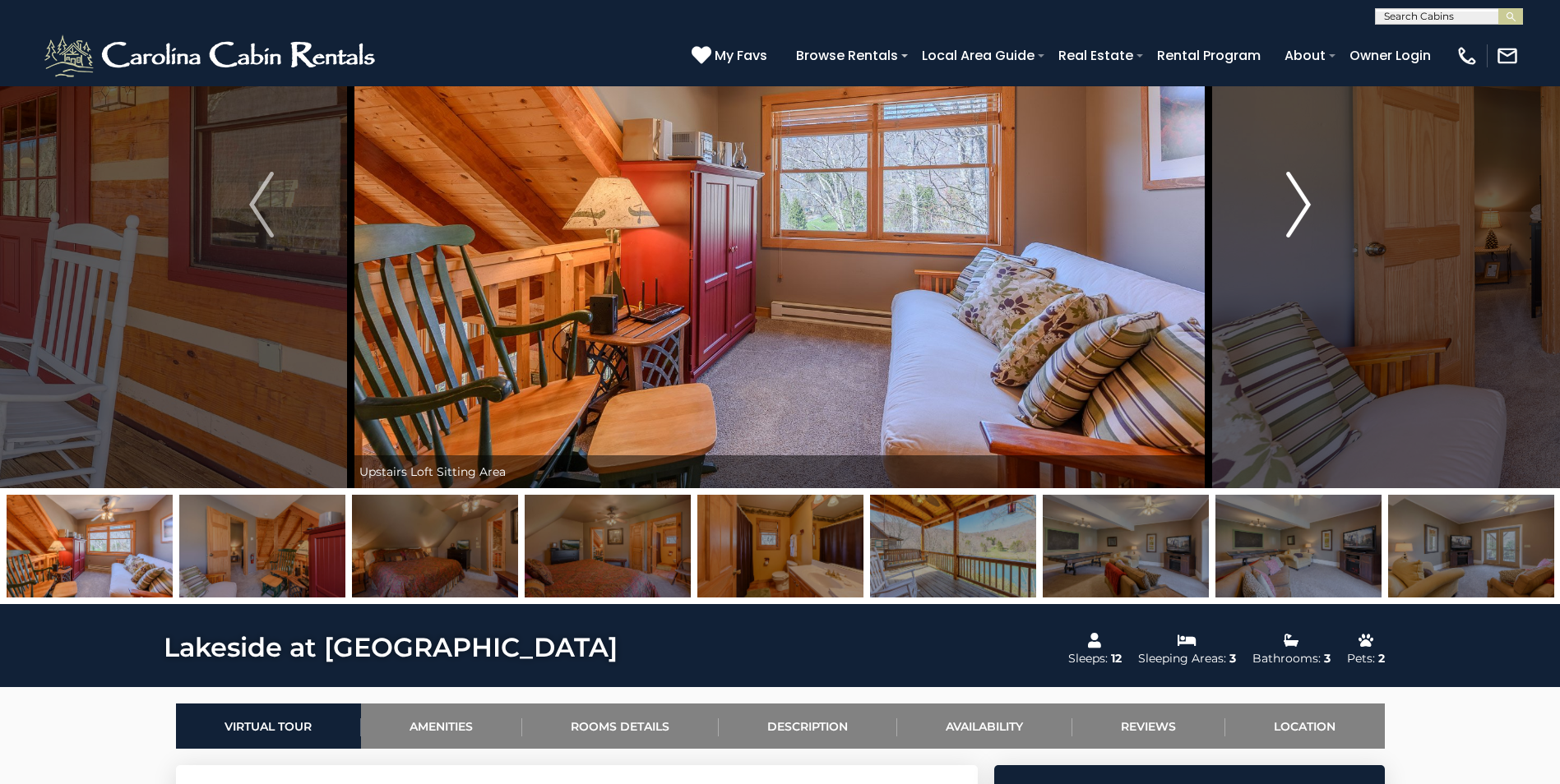
click at [1296, 204] on img "Next" at bounding box center [1297, 205] width 24 height 66
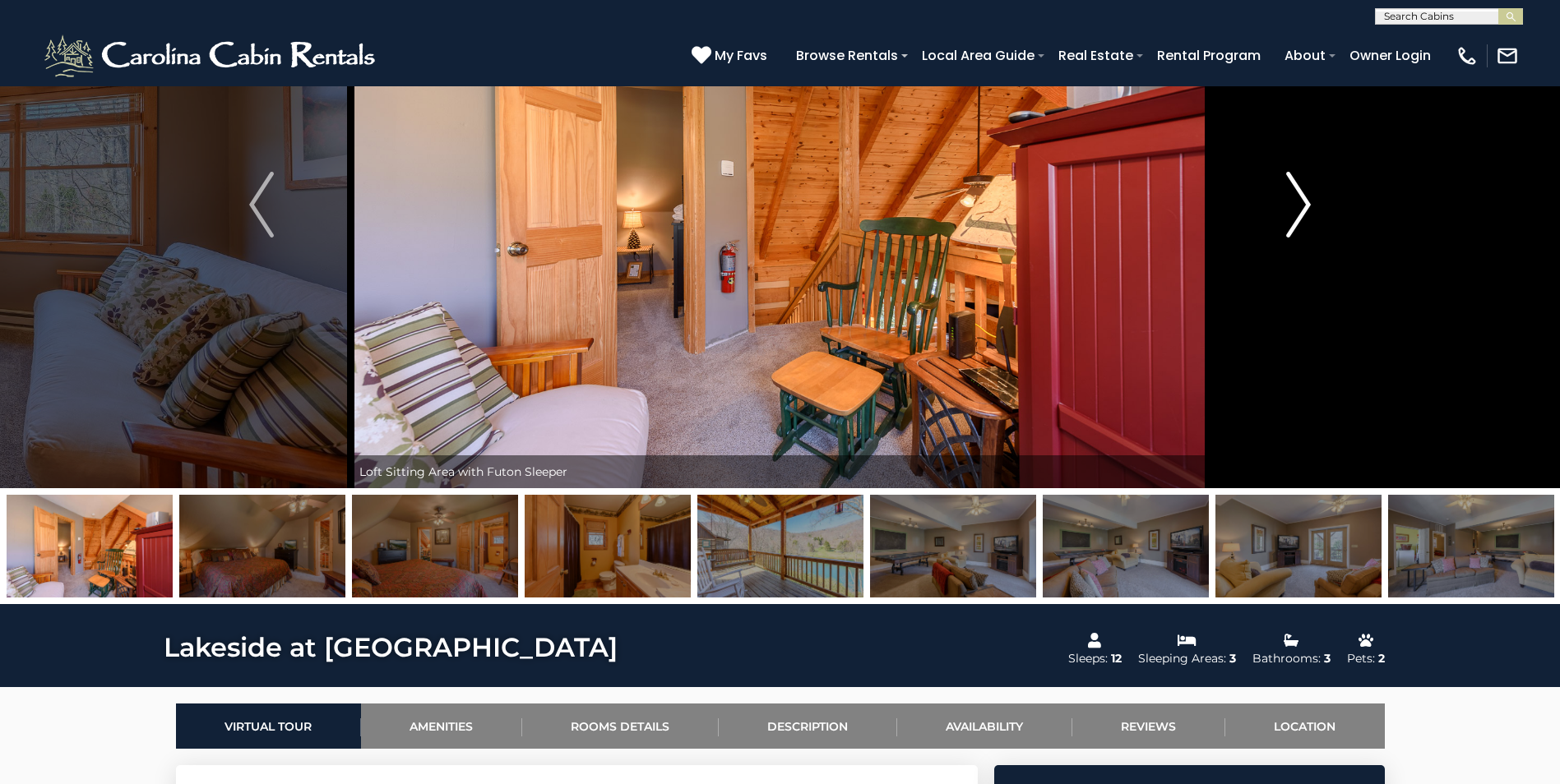
click at [1296, 204] on img "Next" at bounding box center [1297, 205] width 24 height 66
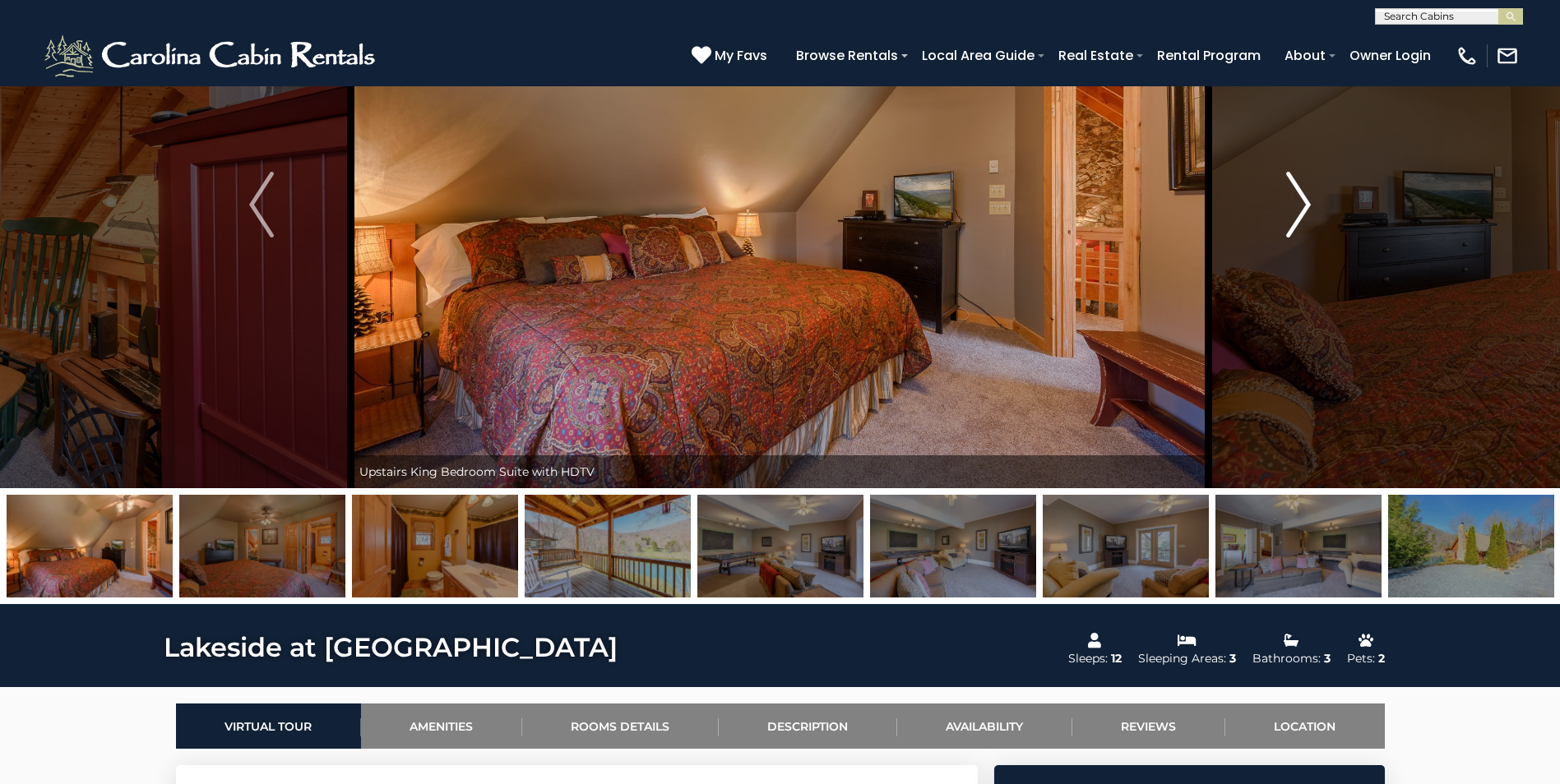
click at [1296, 204] on img "Next" at bounding box center [1297, 205] width 24 height 66
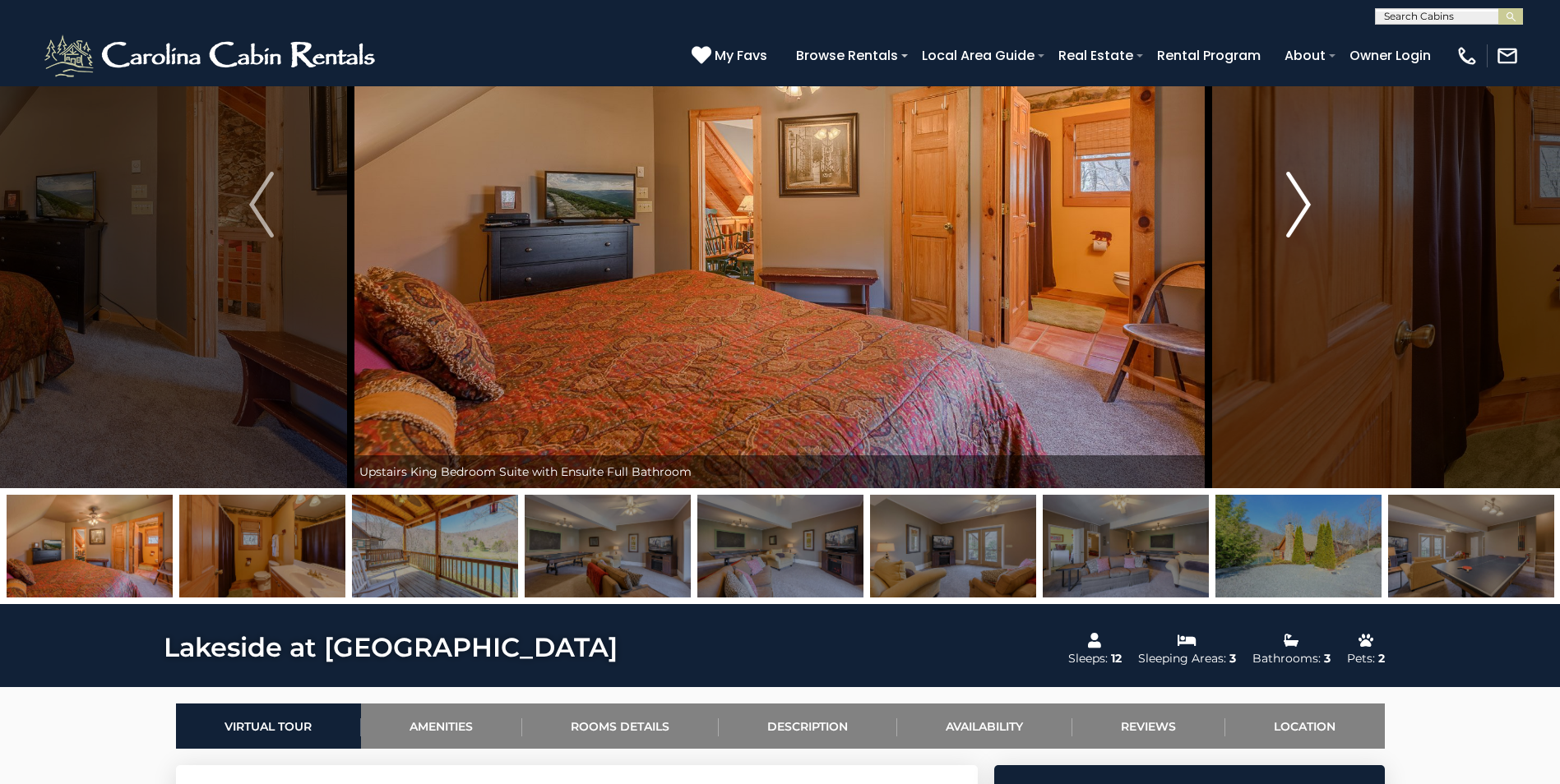
click at [1296, 204] on img "Next" at bounding box center [1297, 205] width 24 height 66
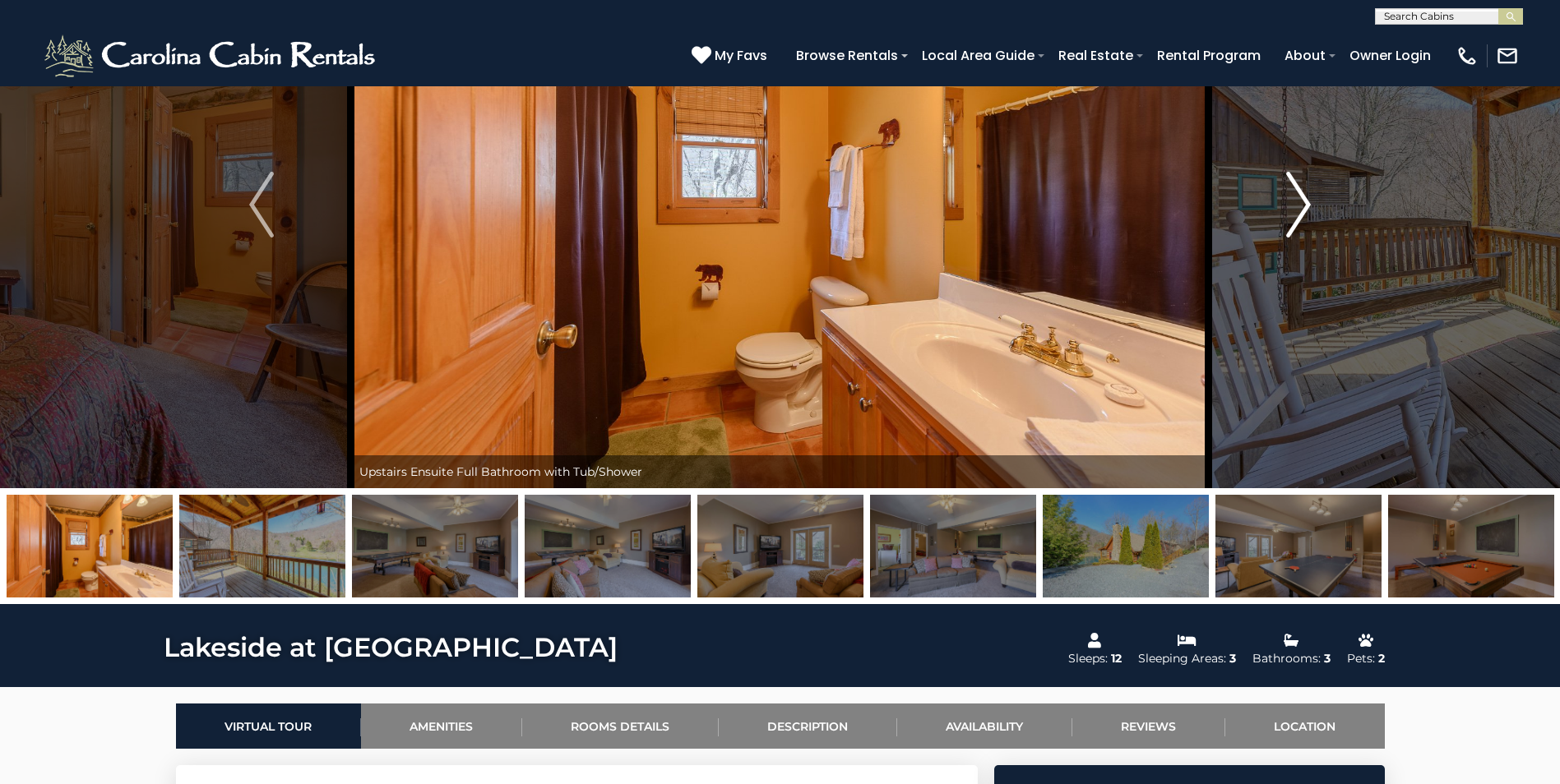
click at [1296, 204] on img "Next" at bounding box center [1297, 205] width 24 height 66
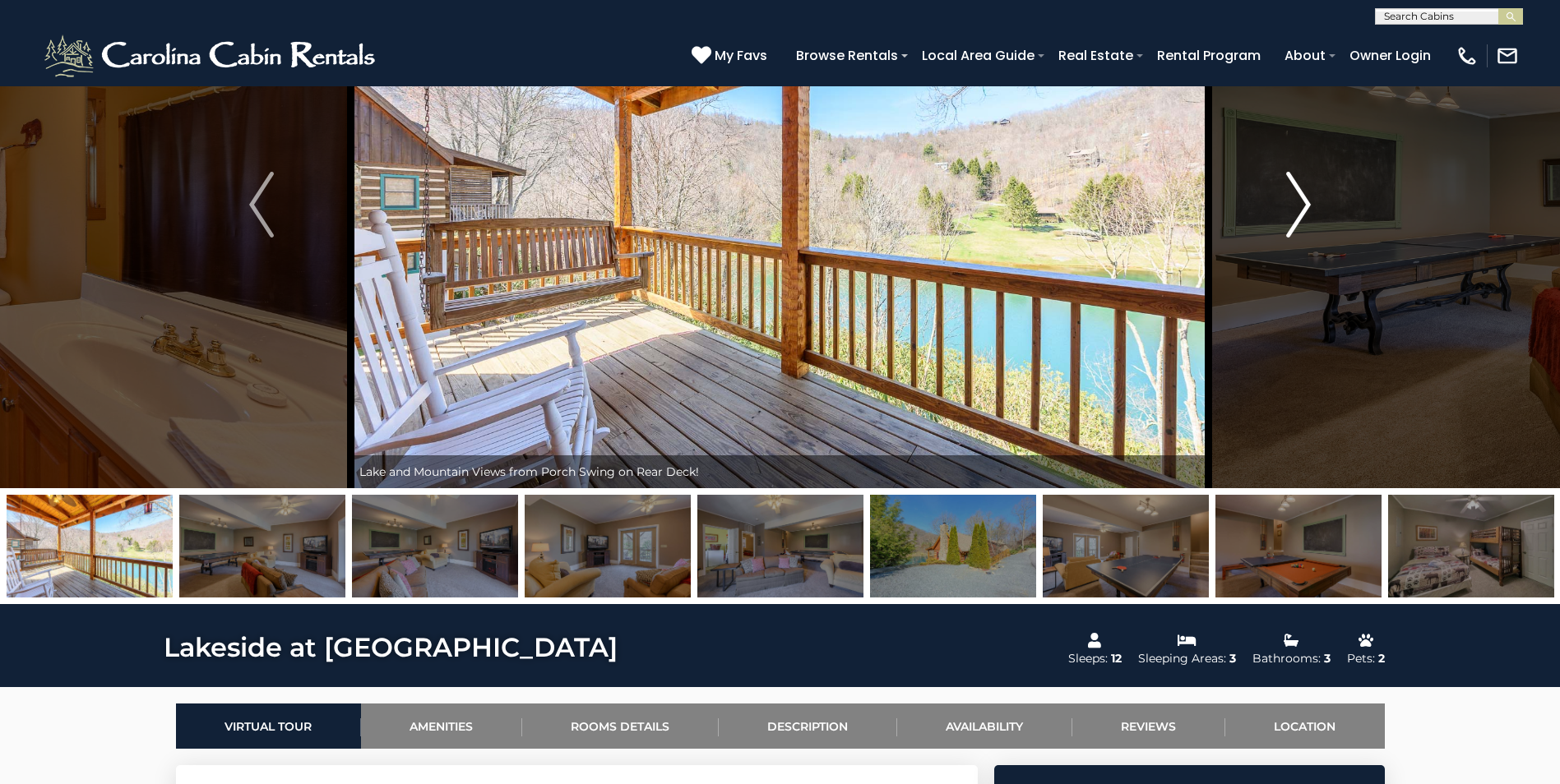
click at [1296, 204] on img "Next" at bounding box center [1297, 205] width 24 height 66
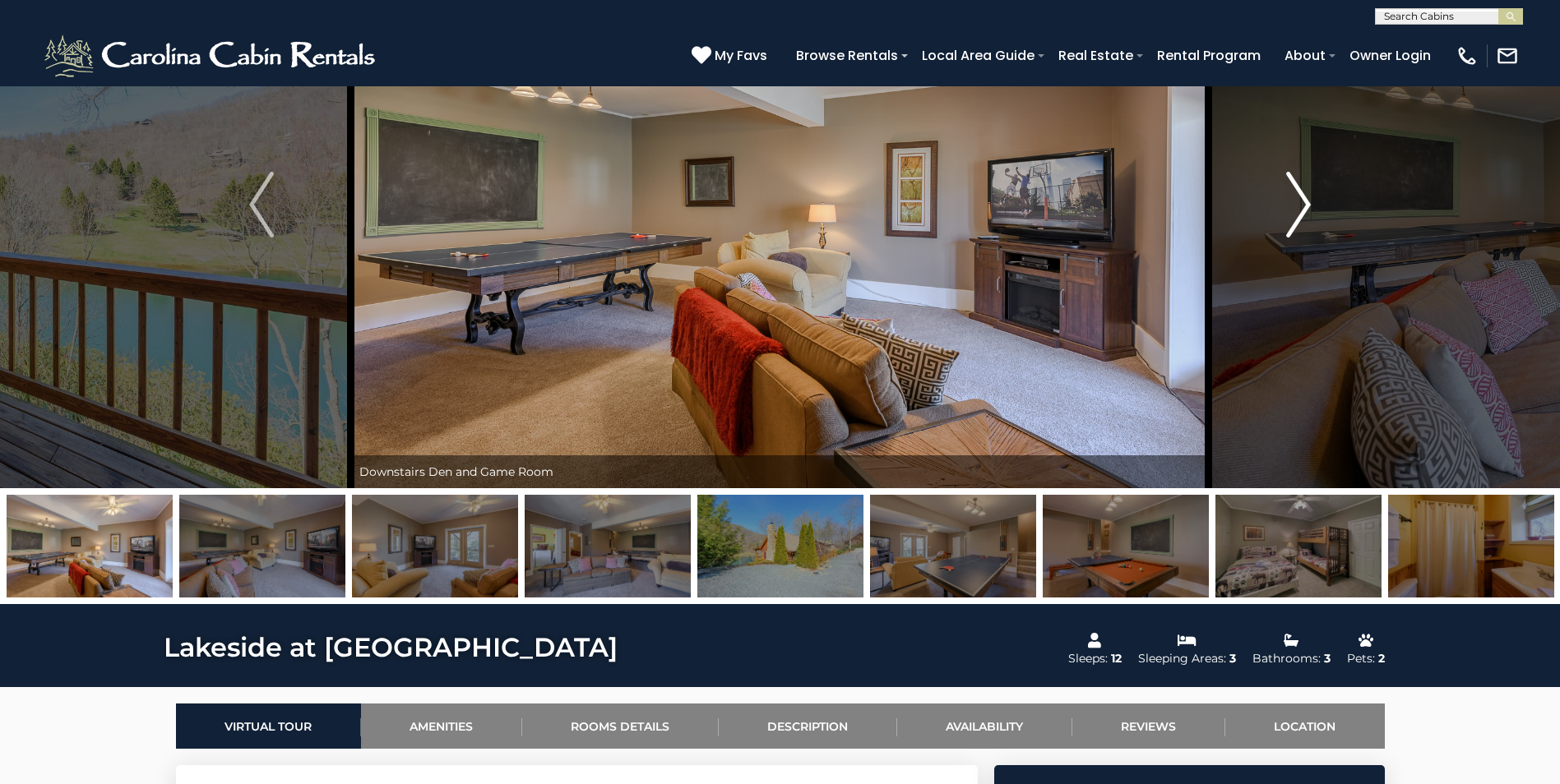
click at [1296, 204] on img "Next" at bounding box center [1297, 205] width 24 height 66
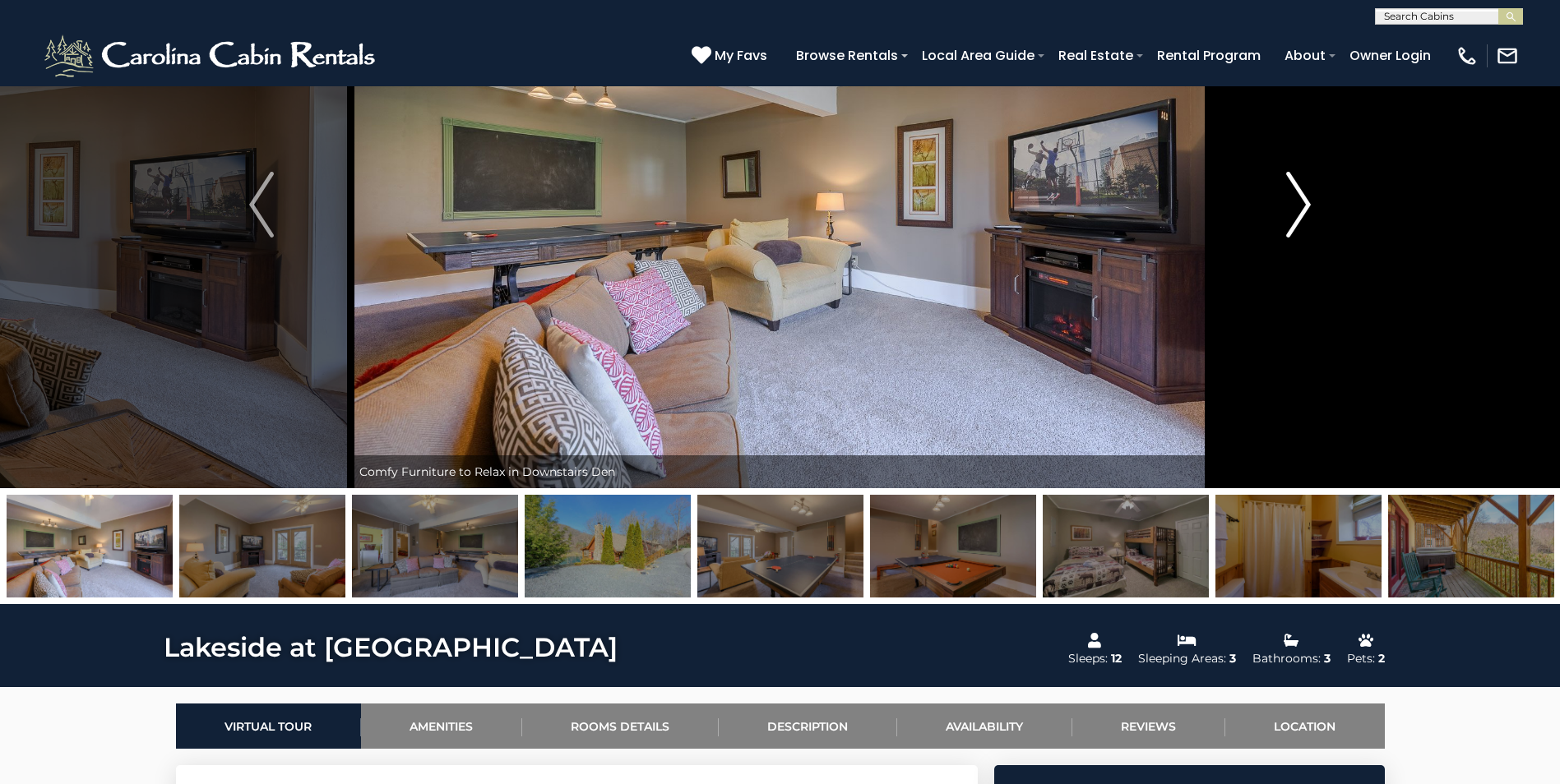
click at [1296, 204] on img "Next" at bounding box center [1297, 205] width 24 height 66
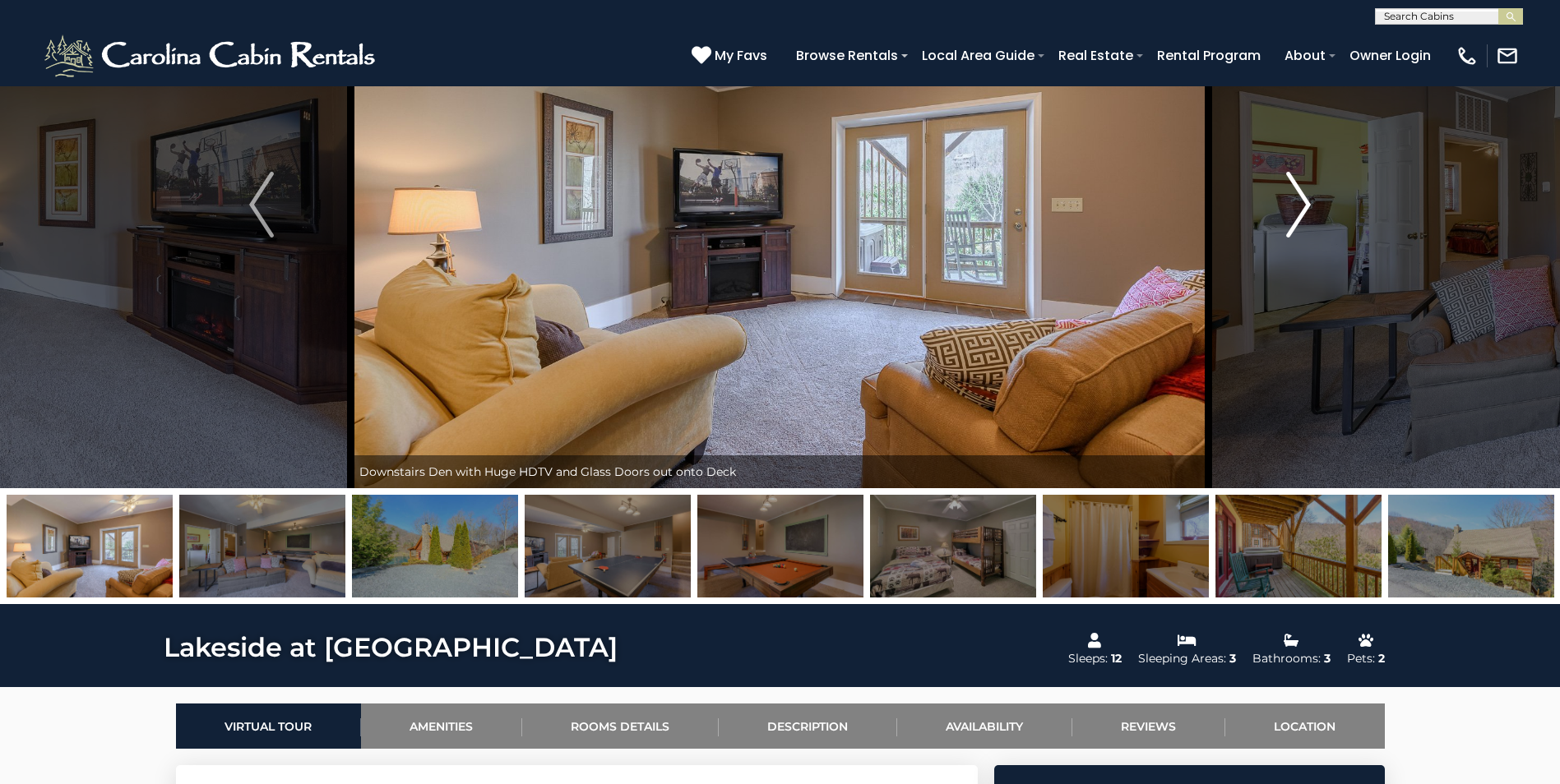
click at [1296, 204] on img "Next" at bounding box center [1297, 205] width 24 height 66
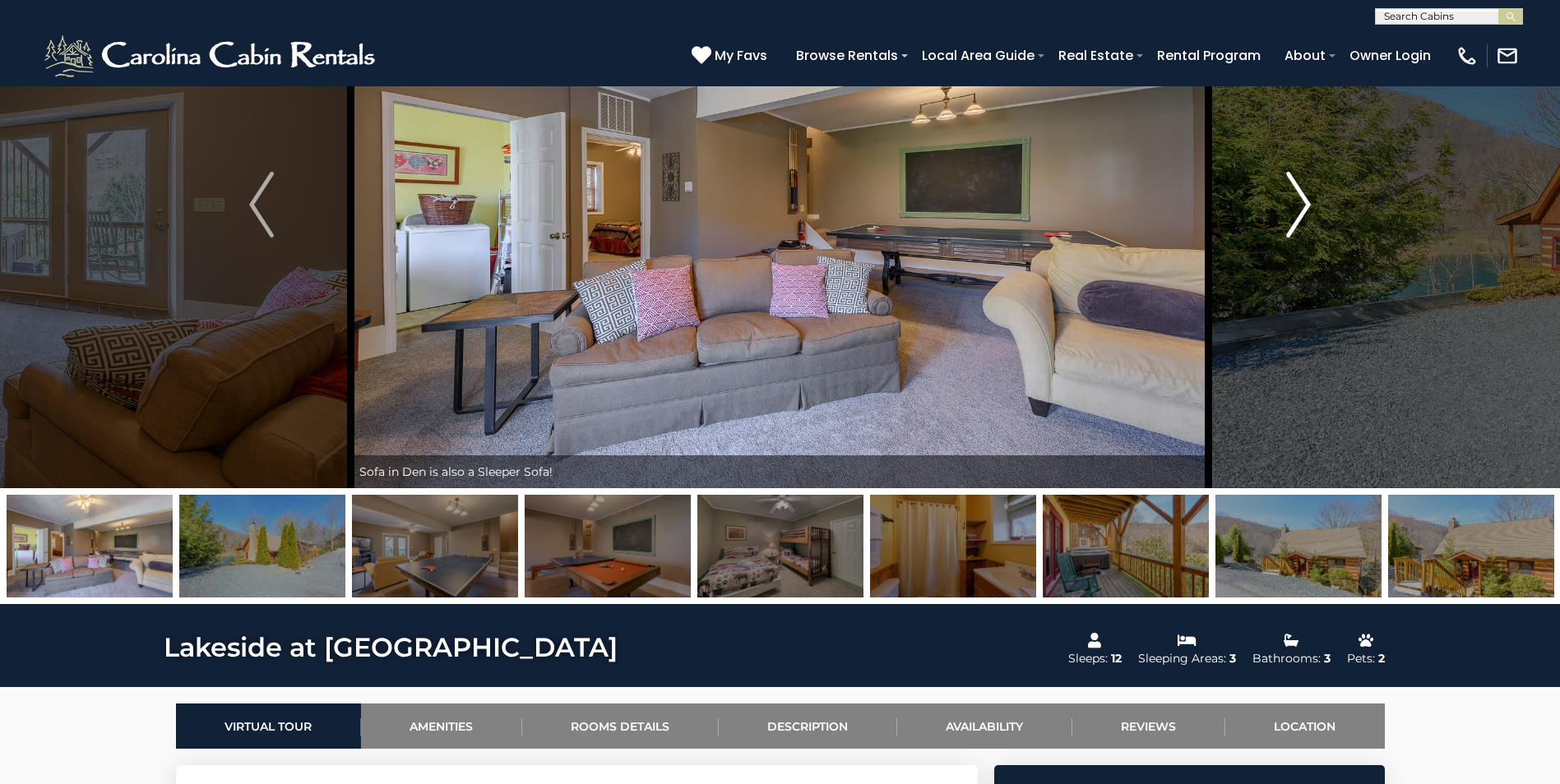
click at [1296, 204] on img "Next" at bounding box center [1297, 205] width 24 height 66
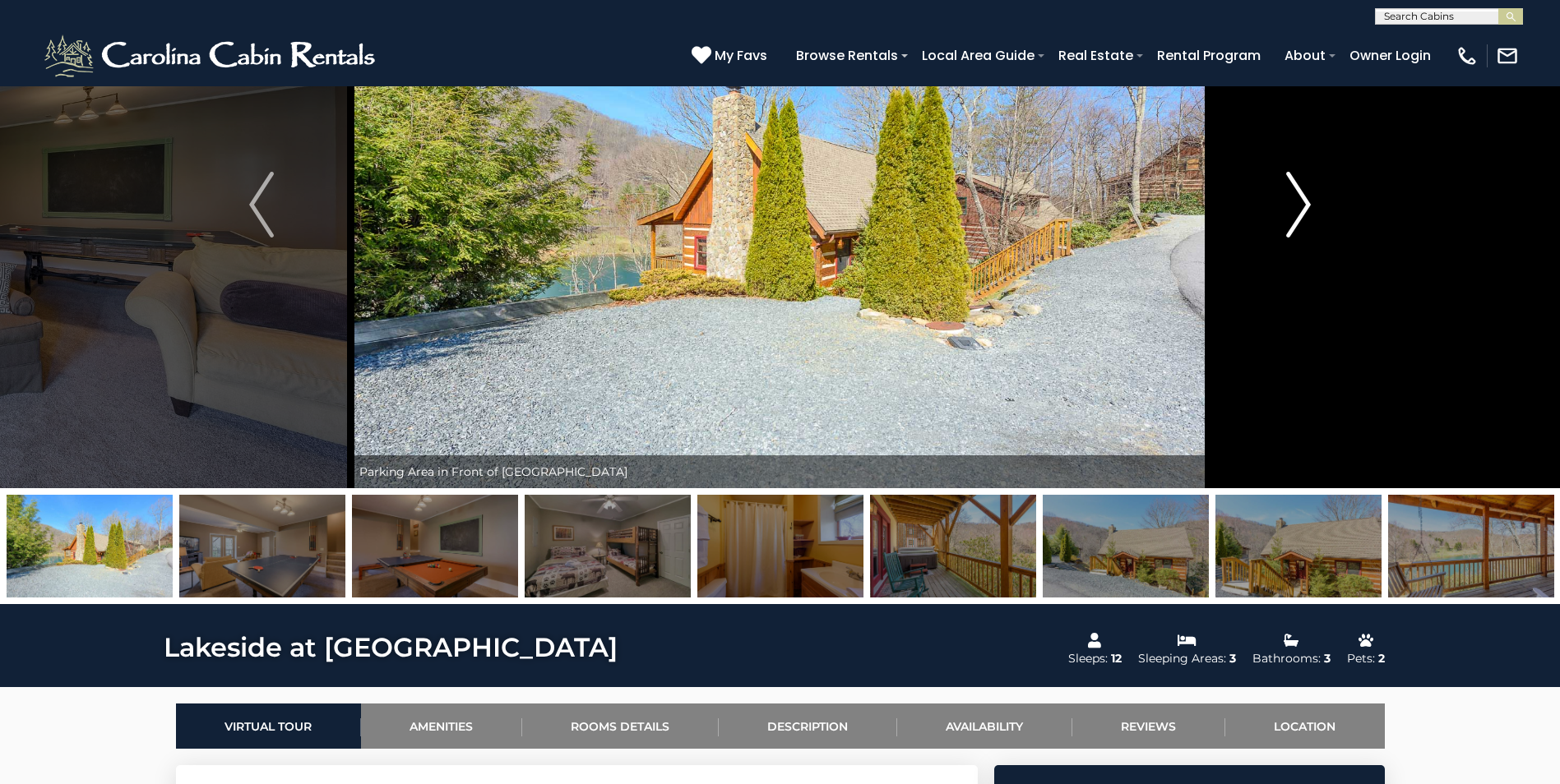
click at [1296, 204] on img "Next" at bounding box center [1297, 205] width 24 height 66
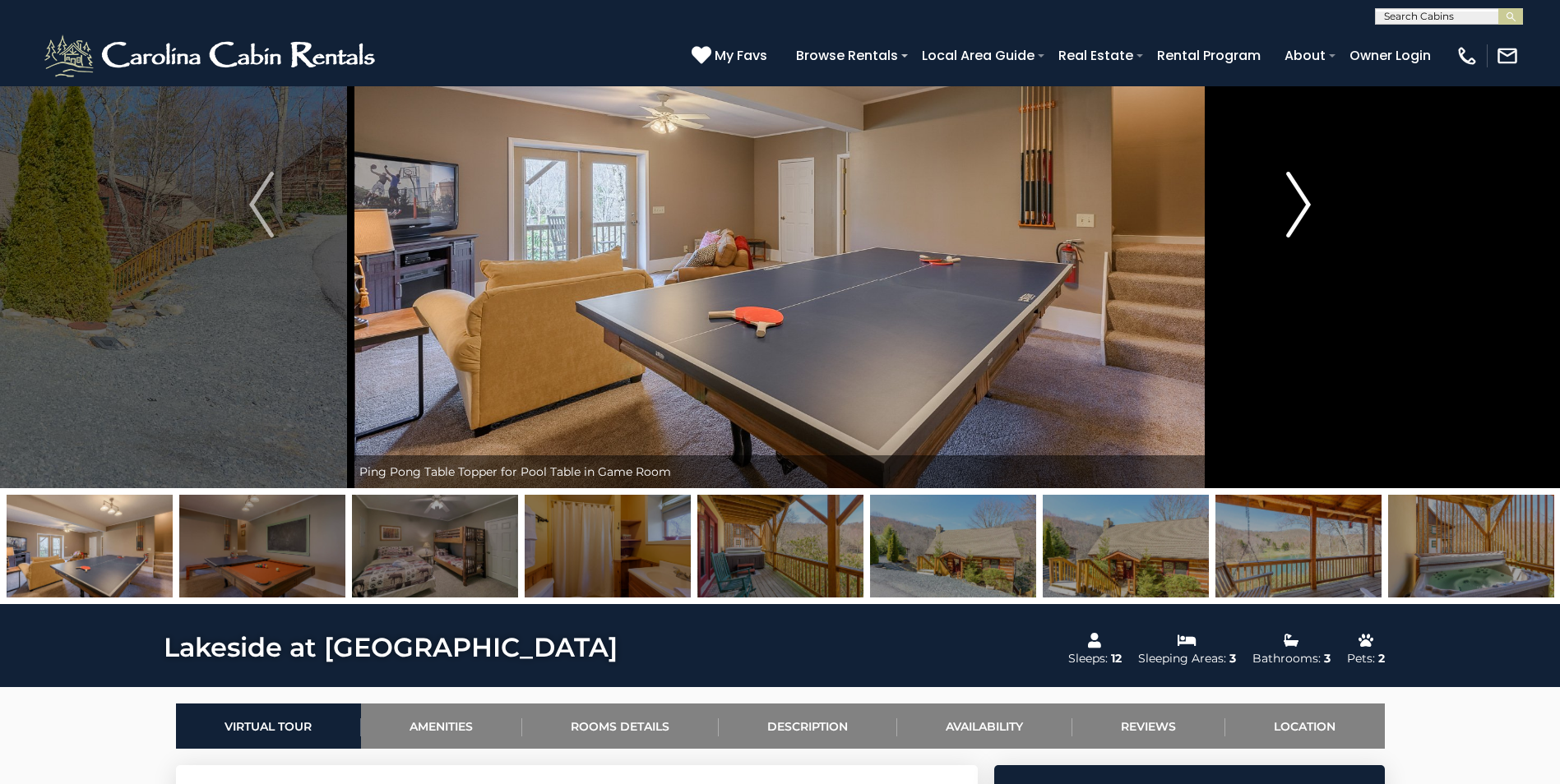
click at [1296, 204] on img "Next" at bounding box center [1297, 205] width 24 height 66
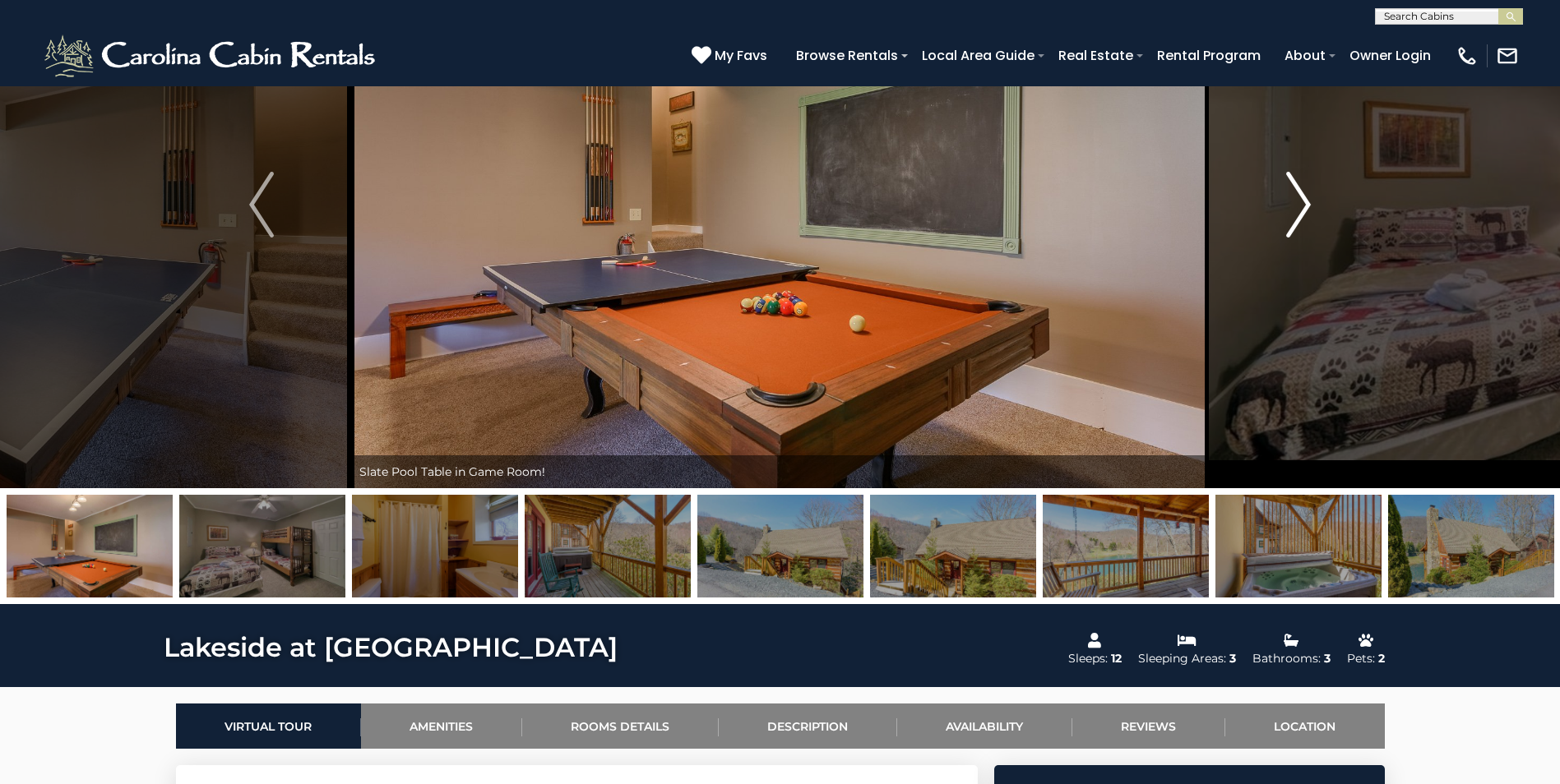
click at [1296, 204] on img "Next" at bounding box center [1297, 205] width 24 height 66
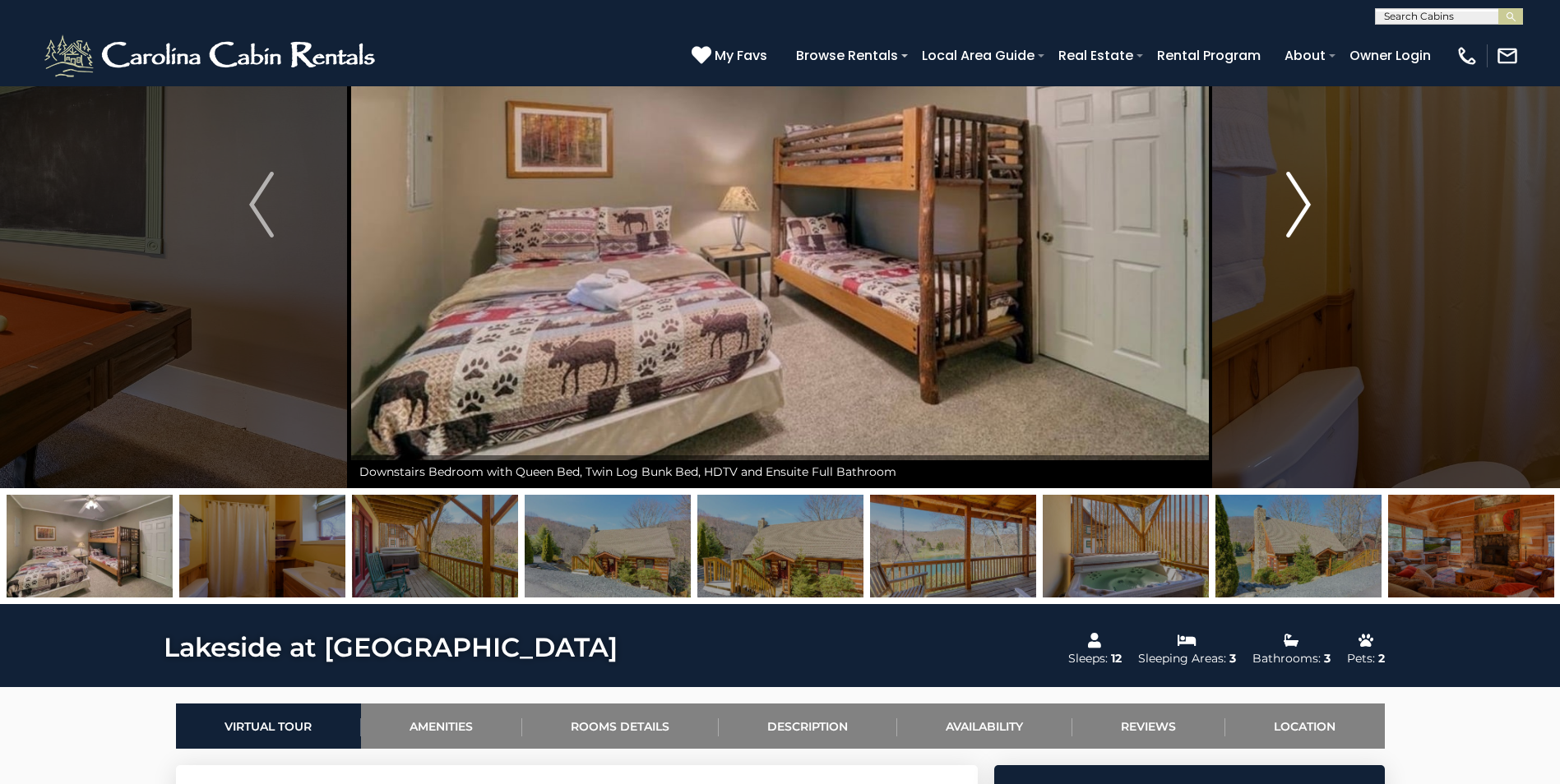
click at [1296, 204] on img "Next" at bounding box center [1297, 205] width 24 height 66
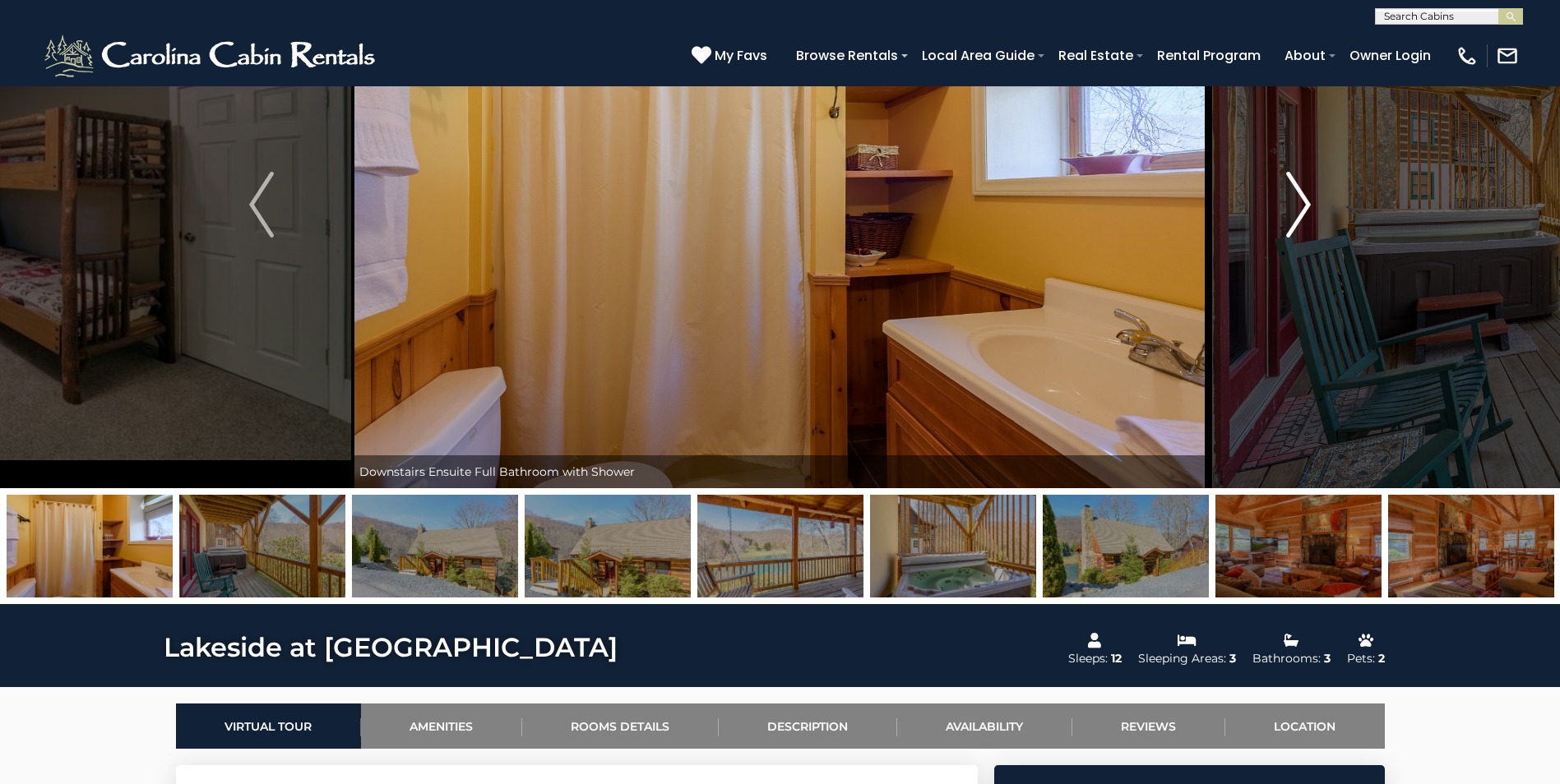
click at [1296, 204] on img "Next" at bounding box center [1297, 205] width 24 height 66
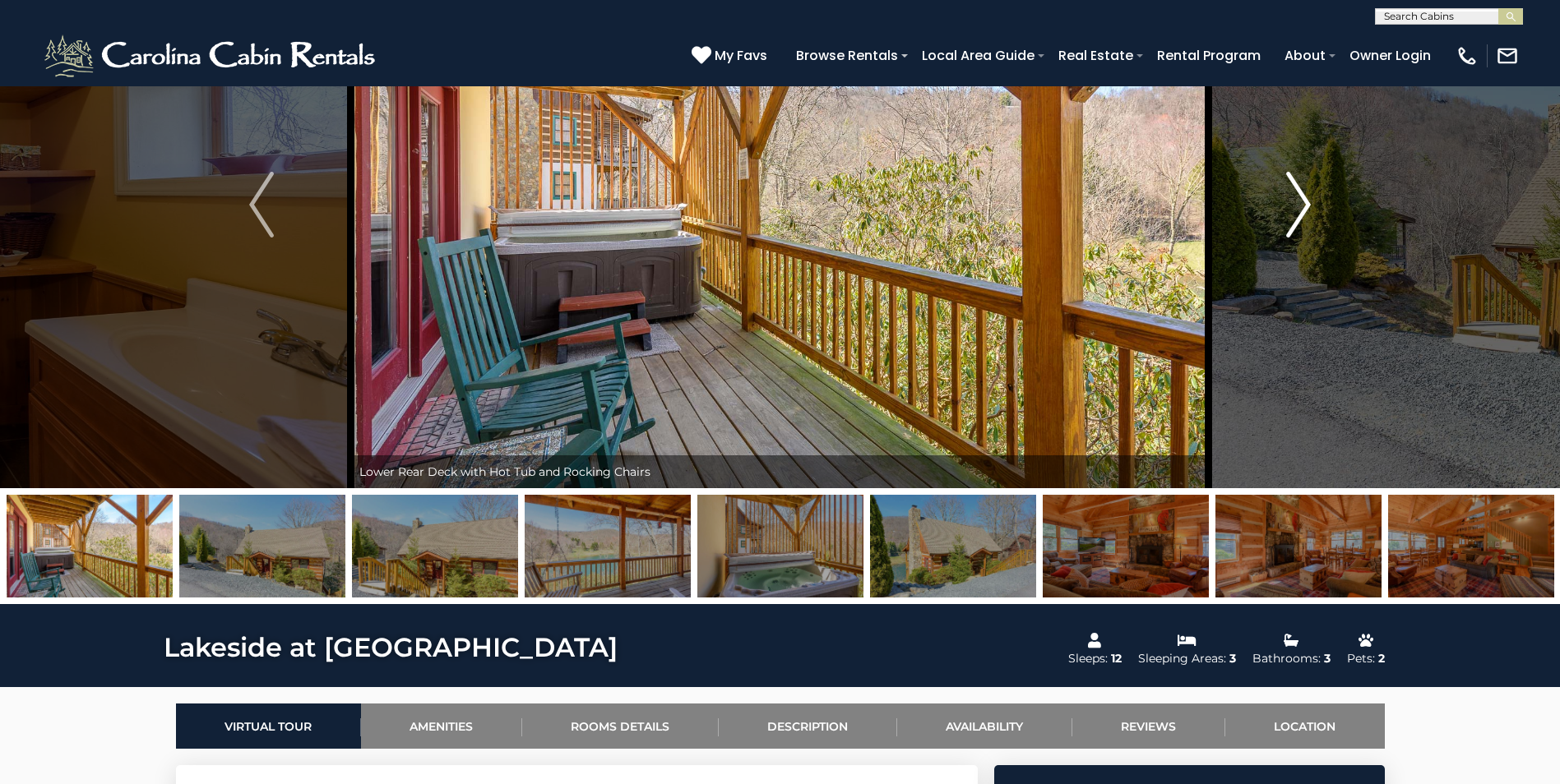
click at [1296, 204] on img "Next" at bounding box center [1297, 205] width 24 height 66
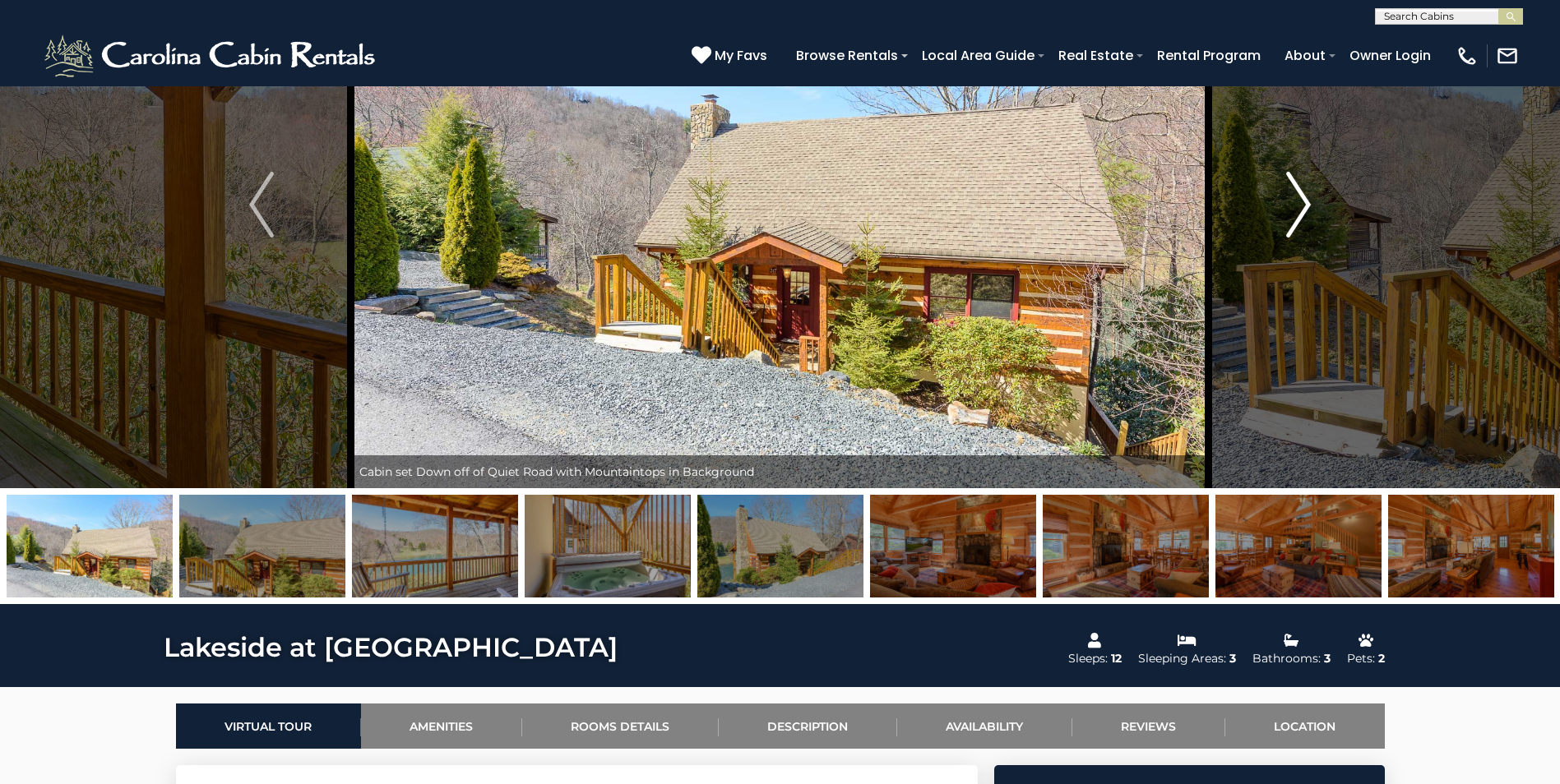
click at [1296, 204] on img "Next" at bounding box center [1297, 205] width 24 height 66
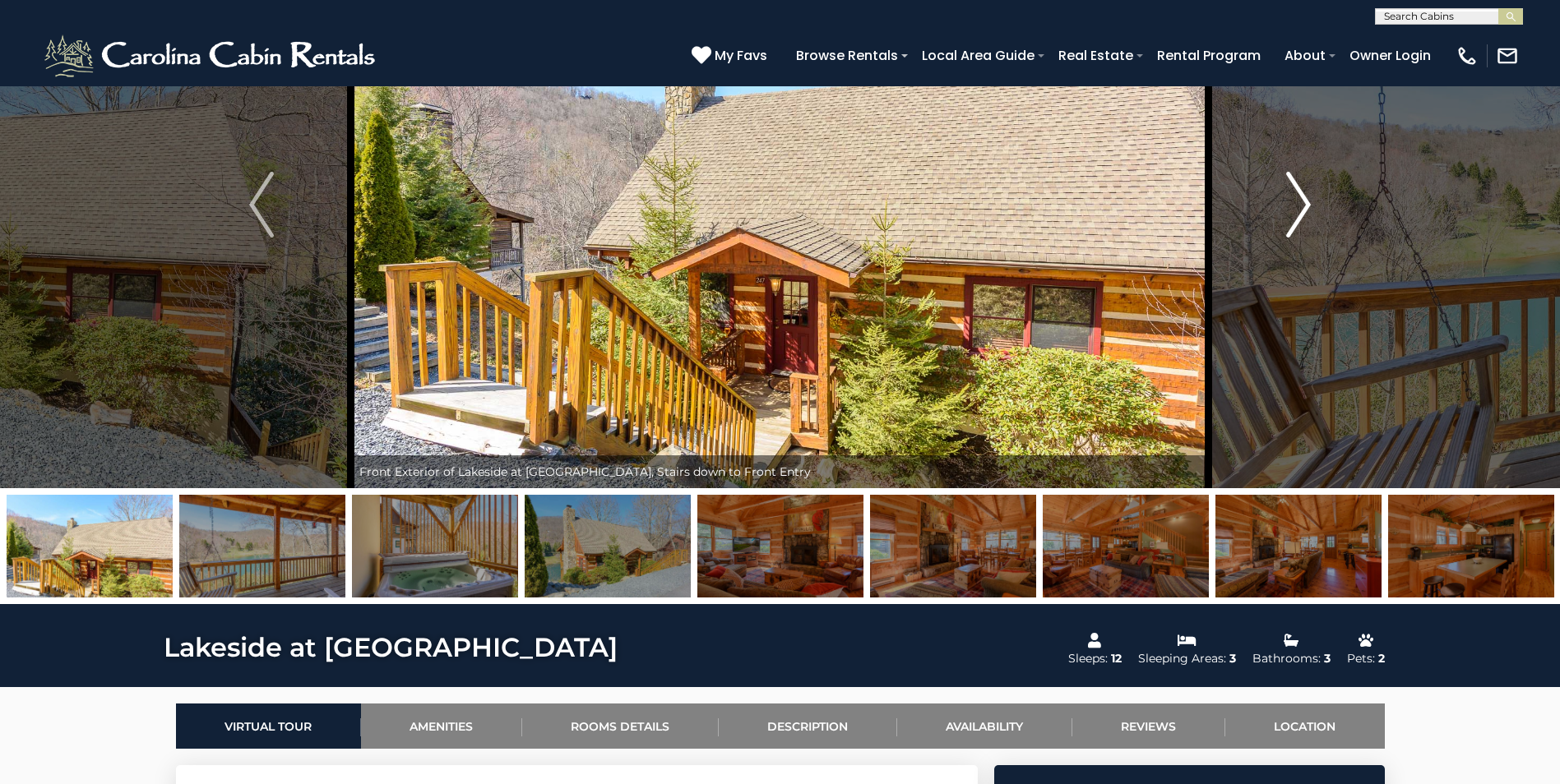
click at [1296, 204] on img "Next" at bounding box center [1297, 205] width 24 height 66
